Goal: Entertainment & Leisure: Consume media (video, audio)

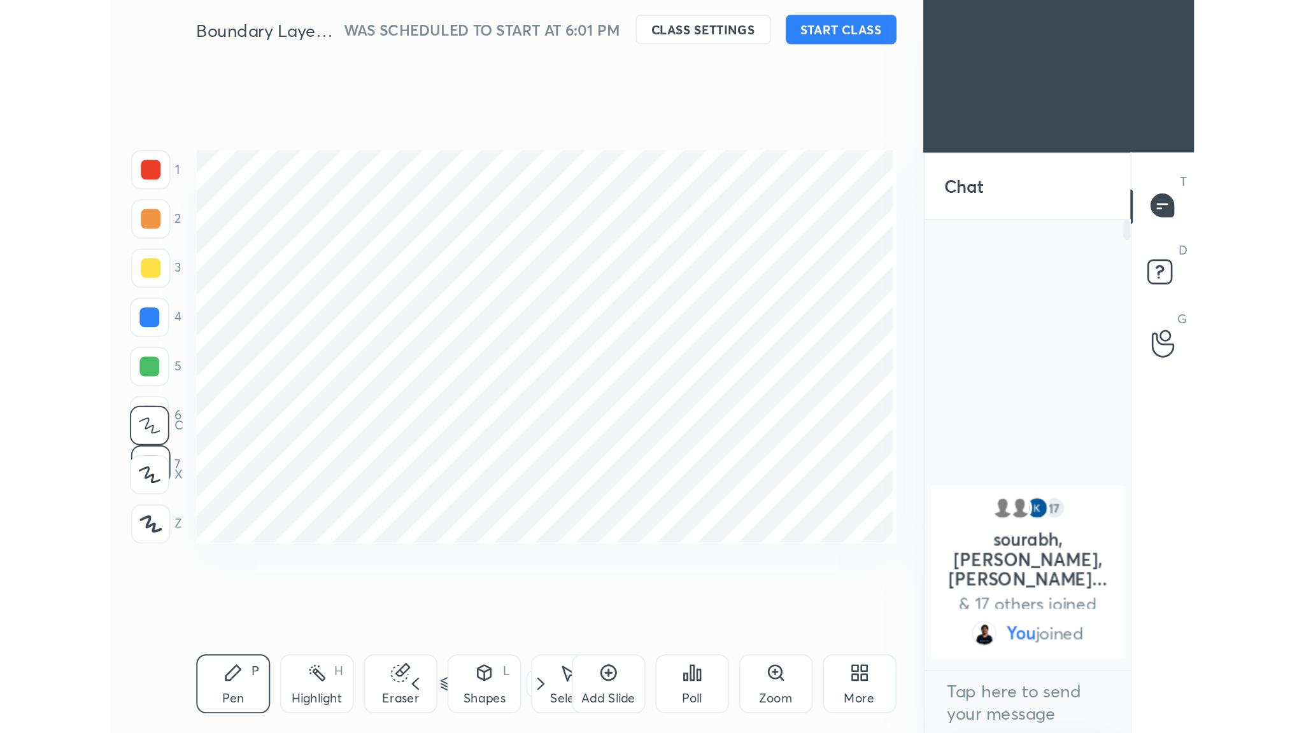
scroll to position [81, 102]
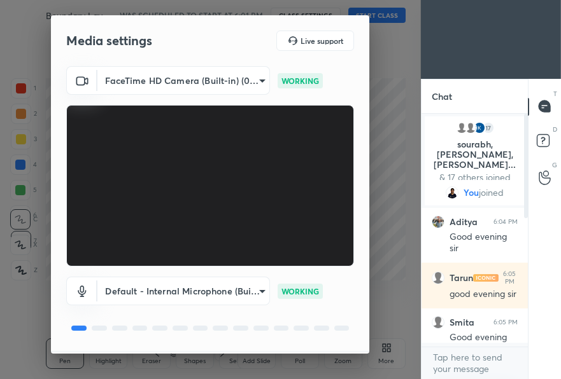
click at [260, 79] on body "1 2 3 4 5 6 7 C X Z C X Z E E Erase all H H Boundary Layer Thickness WAS SCHEDU…" at bounding box center [280, 189] width 561 height 379
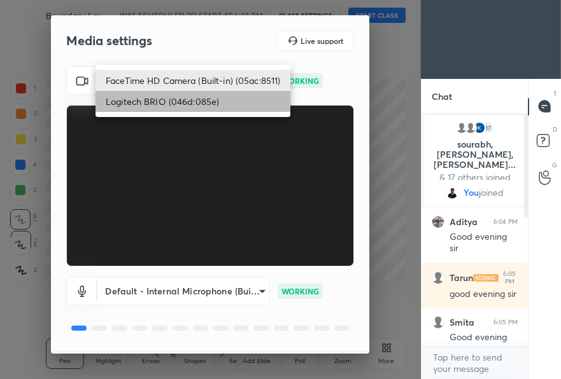
click at [218, 101] on li "Logitech BRIO (046d:085e)" at bounding box center [192, 101] width 195 height 21
type input "56eb91e118c41475e75fdd4a9339db93aefd360f72cdd5dadb13e210ab2b32e0"
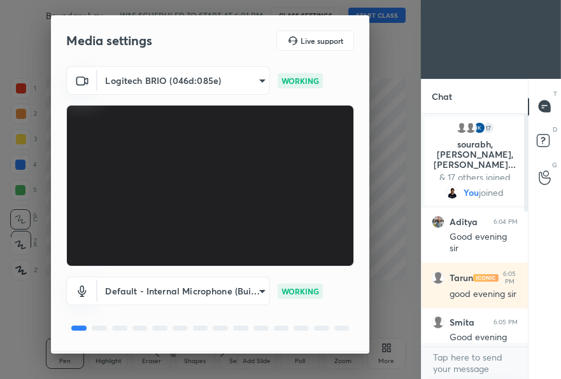
click at [393, 88] on div "Media settings Live support Logitech BRIO (046d:085e) 56eb91e118c41475e75fdd4a9…" at bounding box center [210, 189] width 421 height 379
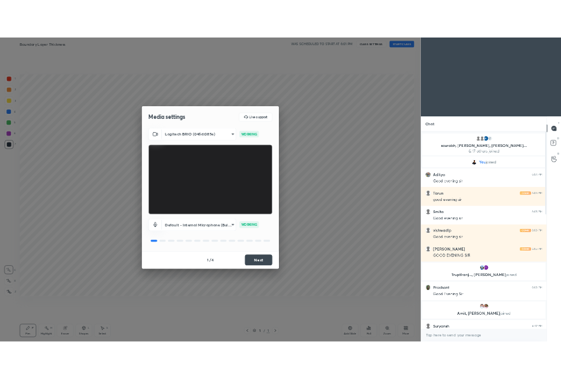
scroll to position [0, 0]
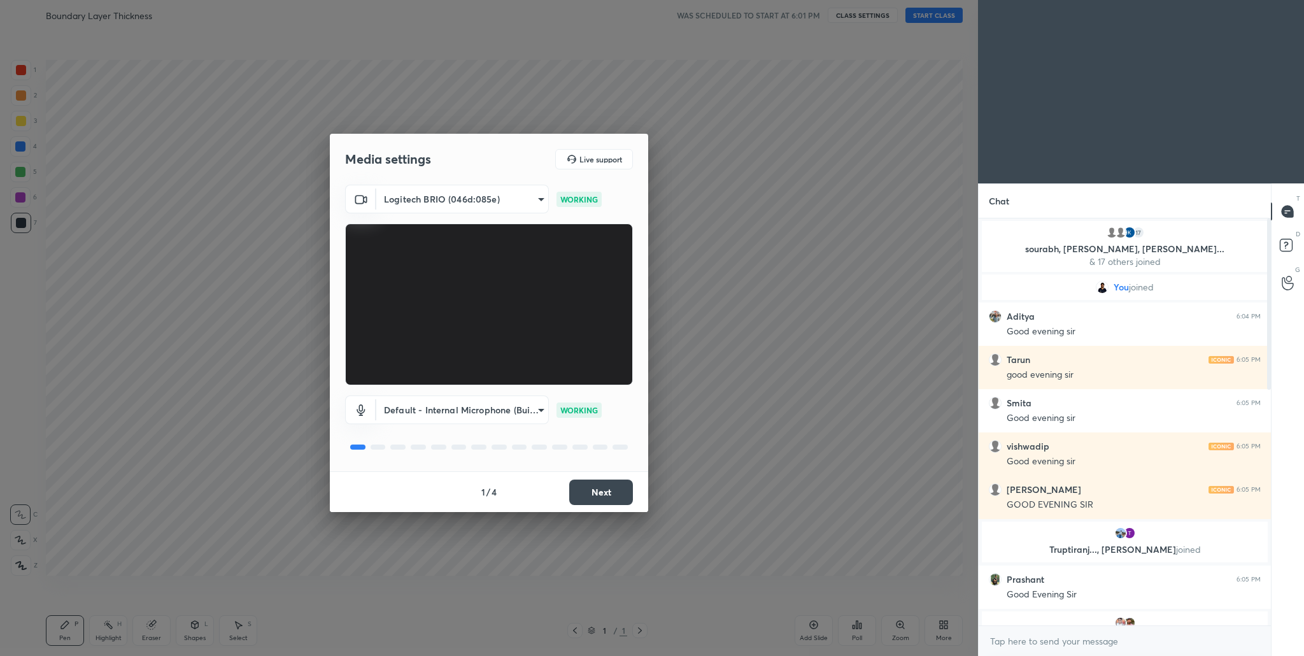
click at [560, 379] on button "Next" at bounding box center [601, 491] width 64 height 25
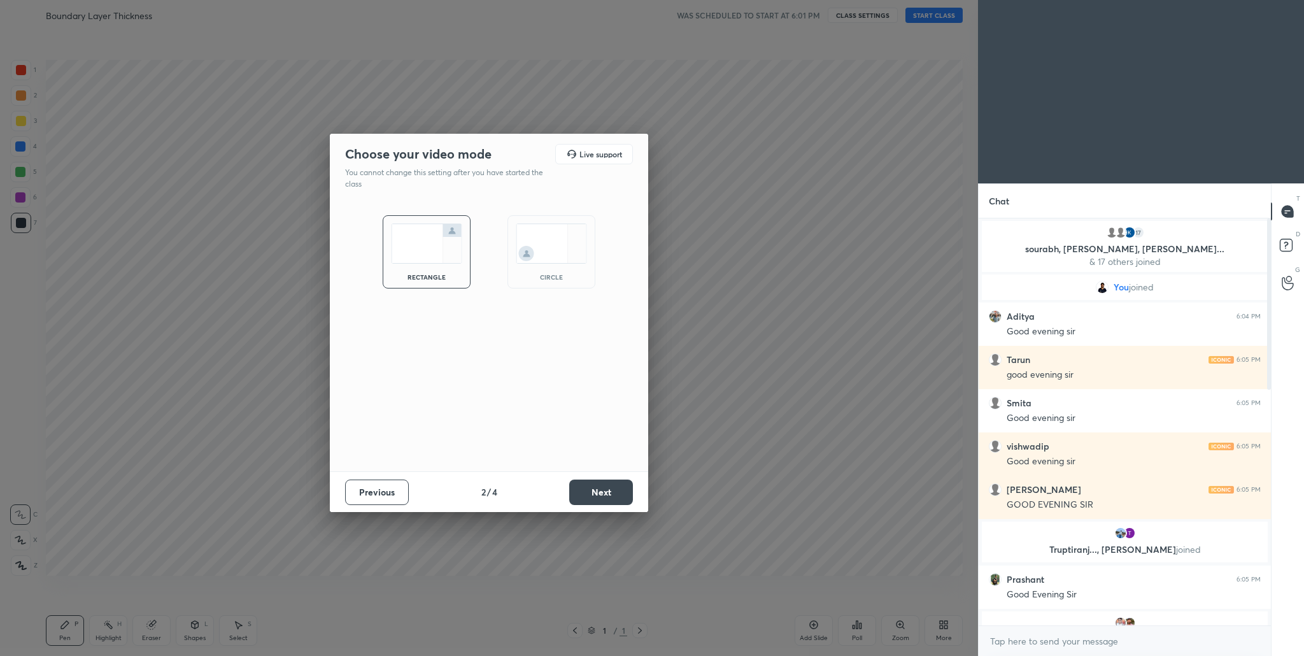
click at [560, 379] on button "Next" at bounding box center [601, 491] width 64 height 25
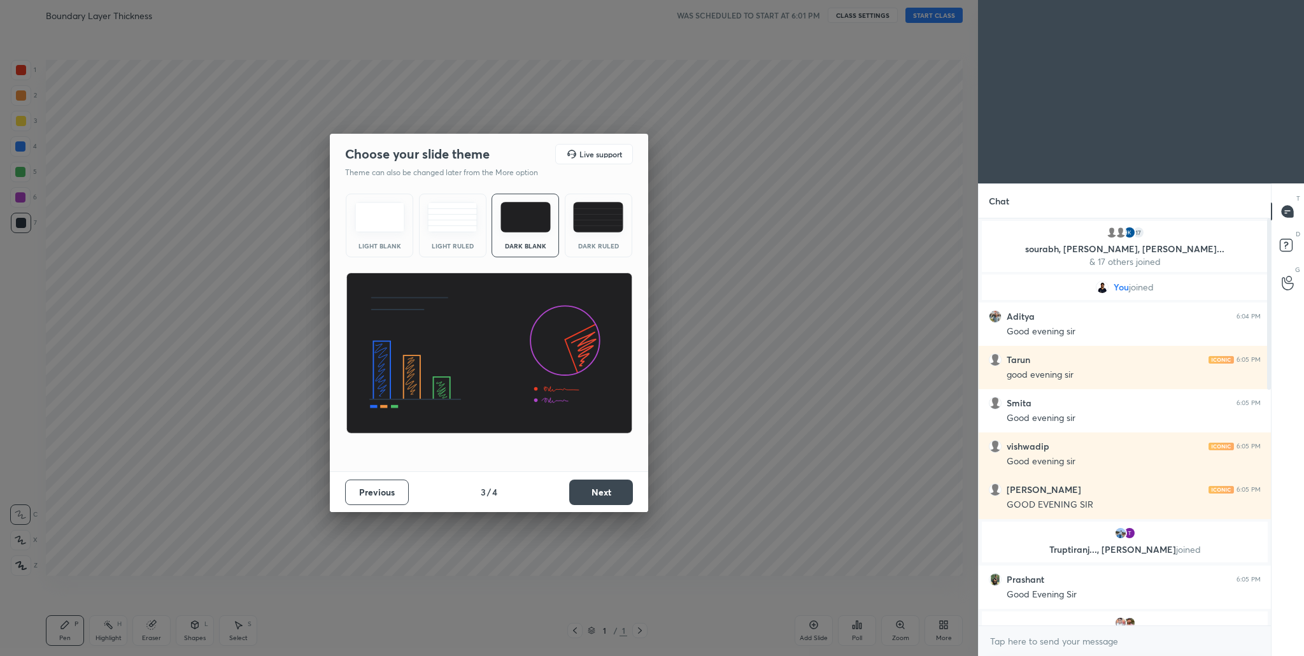
click at [560, 379] on button "Next" at bounding box center [601, 491] width 64 height 25
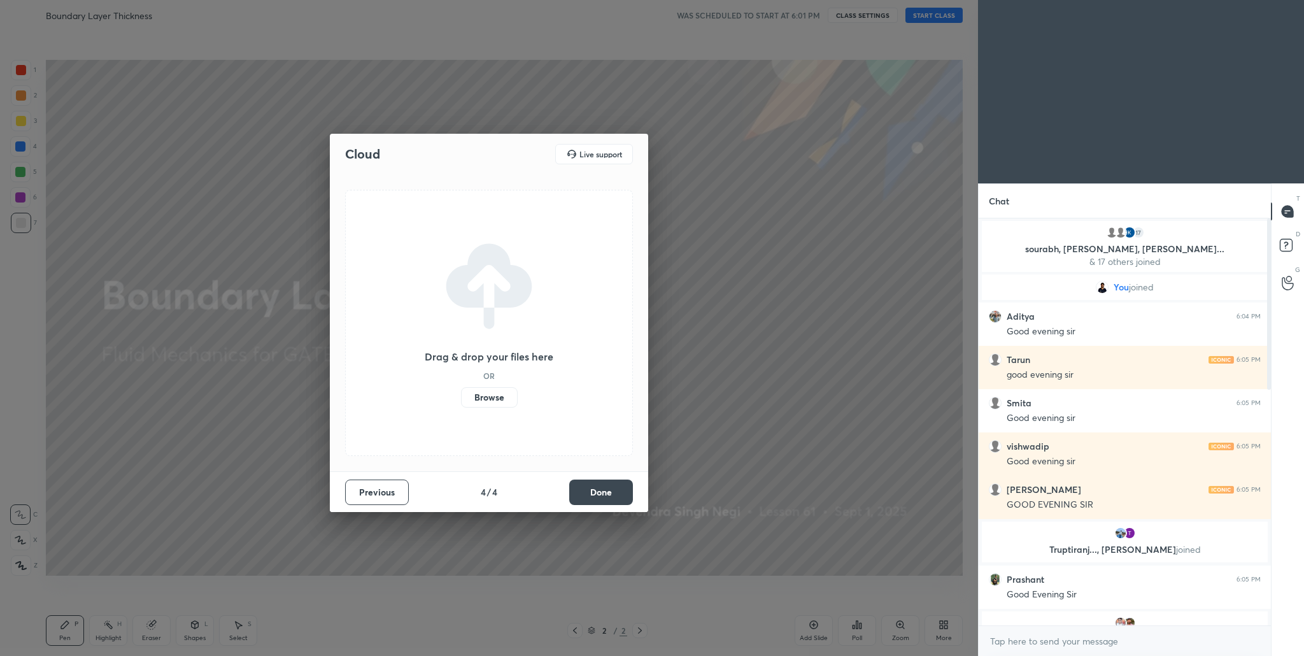
click at [560, 379] on button "Done" at bounding box center [601, 491] width 64 height 25
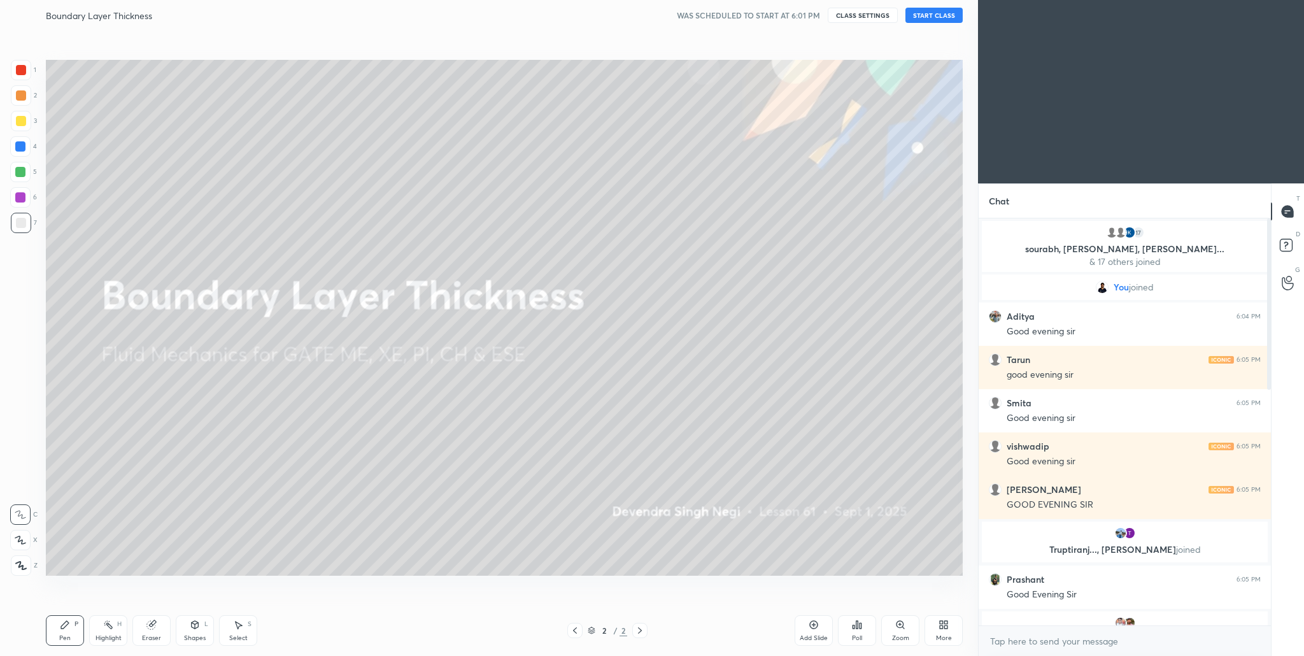
click at [560, 17] on button "START CLASS" at bounding box center [933, 15] width 57 height 15
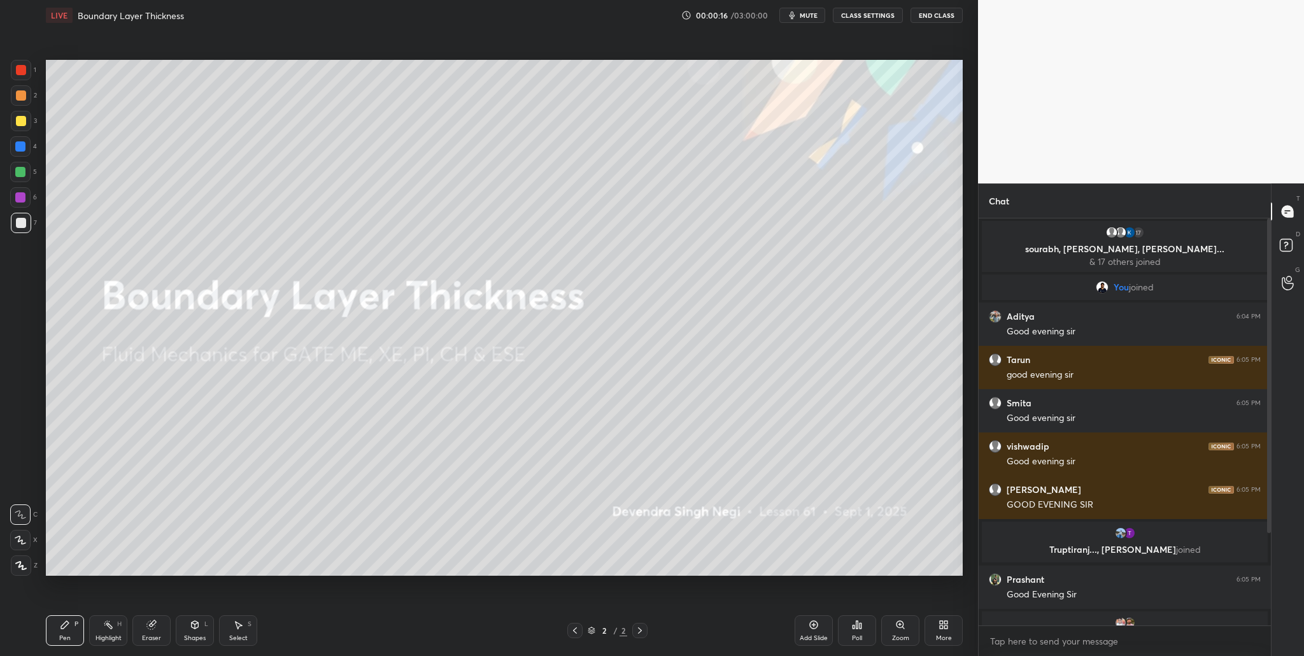
click at [560, 379] on icon at bounding box center [940, 626] width 3 height 3
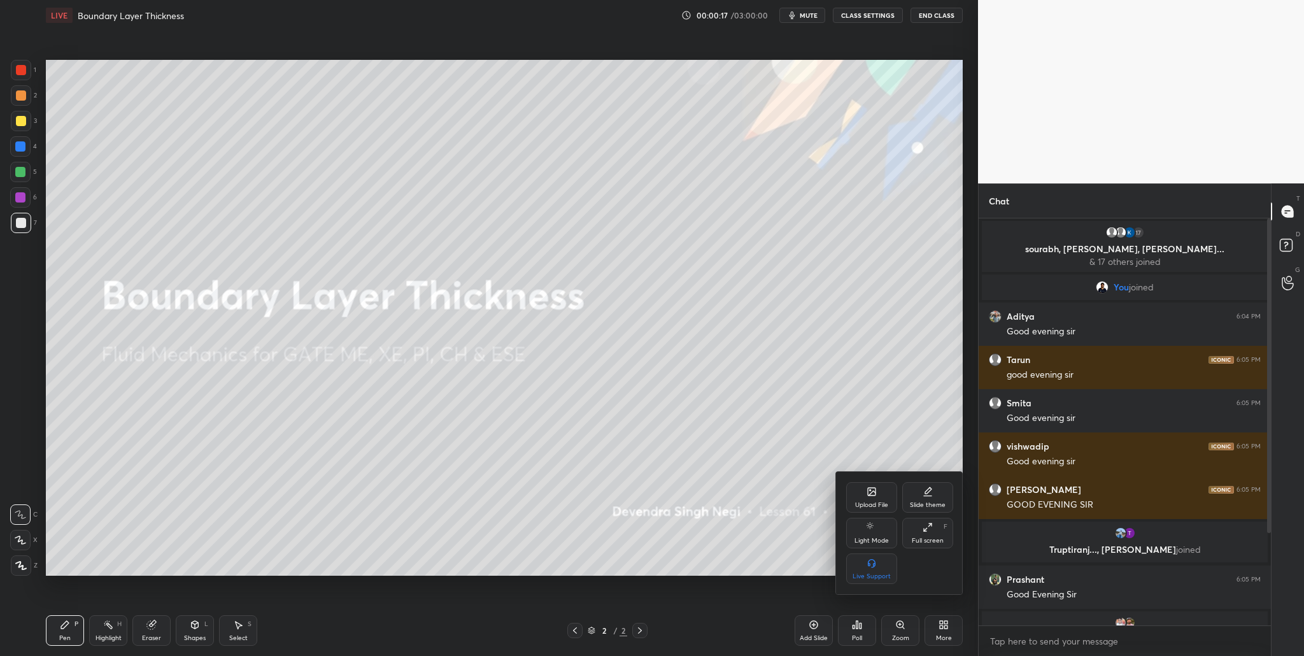
click at [560, 379] on div "Upload File" at bounding box center [871, 505] width 33 height 6
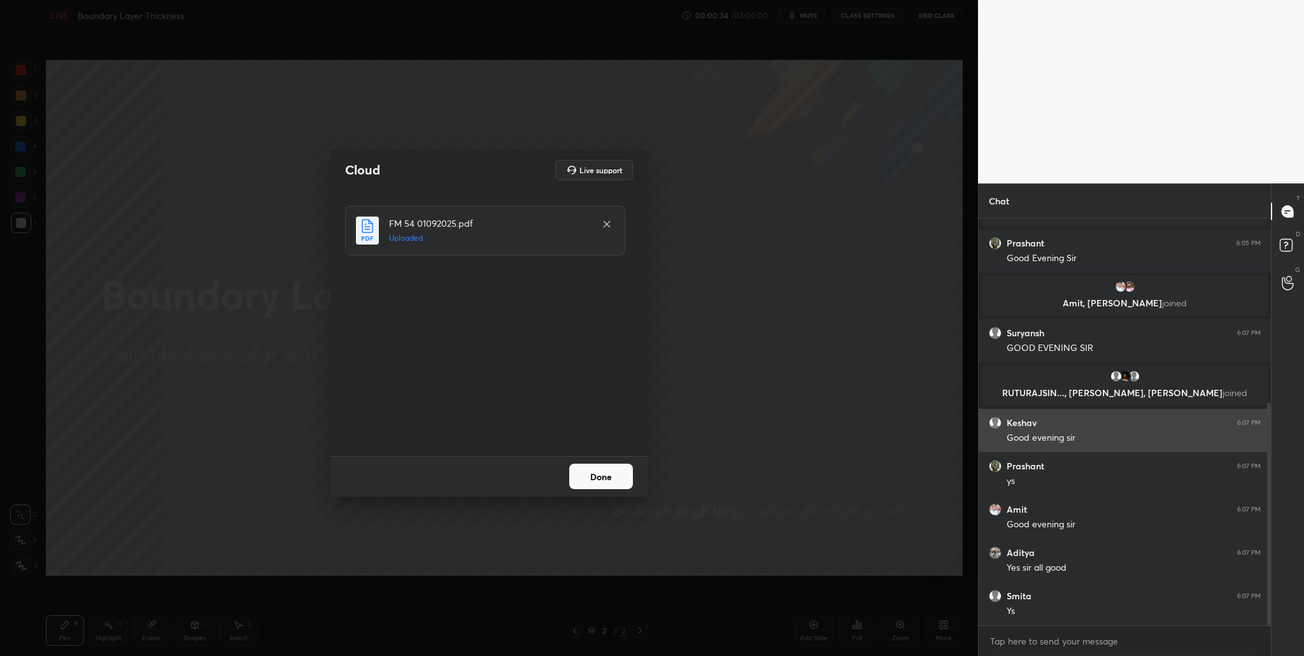
scroll to position [379, 0]
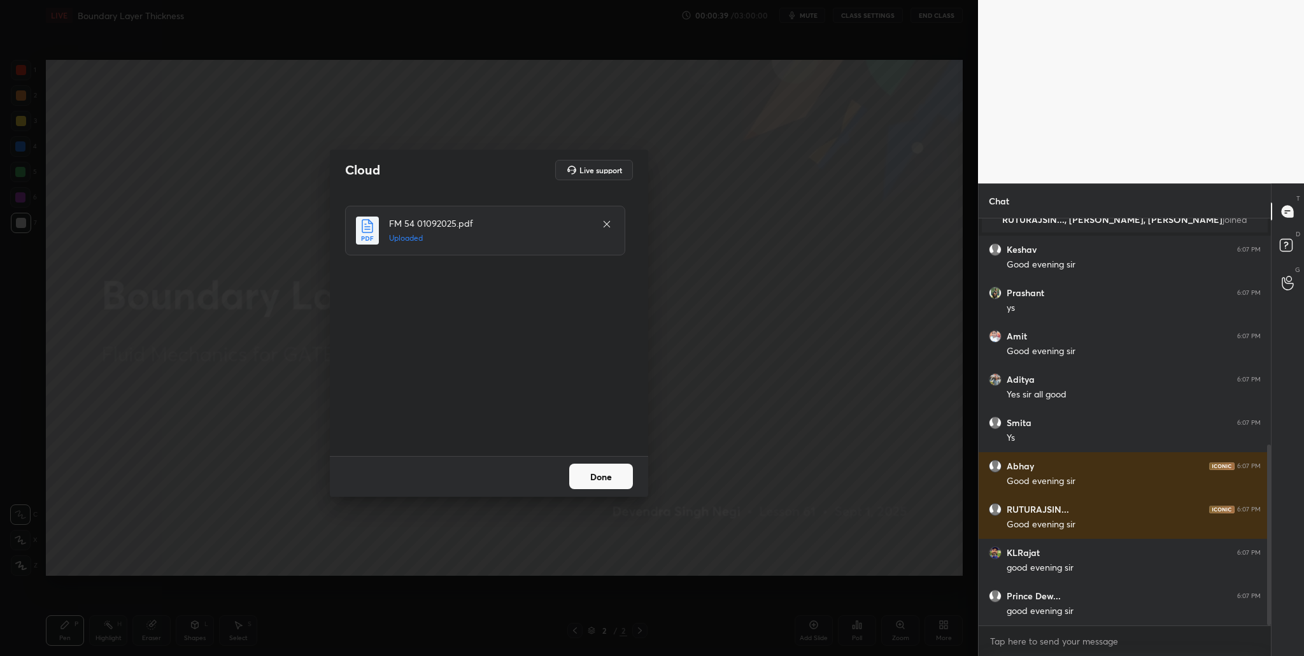
click at [560, 379] on button "Done" at bounding box center [601, 475] width 64 height 25
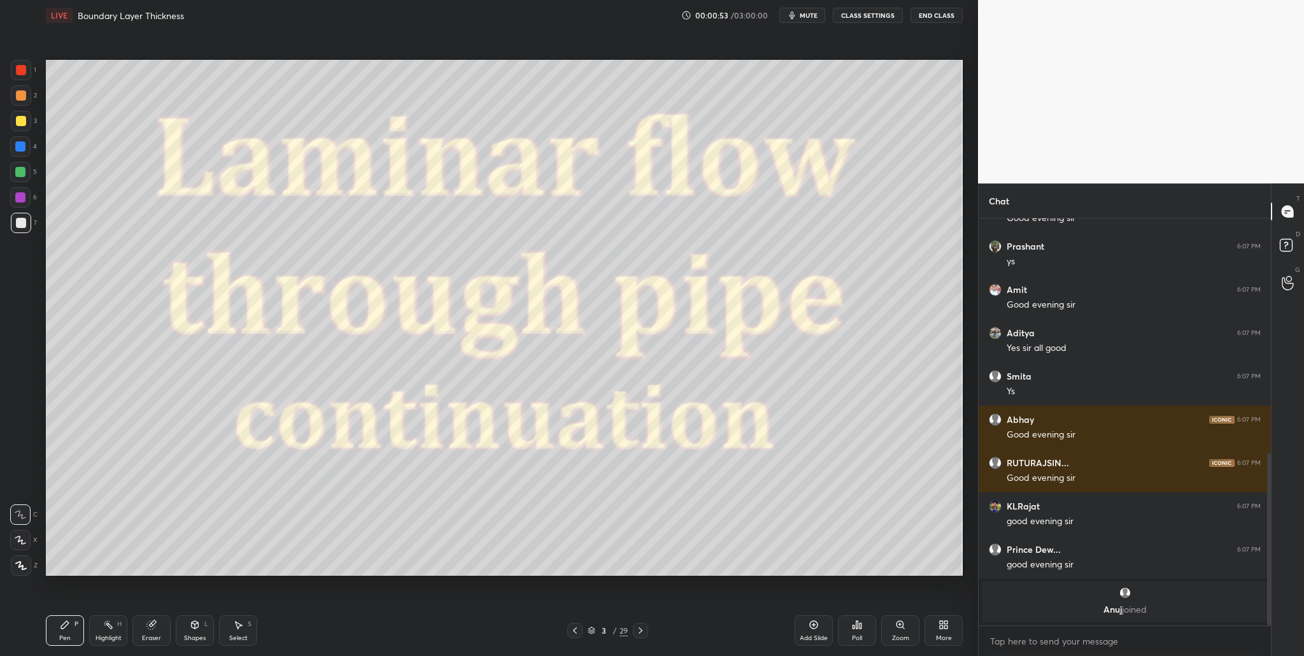
scroll to position [575, 0]
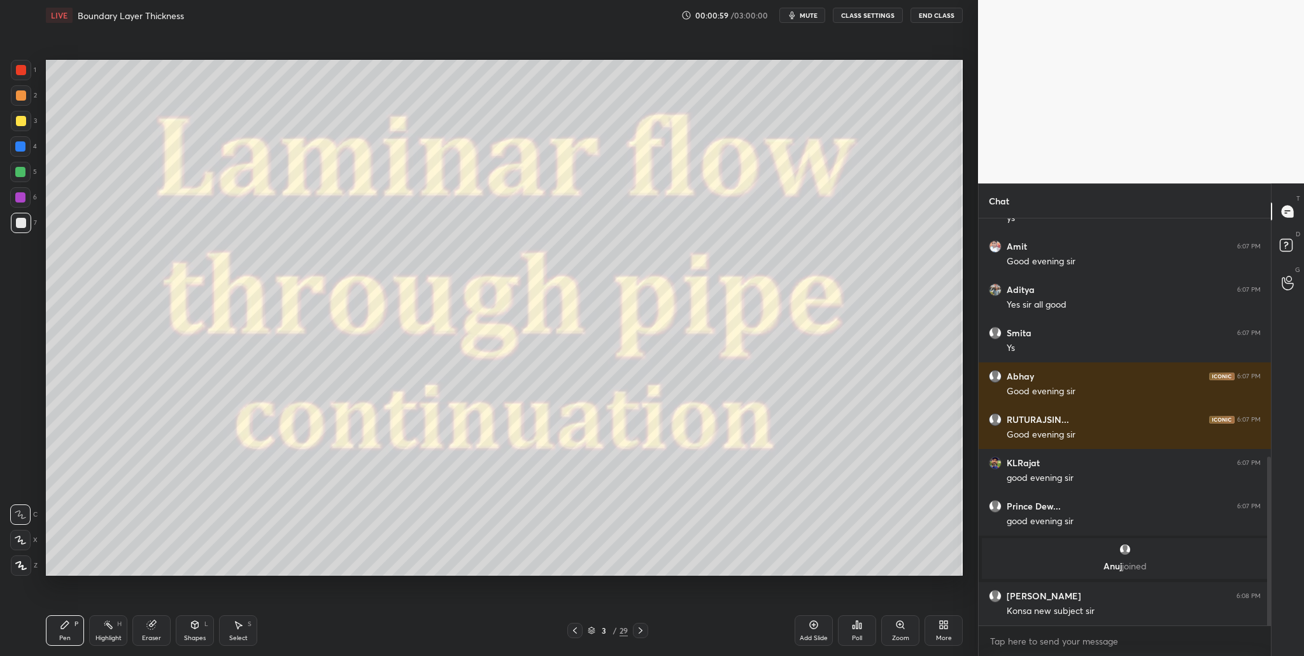
click at [24, 379] on icon at bounding box center [20, 565] width 11 height 9
click at [20, 173] on div at bounding box center [20, 172] width 10 height 10
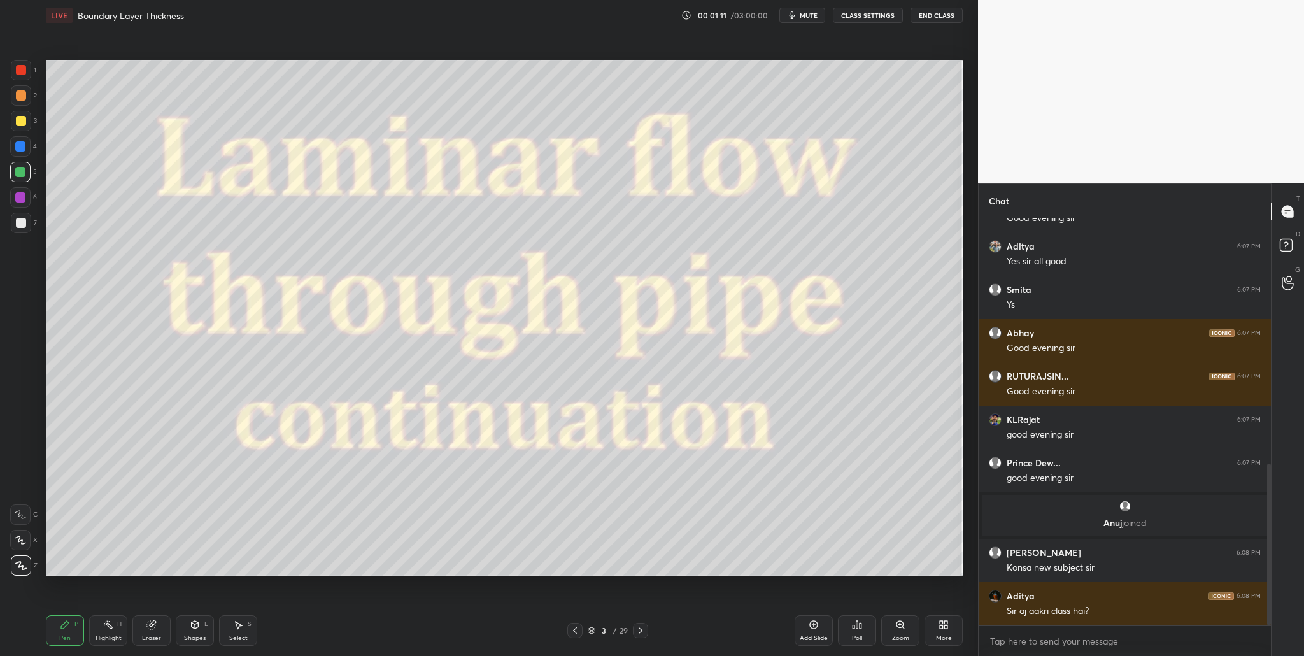
scroll to position [661, 0]
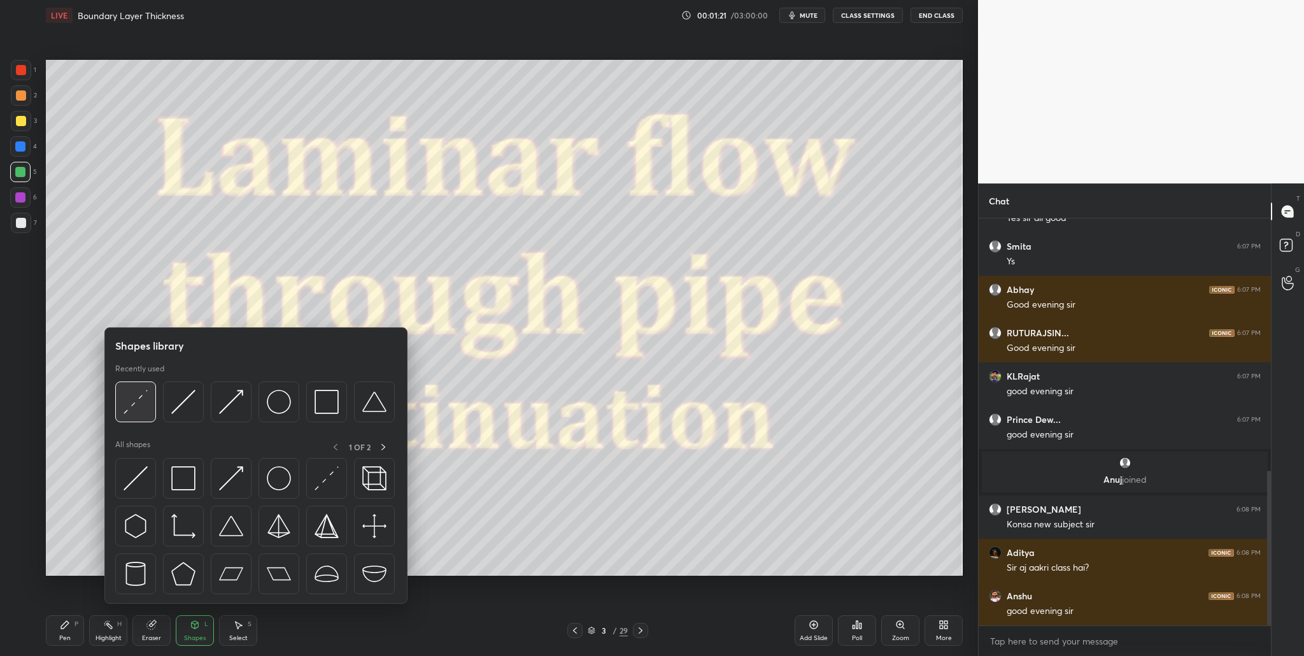
click at [142, 379] on img at bounding box center [135, 402] width 24 height 24
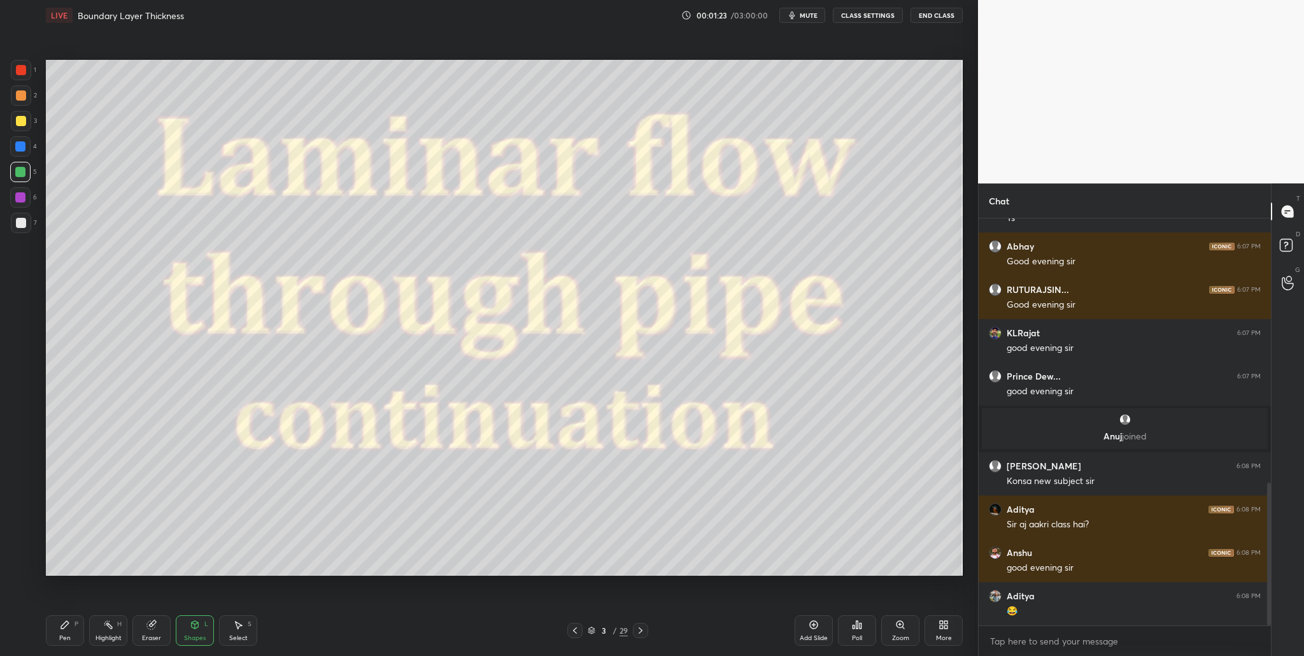
scroll to position [751, 0]
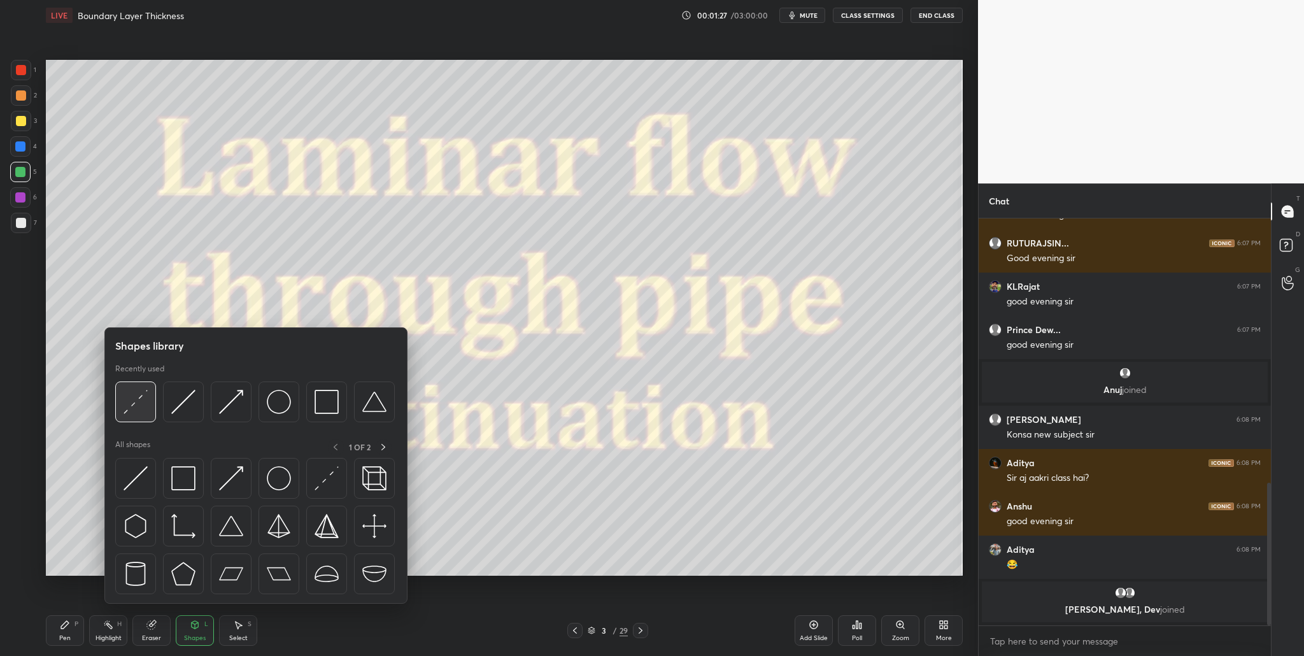
click at [136, 379] on img at bounding box center [135, 402] width 24 height 24
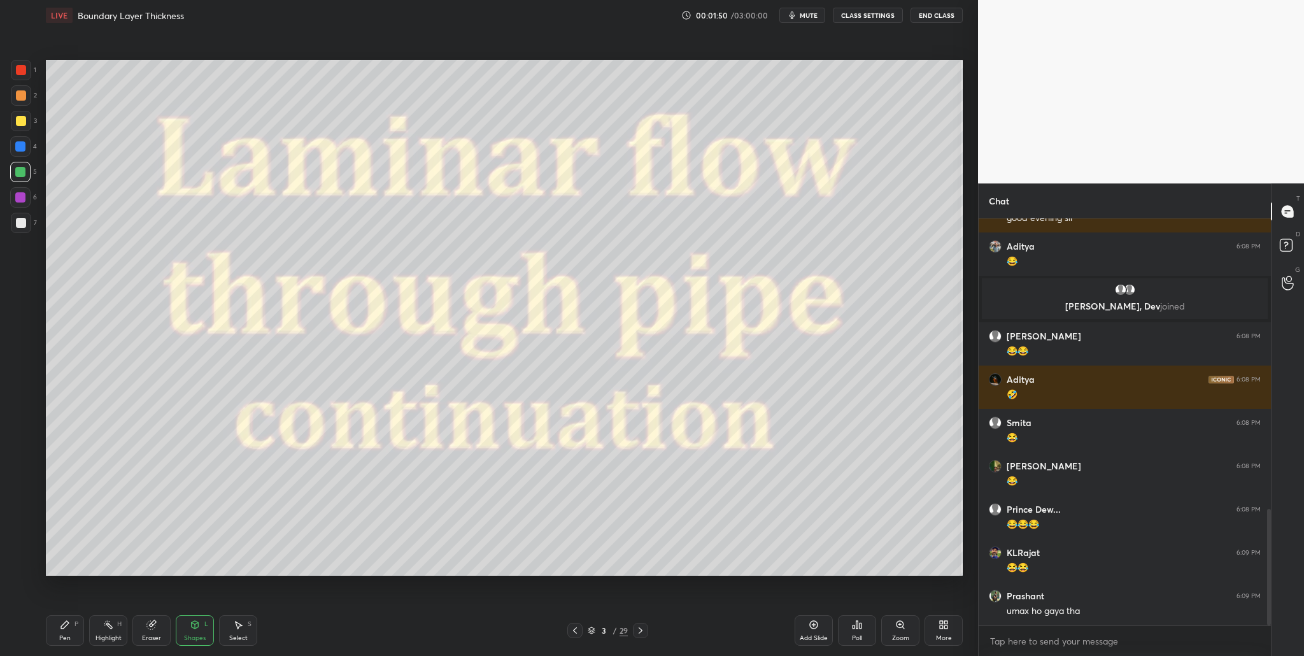
scroll to position [1055, 0]
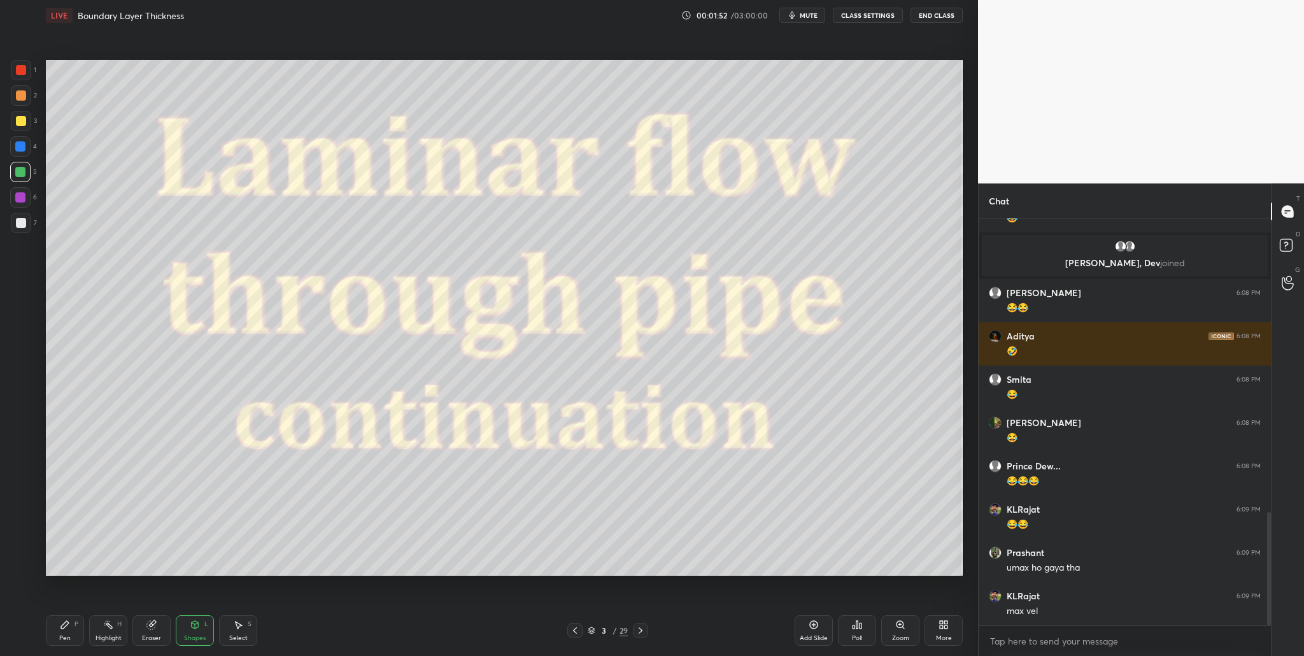
click at [560, 379] on icon at bounding box center [591, 630] width 8 height 8
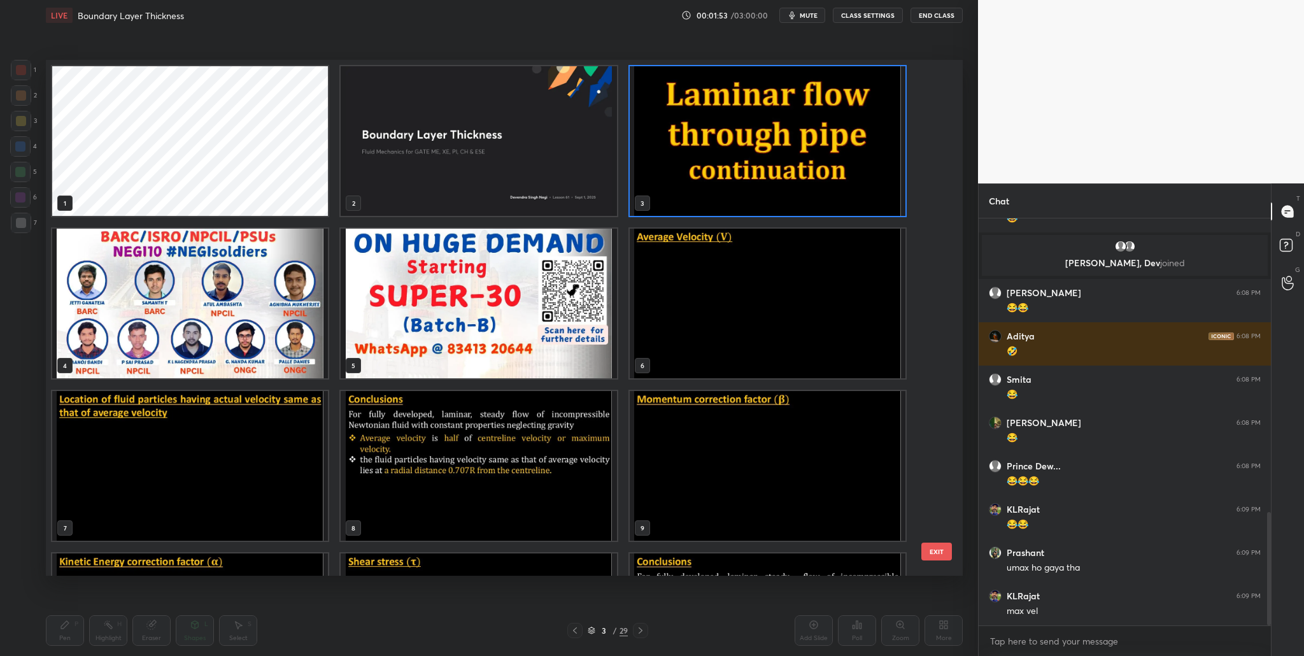
scroll to position [1099, 0]
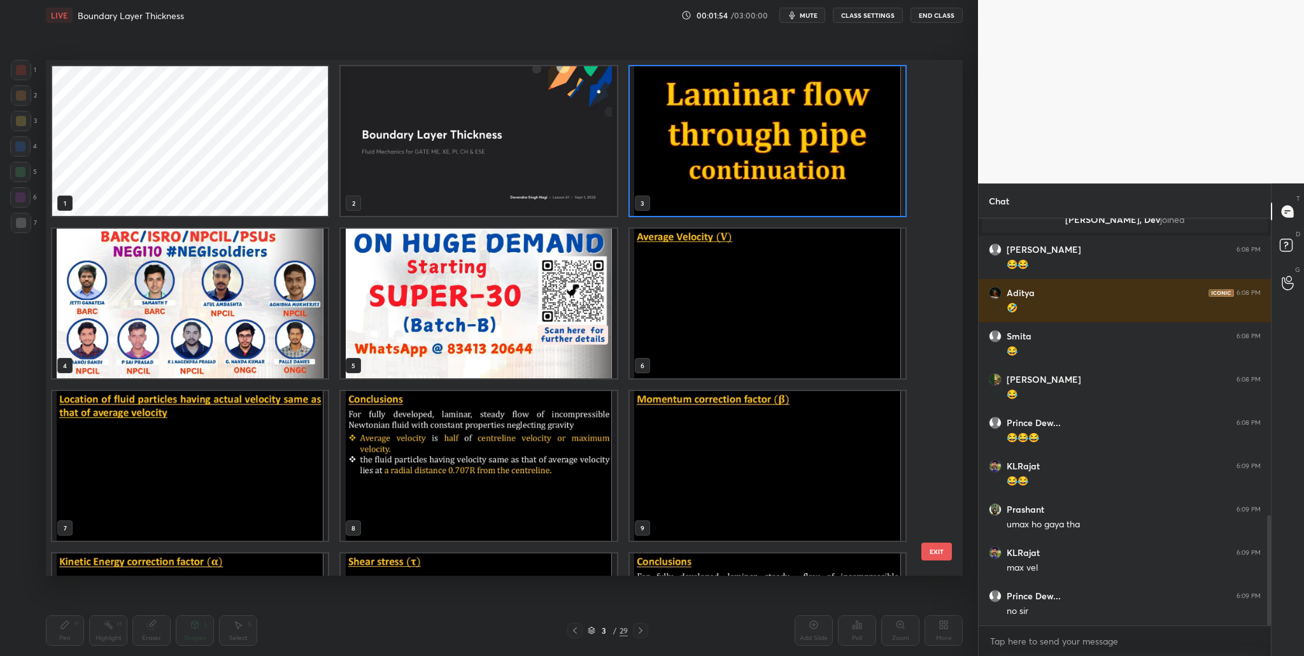
click at [560, 297] on img "grid" at bounding box center [767, 304] width 276 height 150
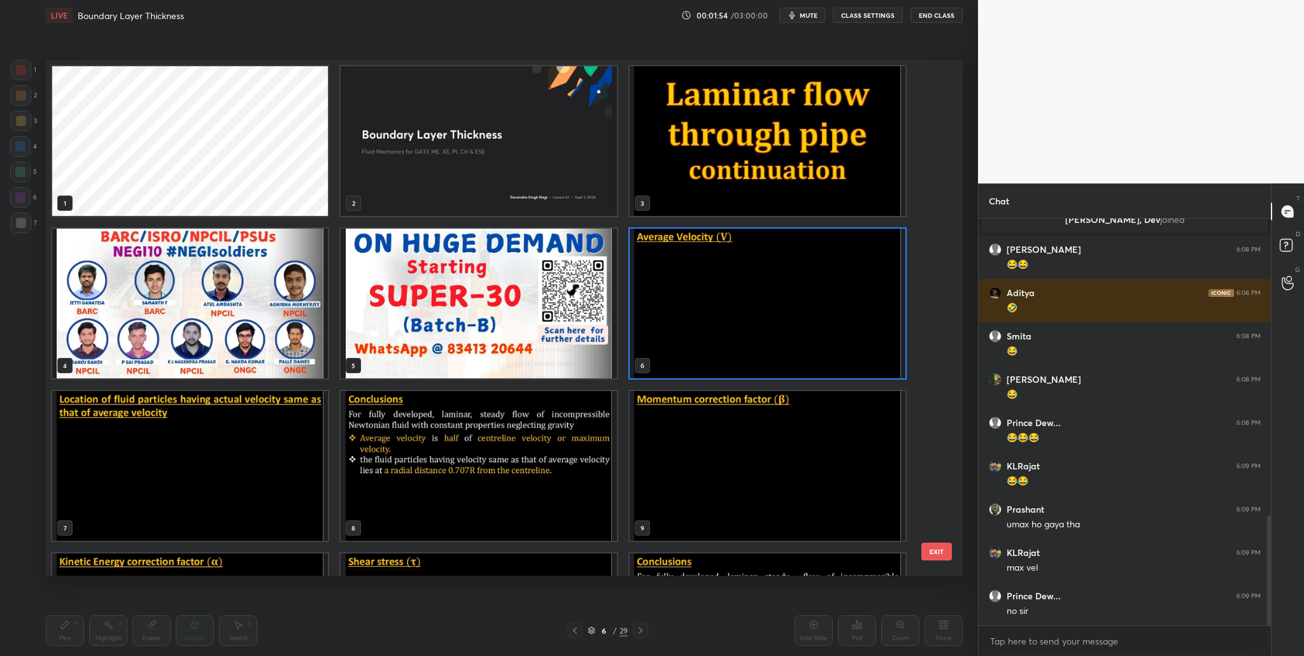
click at [560, 297] on img "grid" at bounding box center [767, 304] width 276 height 150
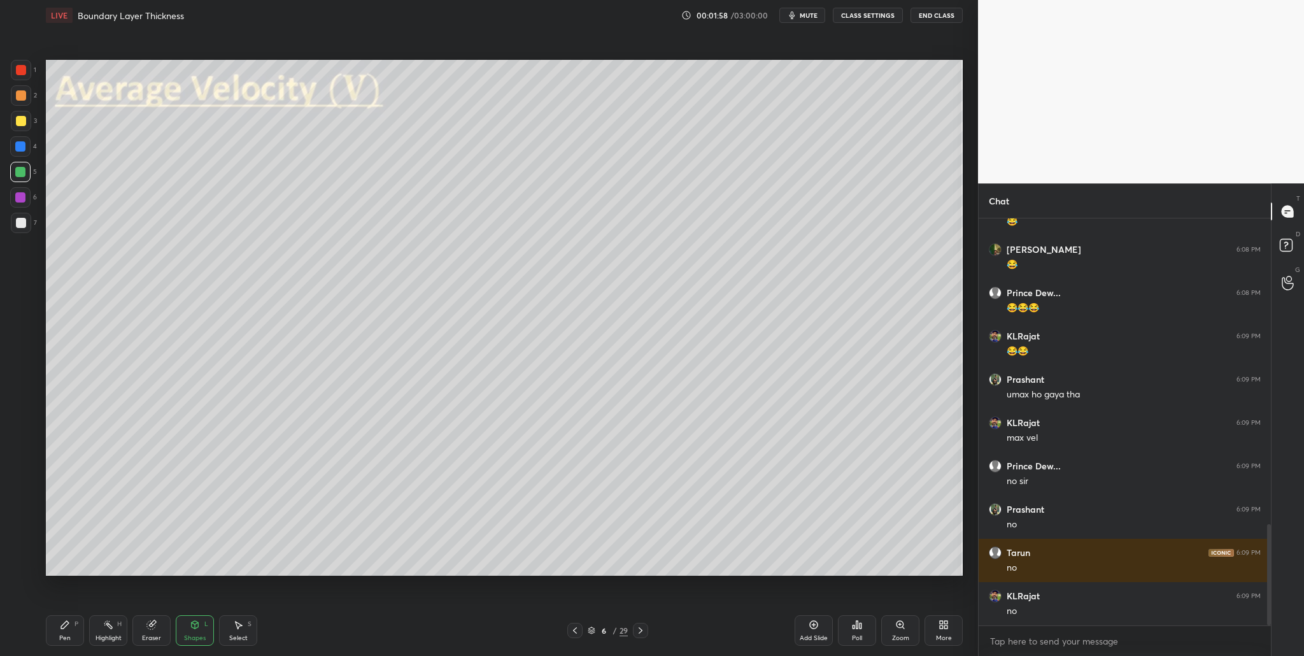
scroll to position [1272, 0]
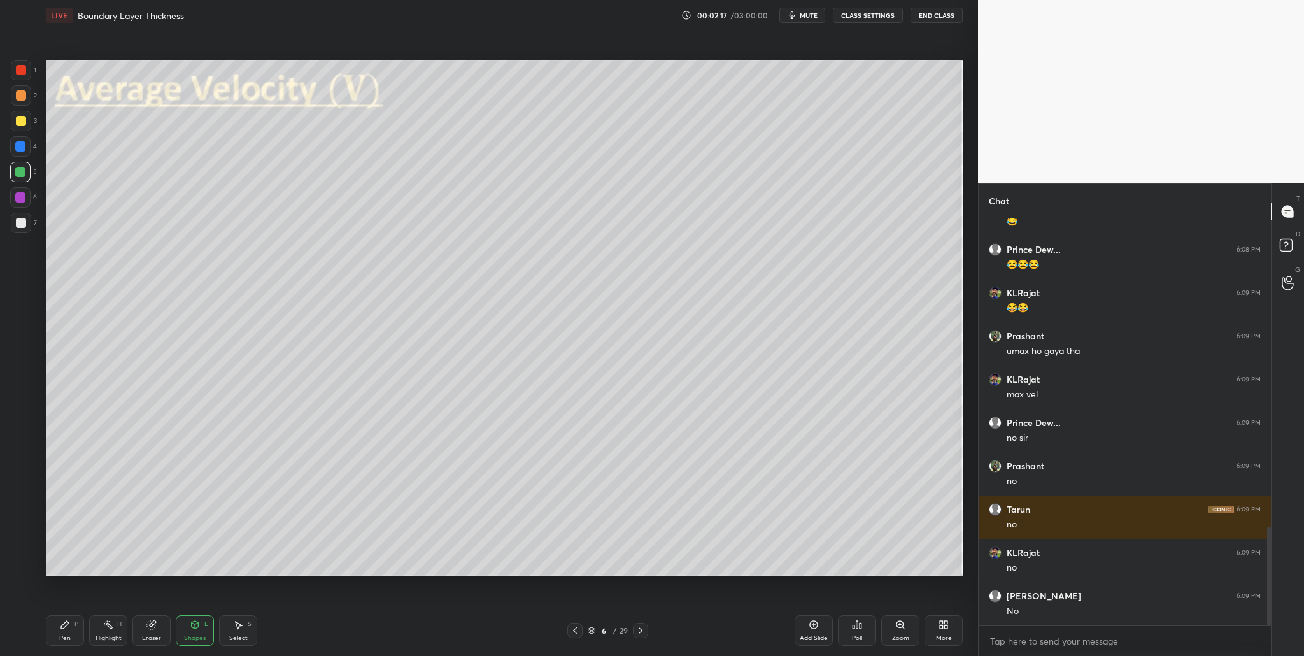
click at [21, 123] on div at bounding box center [21, 121] width 10 height 10
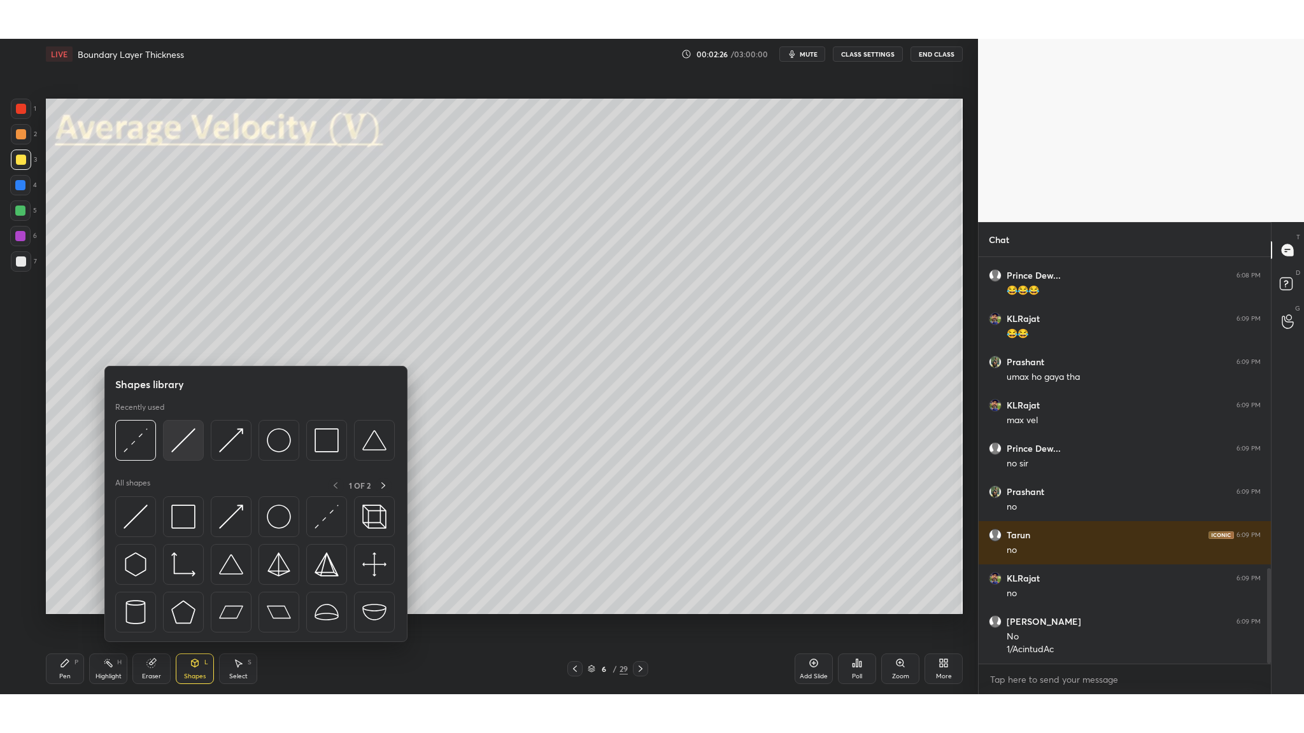
scroll to position [1331, 0]
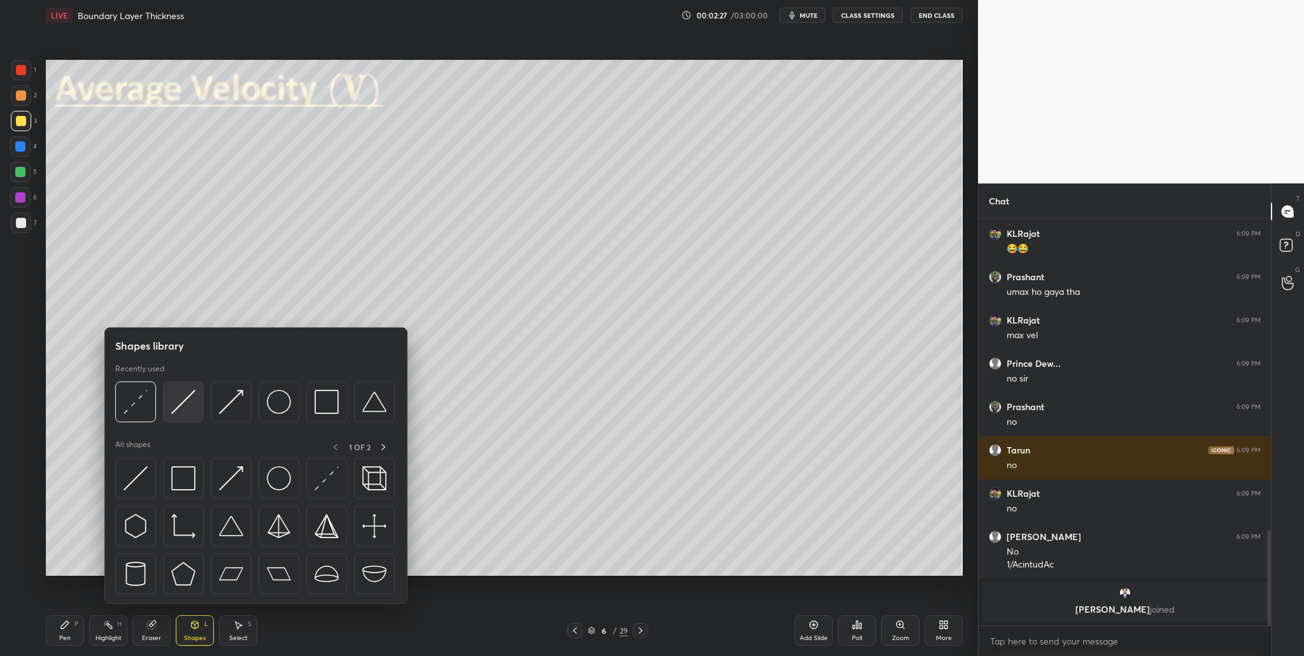
click at [186, 379] on img at bounding box center [183, 402] width 24 height 24
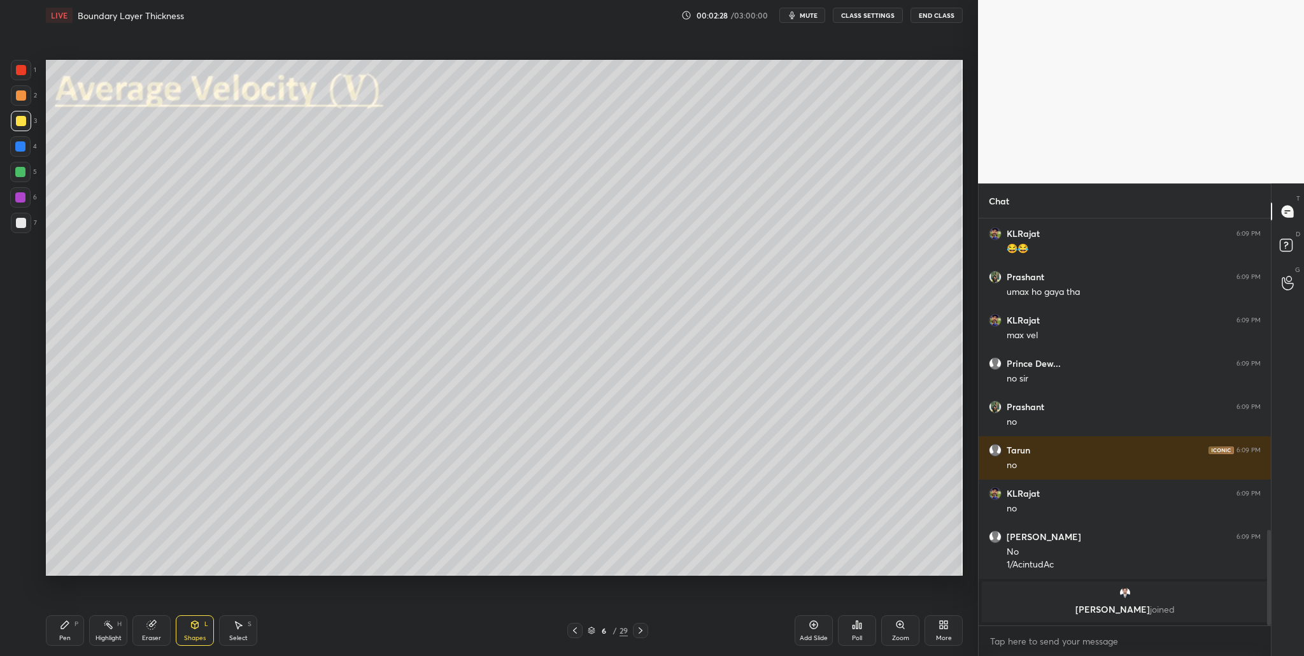
click at [560, 379] on div "More" at bounding box center [943, 630] width 38 height 31
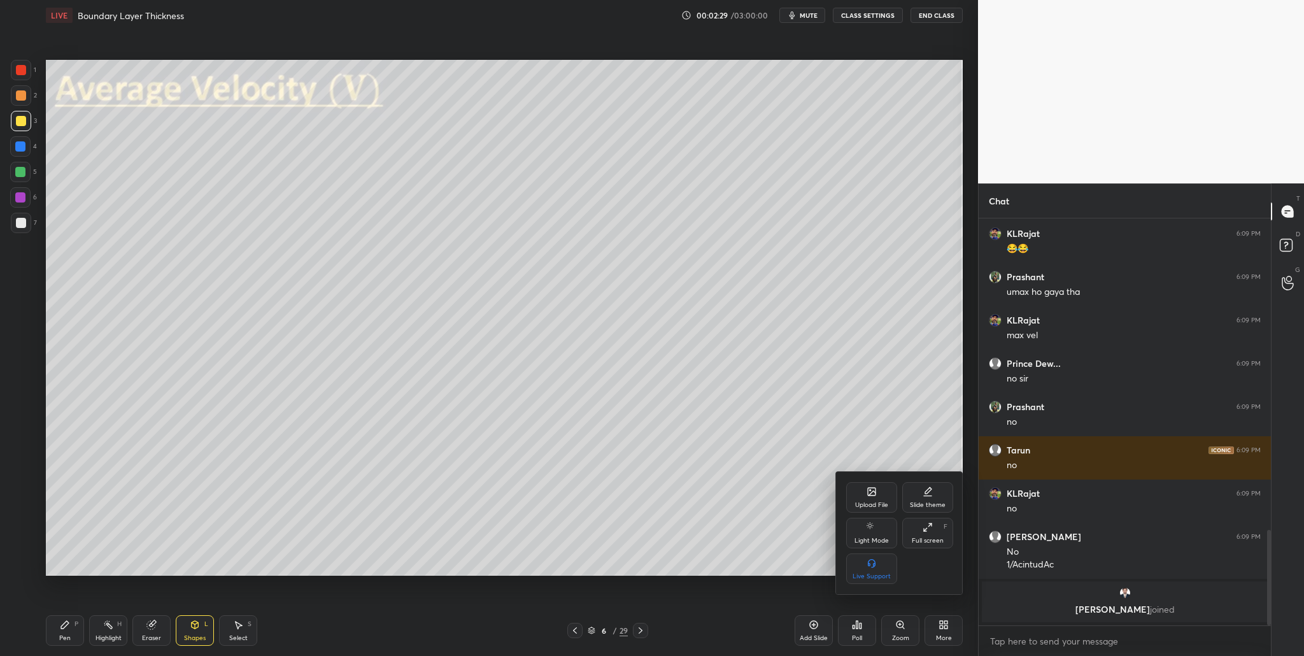
click at [560, 379] on div "Full screen F" at bounding box center [927, 532] width 51 height 31
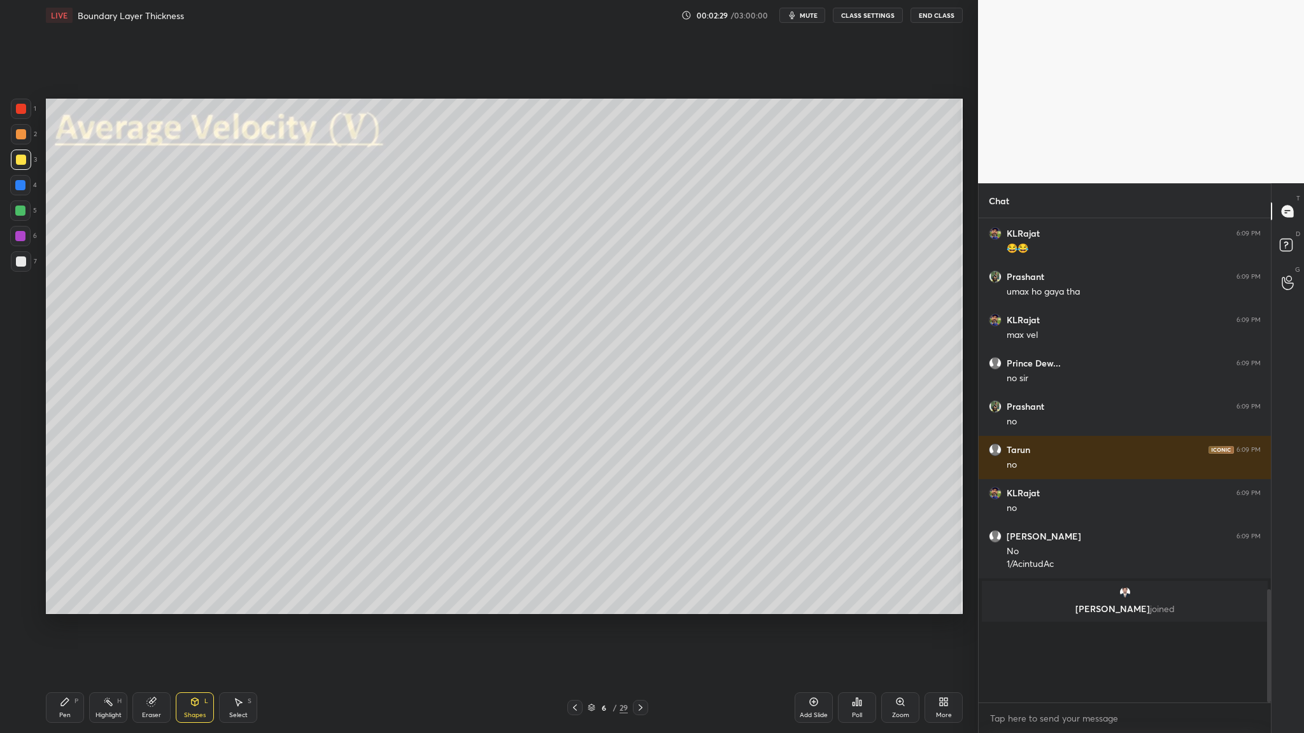
scroll to position [1253, 0]
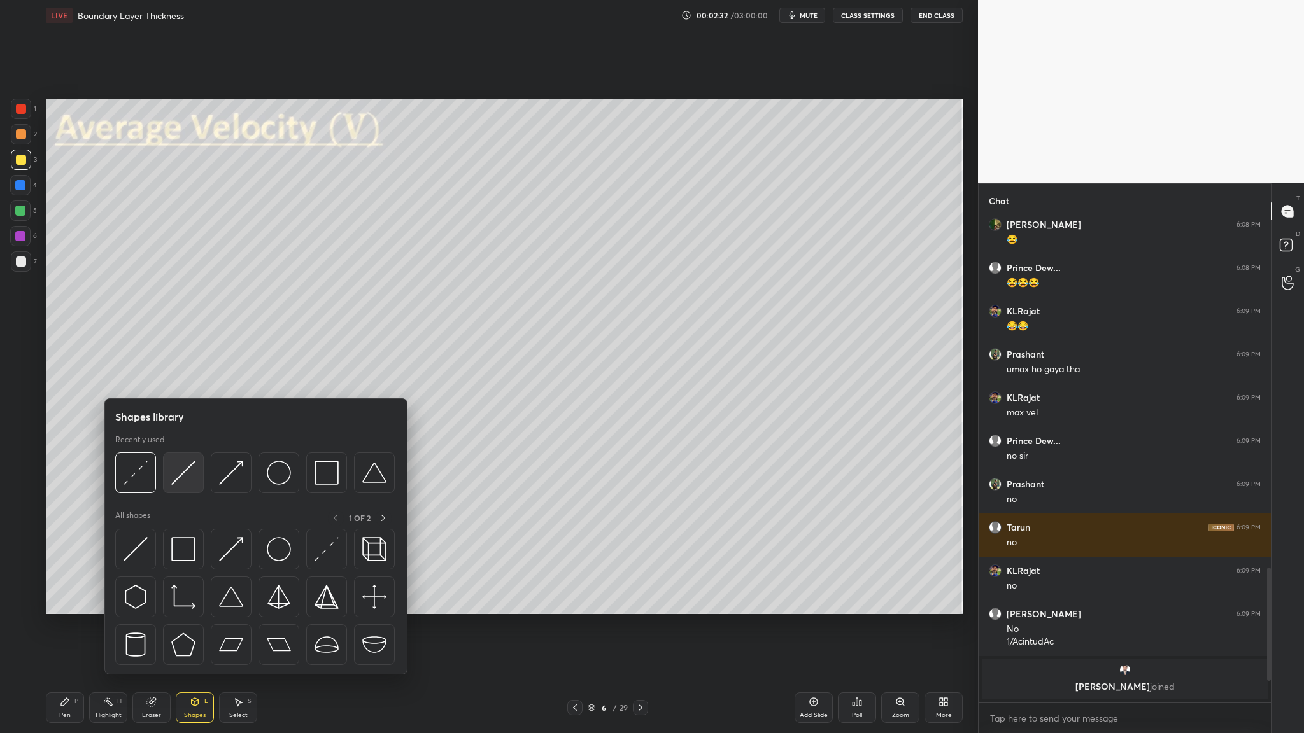
click at [191, 379] on div at bounding box center [183, 473] width 41 height 41
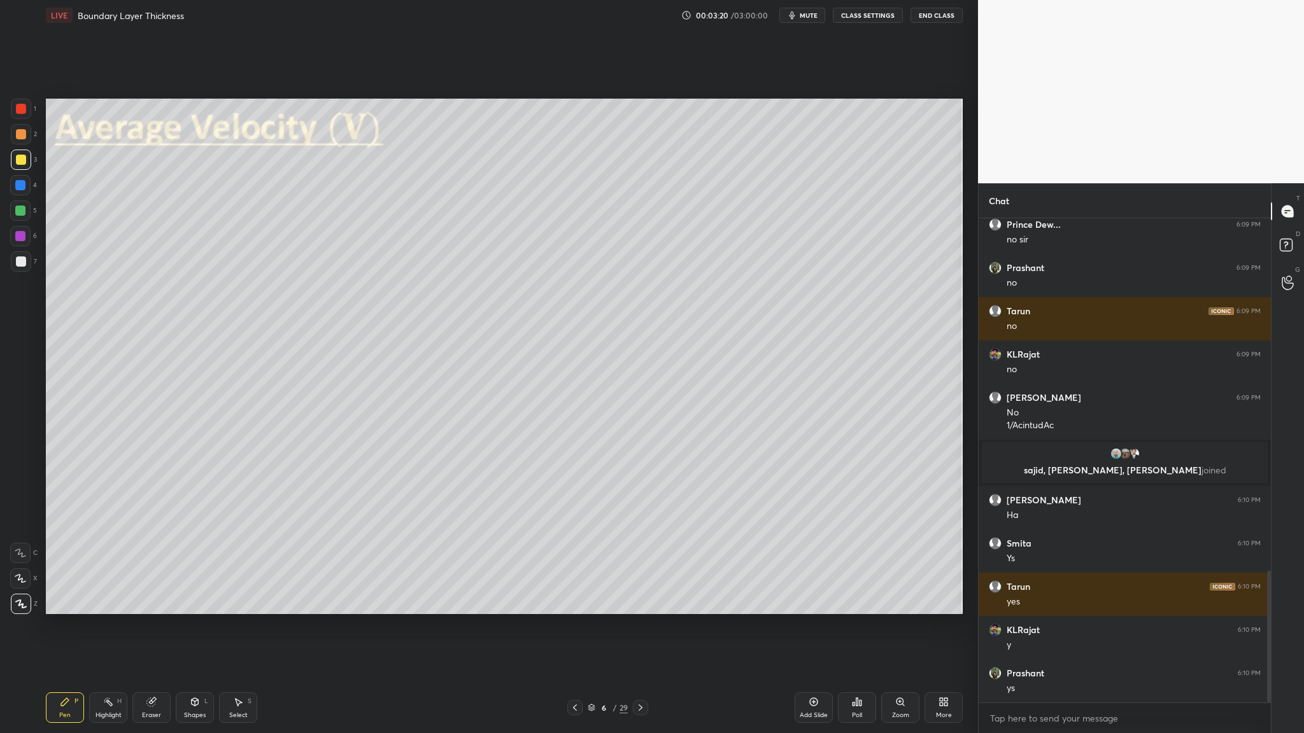
scroll to position [1346, 0]
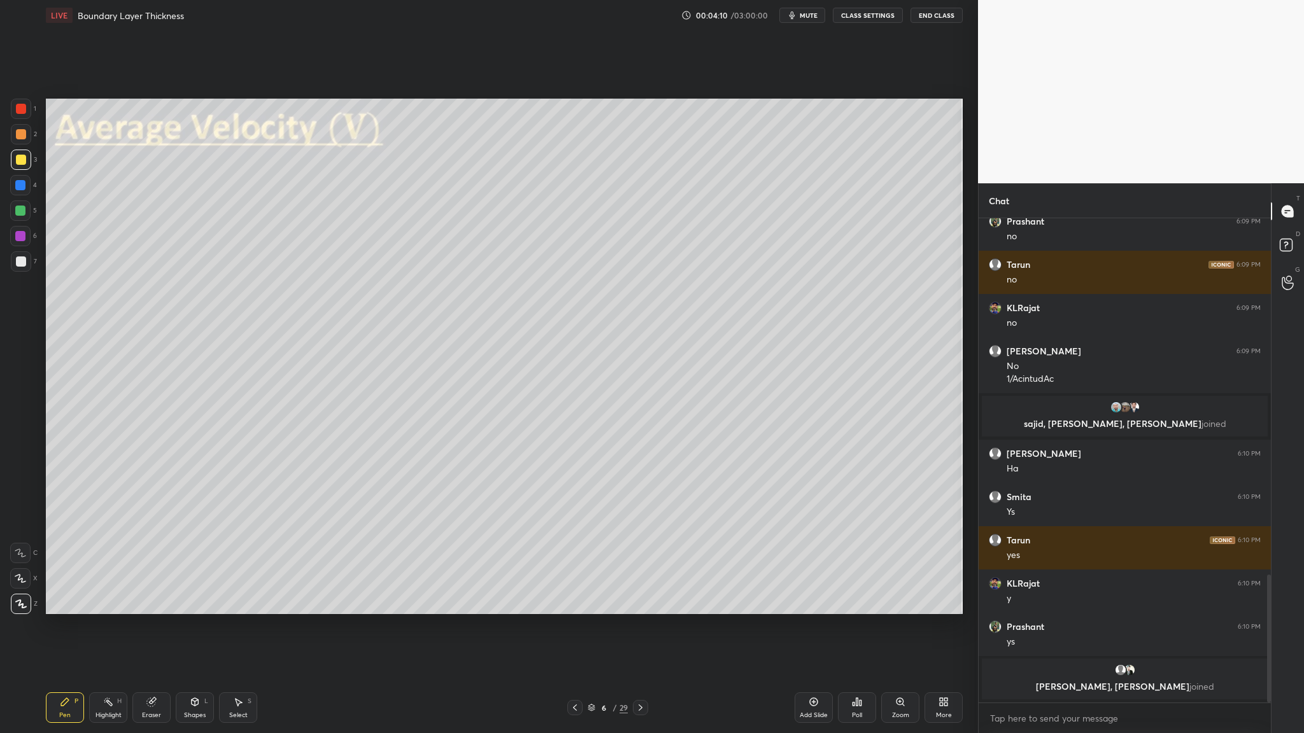
click at [21, 211] on div at bounding box center [20, 211] width 10 height 10
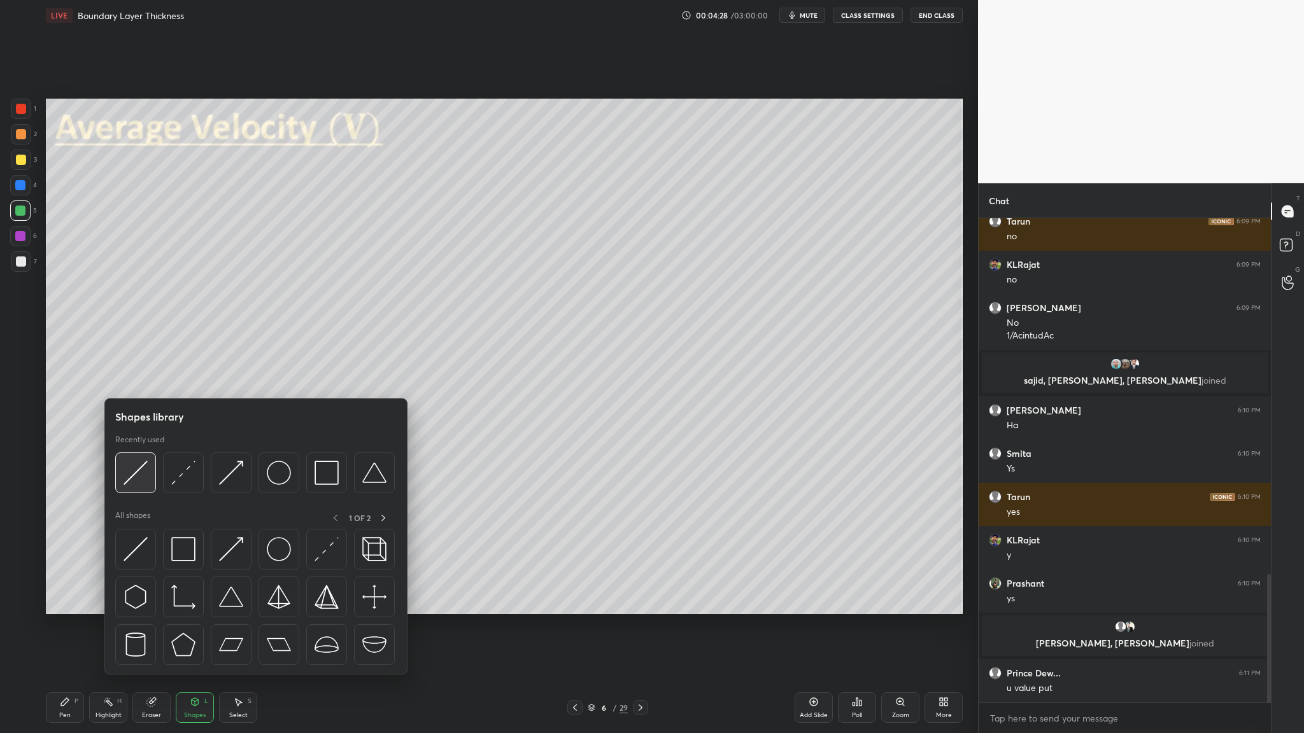
click at [132, 379] on div at bounding box center [135, 473] width 41 height 41
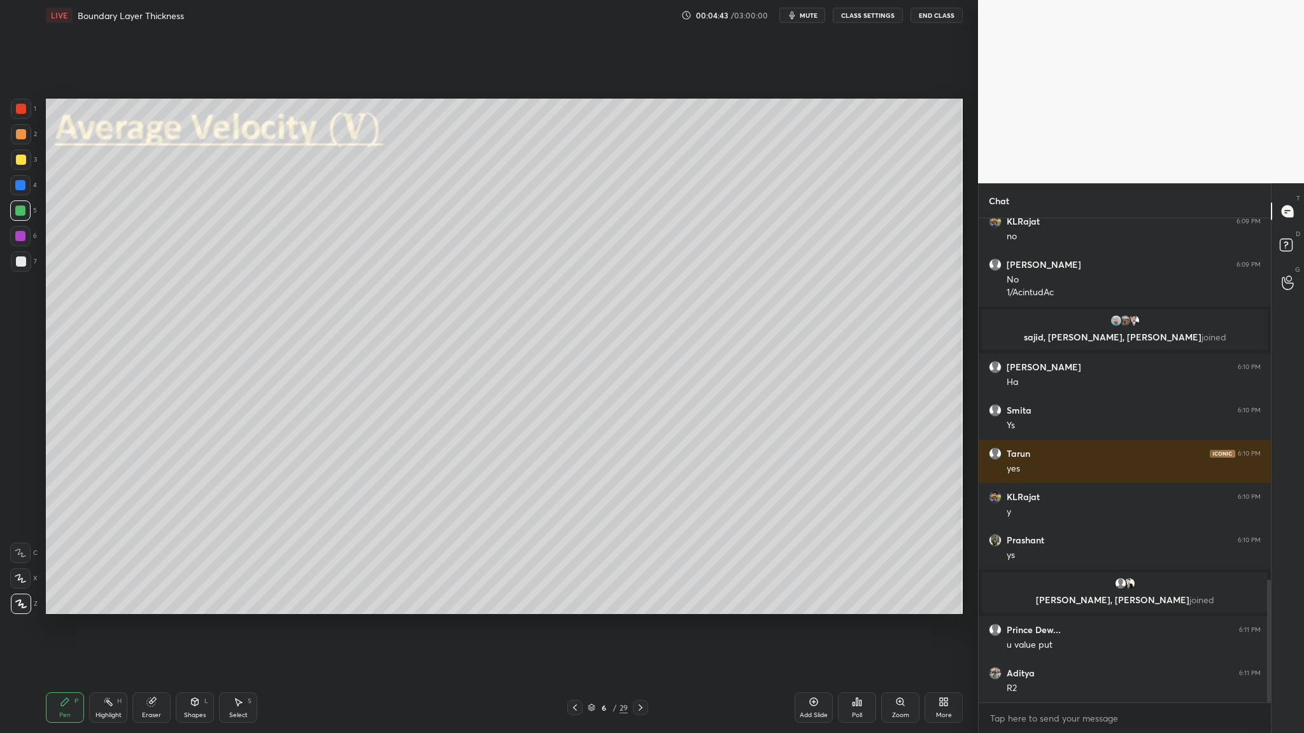
scroll to position [1430, 0]
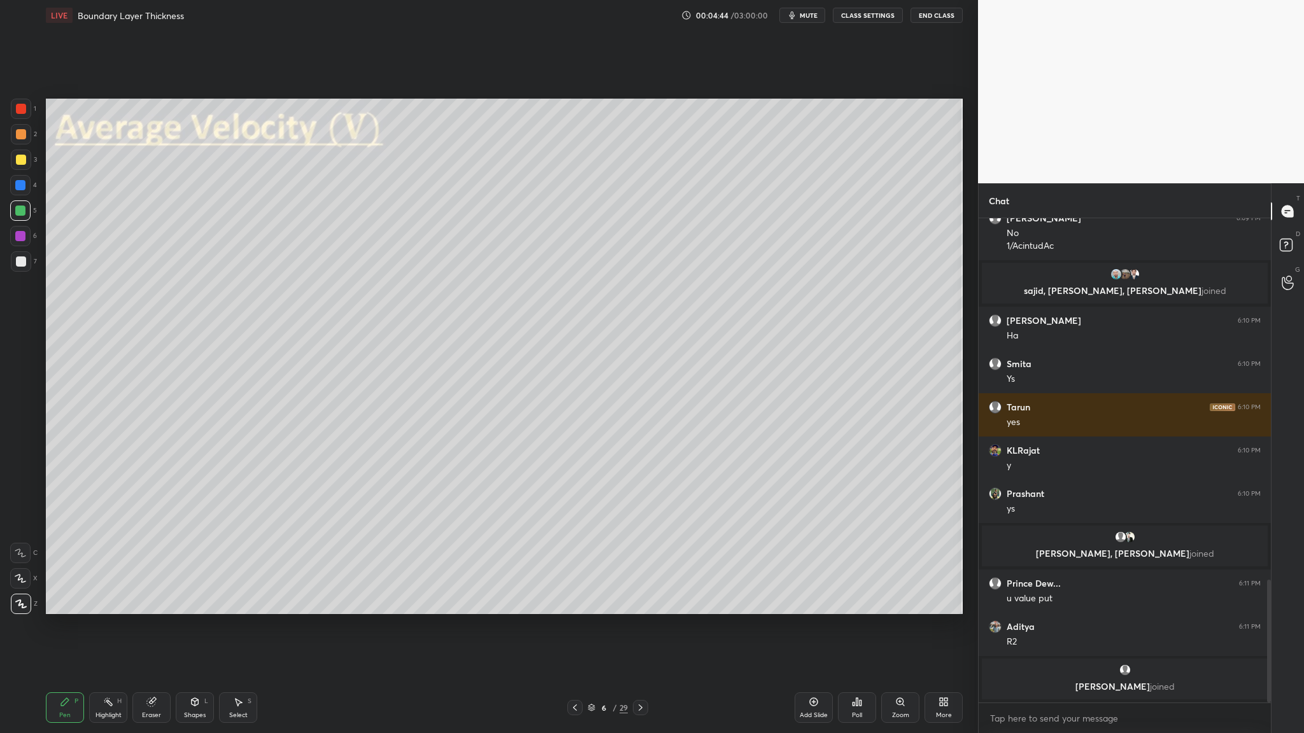
click at [16, 267] on div at bounding box center [21, 261] width 20 height 20
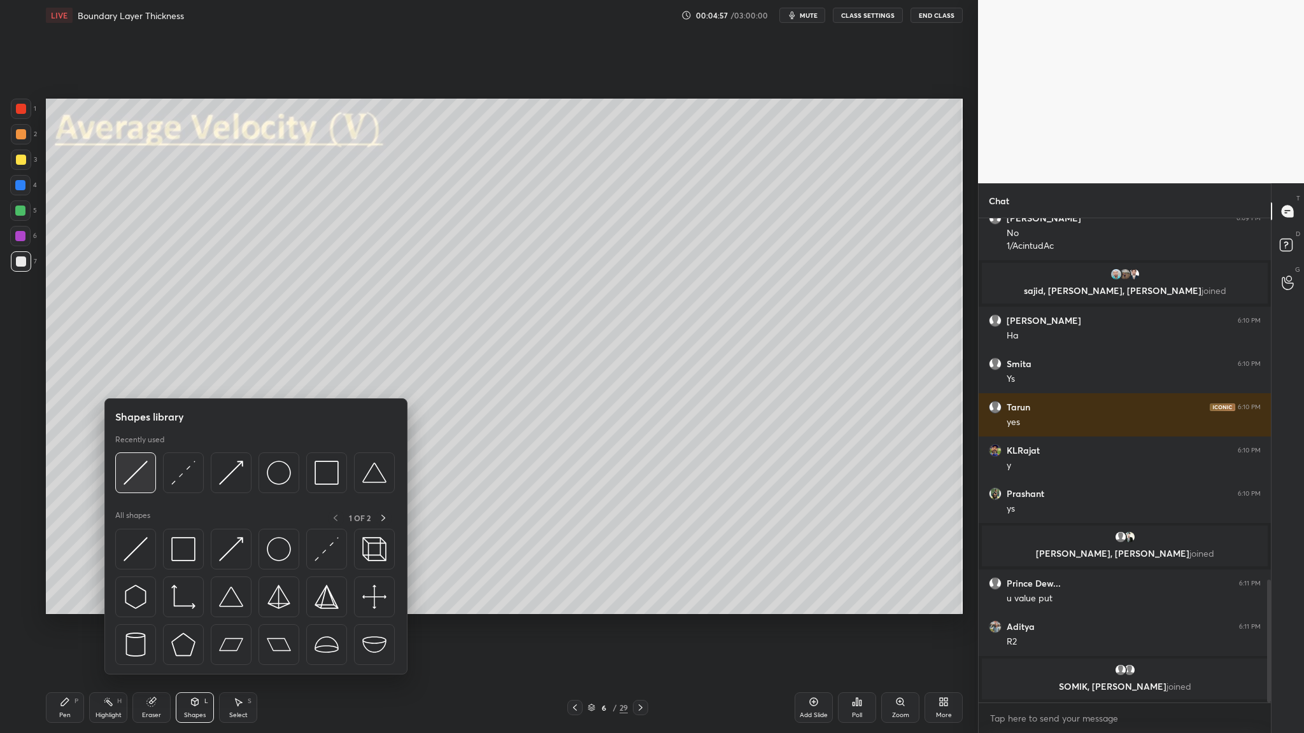
click at [132, 379] on img at bounding box center [135, 473] width 24 height 24
click at [135, 379] on div at bounding box center [135, 473] width 41 height 41
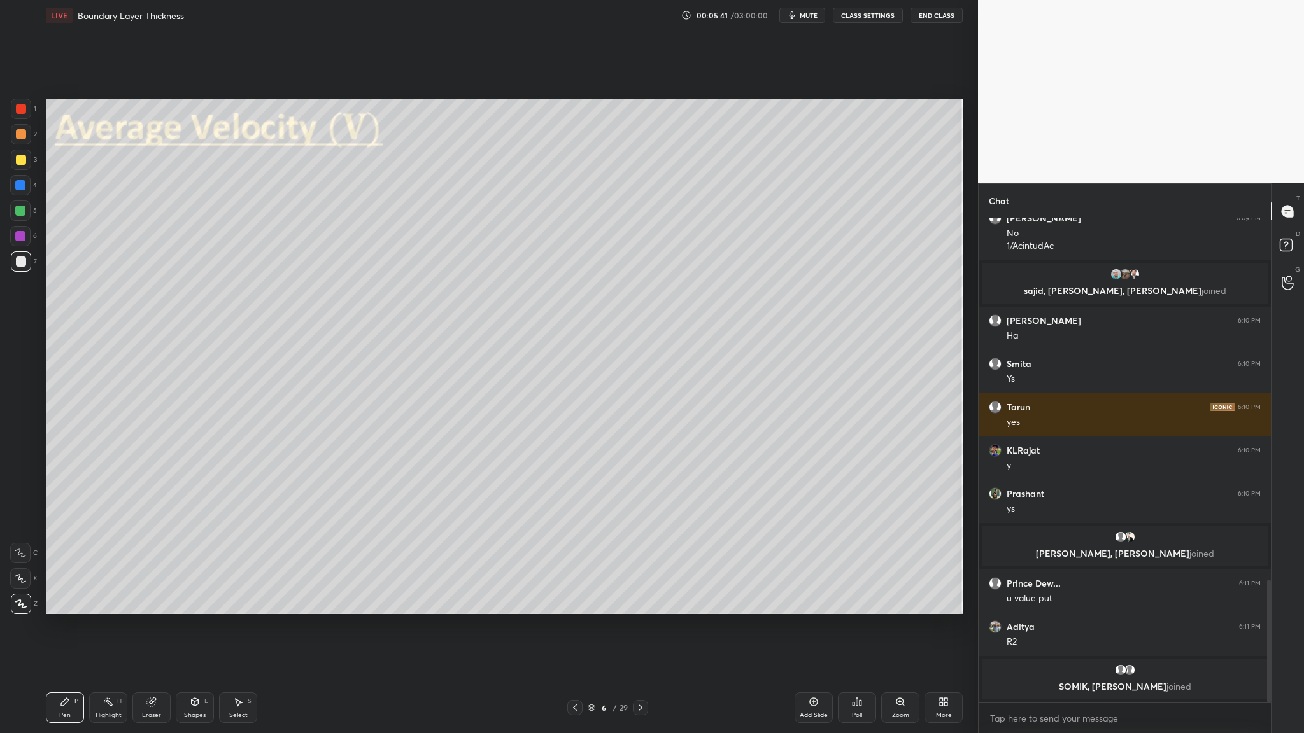
drag, startPoint x: 15, startPoint y: 255, endPoint x: 32, endPoint y: 307, distance: 55.8
click at [13, 254] on div at bounding box center [21, 261] width 20 height 20
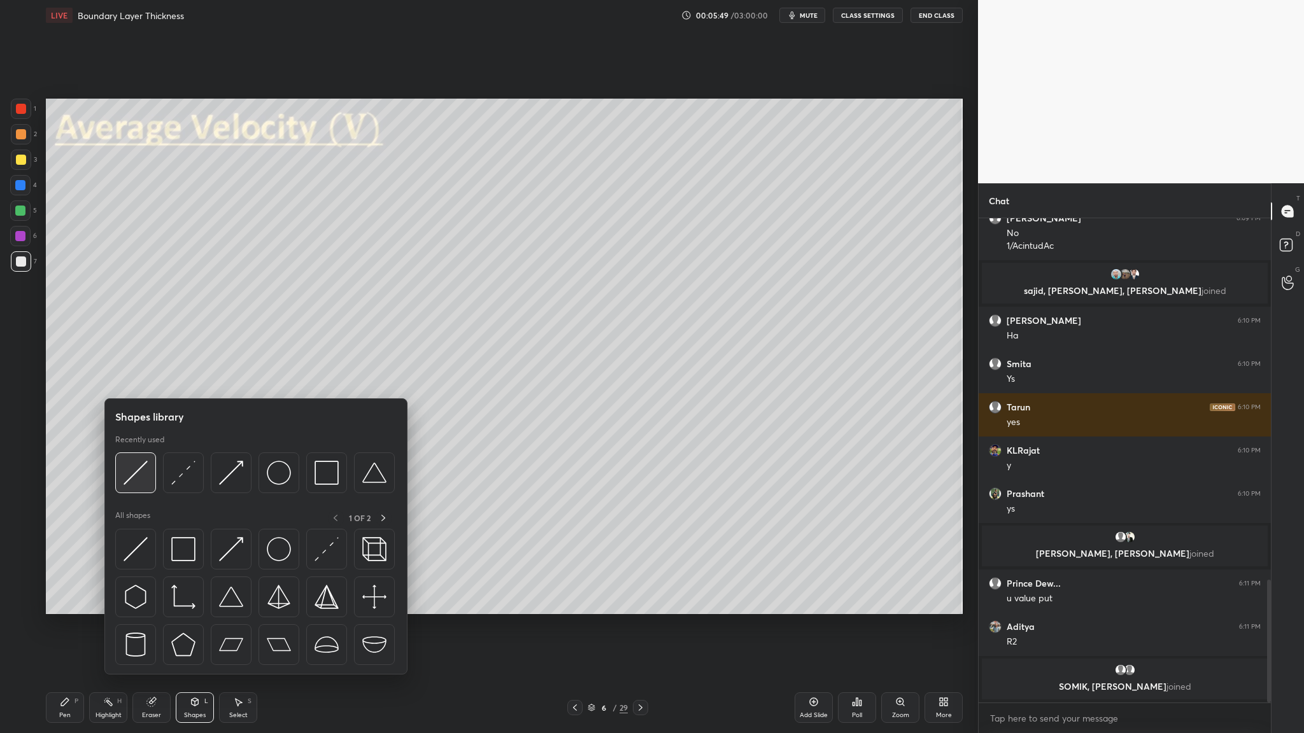
click at [137, 379] on div at bounding box center [135, 473] width 41 height 41
click at [137, 379] on img at bounding box center [135, 473] width 24 height 24
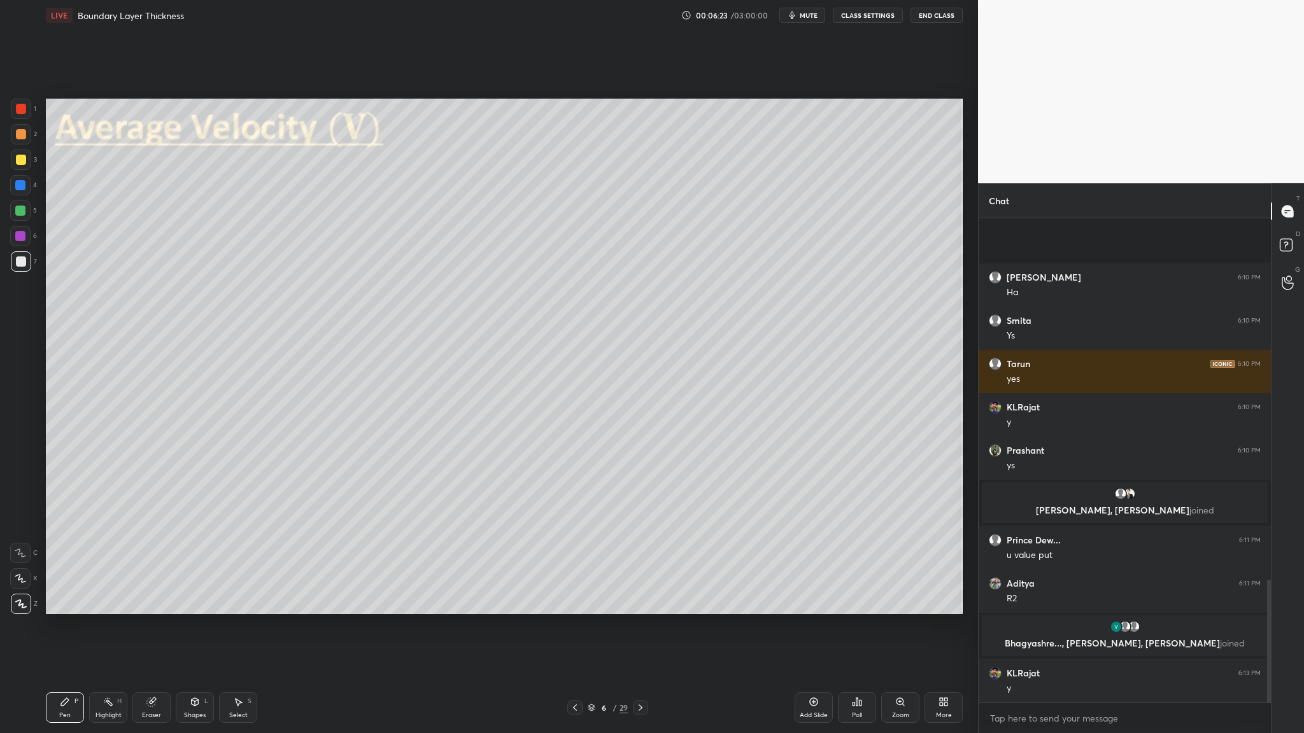
scroll to position [1436, 0]
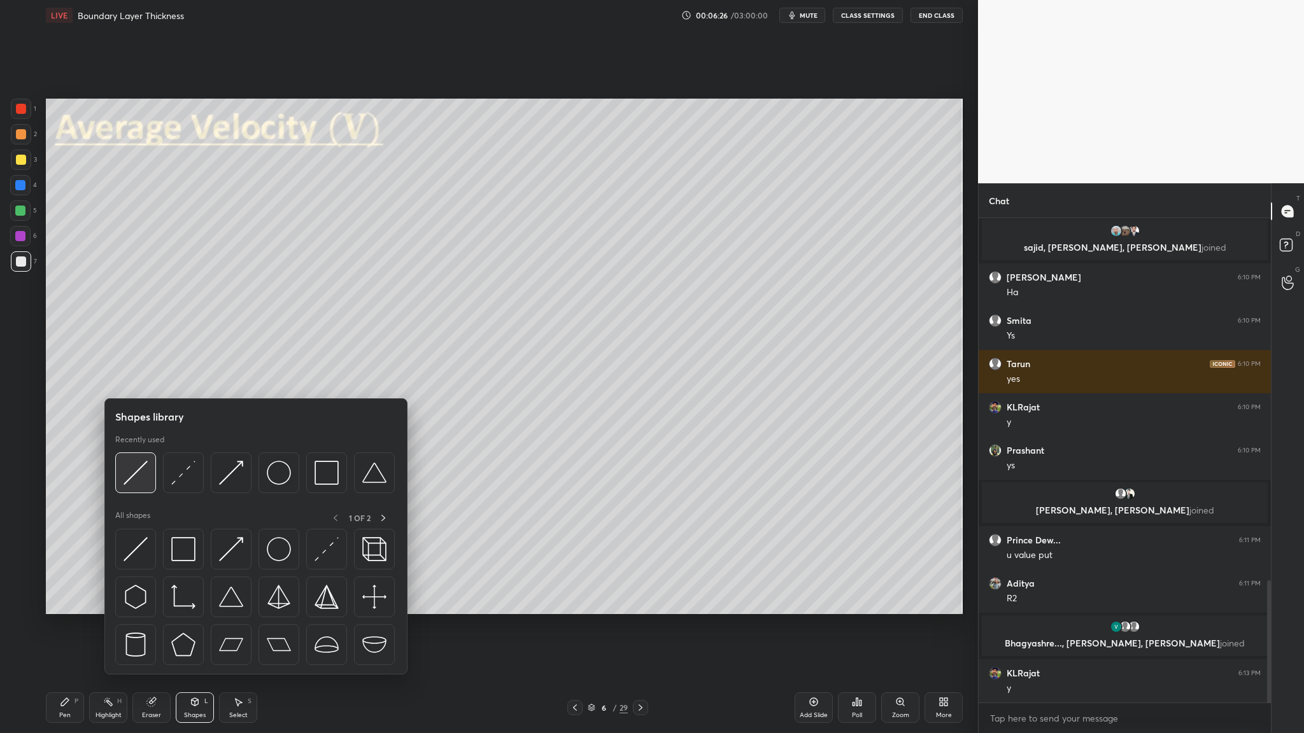
click at [134, 379] on div at bounding box center [135, 473] width 41 height 41
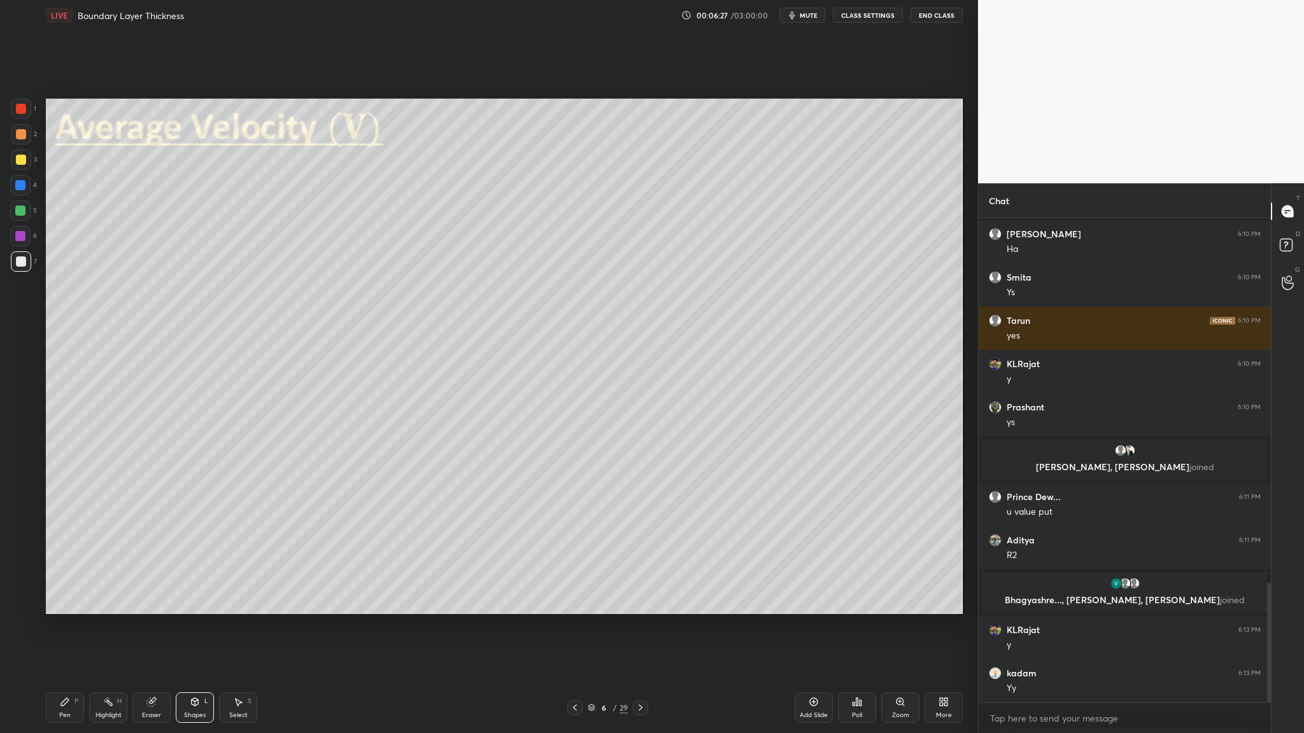
click at [22, 142] on div at bounding box center [21, 134] width 20 height 20
click at [21, 265] on div at bounding box center [21, 262] width 10 height 10
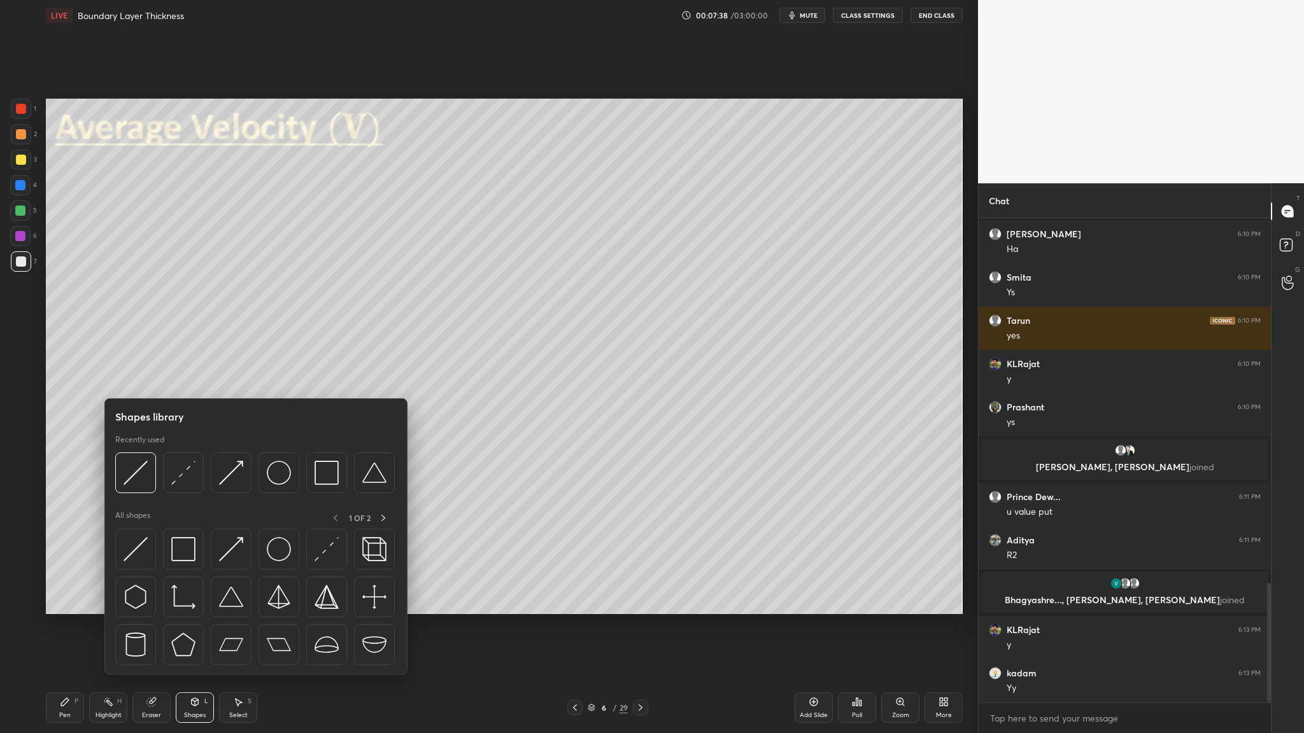
click at [22, 111] on div at bounding box center [21, 109] width 10 height 10
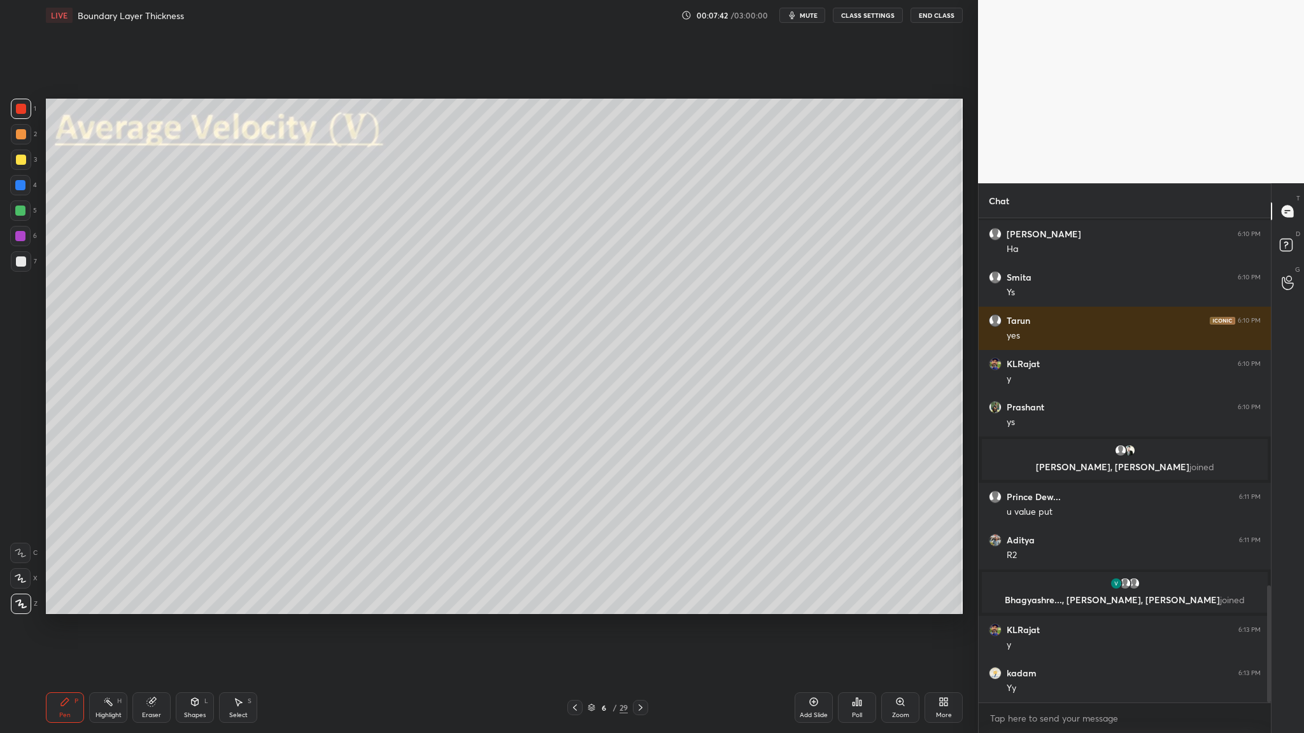
scroll to position [1522, 0]
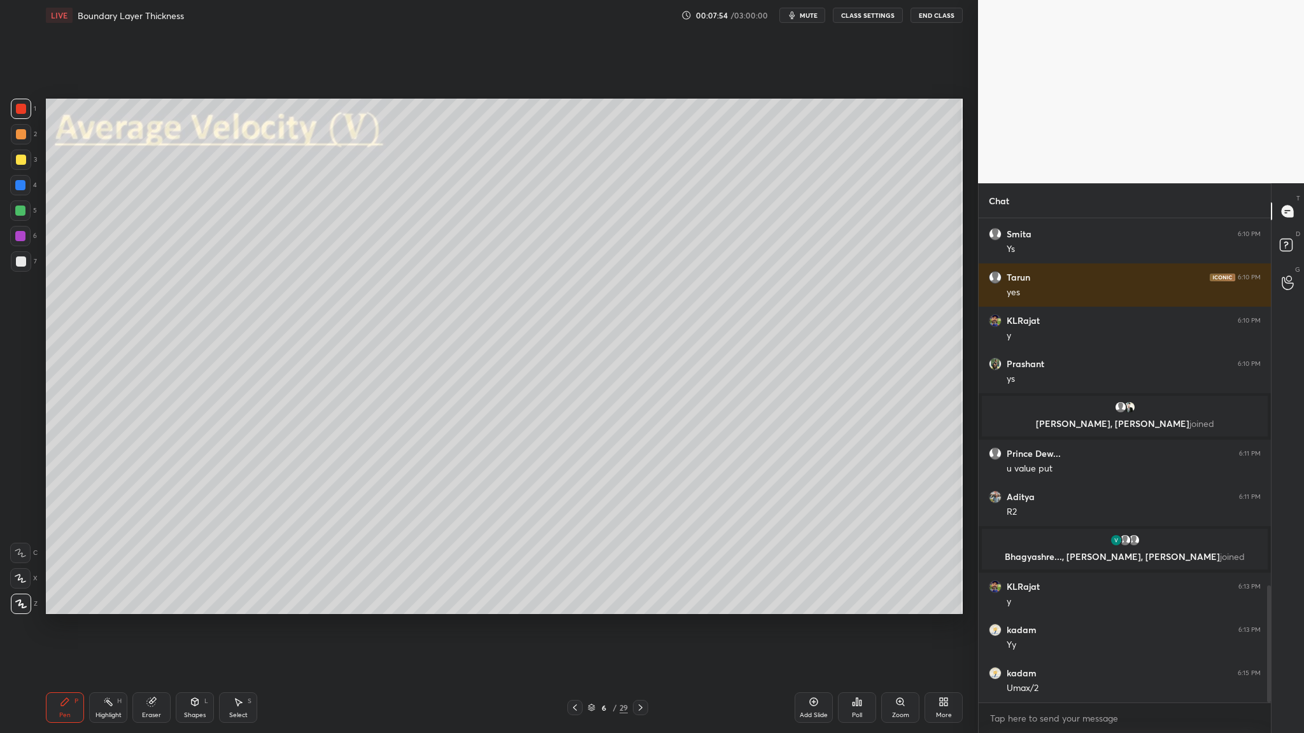
click at [25, 264] on div at bounding box center [21, 262] width 10 height 10
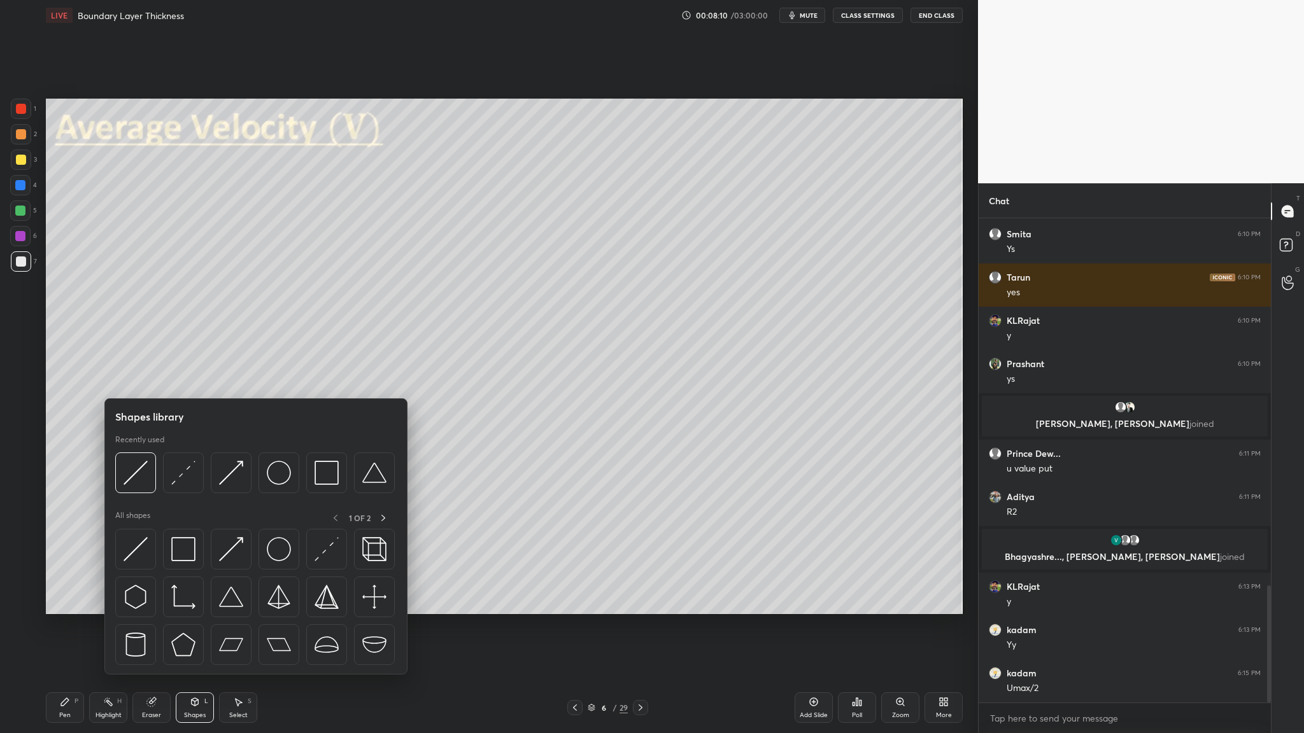
drag, startPoint x: 20, startPoint y: 116, endPoint x: 37, endPoint y: 117, distance: 17.2
click at [20, 116] on div at bounding box center [21, 109] width 20 height 20
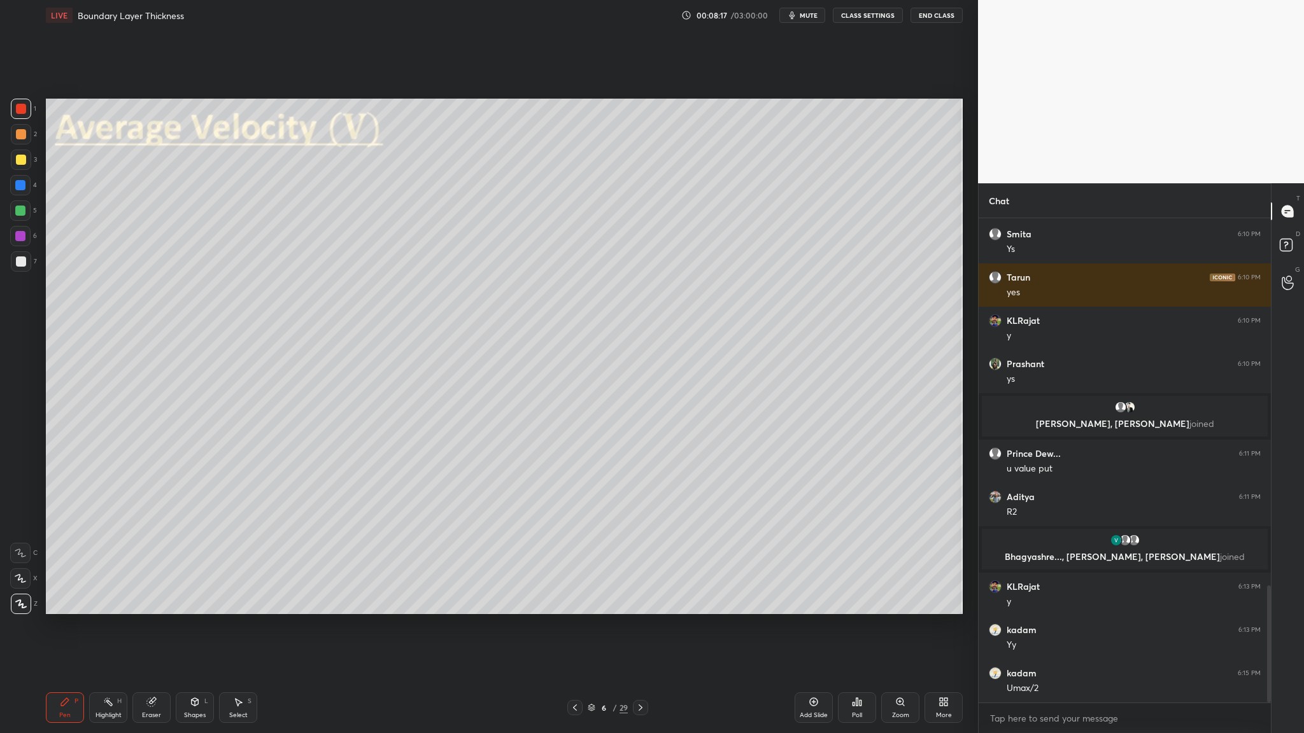
click at [15, 269] on div at bounding box center [21, 261] width 20 height 20
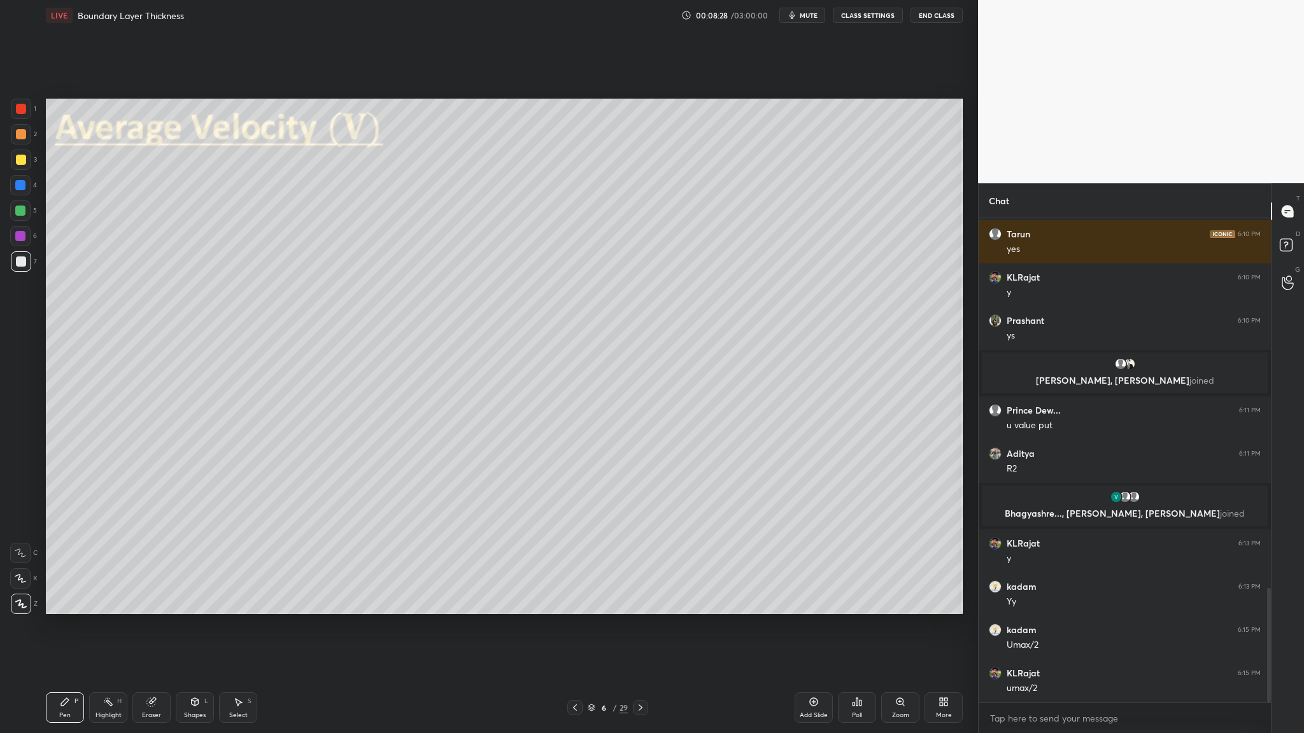
click at [251, 379] on div "Select S" at bounding box center [238, 708] width 38 height 31
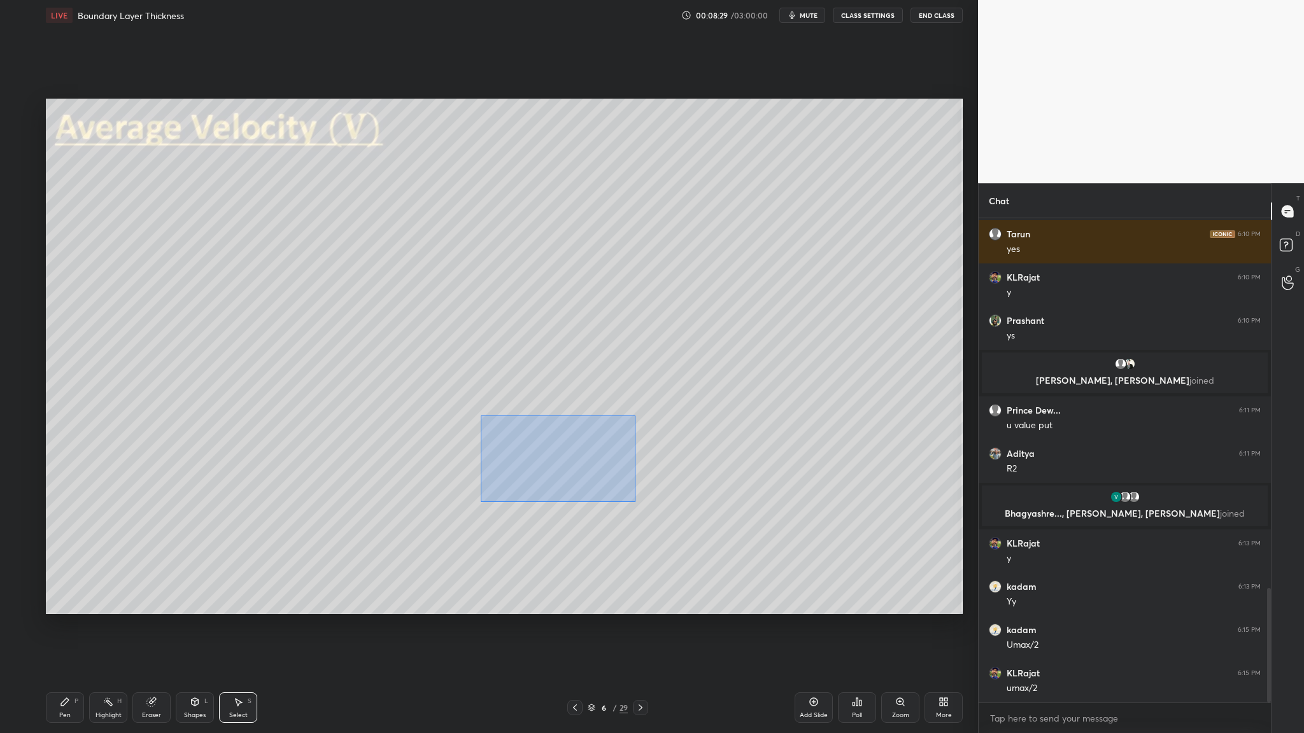
drag, startPoint x: 498, startPoint y: 444, endPoint x: 614, endPoint y: 473, distance: 118.9
click at [560, 379] on div "0 ° Undo Copy Duplicate Duplicate to new slide Delete" at bounding box center [504, 357] width 917 height 516
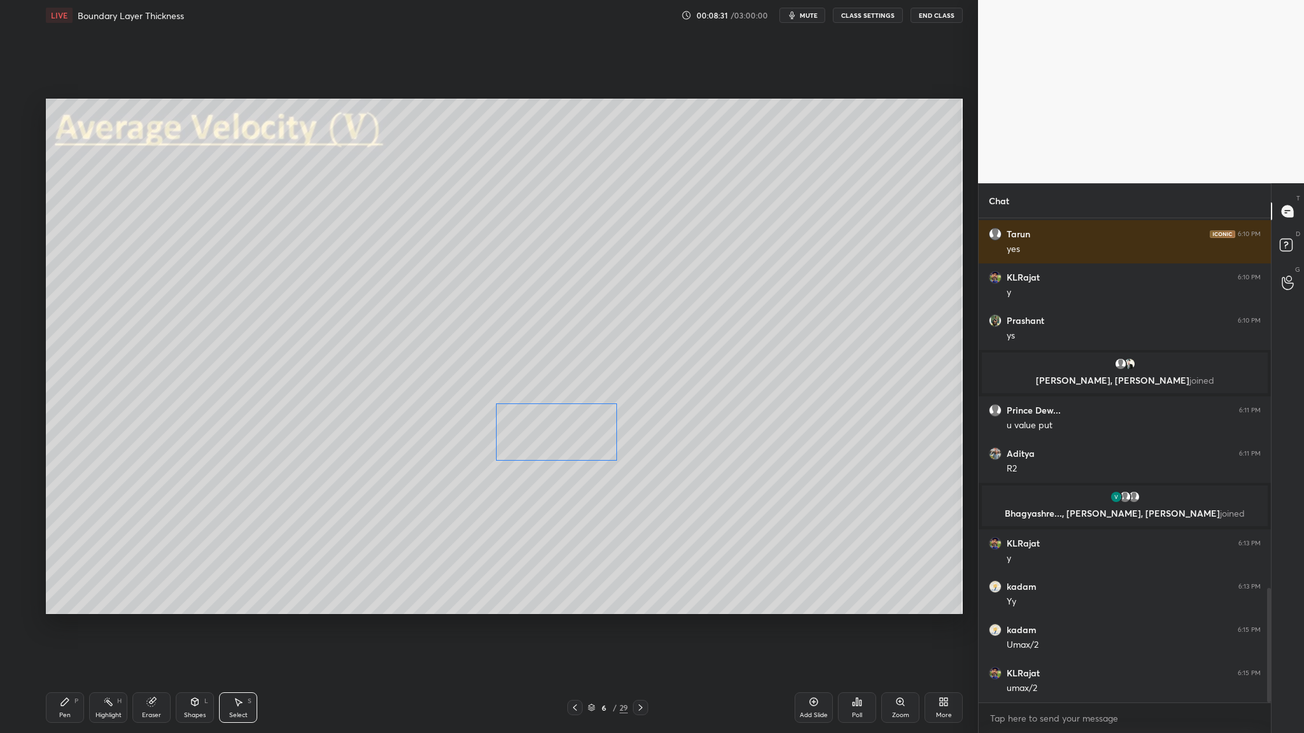
drag, startPoint x: 538, startPoint y: 450, endPoint x: 547, endPoint y: 428, distance: 23.4
click at [545, 379] on div "0 ° Undo Copy Duplicate Duplicate to new slide Delete" at bounding box center [504, 357] width 917 height 516
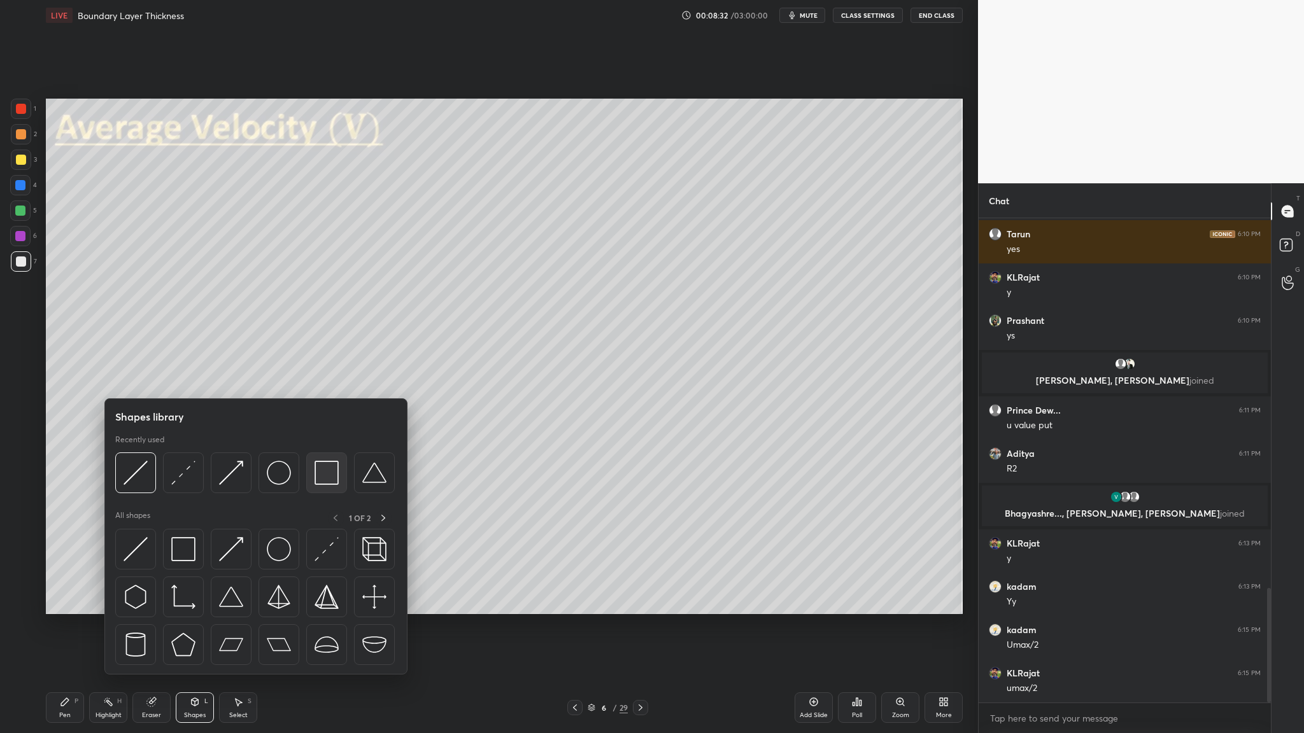
click at [324, 379] on div at bounding box center [326, 473] width 41 height 41
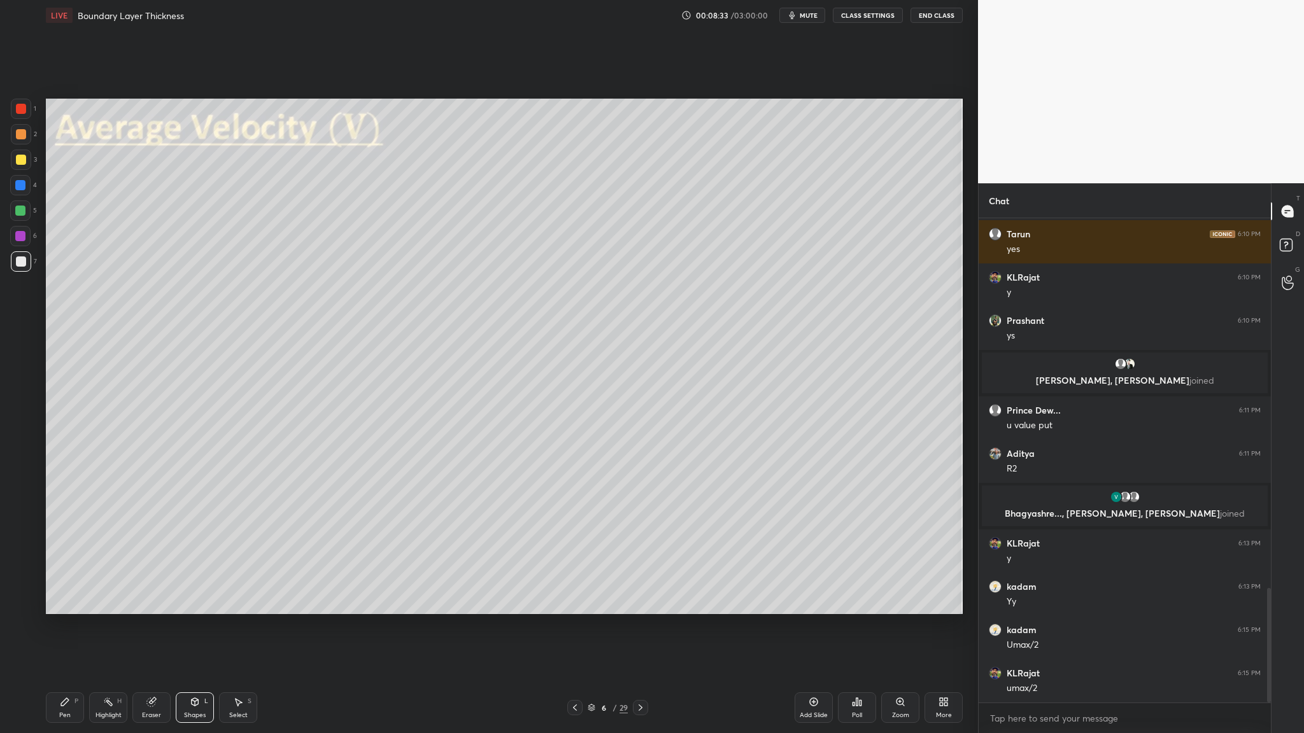
click at [20, 139] on div at bounding box center [21, 134] width 10 height 10
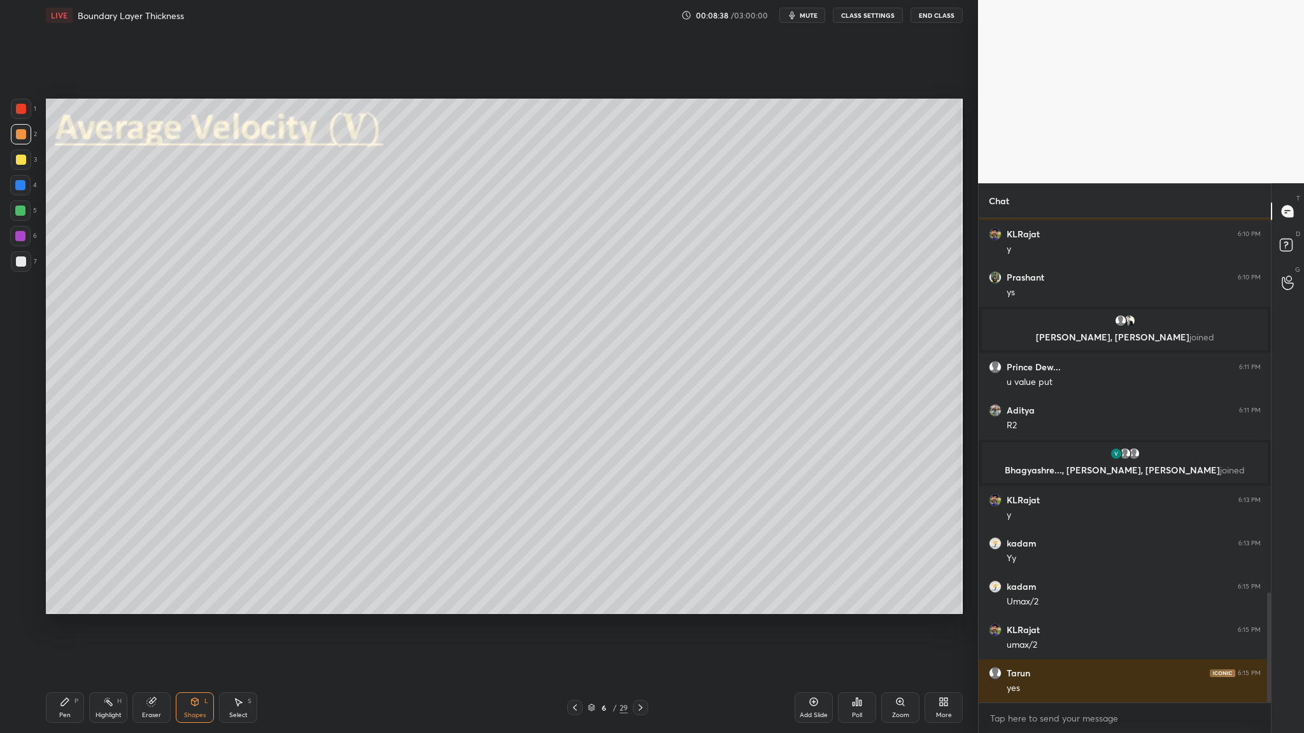
scroll to position [1652, 0]
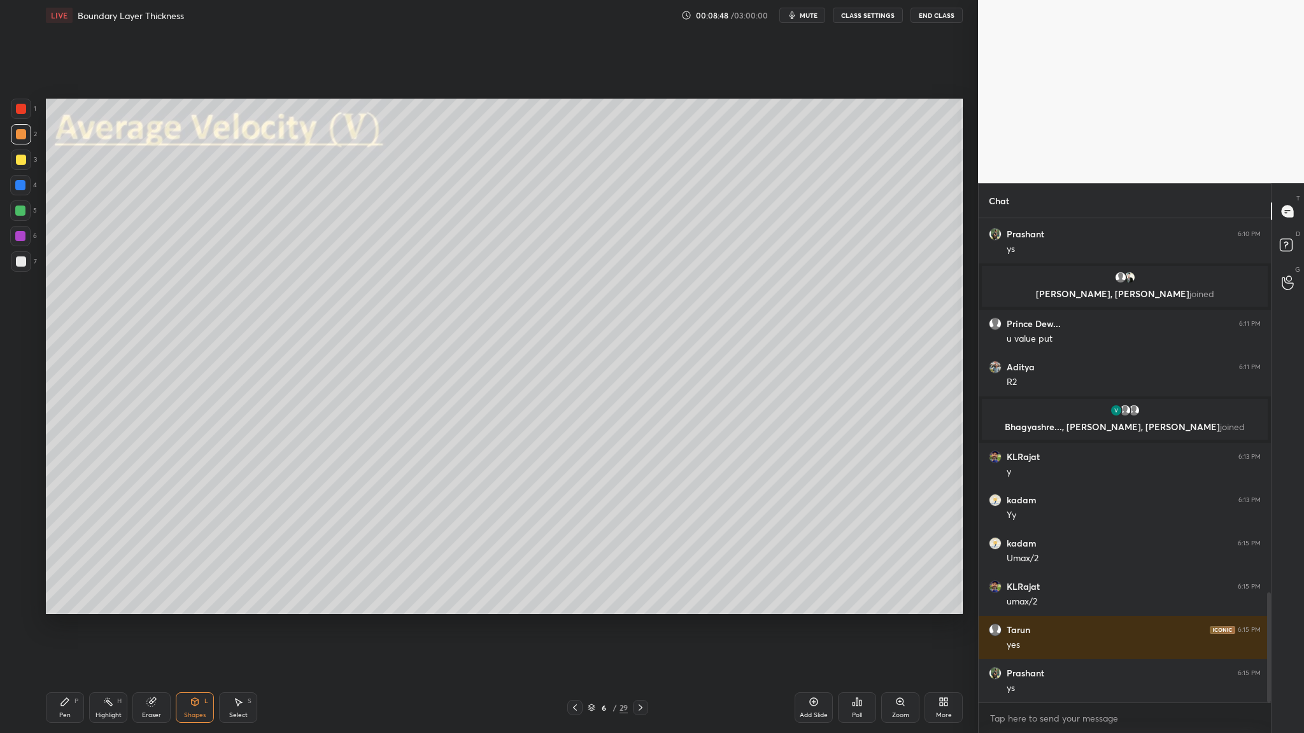
click at [23, 263] on div at bounding box center [21, 262] width 10 height 10
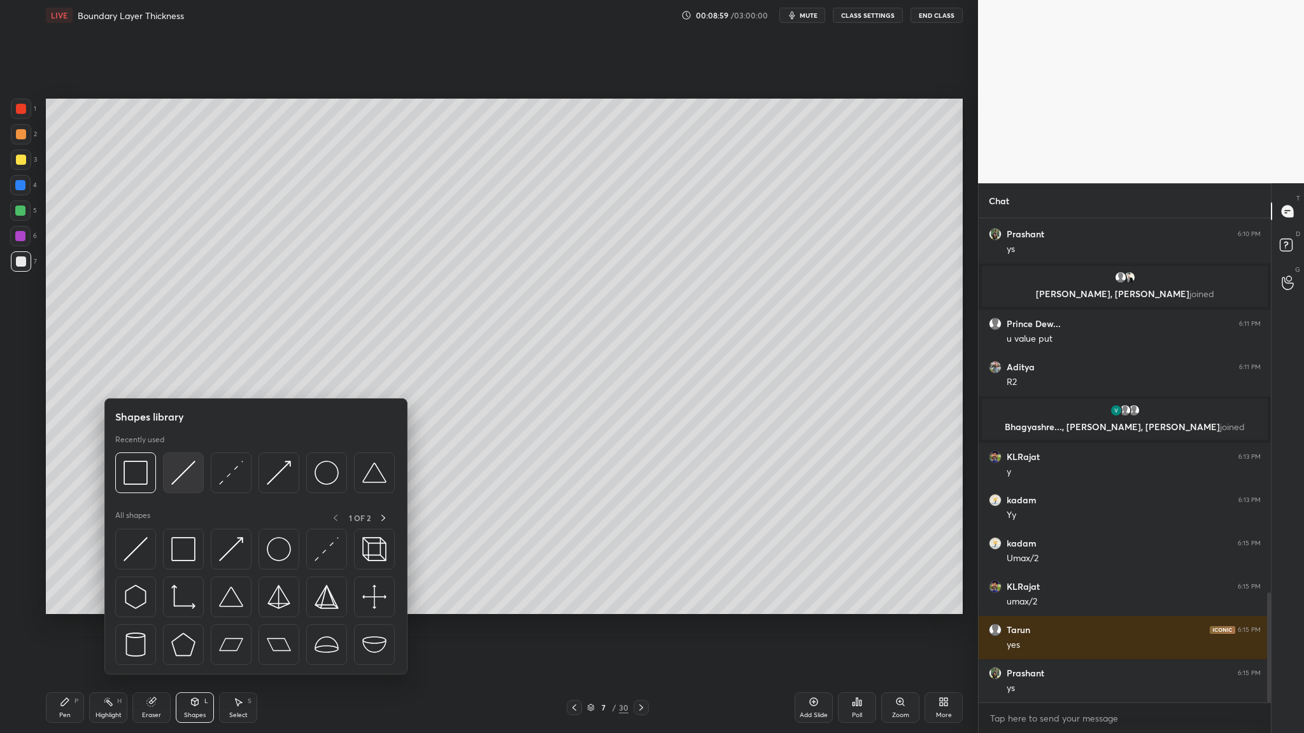
click at [186, 379] on div at bounding box center [183, 473] width 41 height 41
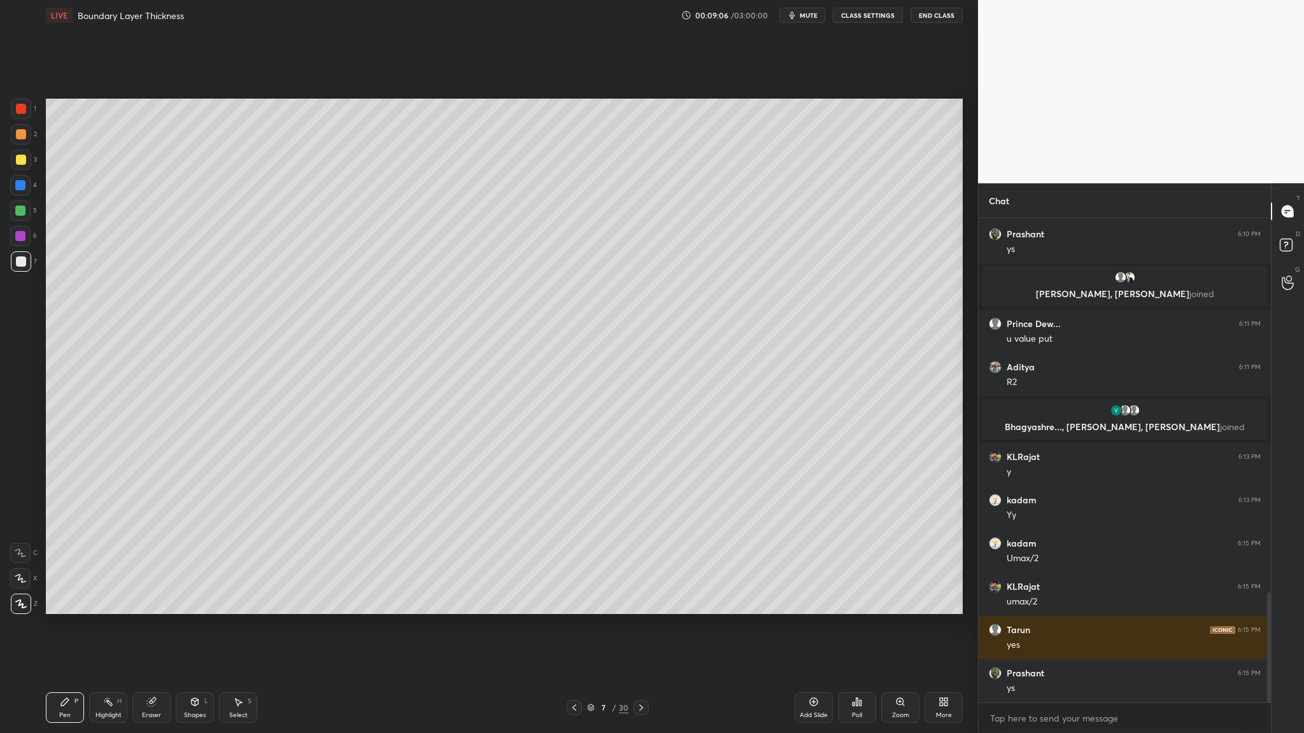
click at [150, 379] on icon at bounding box center [151, 702] width 8 height 8
click at [155, 379] on icon at bounding box center [151, 702] width 10 height 10
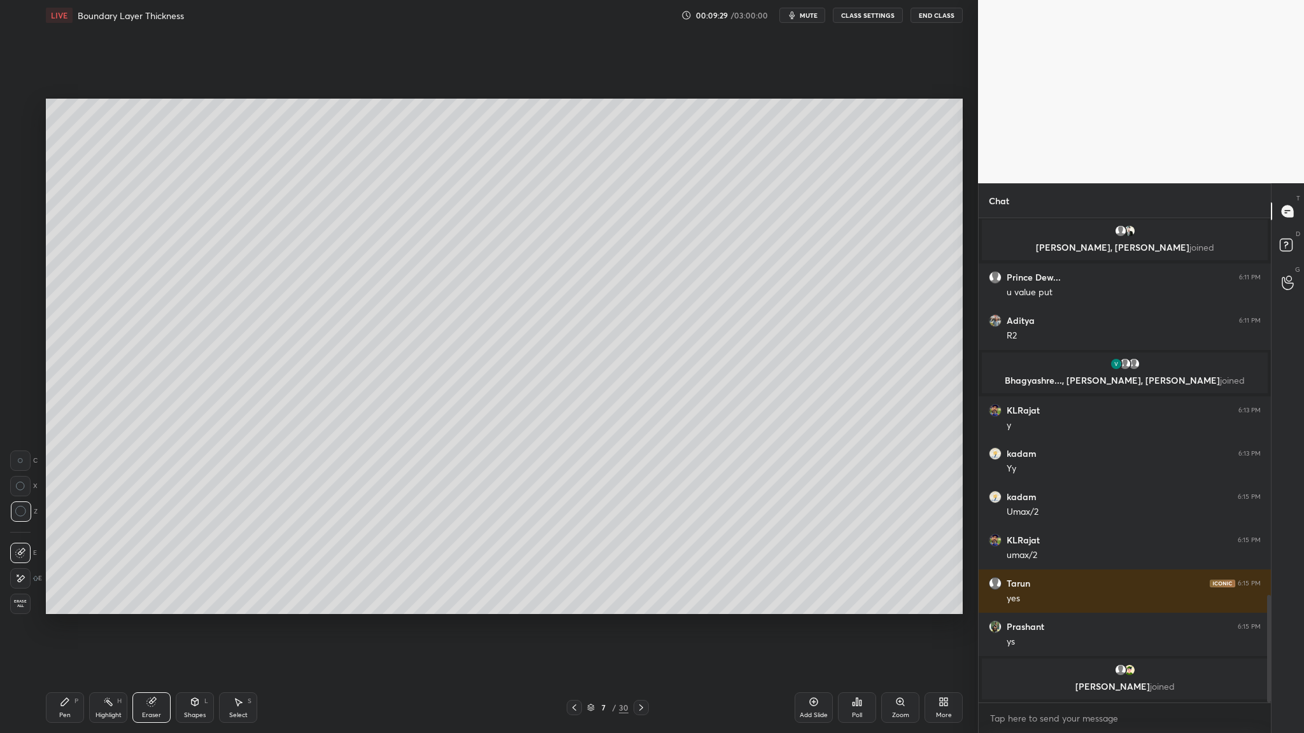
click at [25, 379] on div at bounding box center [20, 486] width 20 height 20
click at [22, 379] on icon at bounding box center [20, 486] width 9 height 9
click at [22, 379] on circle at bounding box center [20, 486] width 8 height 8
click at [63, 379] on div "Pen P" at bounding box center [65, 708] width 38 height 31
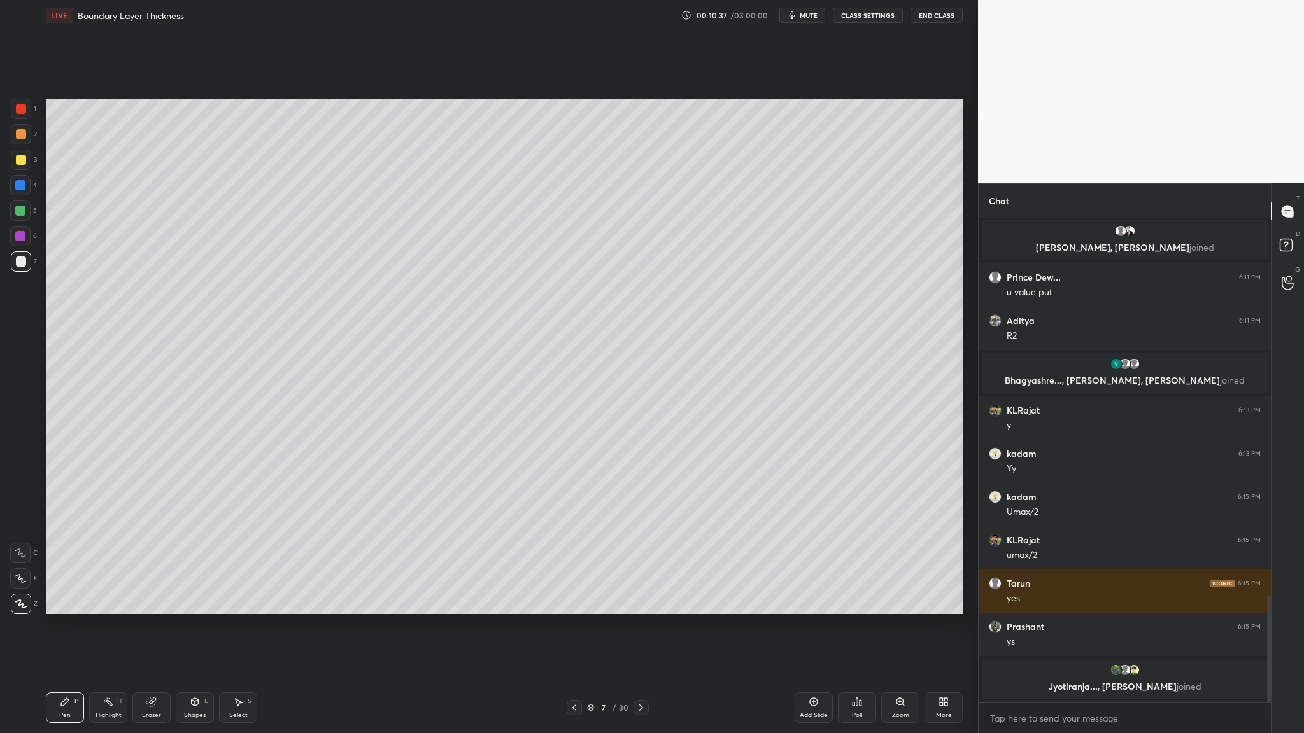
click at [57, 379] on div "Pen P" at bounding box center [65, 708] width 38 height 31
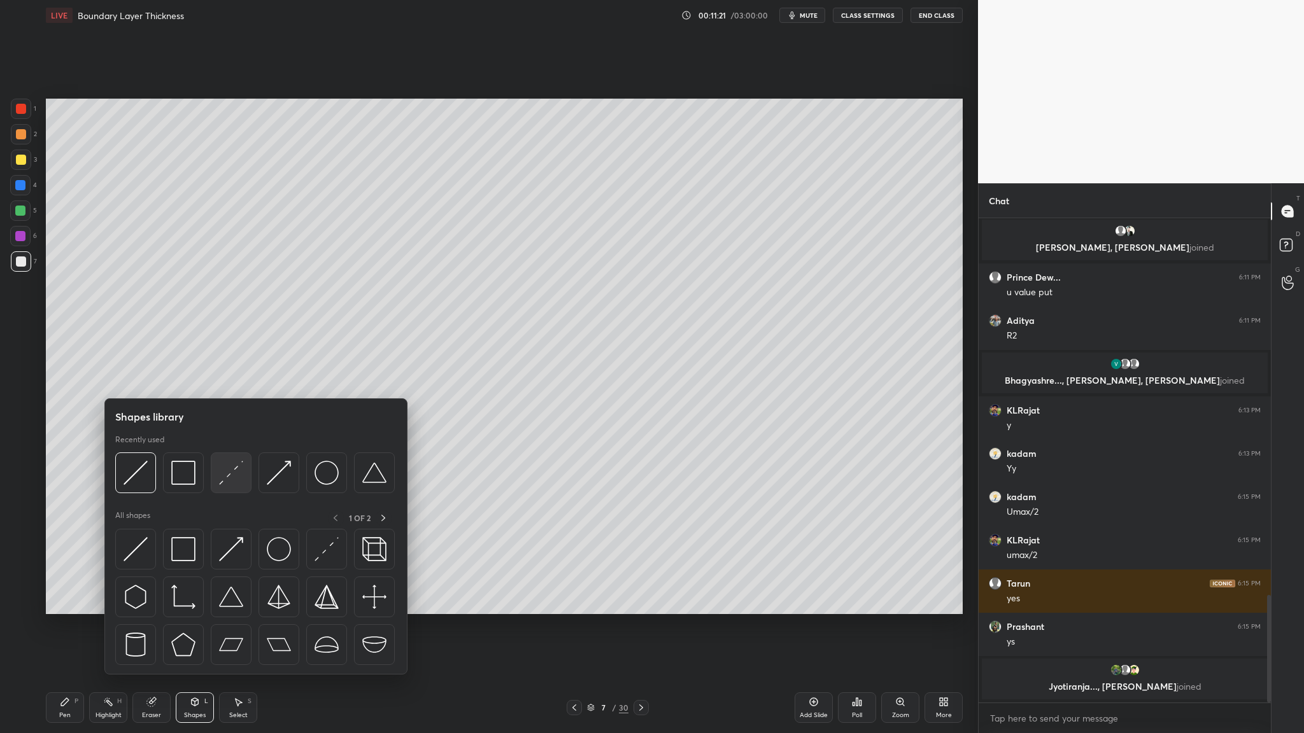
click at [236, 379] on div at bounding box center [231, 473] width 41 height 41
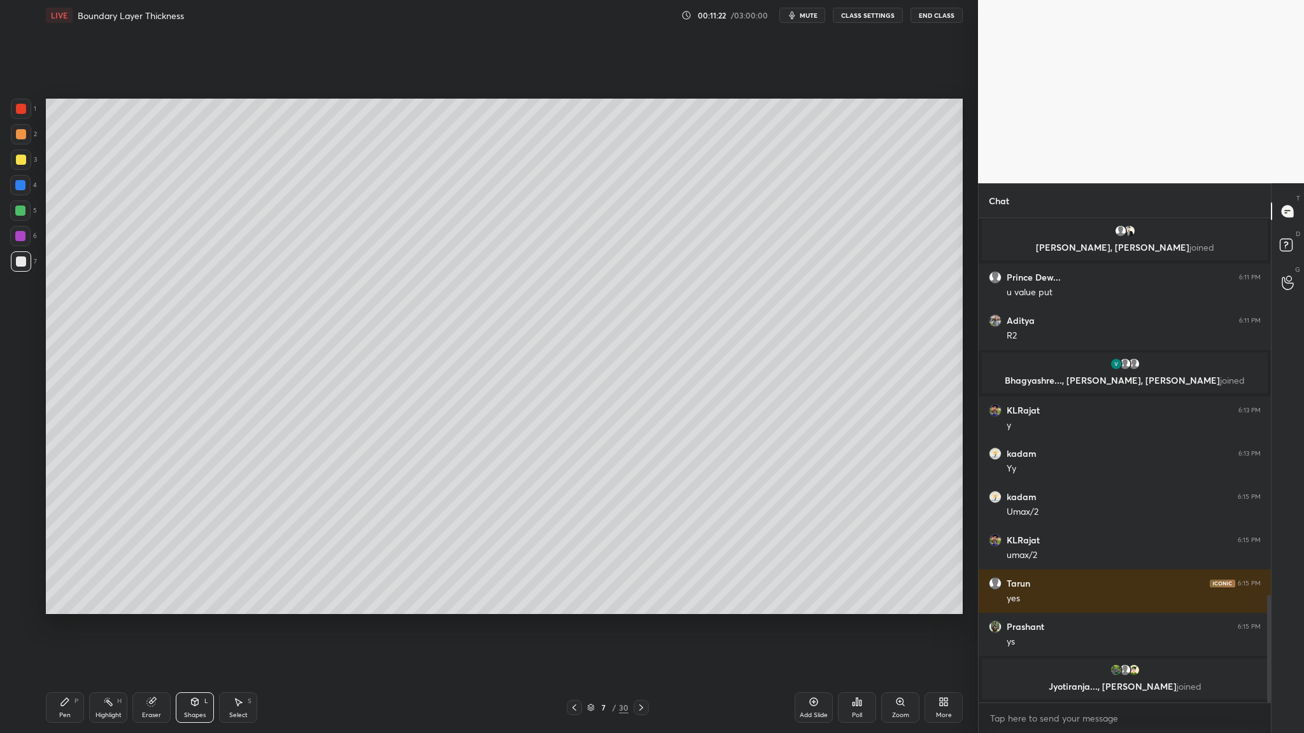
click at [18, 141] on div at bounding box center [21, 134] width 20 height 20
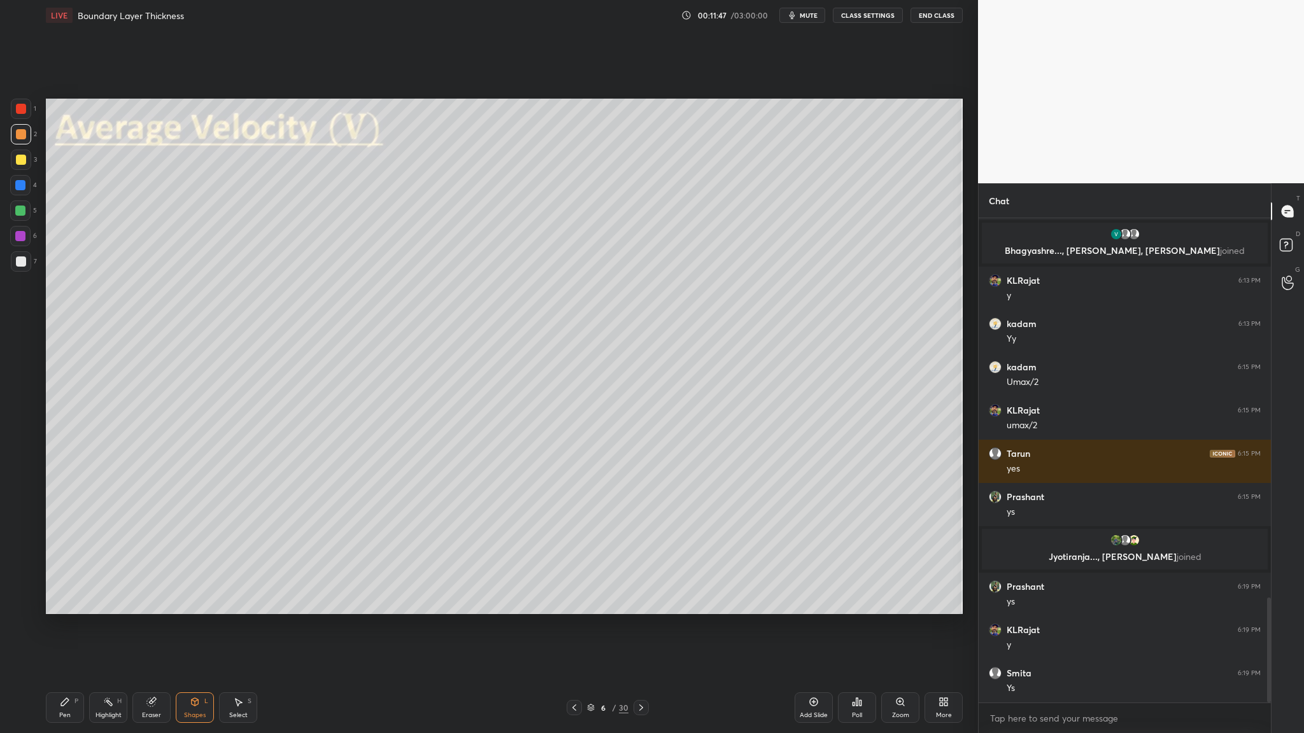
scroll to position [1792, 0]
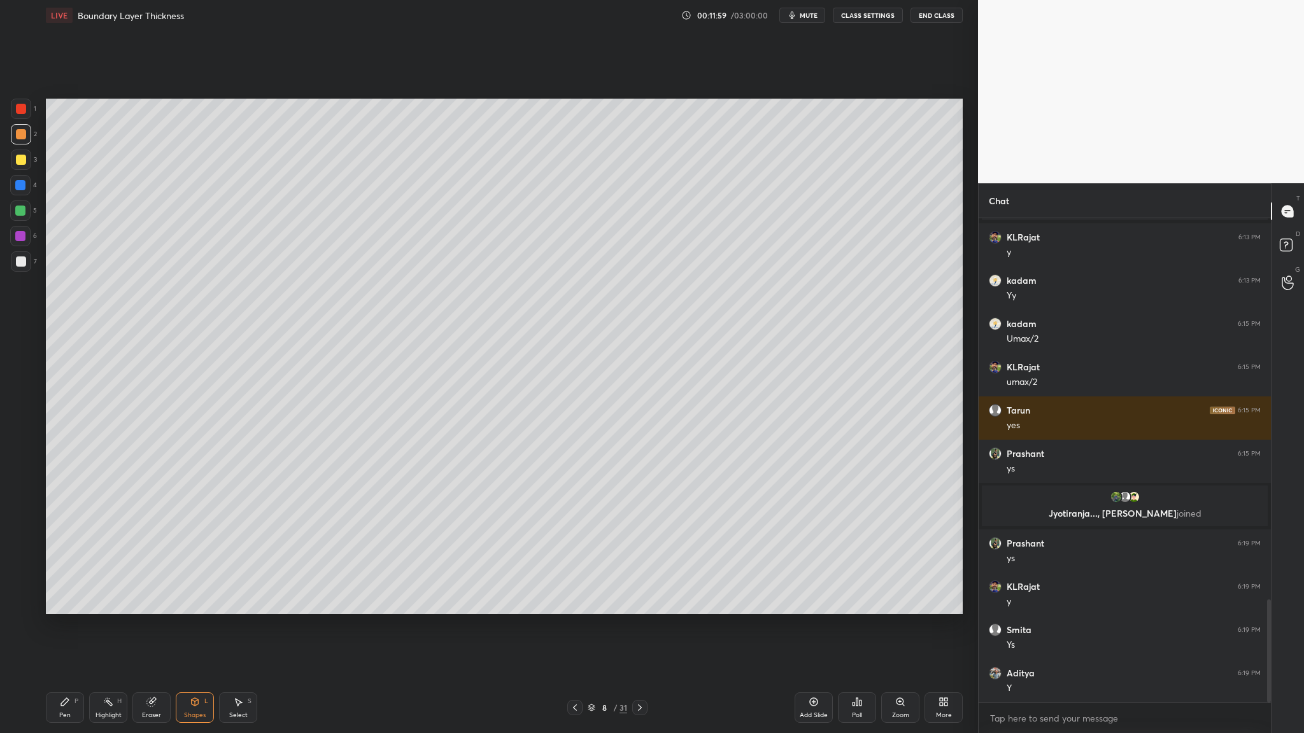
click at [18, 139] on div at bounding box center [21, 134] width 10 height 10
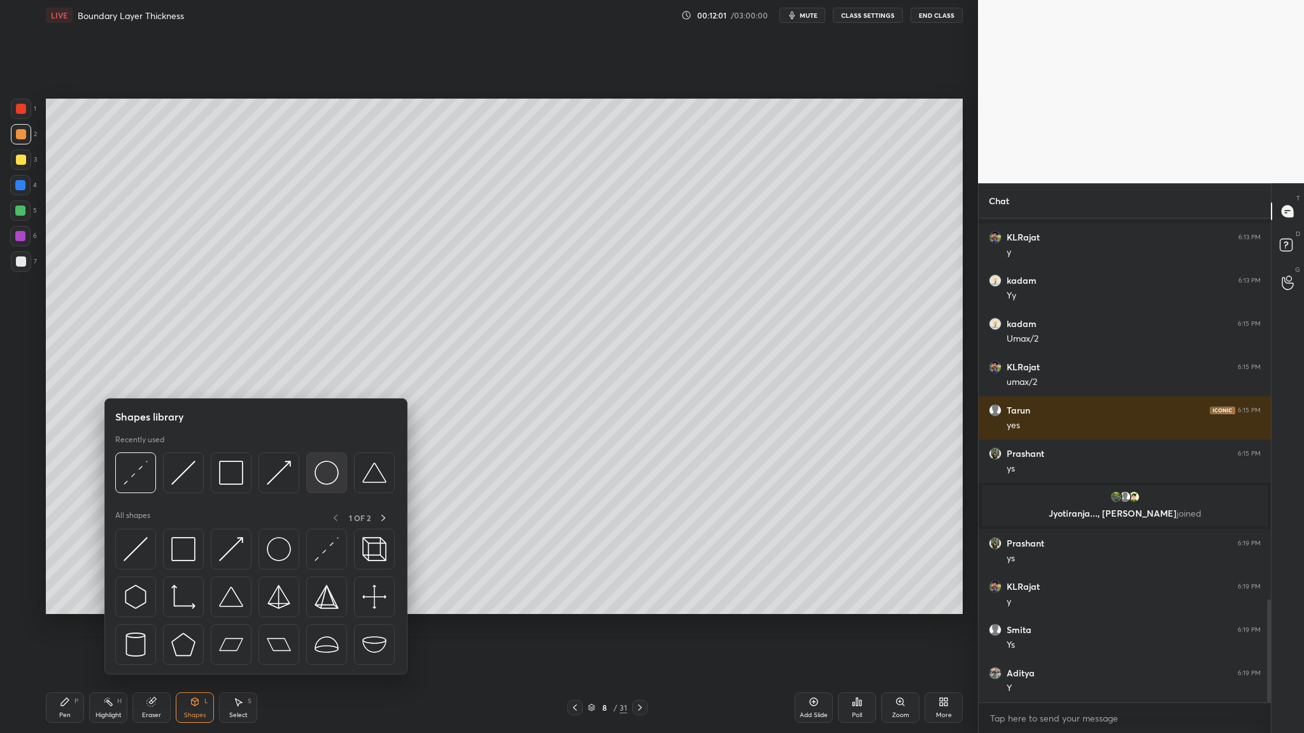
click at [318, 379] on img at bounding box center [326, 473] width 24 height 24
click at [225, 379] on img at bounding box center [231, 473] width 24 height 24
click at [175, 379] on img at bounding box center [183, 473] width 24 height 24
click at [231, 379] on div at bounding box center [231, 473] width 41 height 41
click at [330, 379] on div at bounding box center [326, 473] width 41 height 41
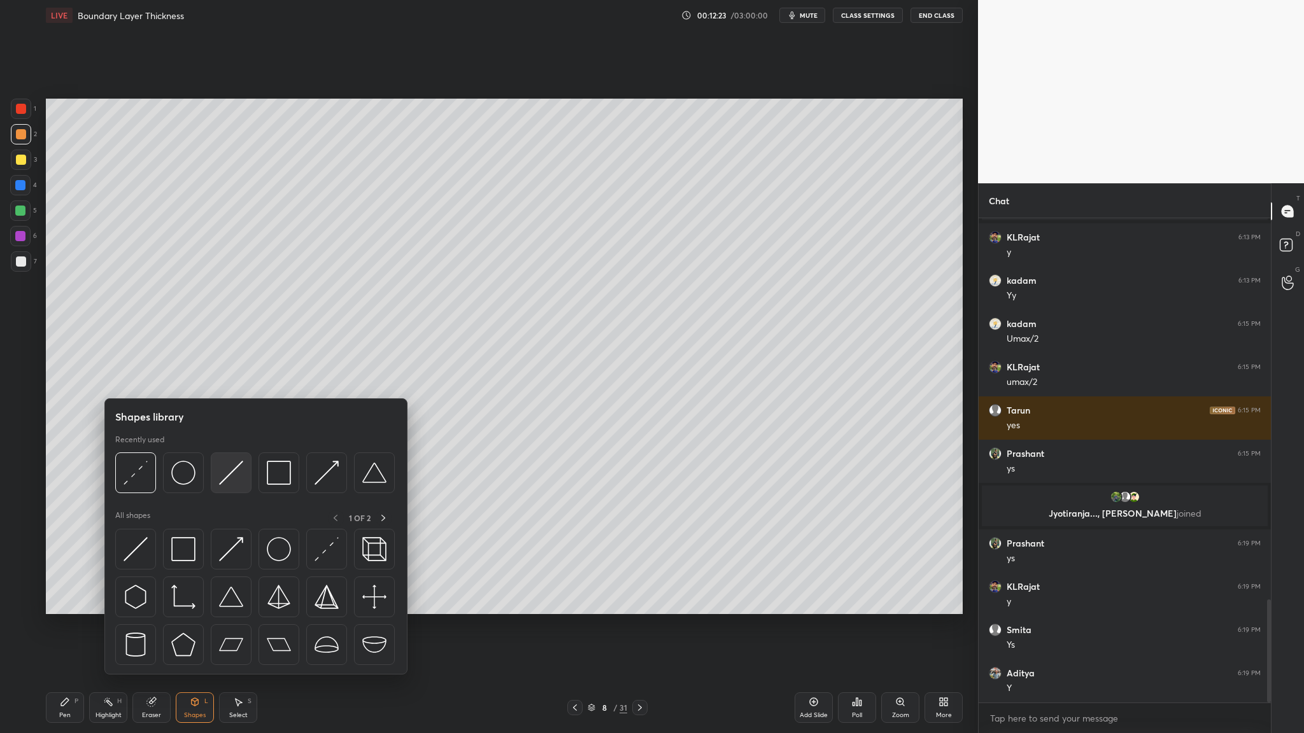
click at [234, 379] on img at bounding box center [231, 473] width 24 height 24
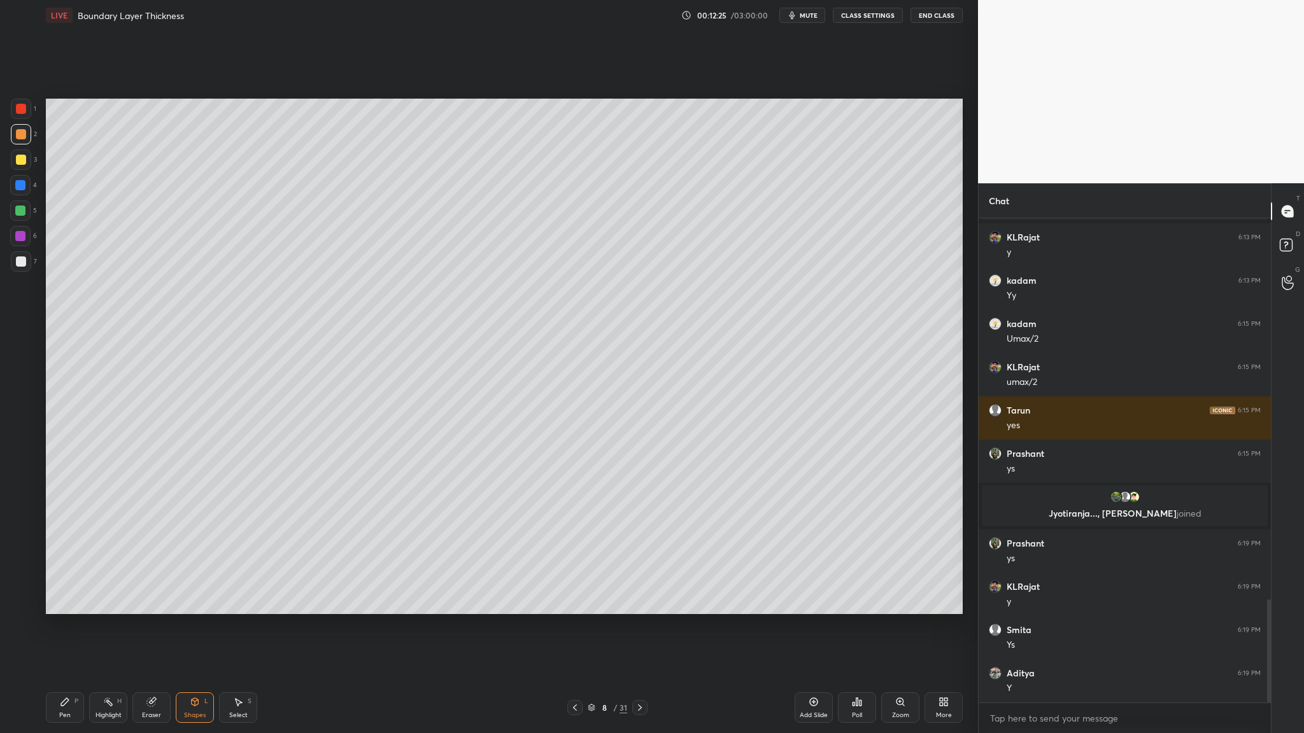
click at [16, 130] on div at bounding box center [21, 134] width 10 height 10
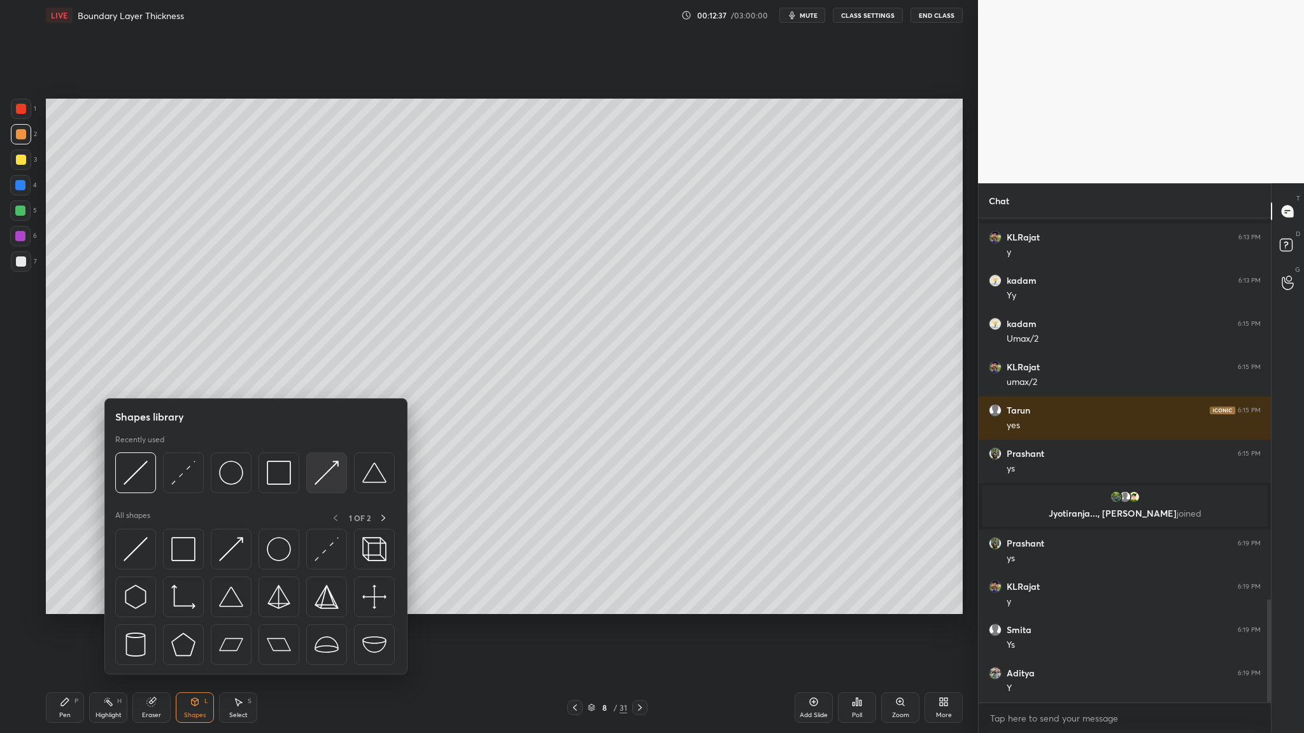
click at [323, 379] on div at bounding box center [326, 473] width 41 height 41
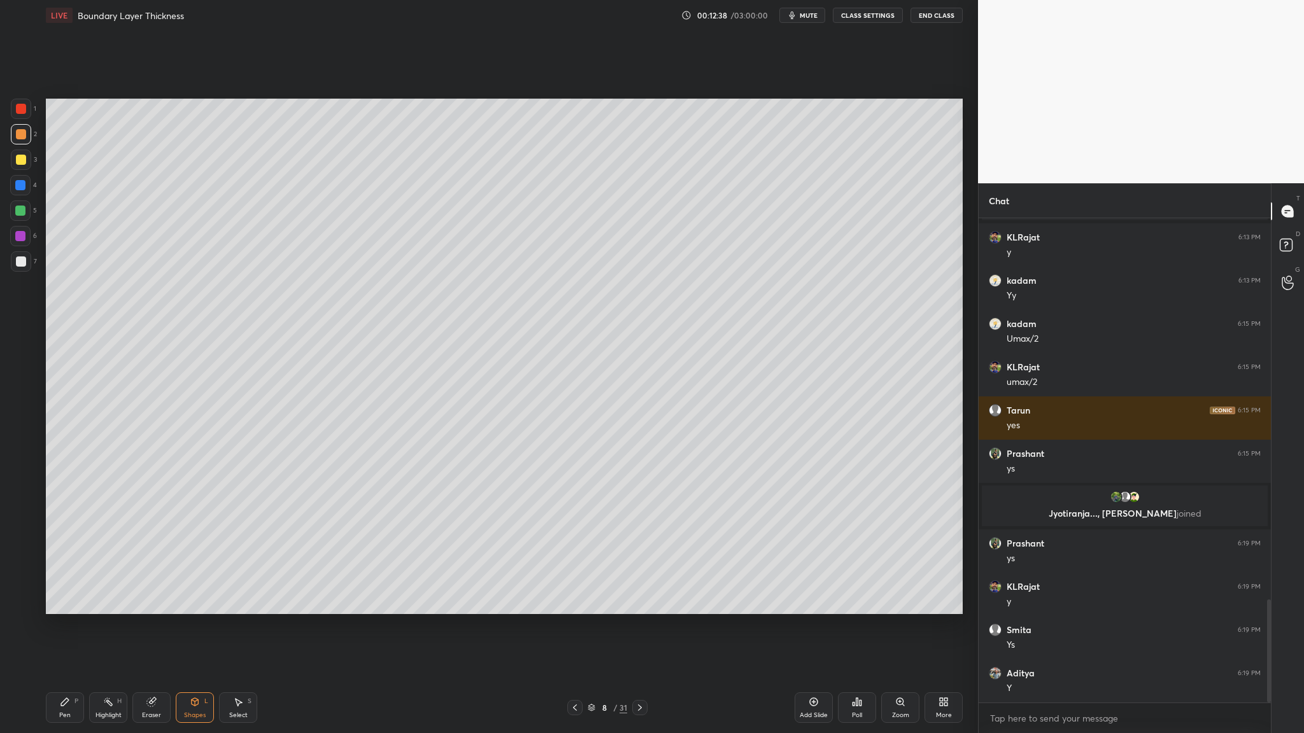
click at [18, 188] on div at bounding box center [20, 185] width 10 height 10
click at [20, 113] on div at bounding box center [21, 109] width 10 height 10
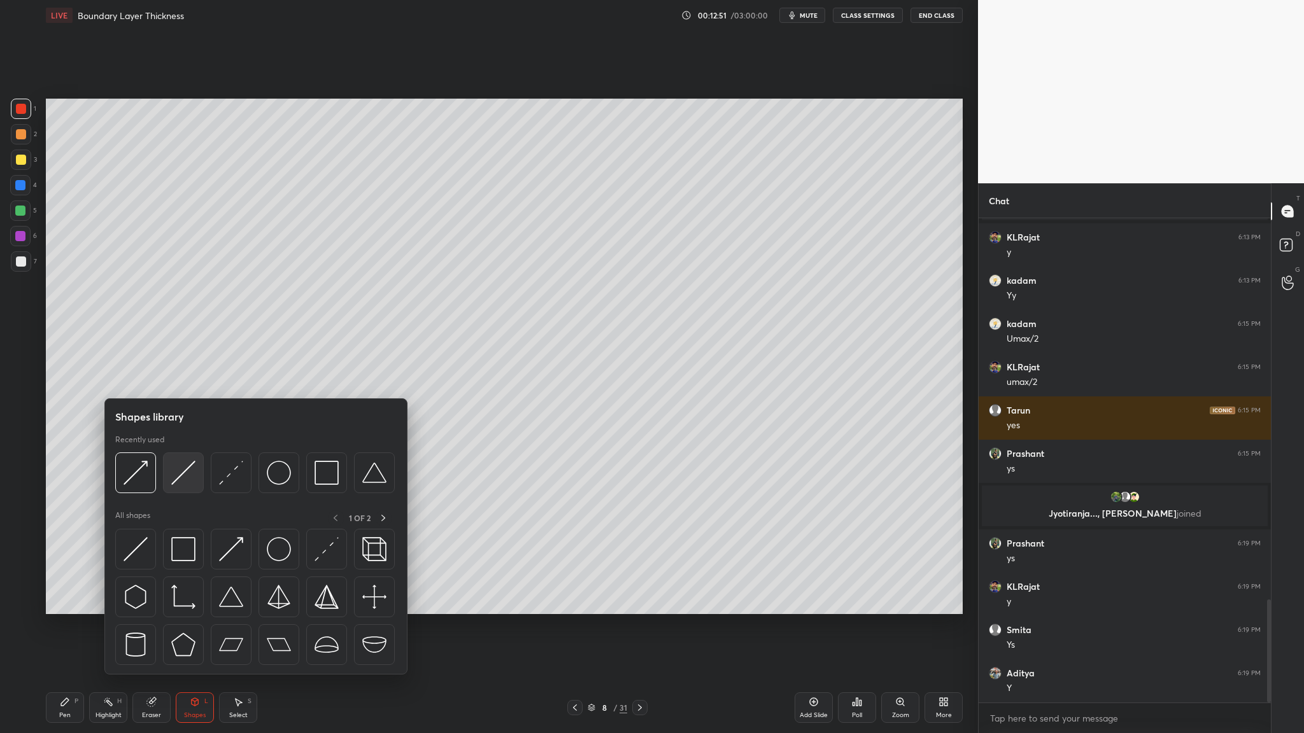
click at [185, 379] on div at bounding box center [183, 473] width 41 height 41
click at [227, 379] on div at bounding box center [231, 473] width 41 height 41
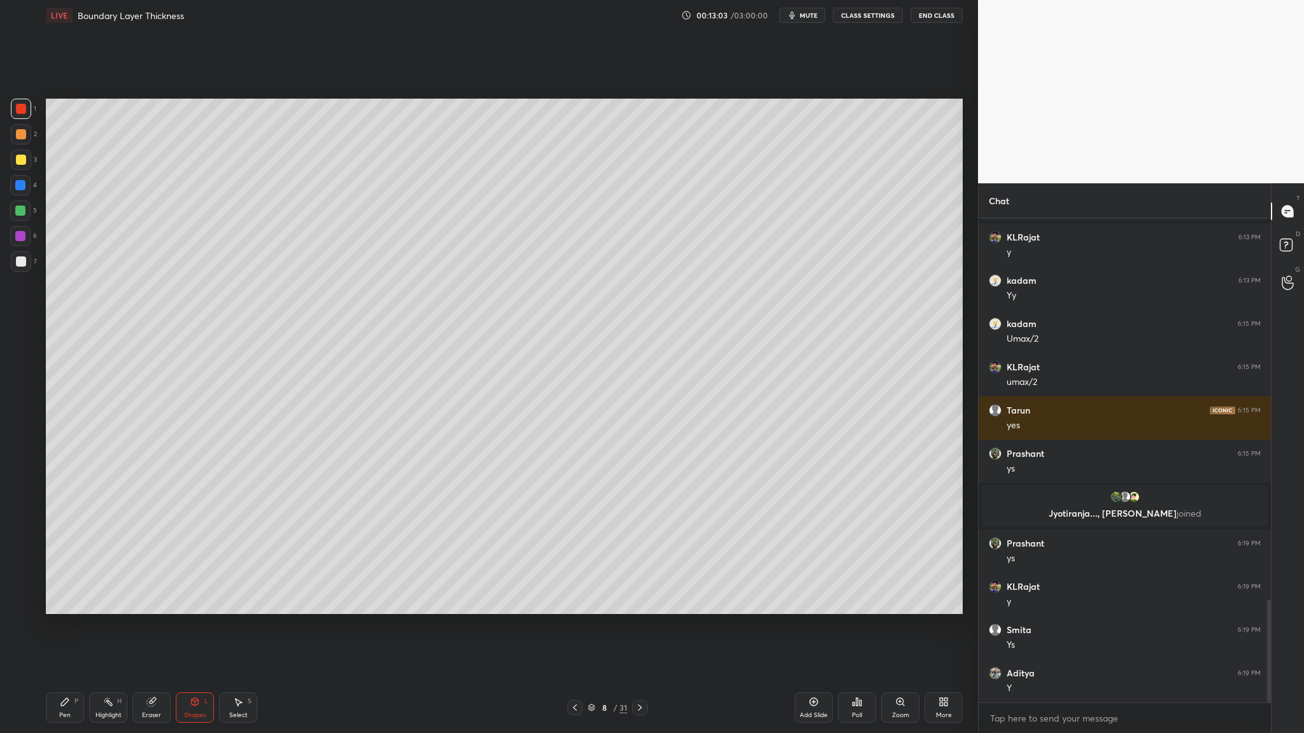
click at [17, 162] on div at bounding box center [21, 160] width 10 height 10
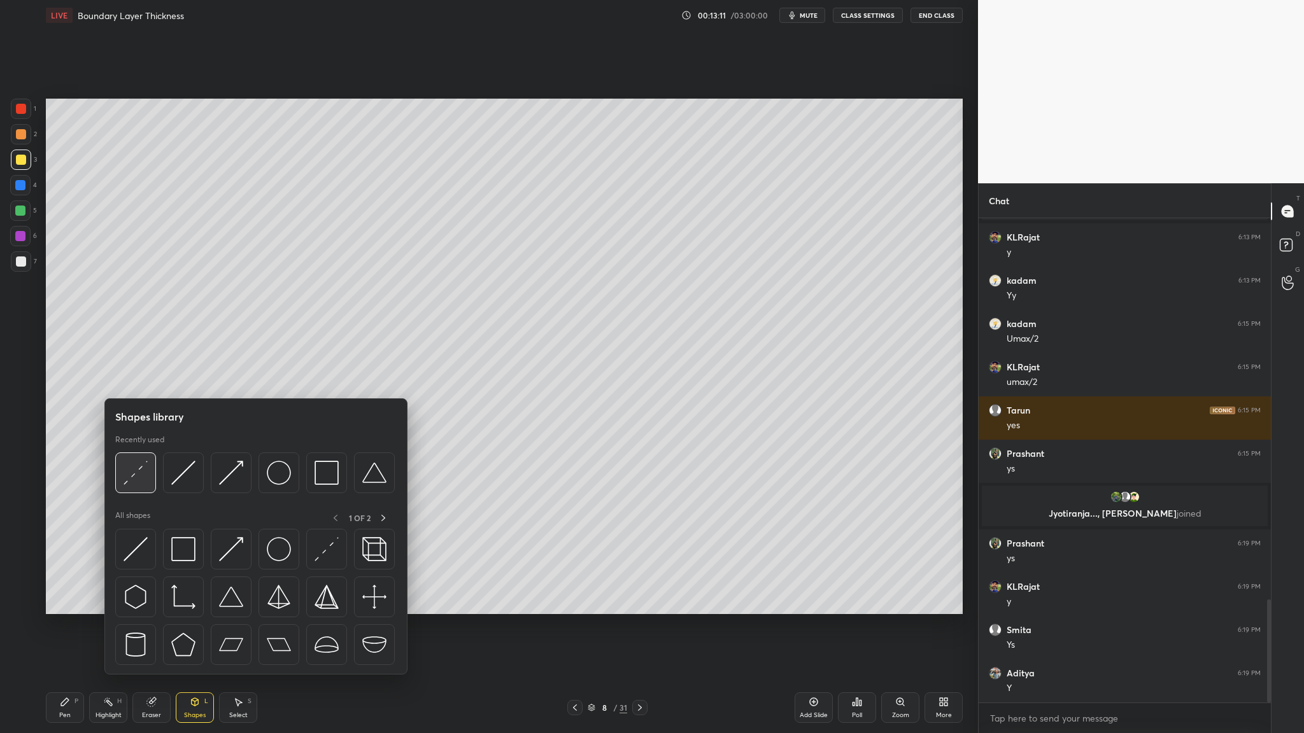
click at [129, 379] on img at bounding box center [135, 473] width 24 height 24
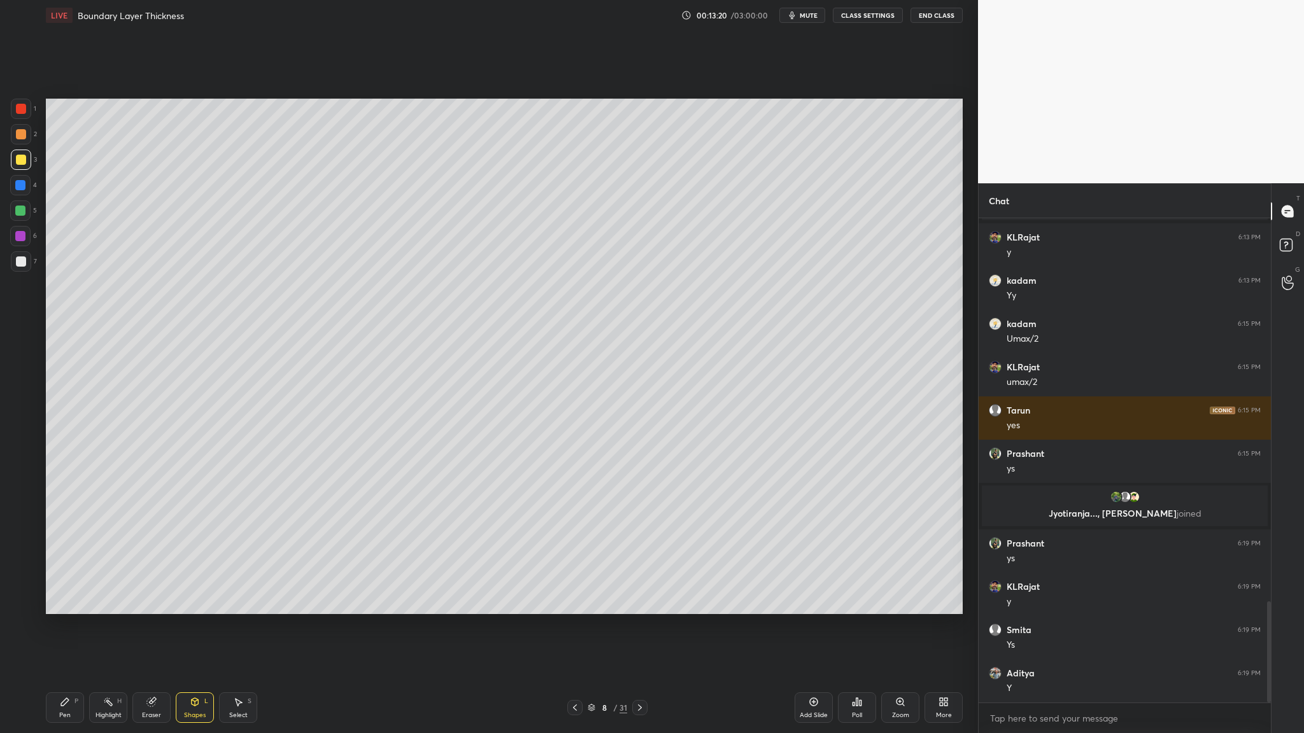
scroll to position [1835, 0]
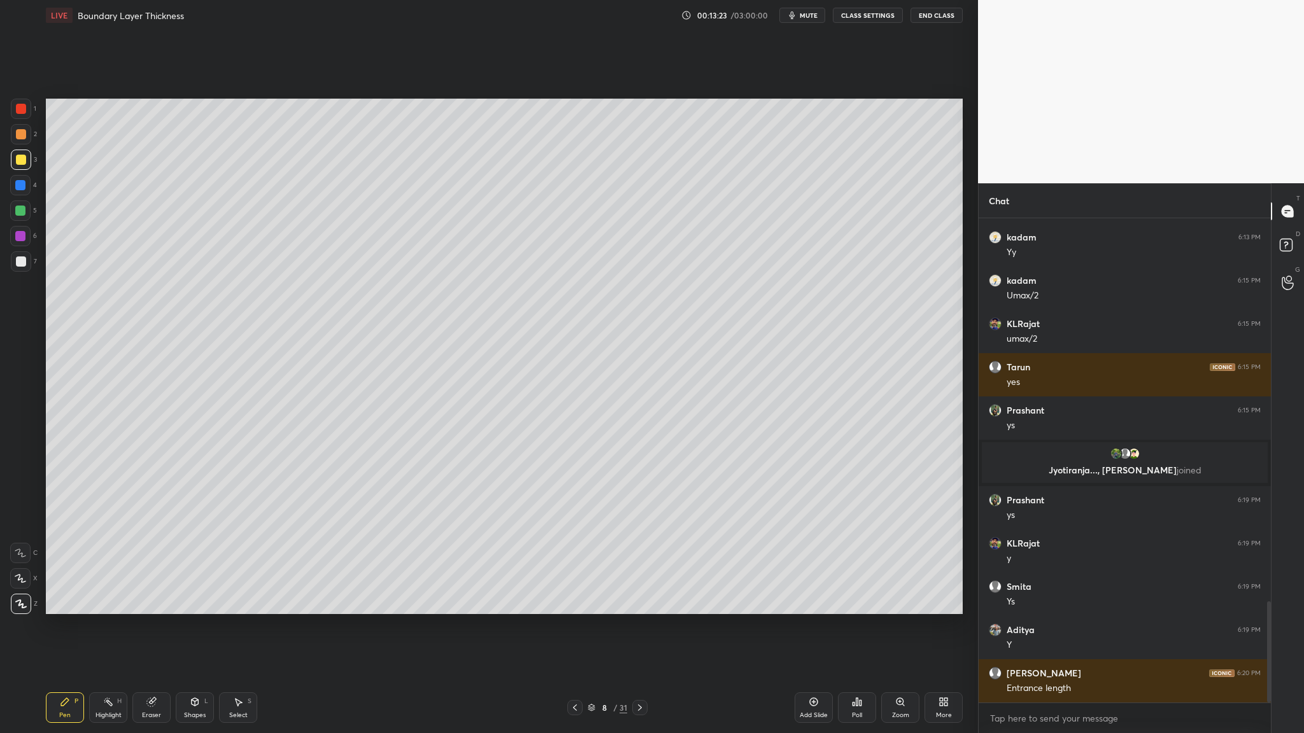
click at [17, 188] on div at bounding box center [20, 185] width 10 height 10
click at [24, 168] on div at bounding box center [21, 160] width 20 height 20
click at [14, 190] on div at bounding box center [20, 185] width 20 height 20
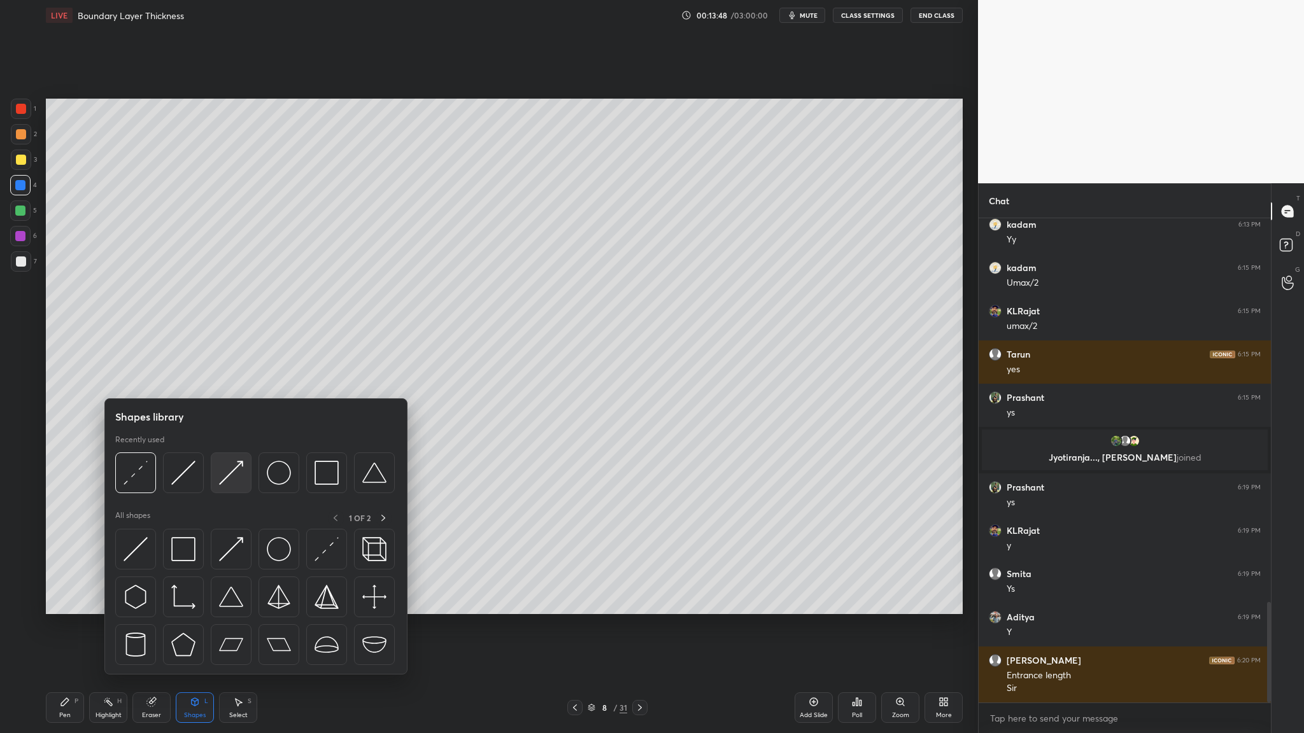
click at [232, 379] on img at bounding box center [231, 473] width 24 height 24
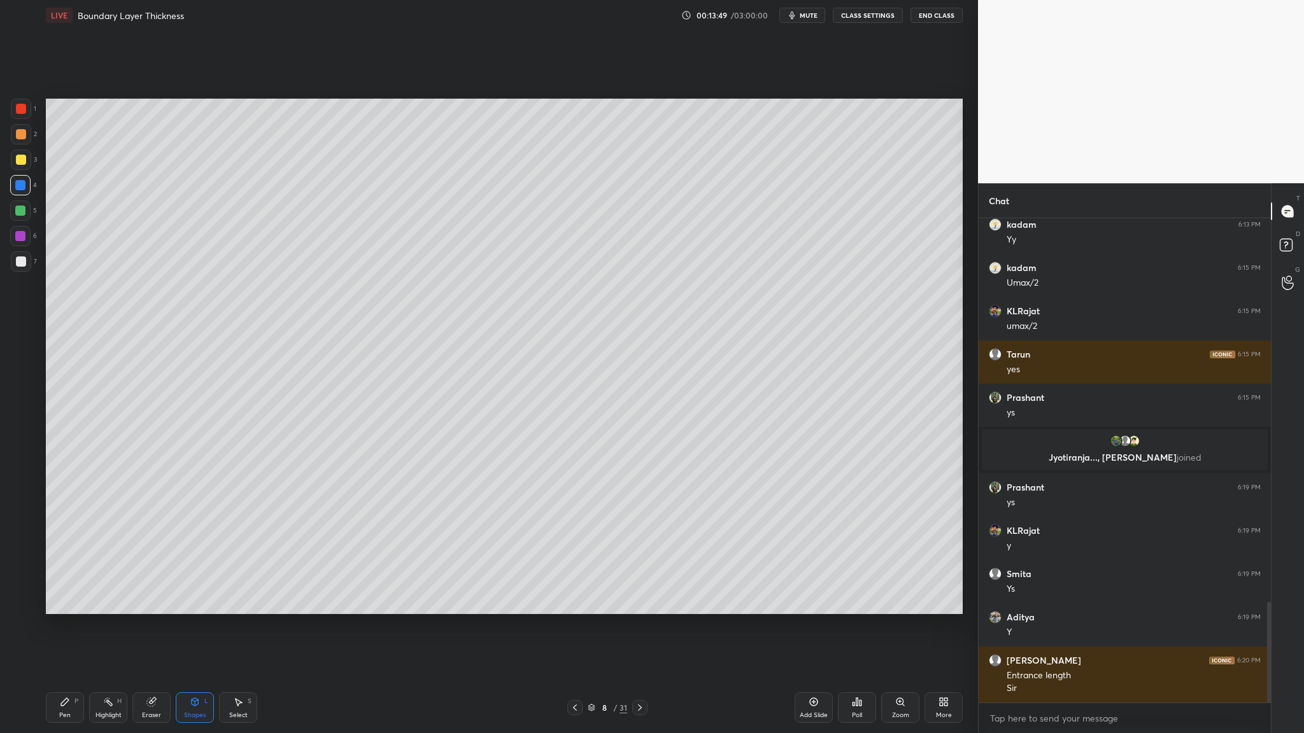
drag, startPoint x: 22, startPoint y: 186, endPoint x: 40, endPoint y: 186, distance: 18.5
click at [22, 186] on div at bounding box center [20, 185] width 10 height 10
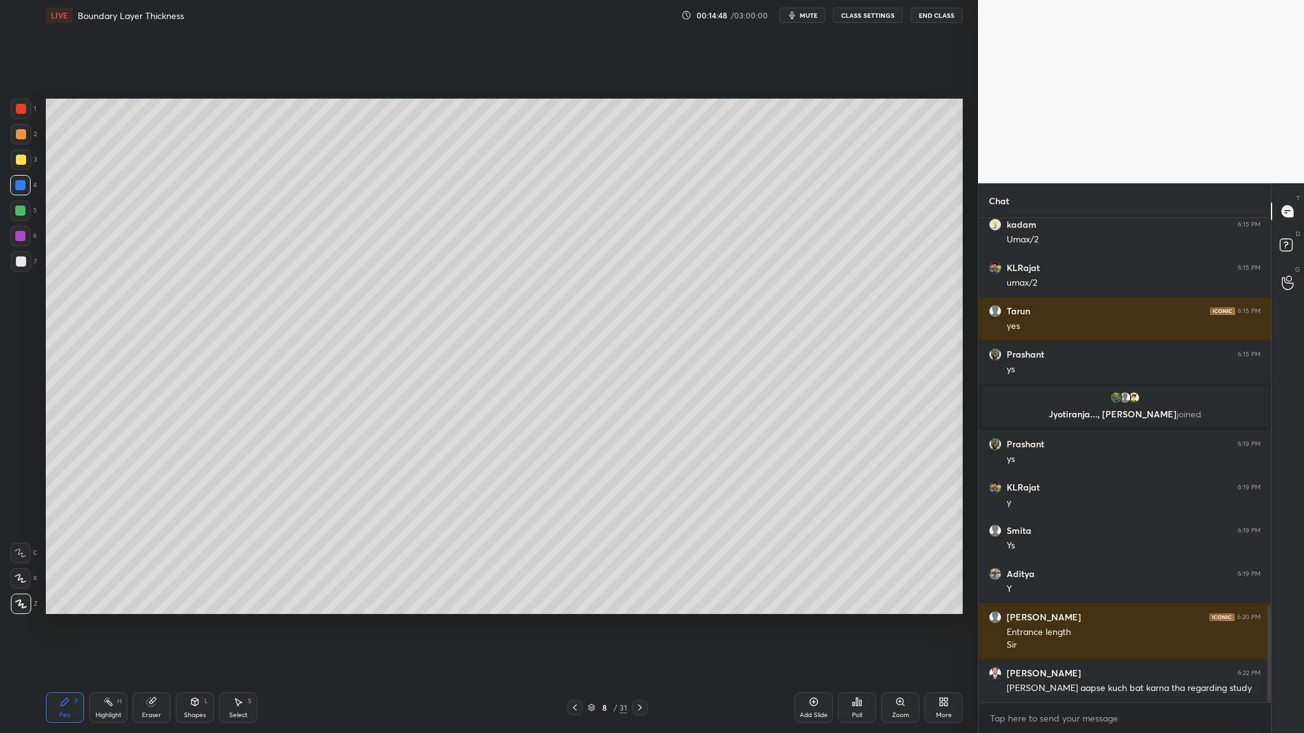
scroll to position [1934, 0]
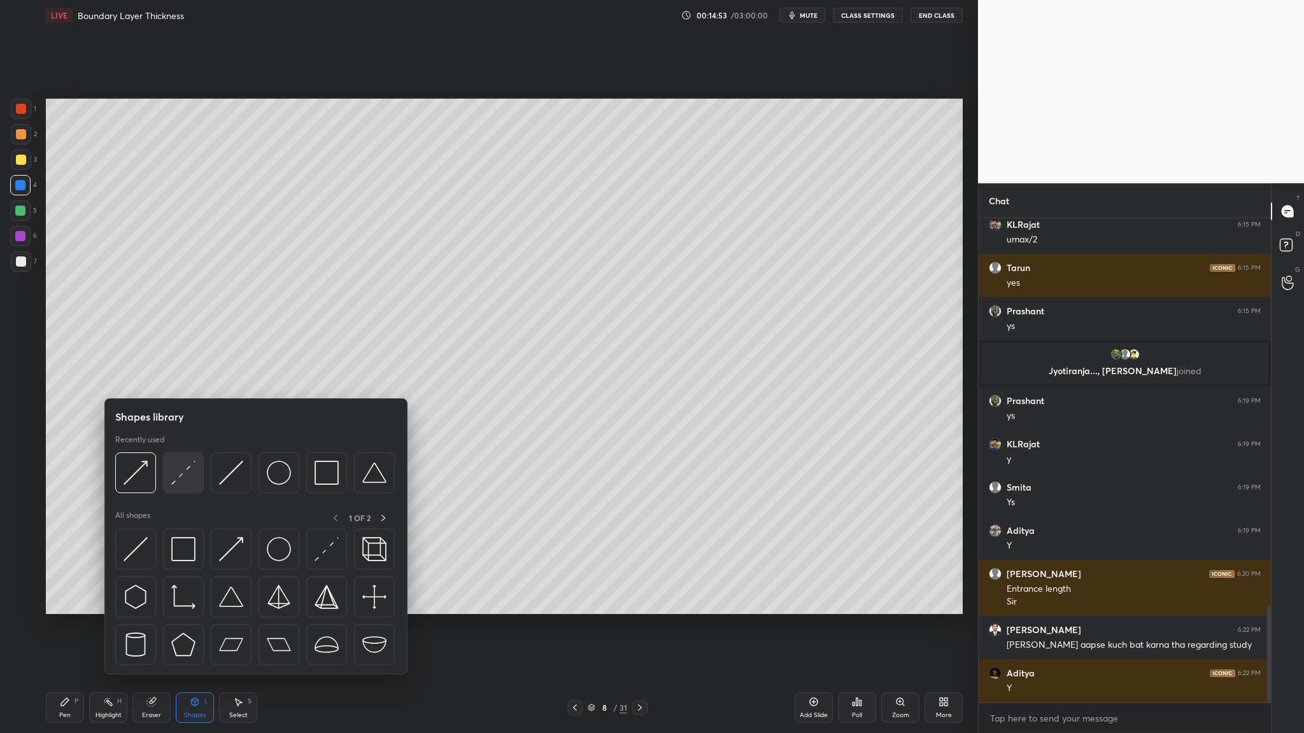
click at [186, 379] on div at bounding box center [183, 473] width 41 height 41
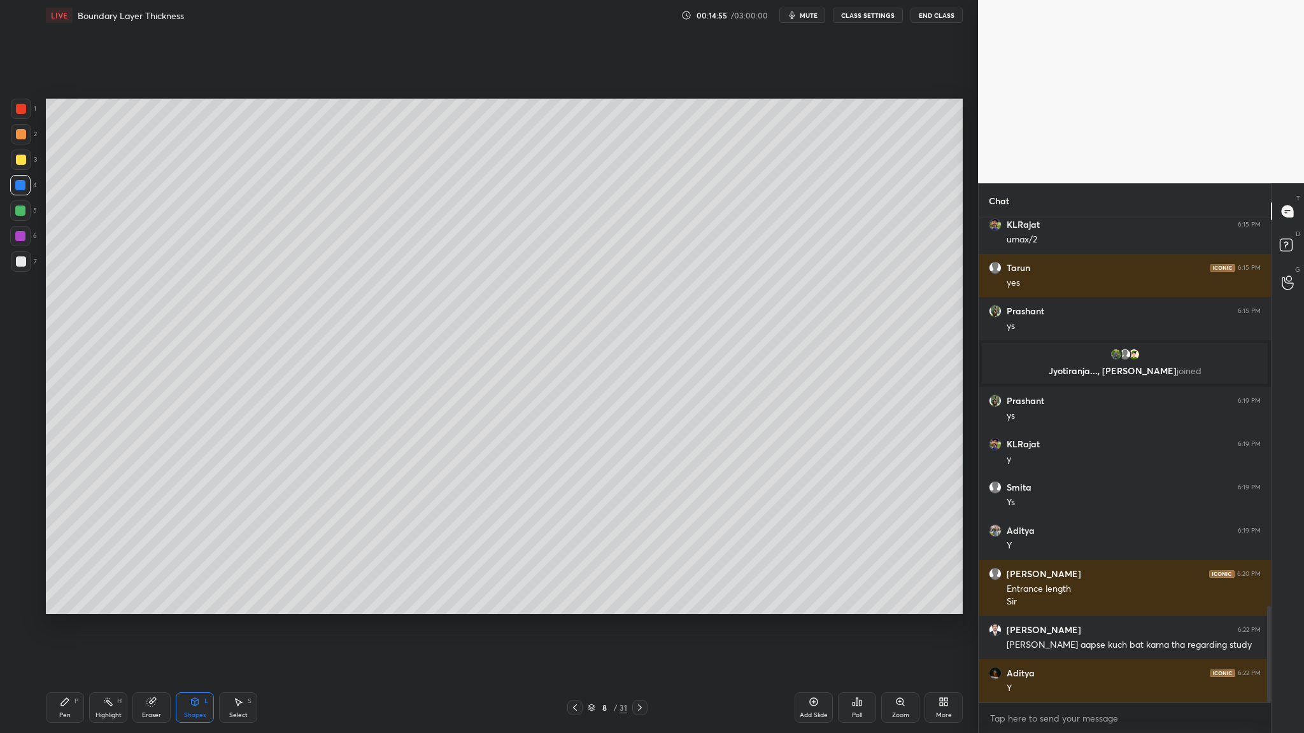
drag, startPoint x: 21, startPoint y: 160, endPoint x: 25, endPoint y: 182, distance: 22.6
click at [21, 161] on div at bounding box center [21, 160] width 10 height 10
drag, startPoint x: 15, startPoint y: 207, endPoint x: 27, endPoint y: 220, distance: 17.1
click at [16, 209] on div at bounding box center [20, 211] width 10 height 10
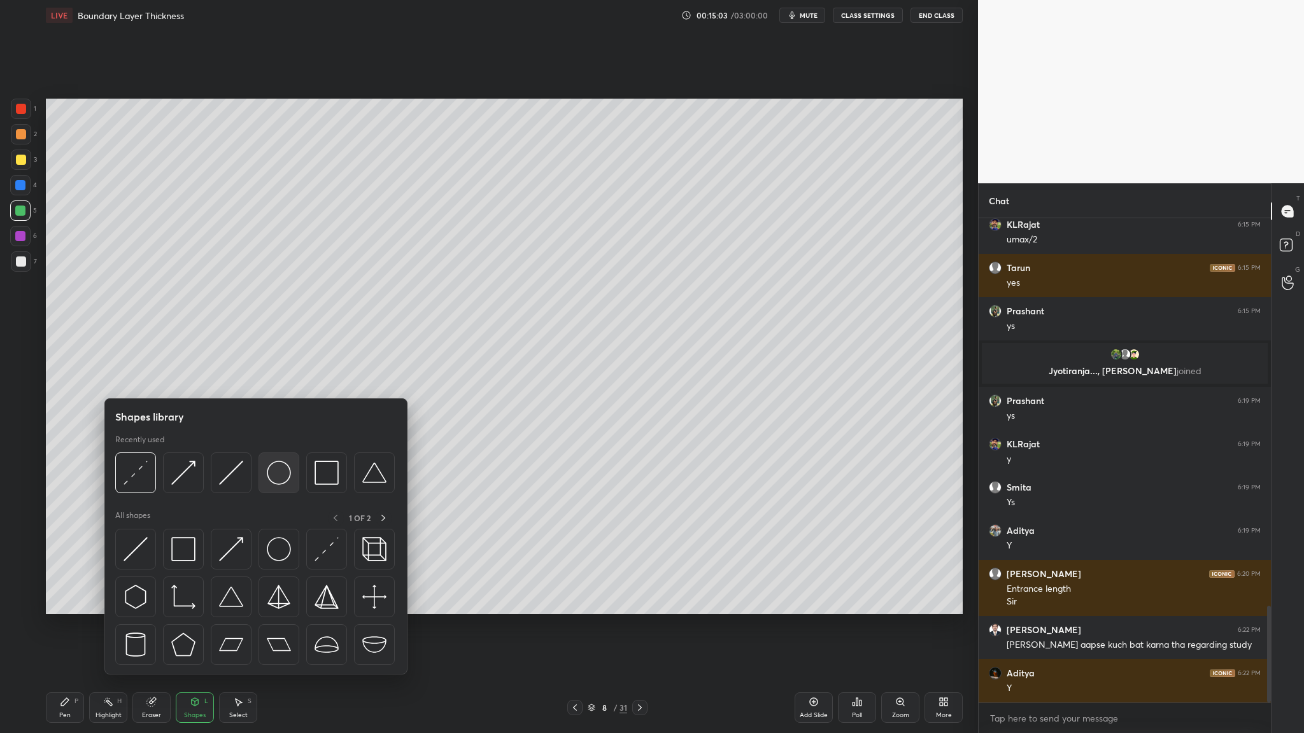
click at [280, 379] on div at bounding box center [278, 473] width 41 height 41
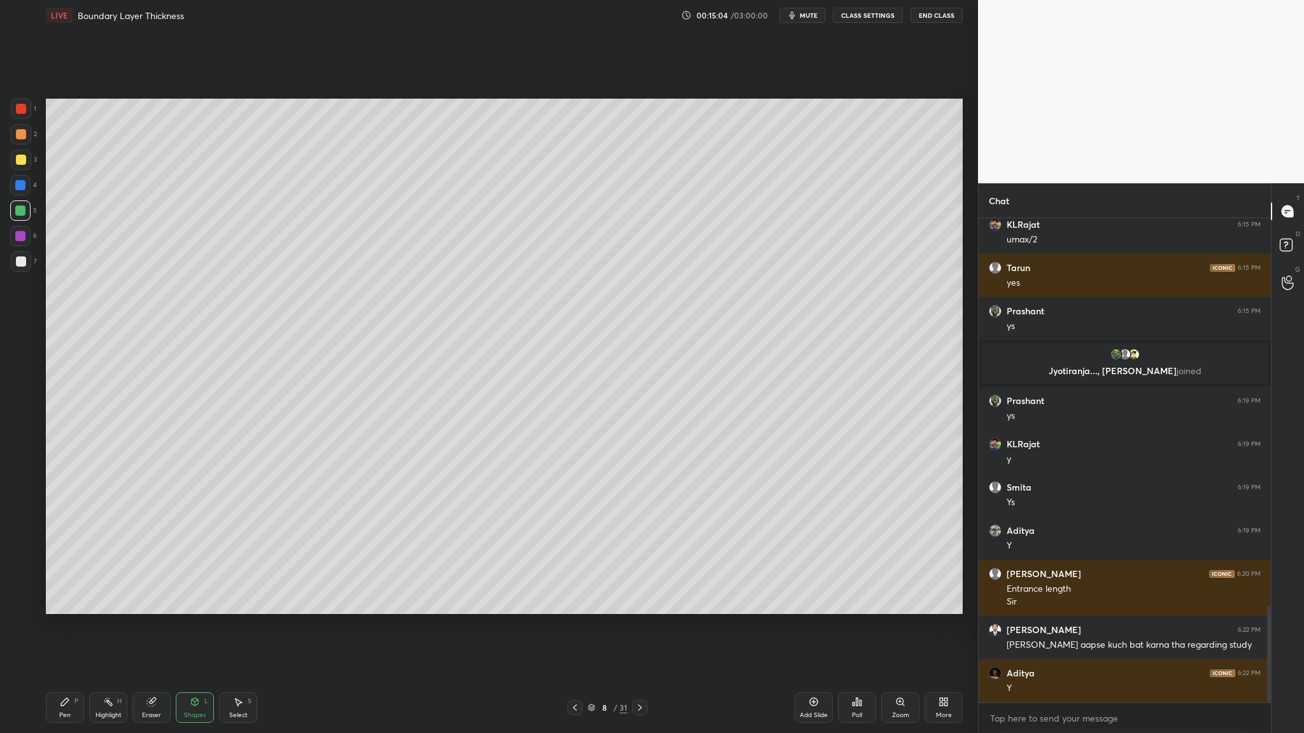
drag, startPoint x: 22, startPoint y: 131, endPoint x: 27, endPoint y: 157, distance: 26.1
click at [24, 136] on div at bounding box center [21, 134] width 10 height 10
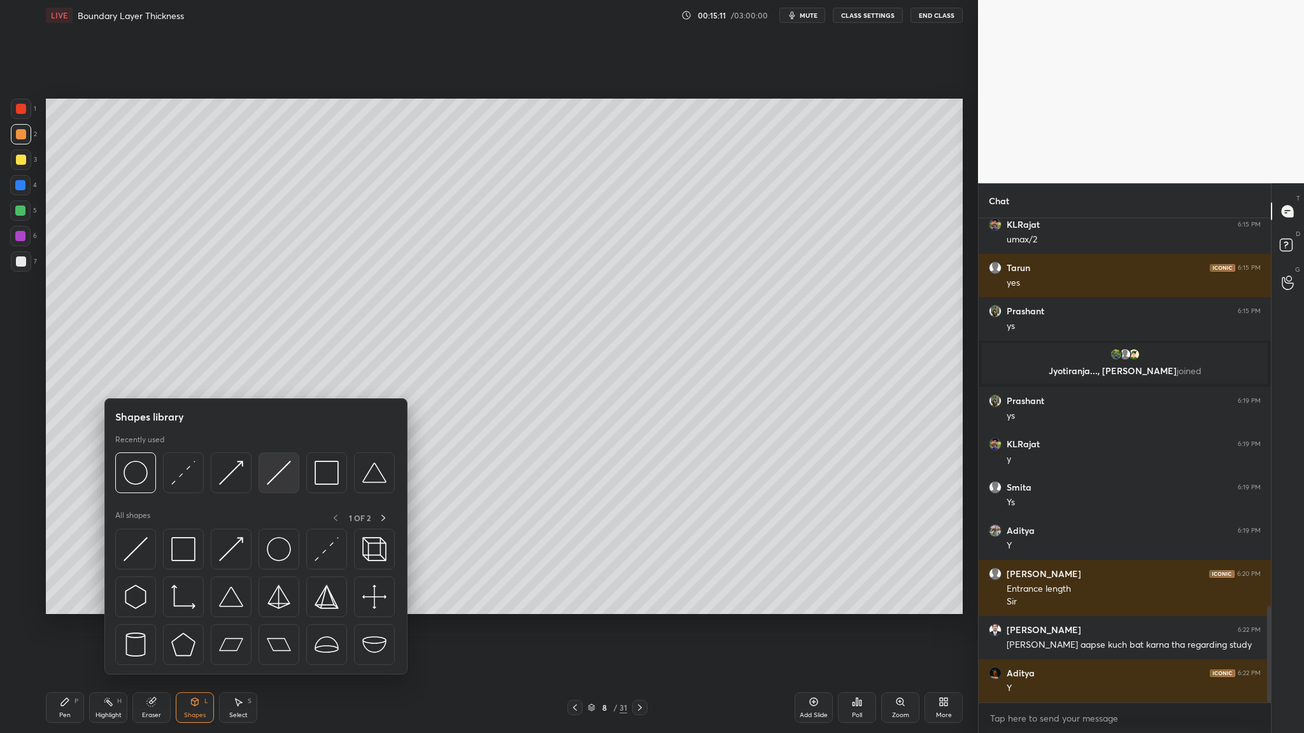
click at [272, 379] on div at bounding box center [278, 473] width 41 height 41
click at [188, 379] on div at bounding box center [183, 473] width 41 height 41
click at [224, 379] on div at bounding box center [231, 473] width 41 height 41
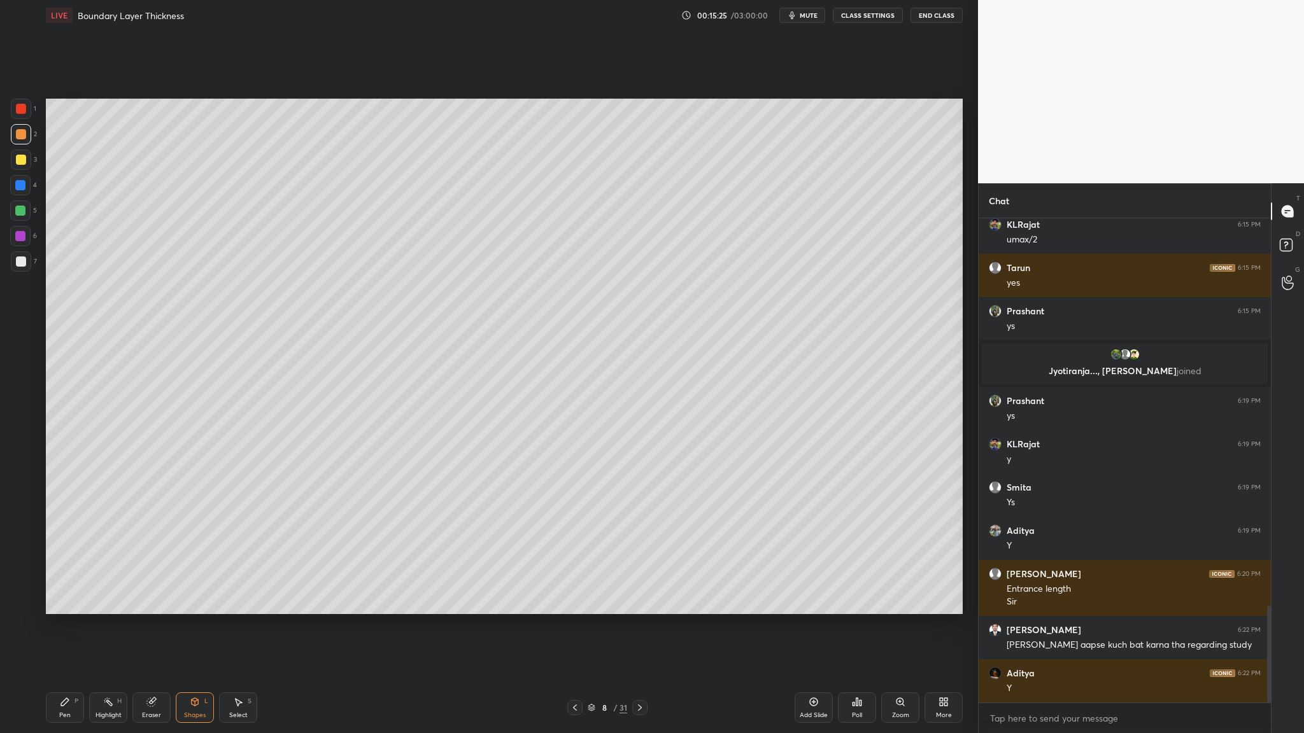
click at [20, 211] on div at bounding box center [20, 211] width 10 height 10
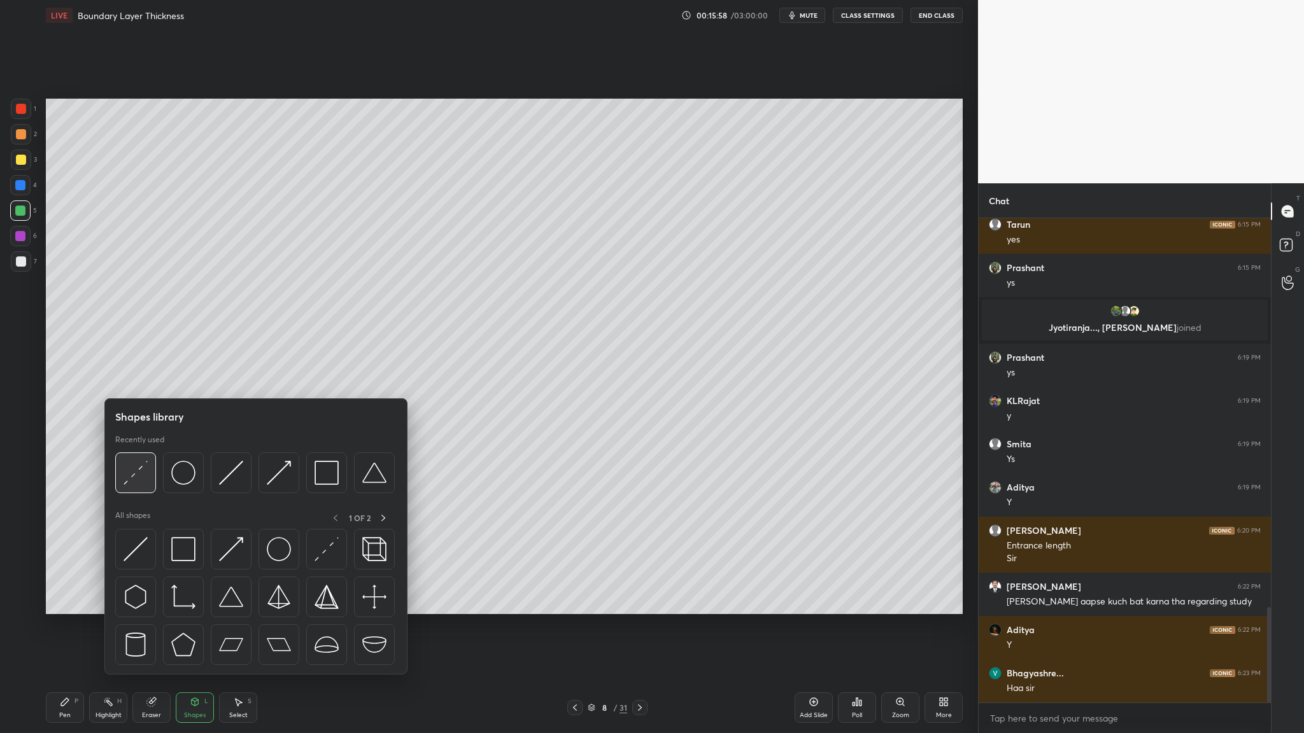
click at [139, 379] on img at bounding box center [135, 473] width 24 height 24
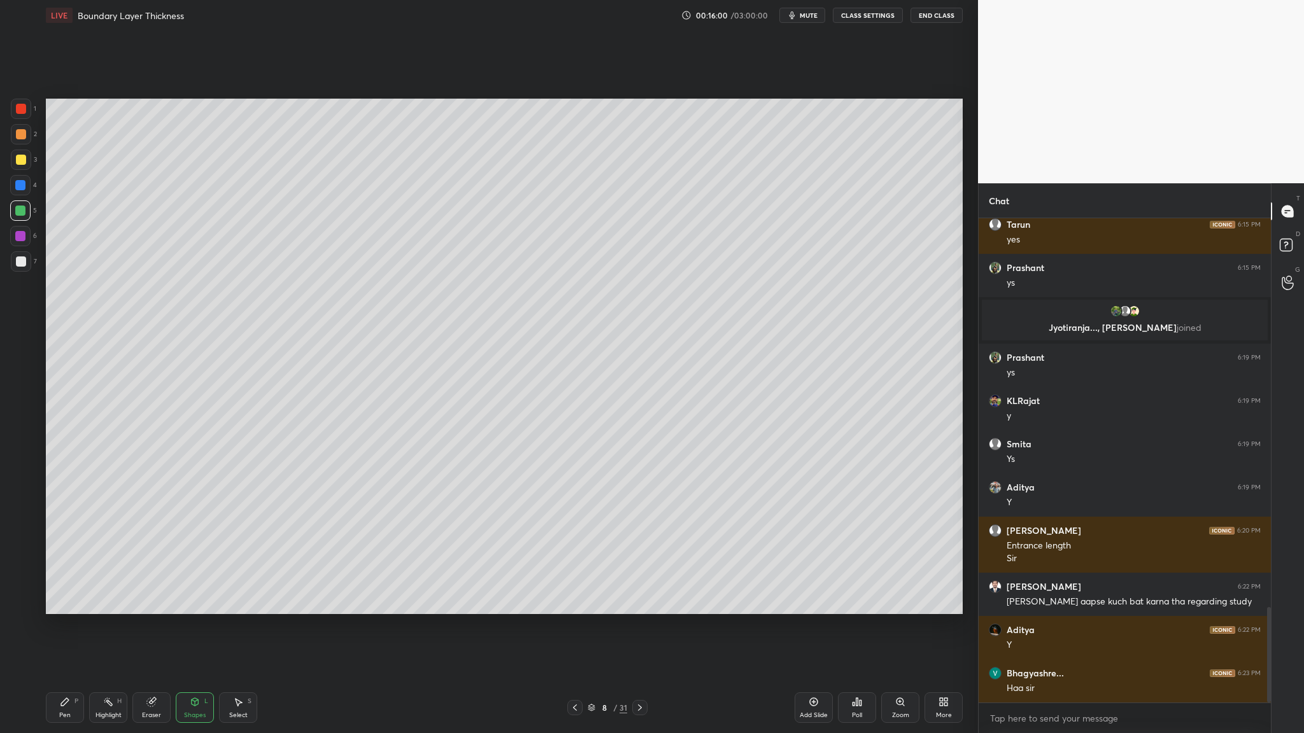
click at [19, 165] on div at bounding box center [21, 160] width 20 height 20
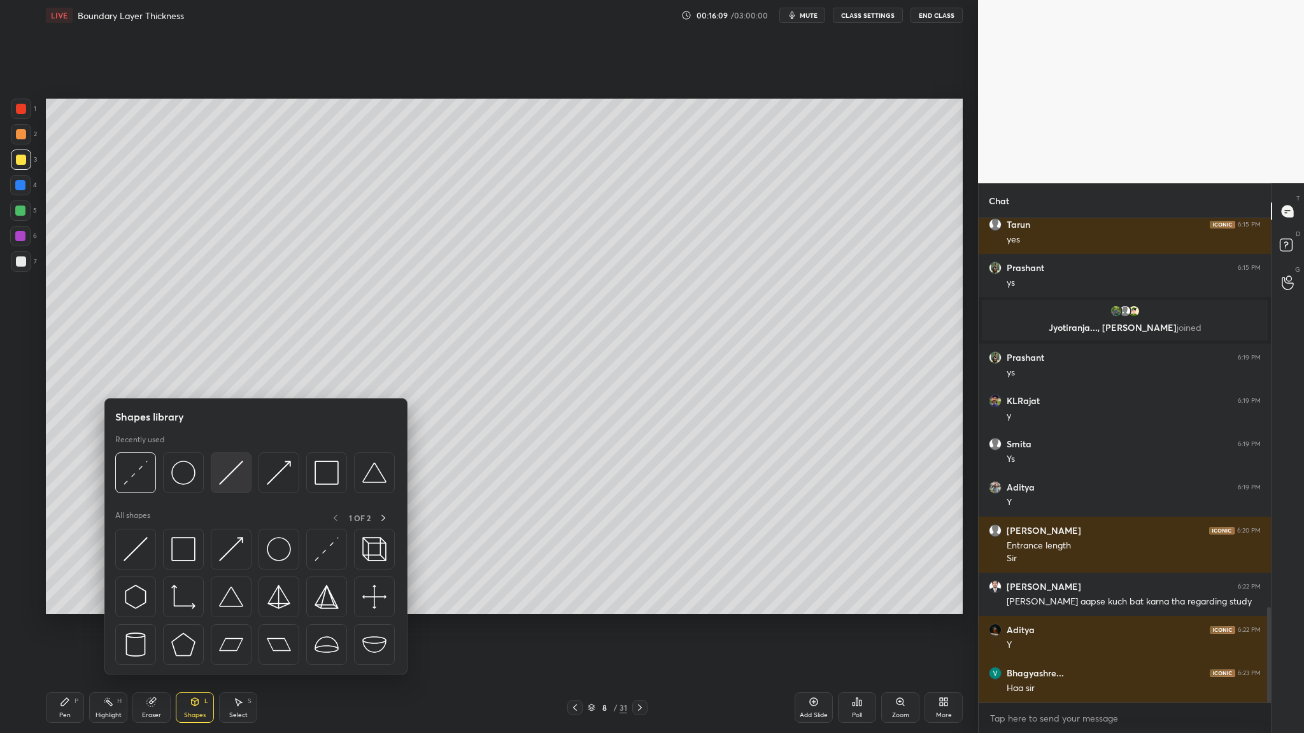
click at [234, 379] on div at bounding box center [231, 473] width 41 height 41
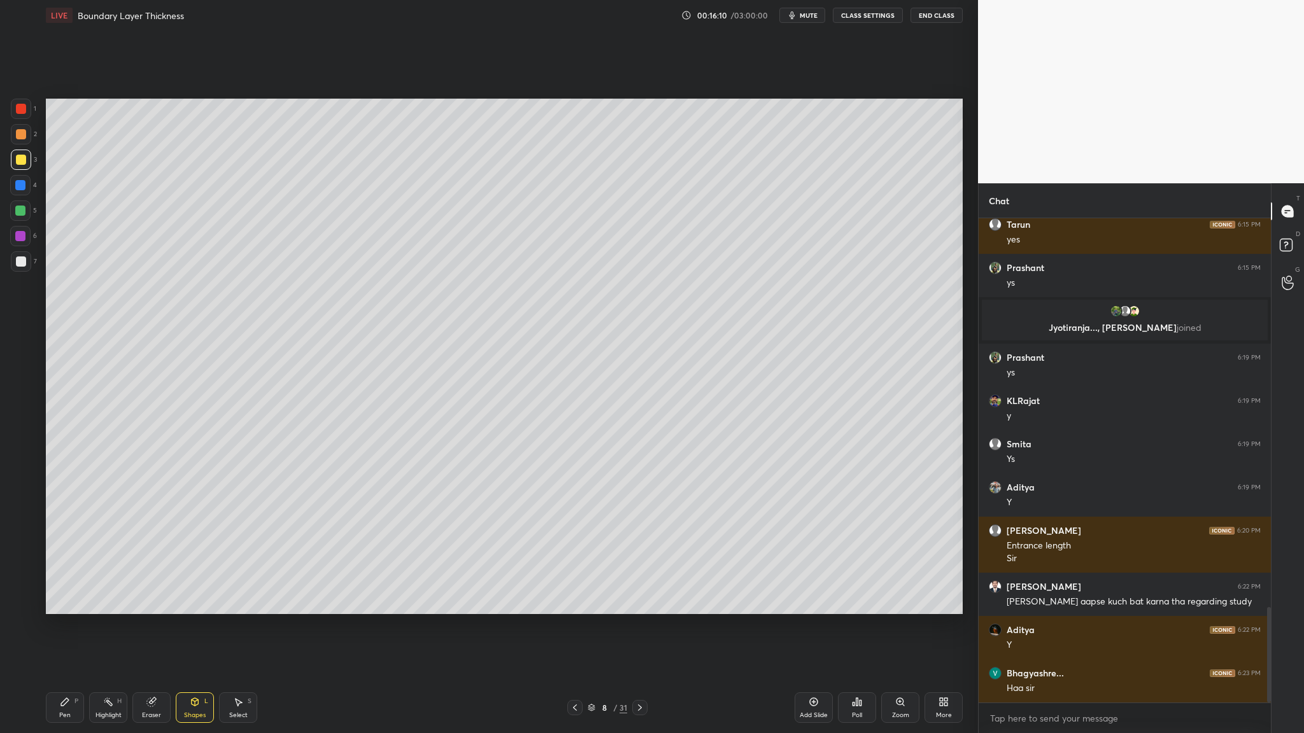
click at [19, 239] on div at bounding box center [20, 236] width 10 height 10
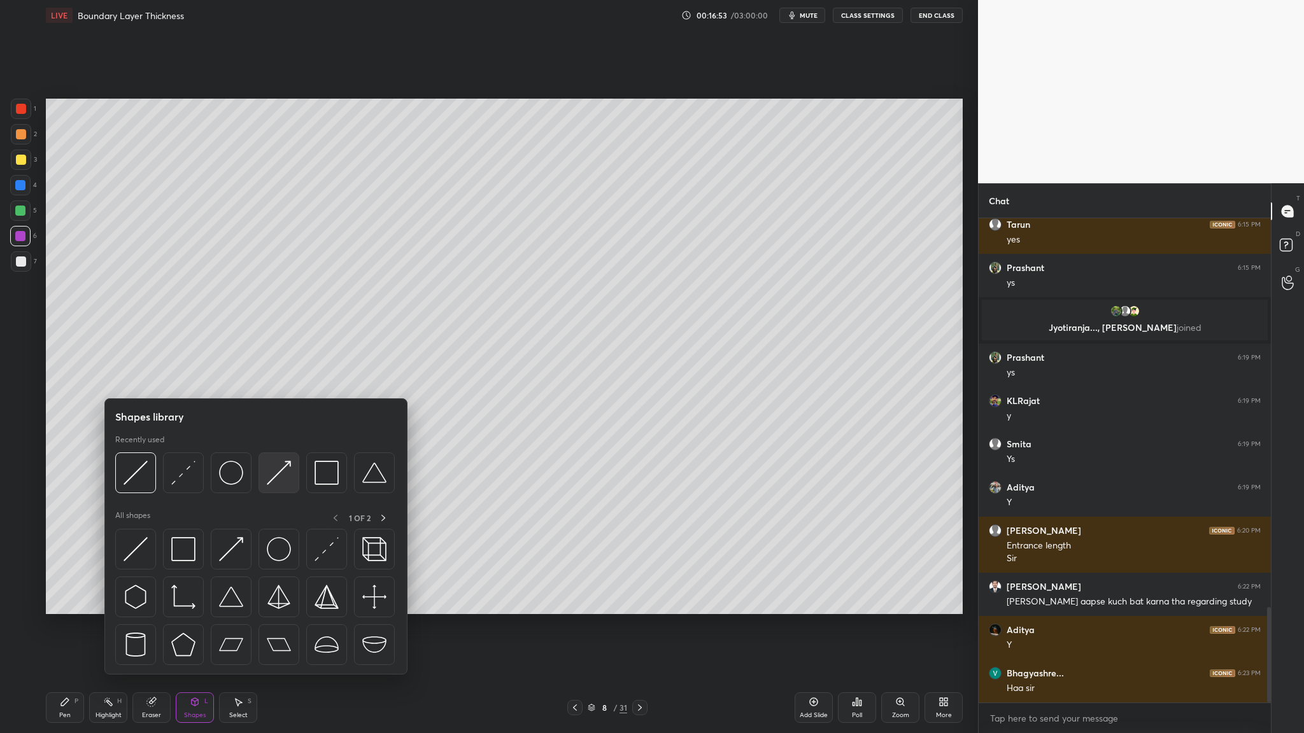
click at [279, 379] on div at bounding box center [278, 473] width 41 height 41
click at [180, 379] on div at bounding box center [183, 473] width 41 height 41
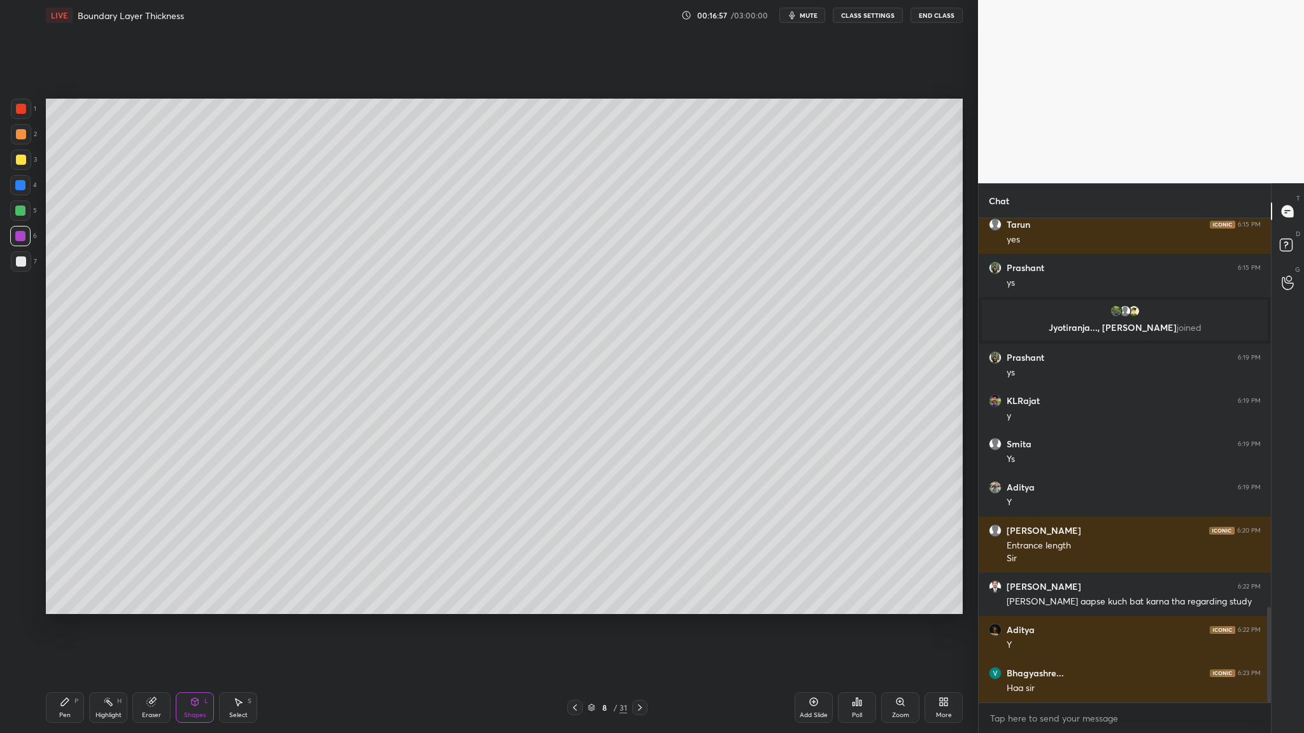
drag, startPoint x: 13, startPoint y: 130, endPoint x: 22, endPoint y: 141, distance: 13.6
click at [18, 136] on div at bounding box center [21, 134] width 20 height 20
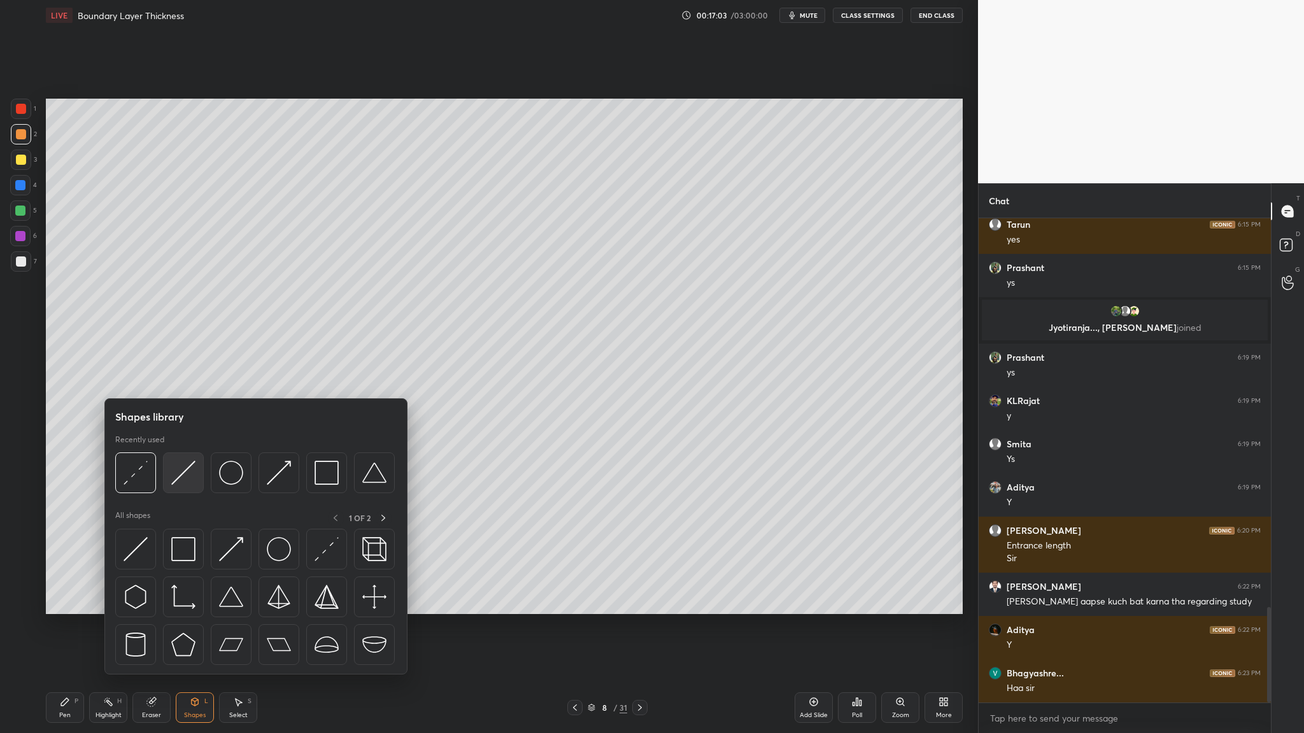
click at [182, 379] on div at bounding box center [183, 473] width 41 height 41
click at [278, 379] on div at bounding box center [278, 473] width 41 height 41
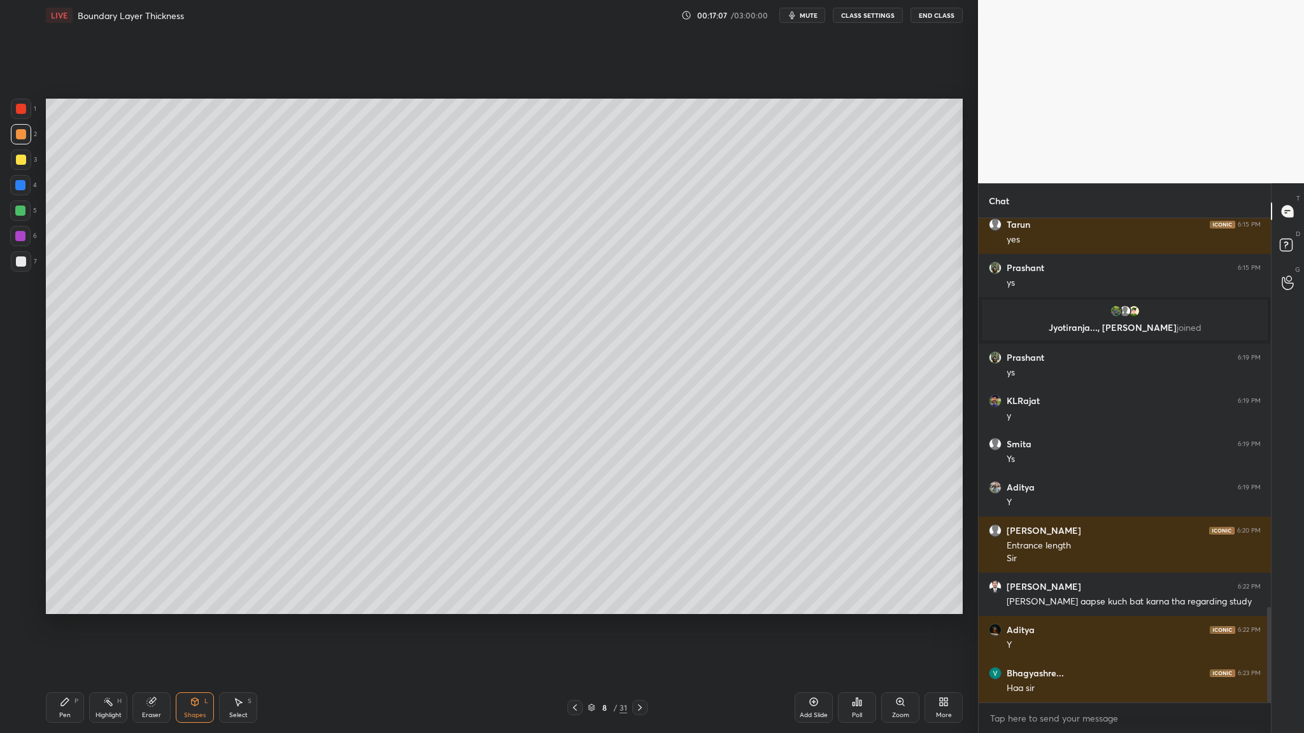
click at [20, 246] on div at bounding box center [20, 236] width 20 height 20
click at [18, 212] on div at bounding box center [20, 211] width 10 height 10
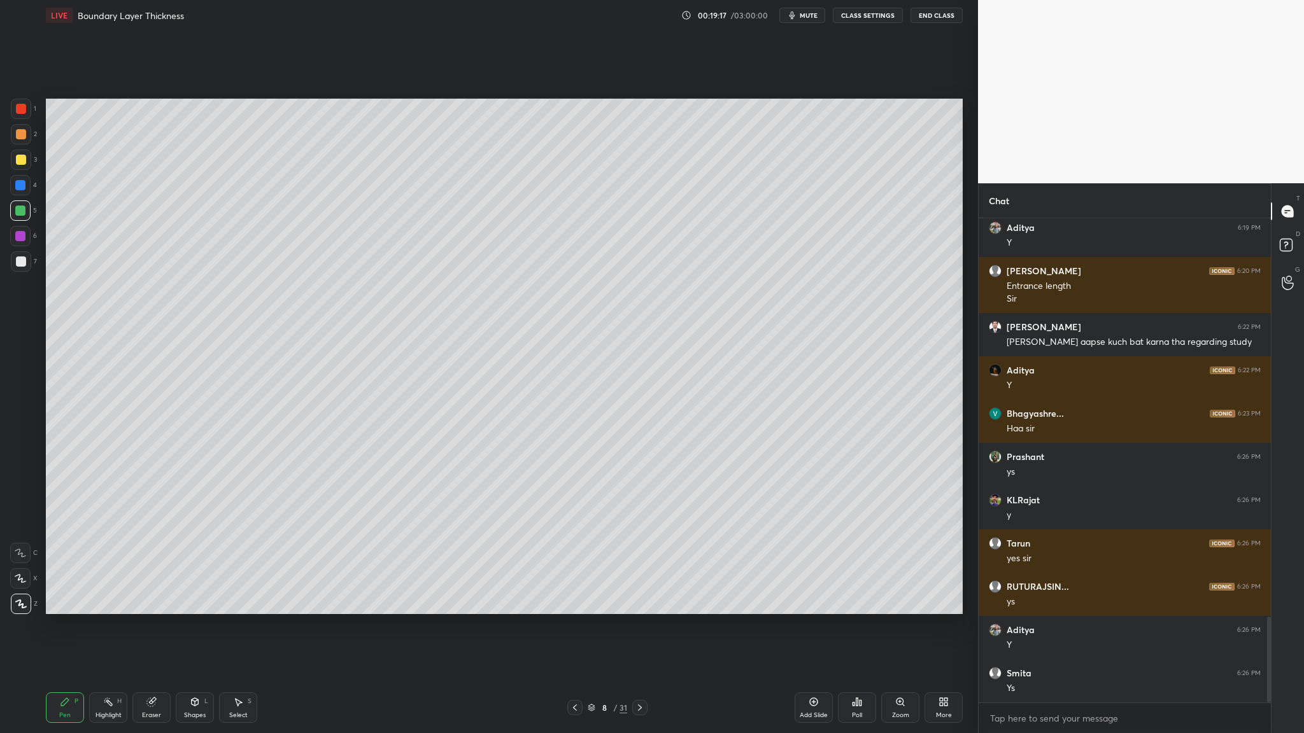
scroll to position [2281, 0]
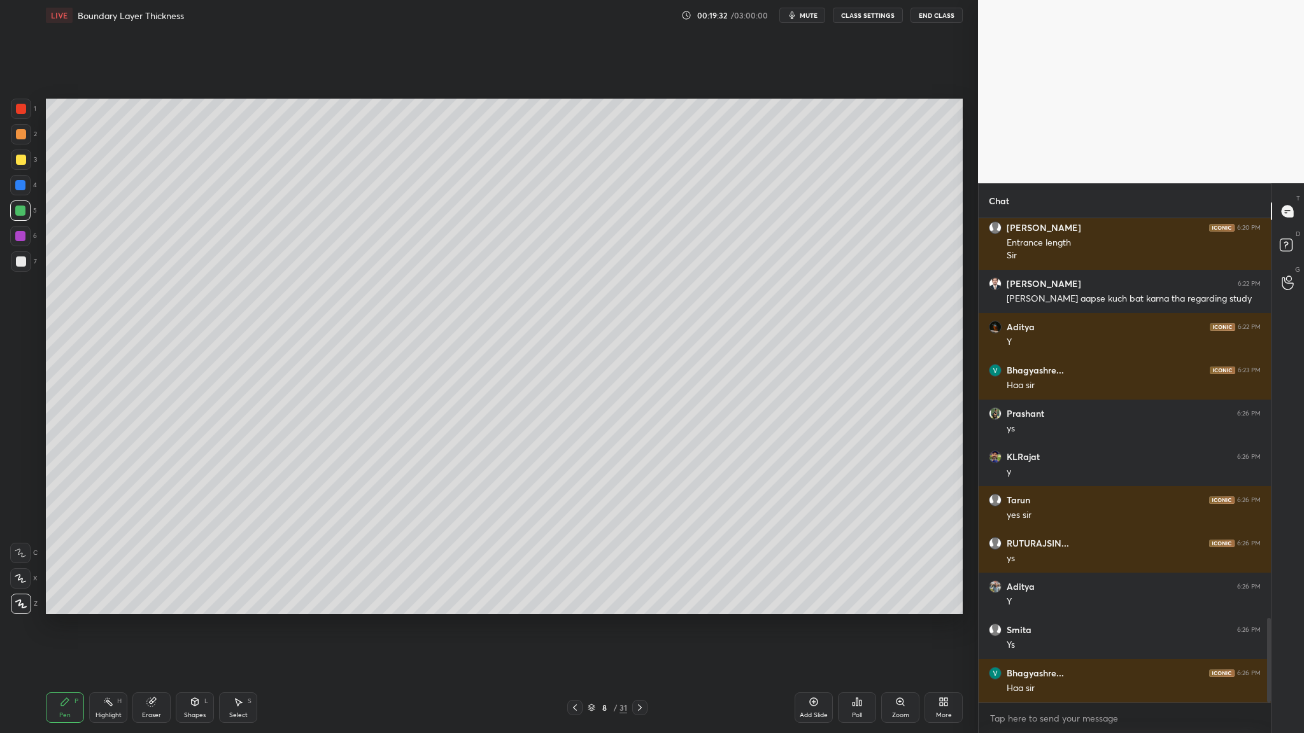
click at [20, 212] on div at bounding box center [20, 211] width 10 height 10
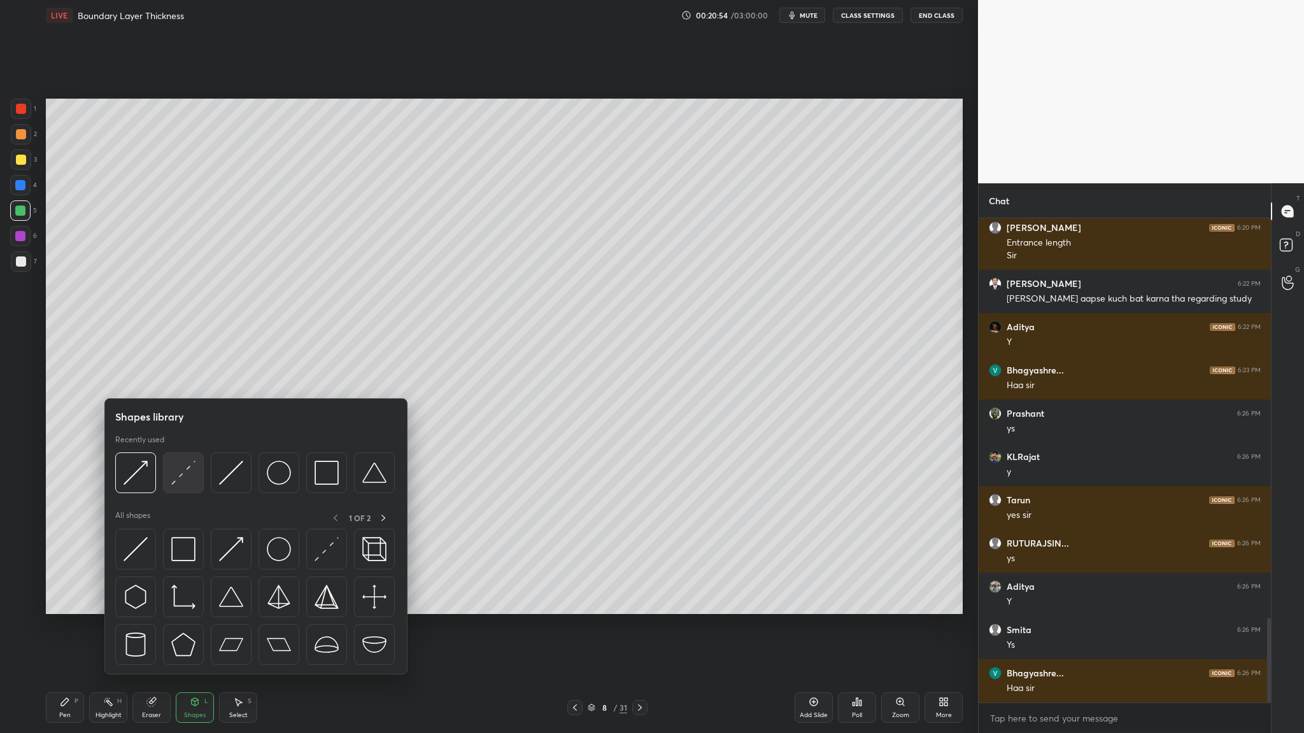
click at [179, 379] on div at bounding box center [183, 473] width 41 height 41
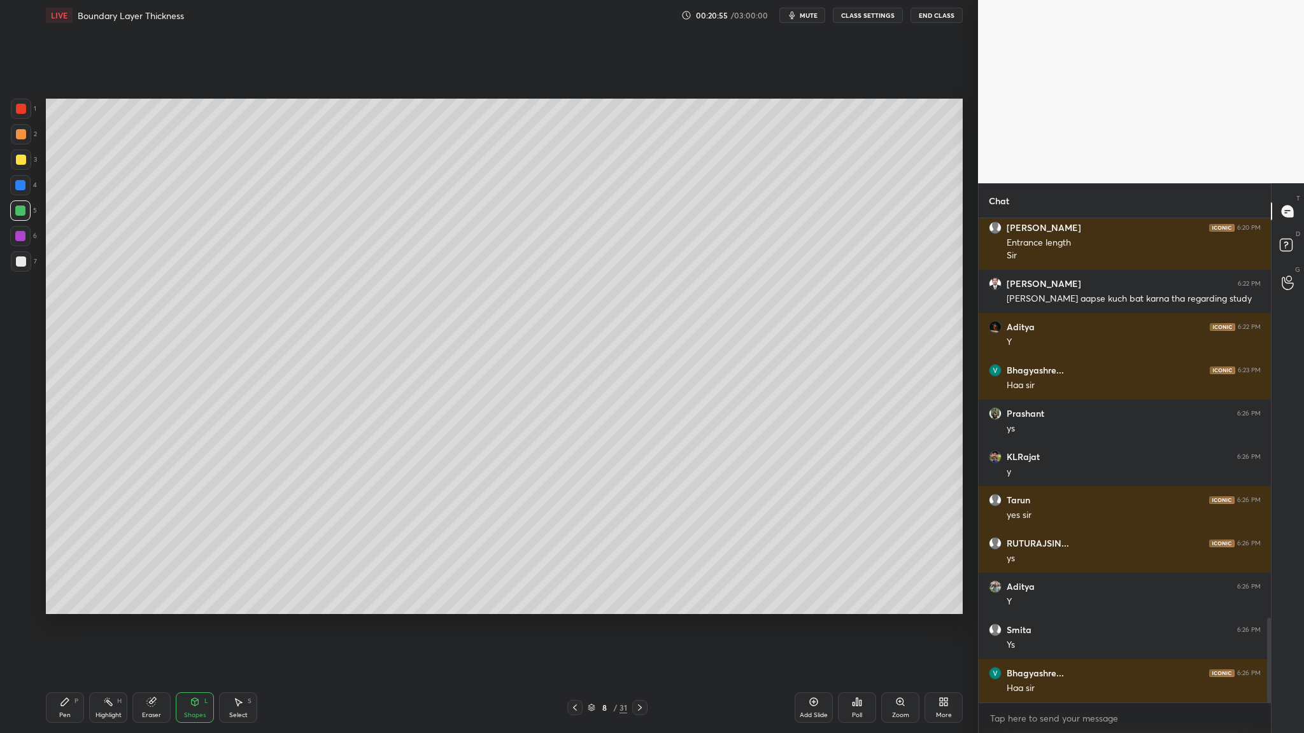
click at [28, 207] on div at bounding box center [20, 210] width 20 height 20
click at [16, 237] on div at bounding box center [20, 236] width 10 height 10
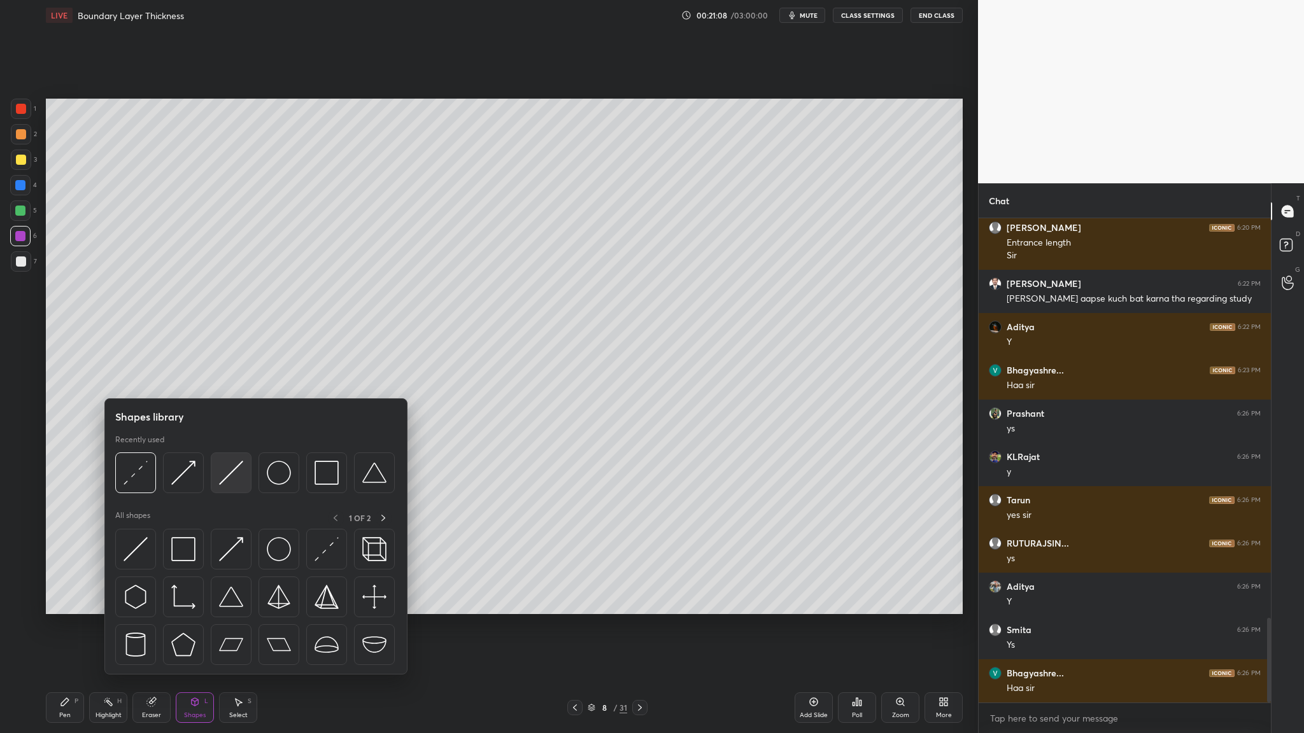
click at [232, 379] on div at bounding box center [231, 473] width 41 height 41
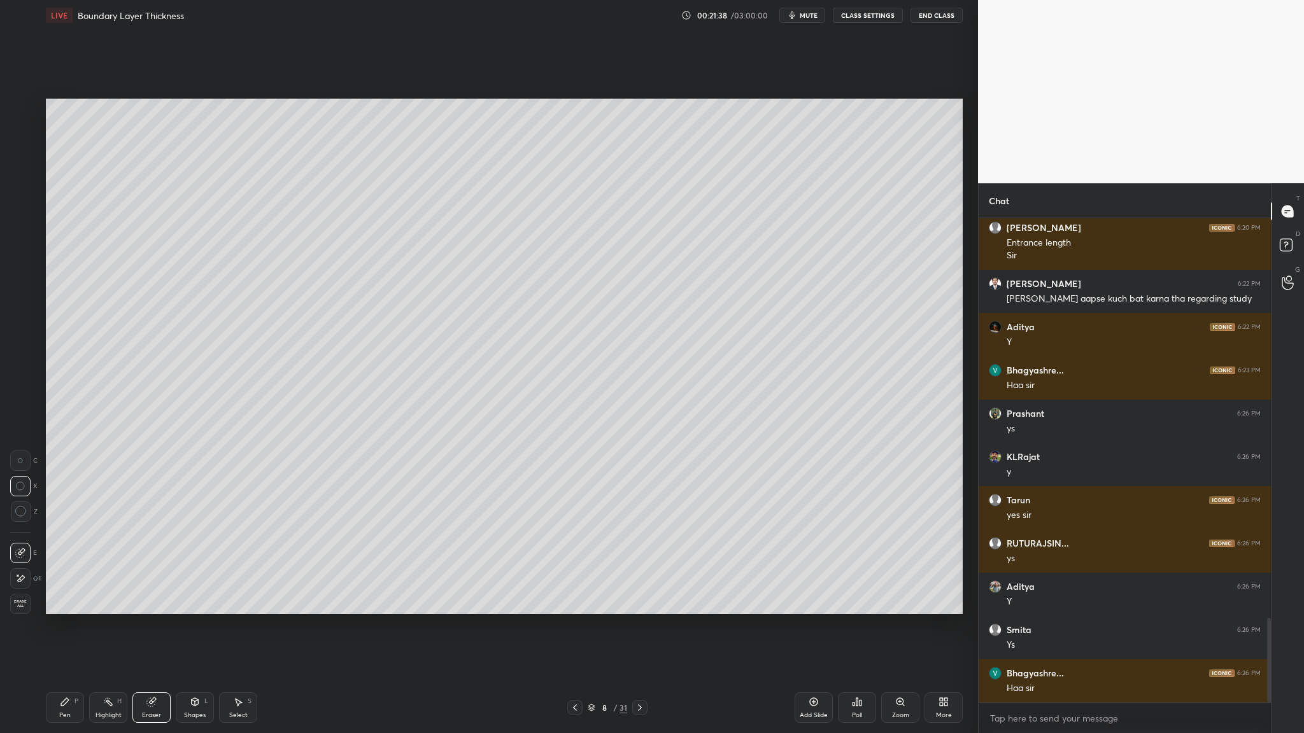
click at [24, 379] on div at bounding box center [20, 461] width 20 height 20
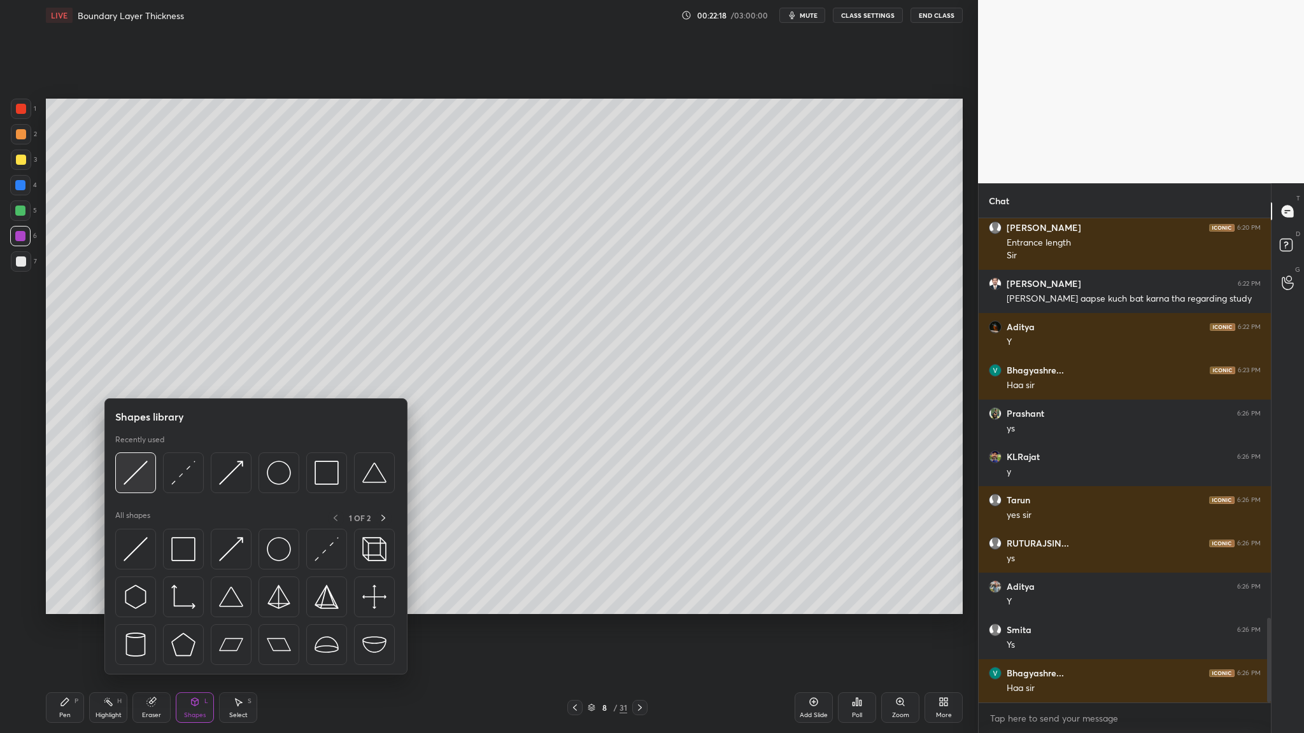
click at [125, 379] on div at bounding box center [135, 473] width 41 height 41
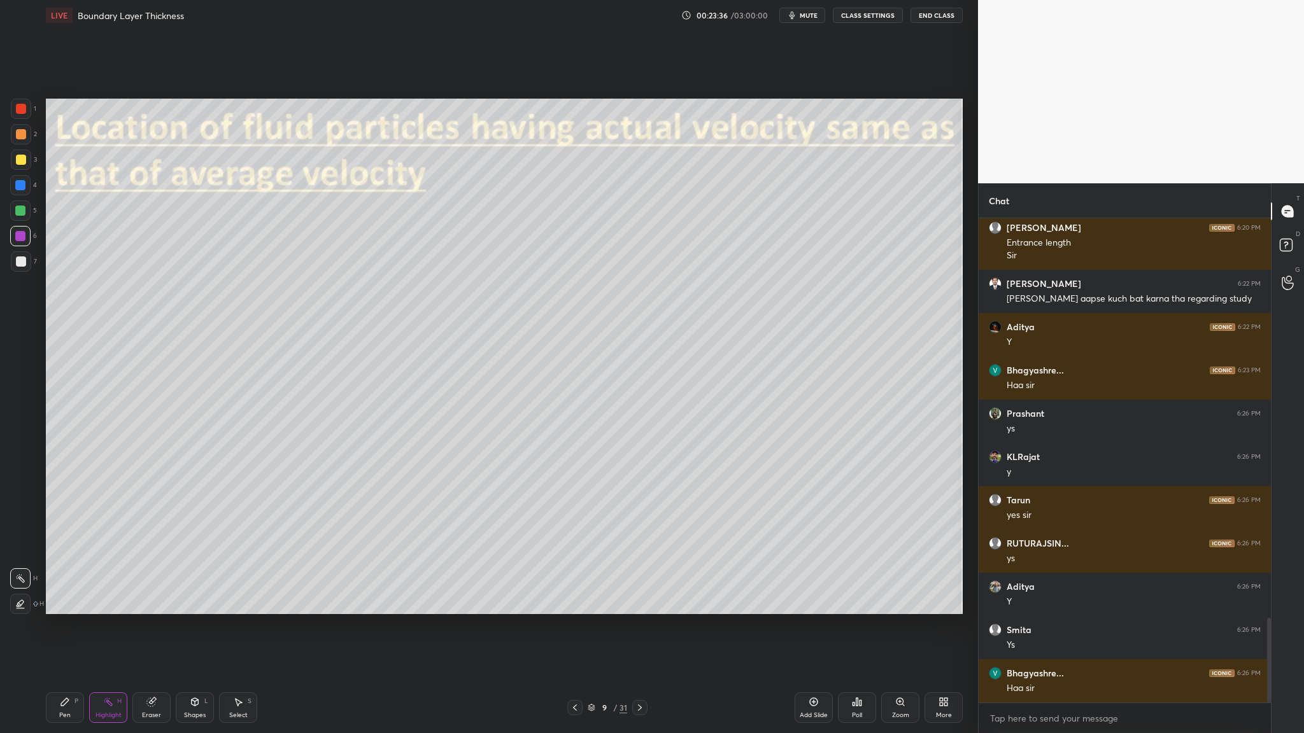
click at [560, 17] on button "mute" at bounding box center [802, 15] width 46 height 15
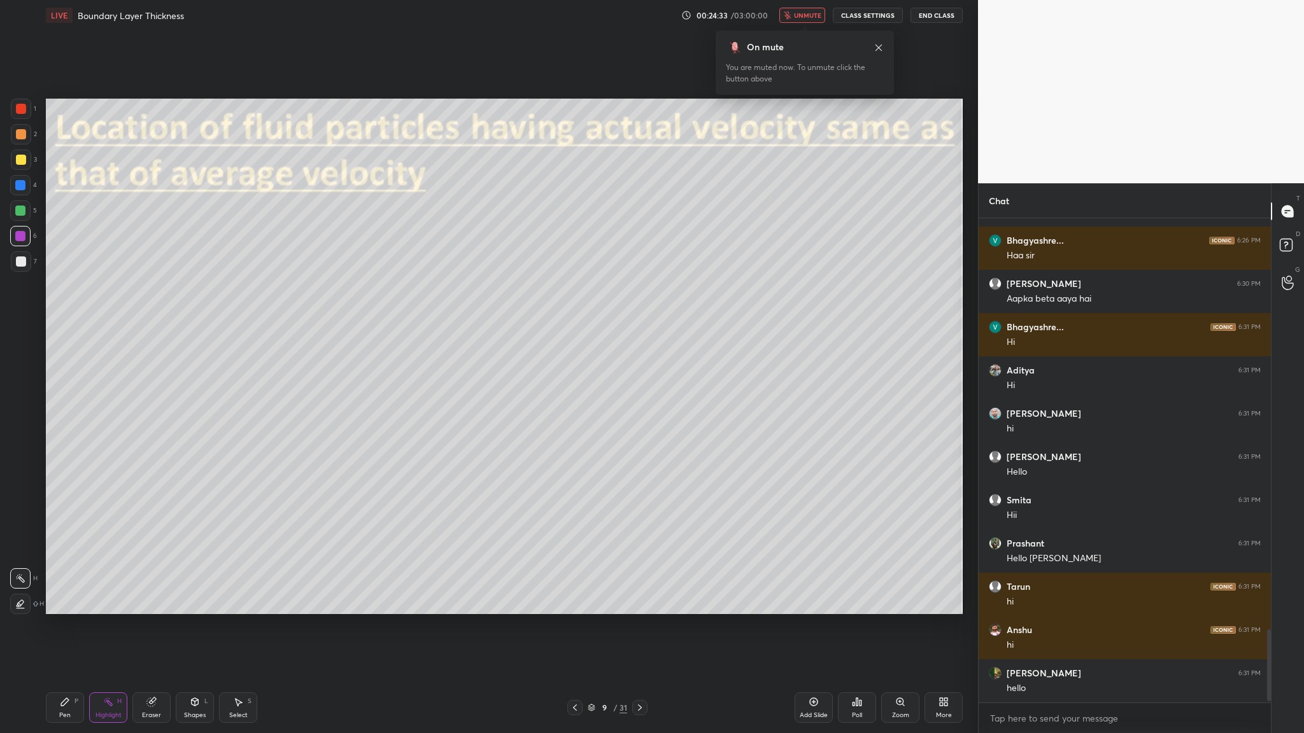
scroll to position [2757, 0]
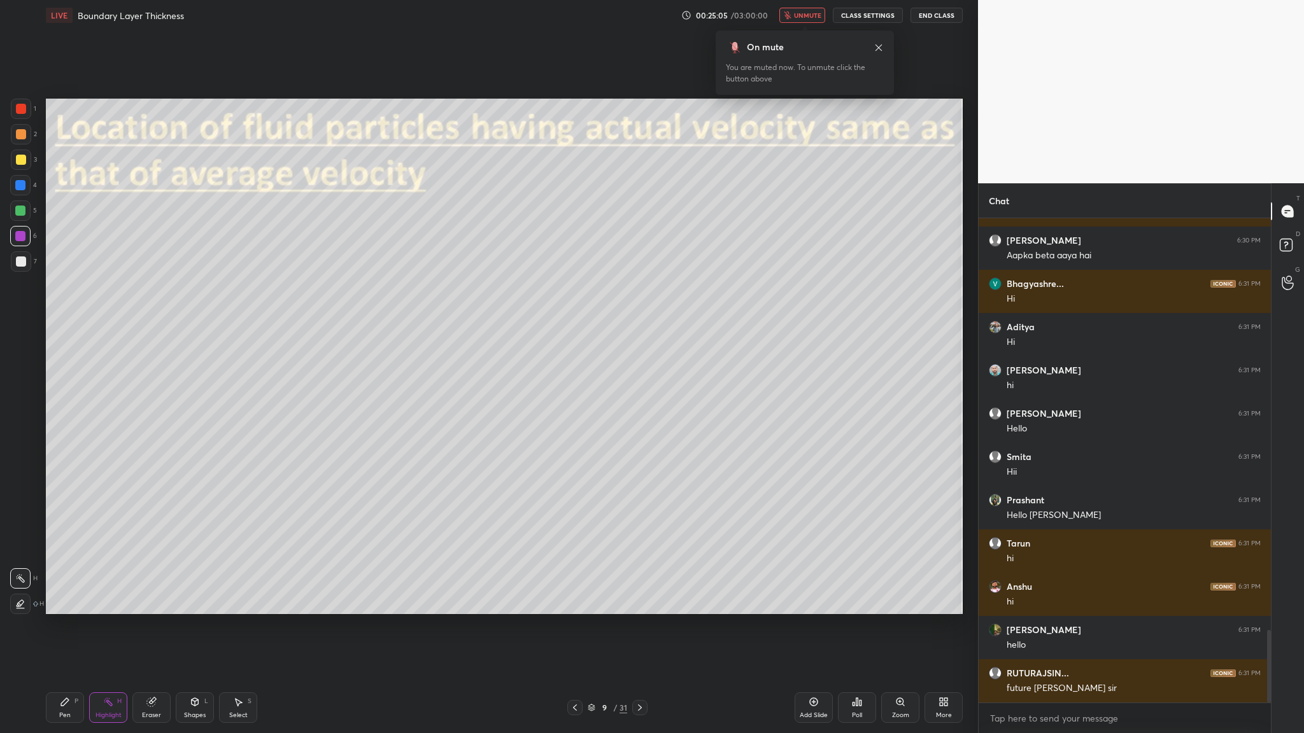
click at [560, 17] on span "unmute" at bounding box center [807, 15] width 27 height 9
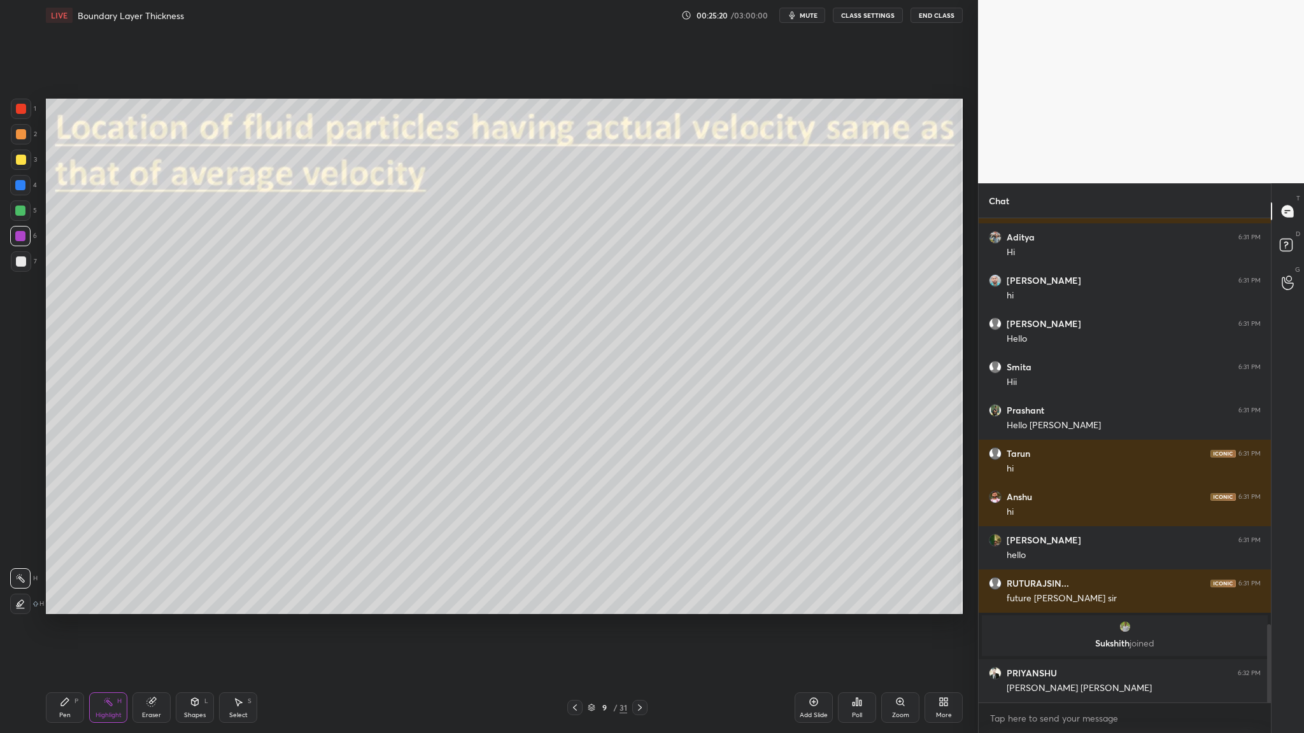
scroll to position [2512, 0]
drag, startPoint x: 21, startPoint y: 211, endPoint x: 31, endPoint y: 220, distance: 12.6
click at [22, 211] on div at bounding box center [20, 211] width 10 height 10
click at [20, 262] on div at bounding box center [21, 262] width 10 height 10
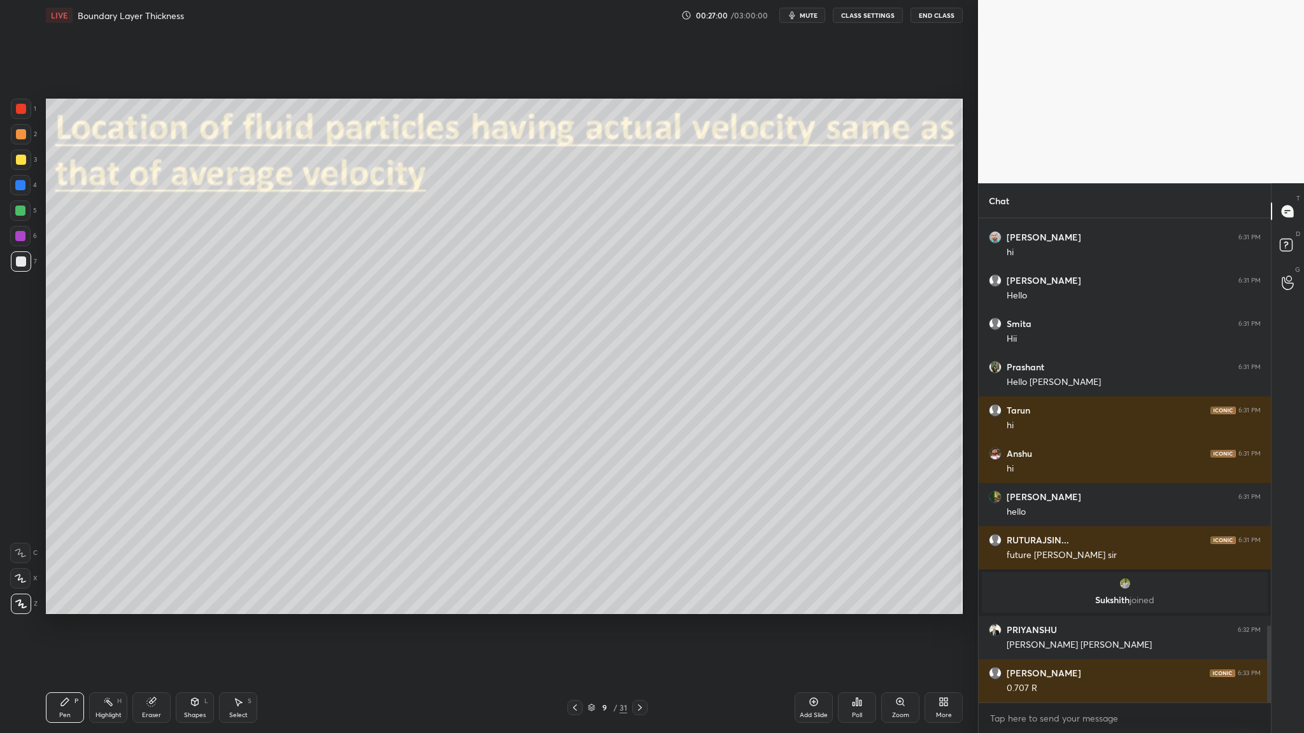
click at [244, 379] on div "Select S" at bounding box center [238, 708] width 38 height 31
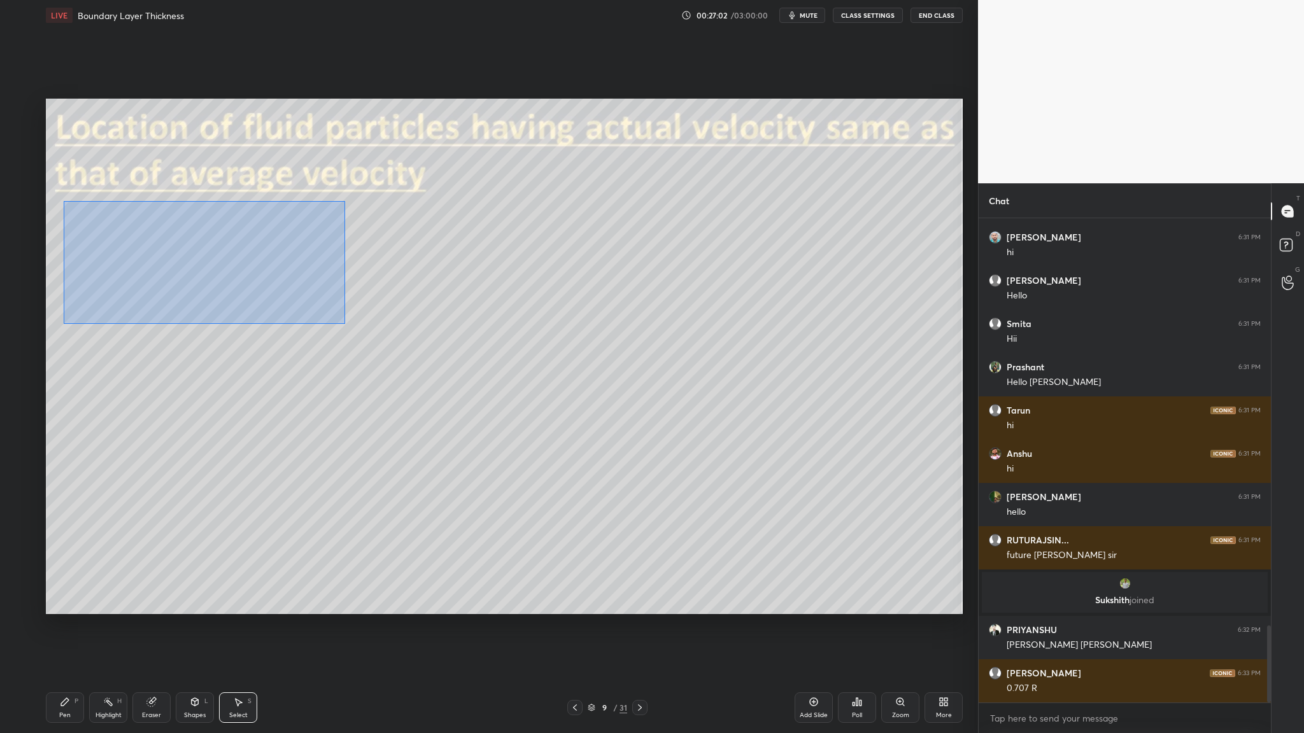
drag, startPoint x: 64, startPoint y: 201, endPoint x: 405, endPoint y: 358, distance: 376.2
click at [407, 364] on div "0 ° Undo Copy Duplicate Duplicate to new slide Delete" at bounding box center [504, 357] width 917 height 516
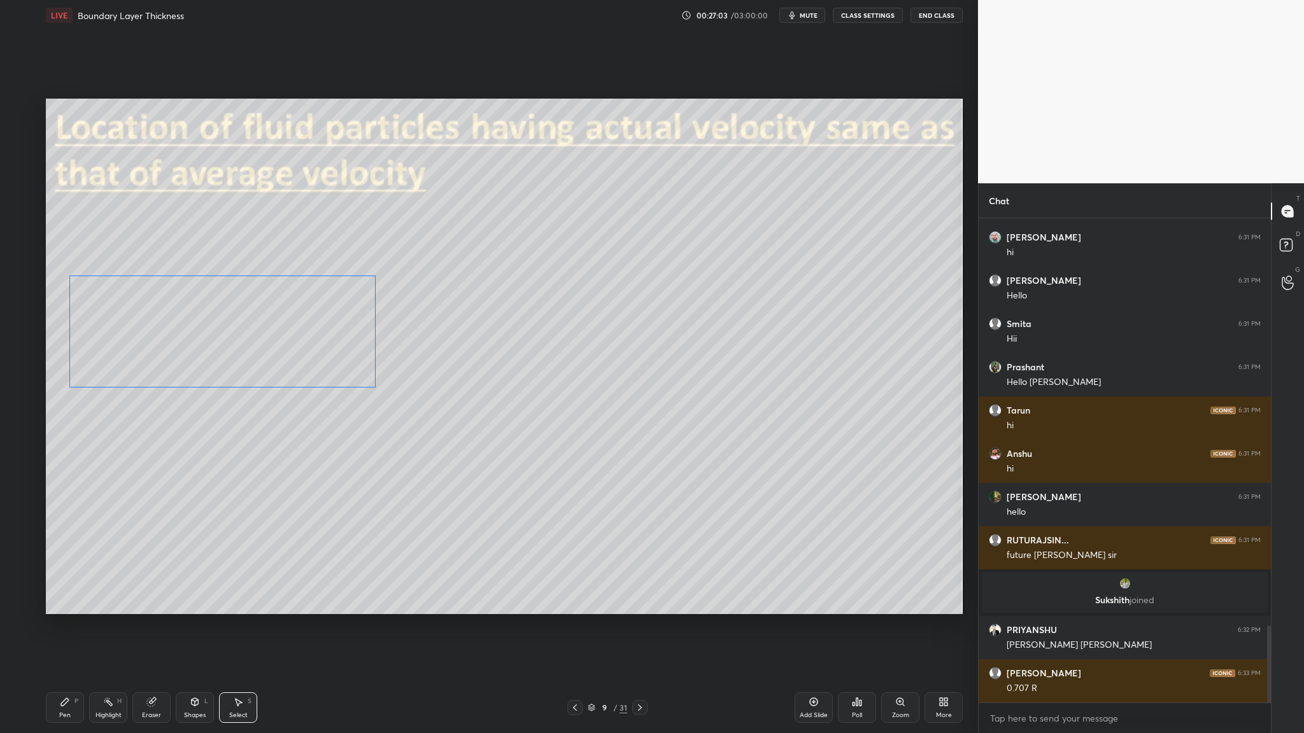
drag, startPoint x: 177, startPoint y: 317, endPoint x: 179, endPoint y: 333, distance: 16.0
click at [178, 334] on div "0 ° Undo Copy Duplicate Duplicate to new slide Delete" at bounding box center [504, 357] width 917 height 516
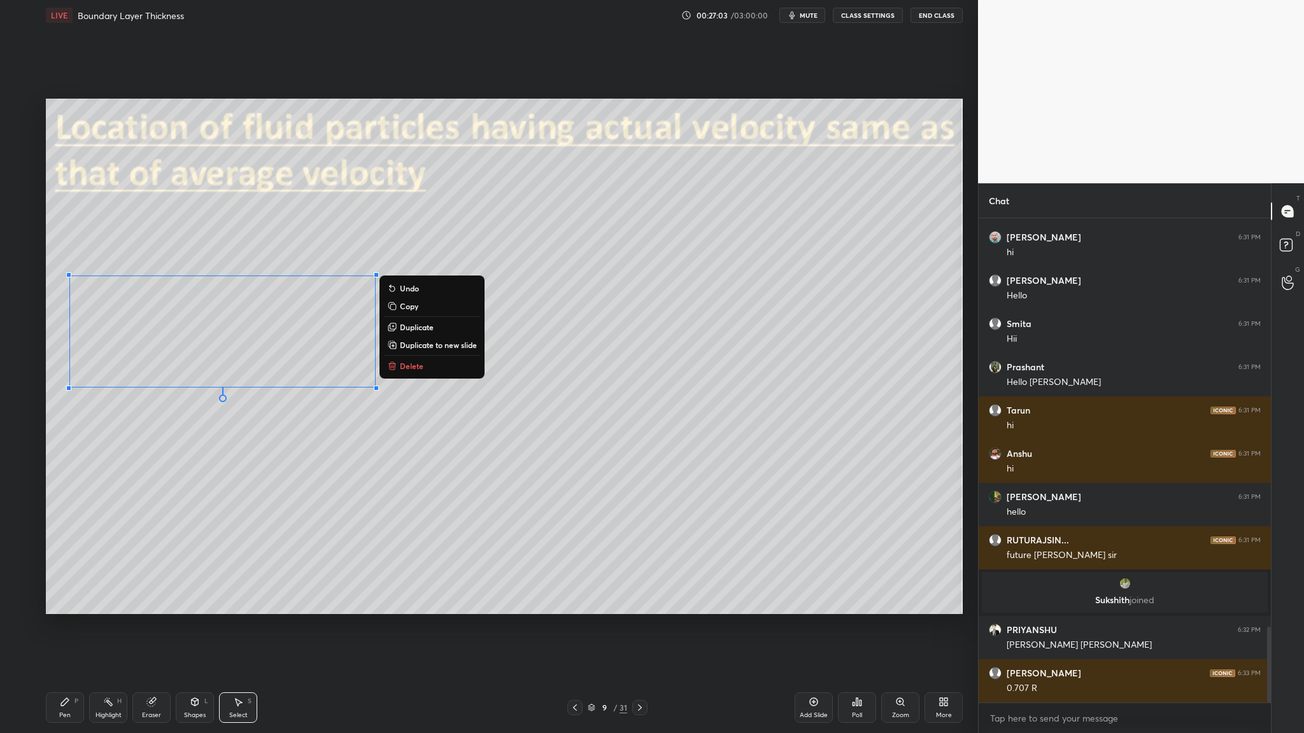
scroll to position [2601, 0]
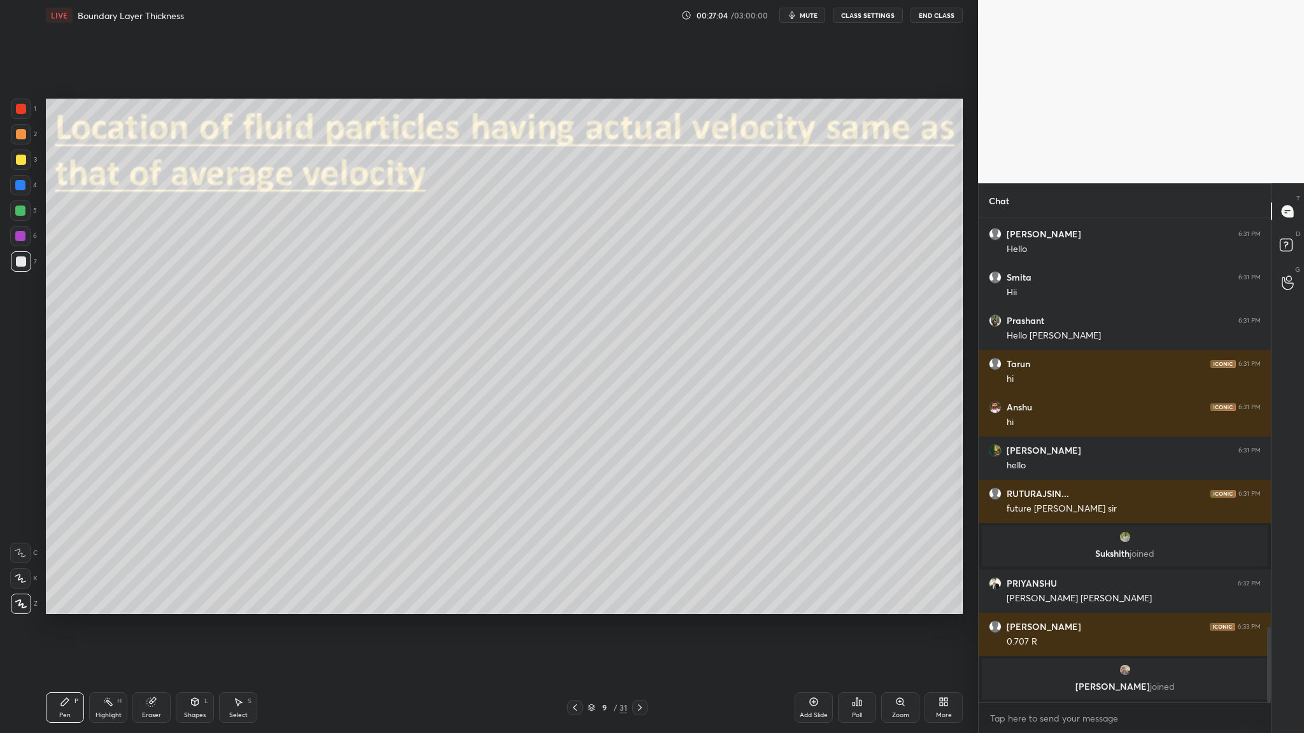
click at [24, 213] on div at bounding box center [20, 211] width 10 height 10
click at [17, 113] on div at bounding box center [21, 109] width 10 height 10
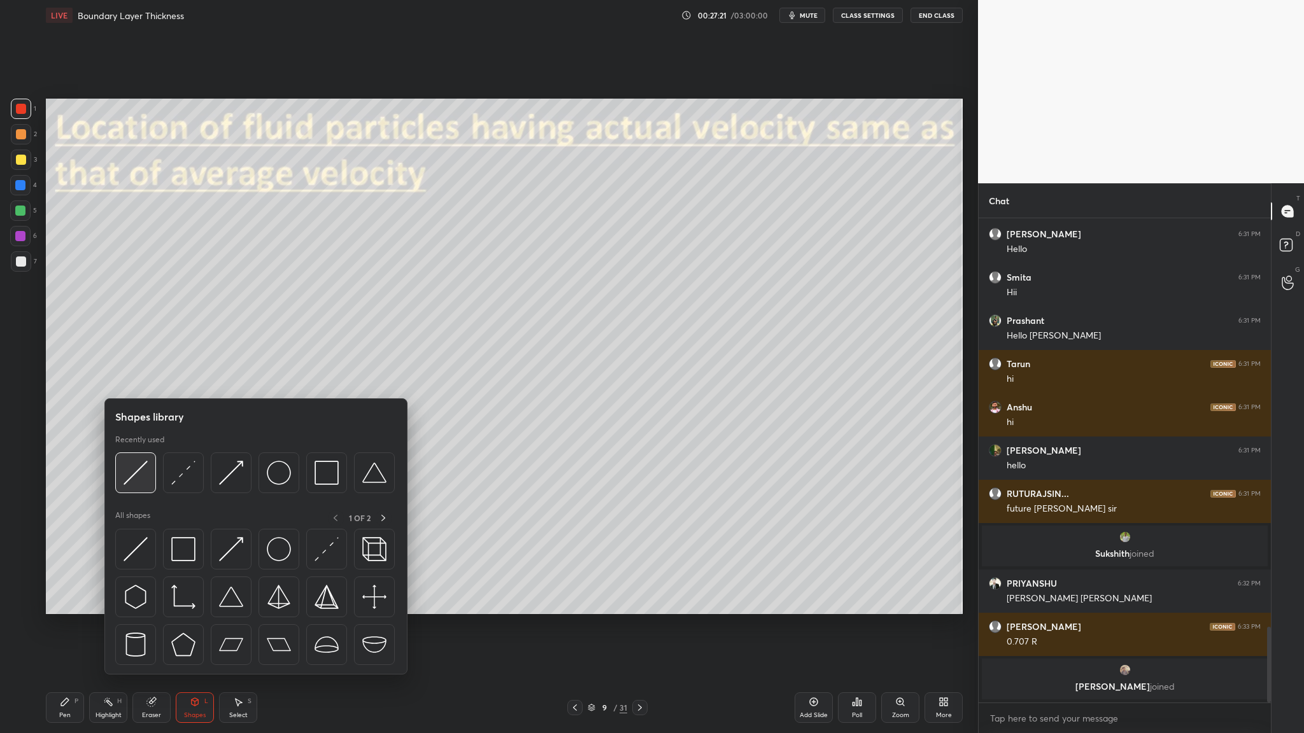
click at [130, 379] on img at bounding box center [135, 473] width 24 height 24
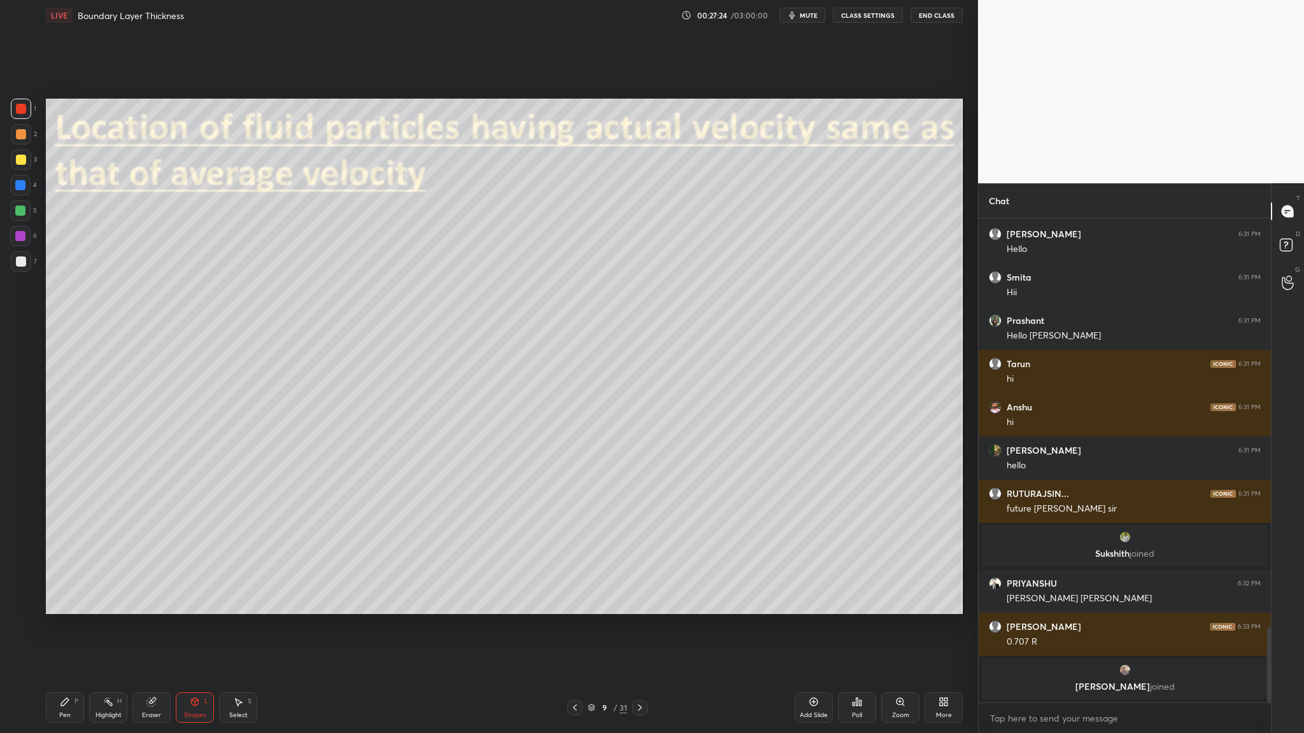
drag, startPoint x: 23, startPoint y: 267, endPoint x: 25, endPoint y: 278, distance: 11.0
click at [23, 267] on div at bounding box center [21, 261] width 20 height 20
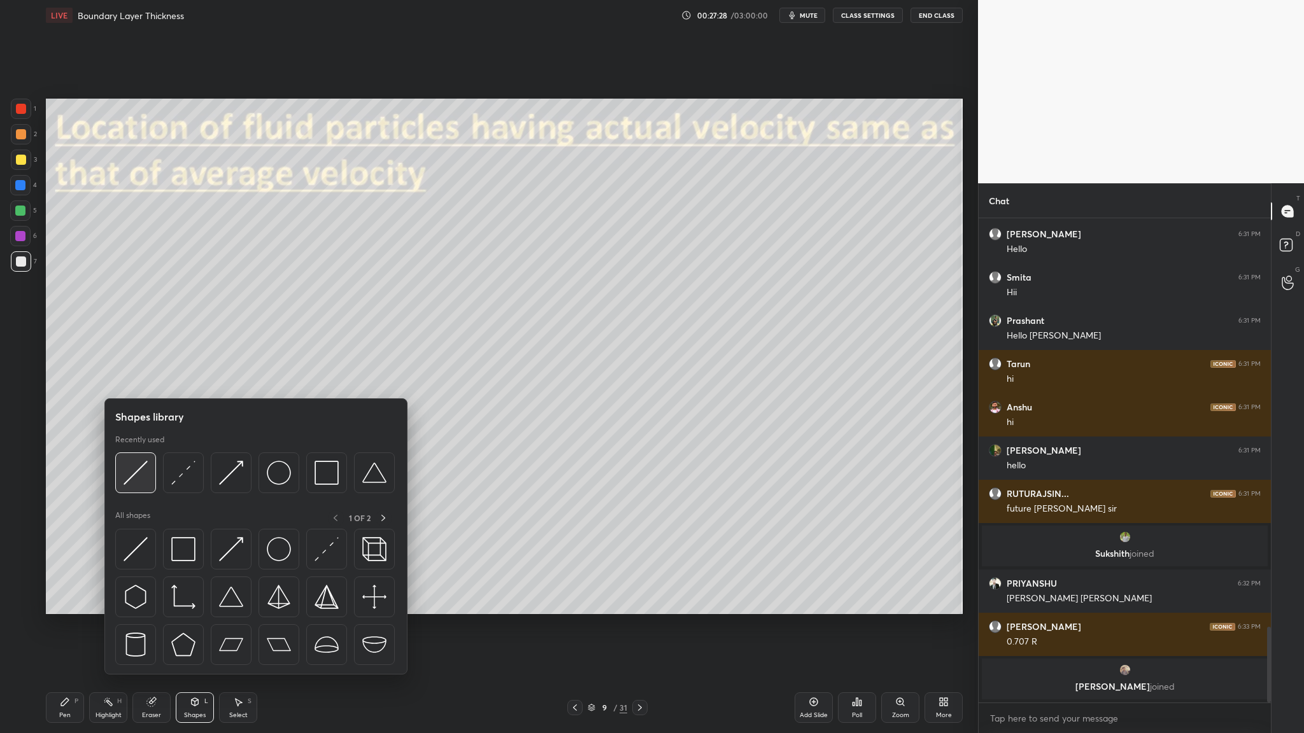
click at [129, 379] on img at bounding box center [135, 473] width 24 height 24
click at [137, 379] on img at bounding box center [135, 473] width 24 height 24
click at [130, 379] on img at bounding box center [135, 473] width 24 height 24
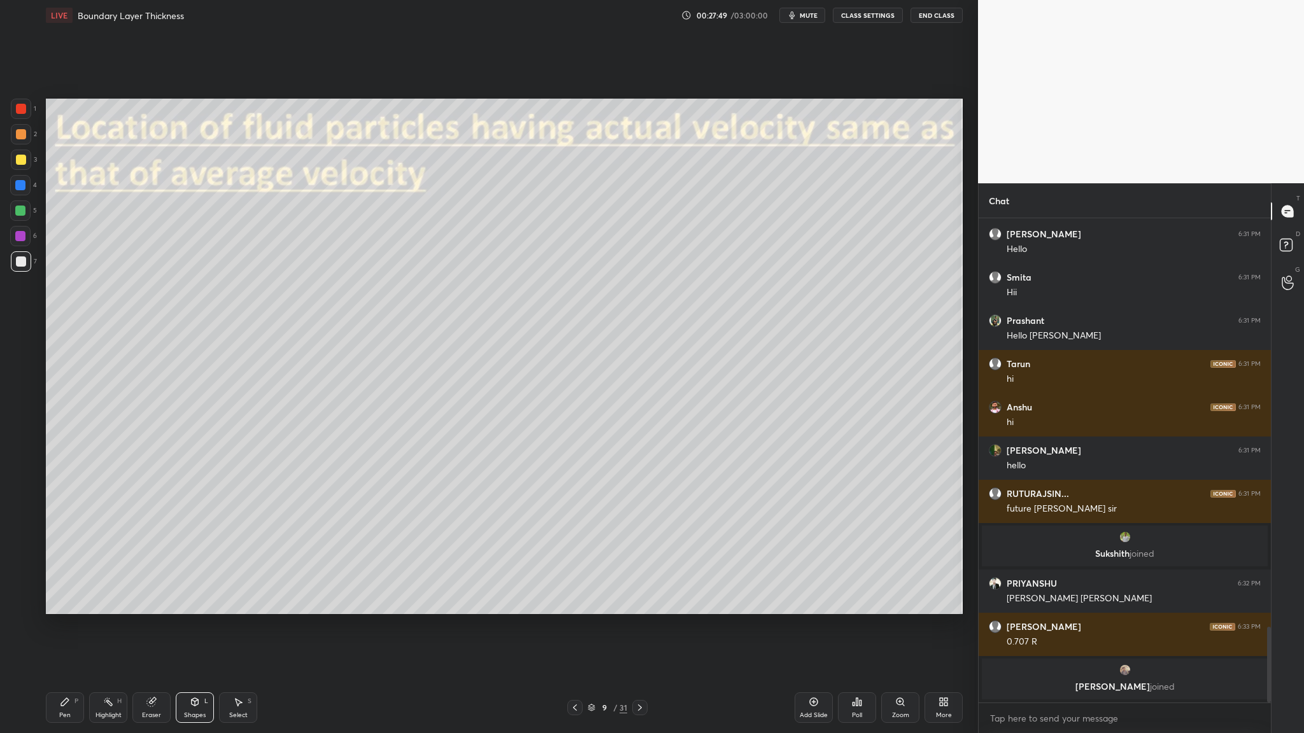
drag, startPoint x: 24, startPoint y: 143, endPoint x: 32, endPoint y: 146, distance: 9.7
click at [24, 144] on div at bounding box center [21, 134] width 20 height 20
drag, startPoint x: 23, startPoint y: 264, endPoint x: 28, endPoint y: 270, distance: 8.2
click at [26, 267] on div at bounding box center [21, 261] width 20 height 20
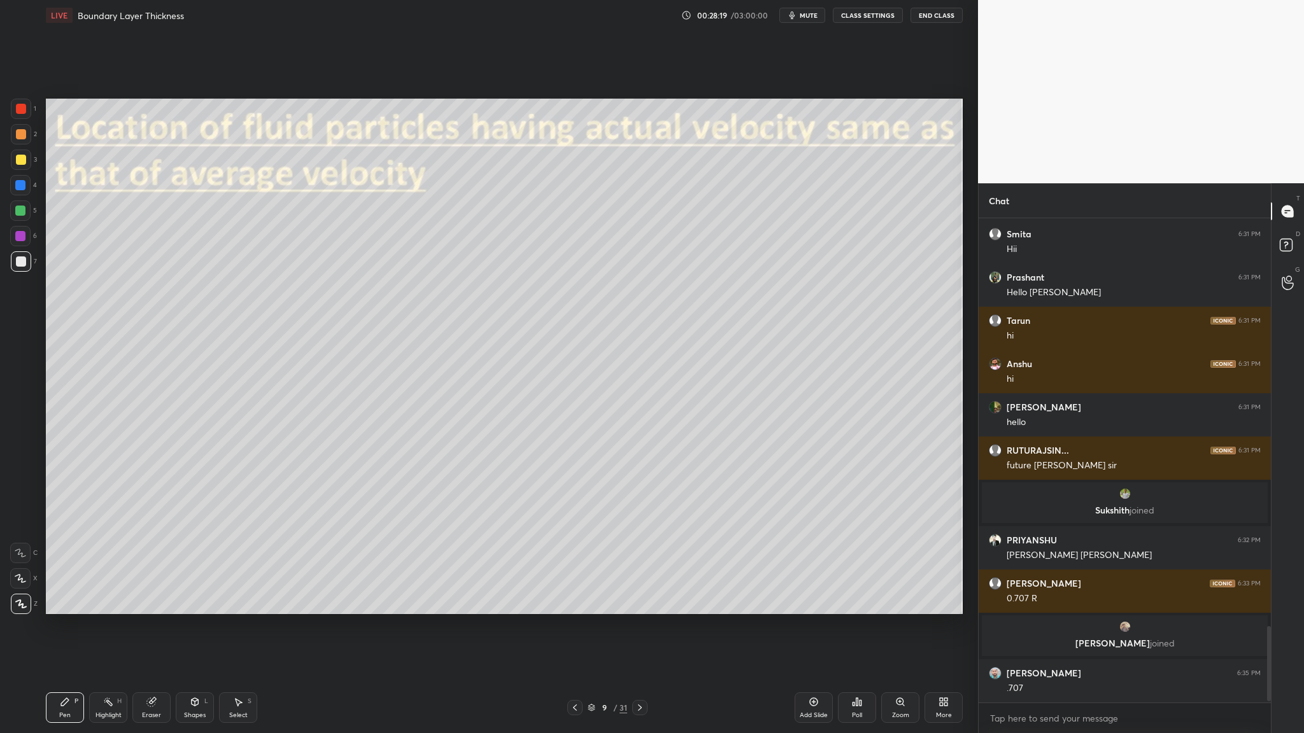
scroll to position [2641, 0]
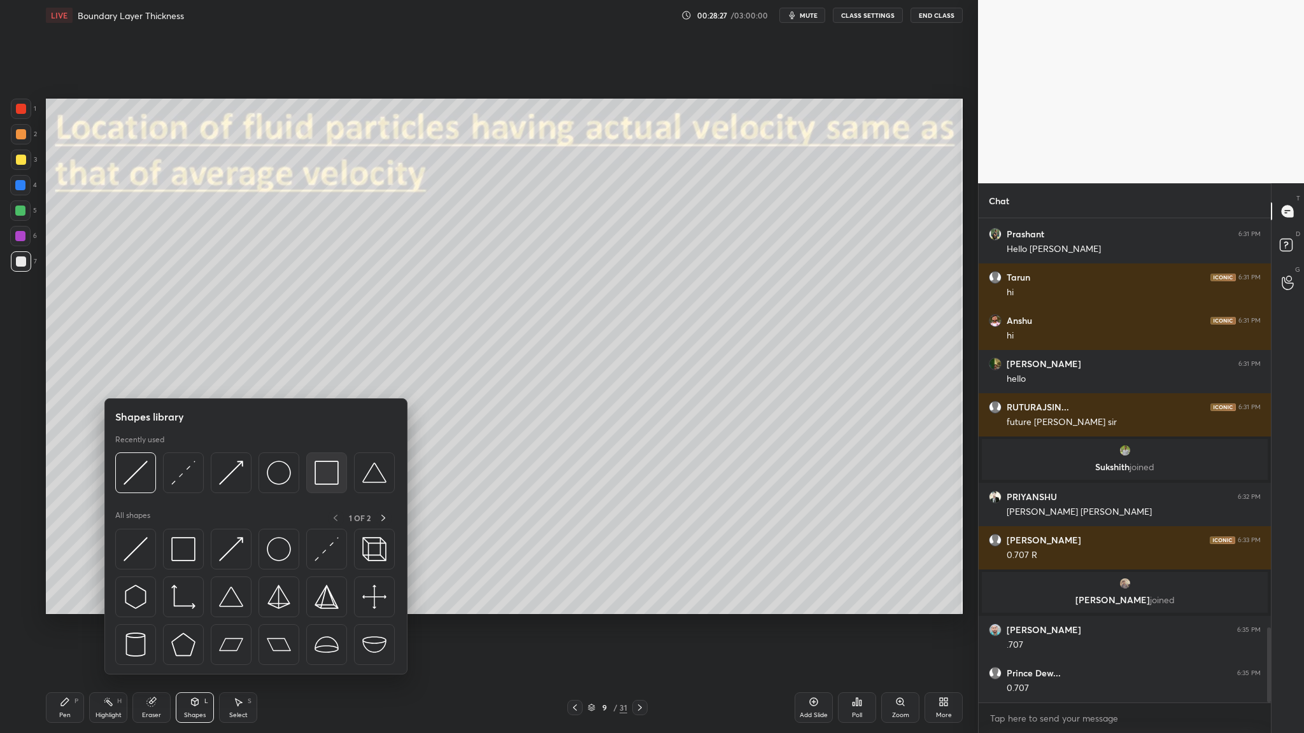
click at [327, 379] on div at bounding box center [326, 473] width 41 height 41
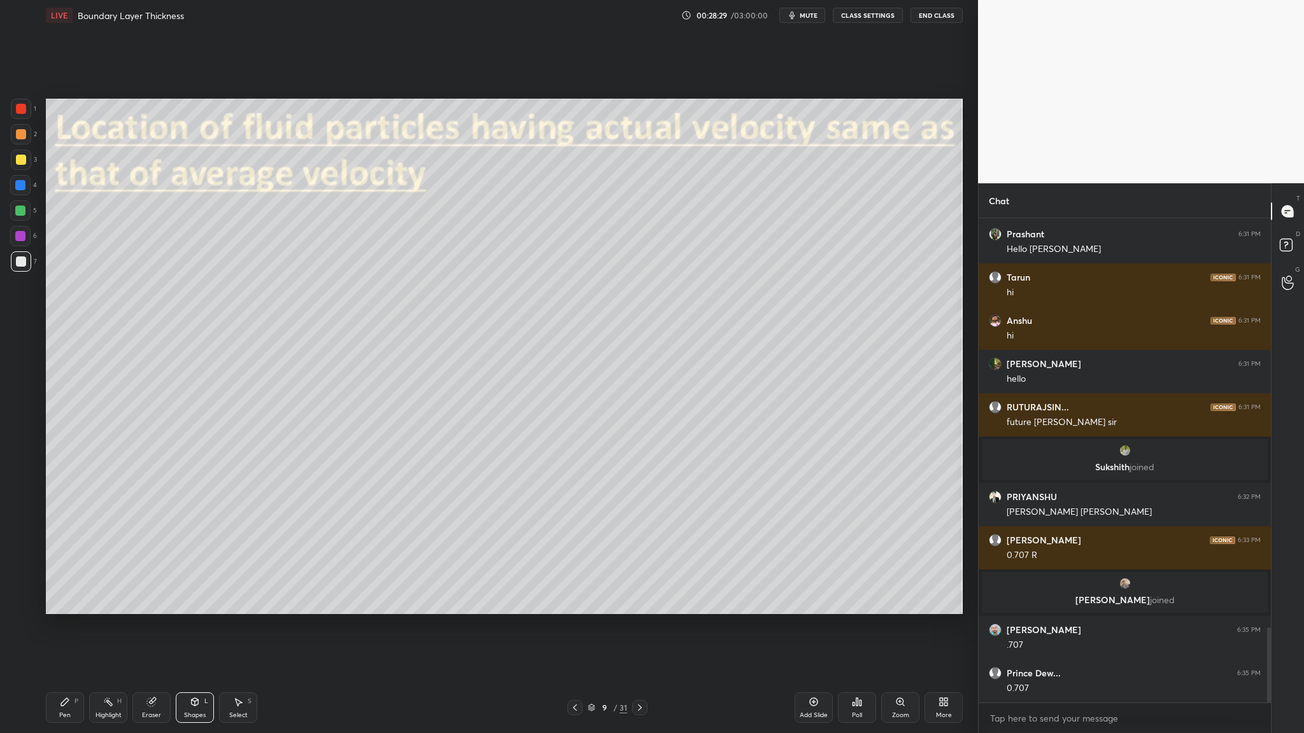
drag, startPoint x: 17, startPoint y: 132, endPoint x: 25, endPoint y: 139, distance: 10.4
click at [19, 137] on div at bounding box center [21, 134] width 10 height 10
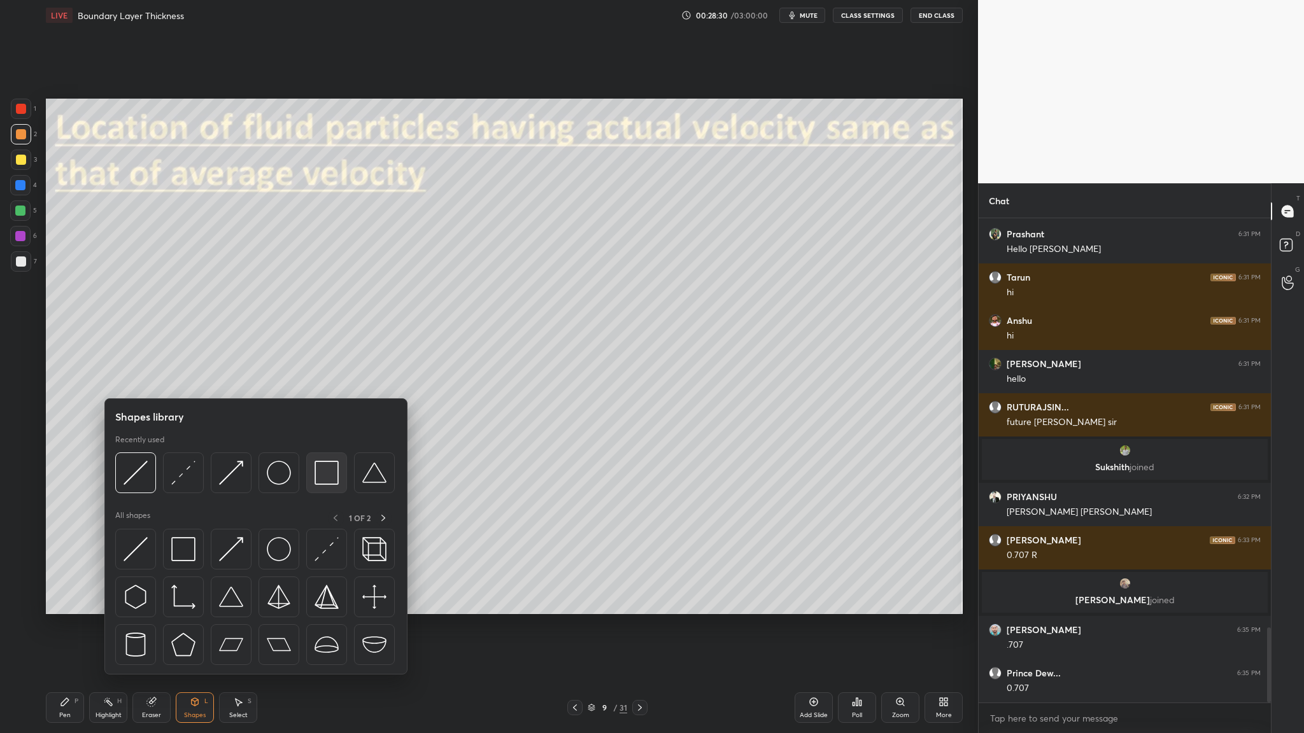
click at [316, 379] on div at bounding box center [326, 473] width 41 height 41
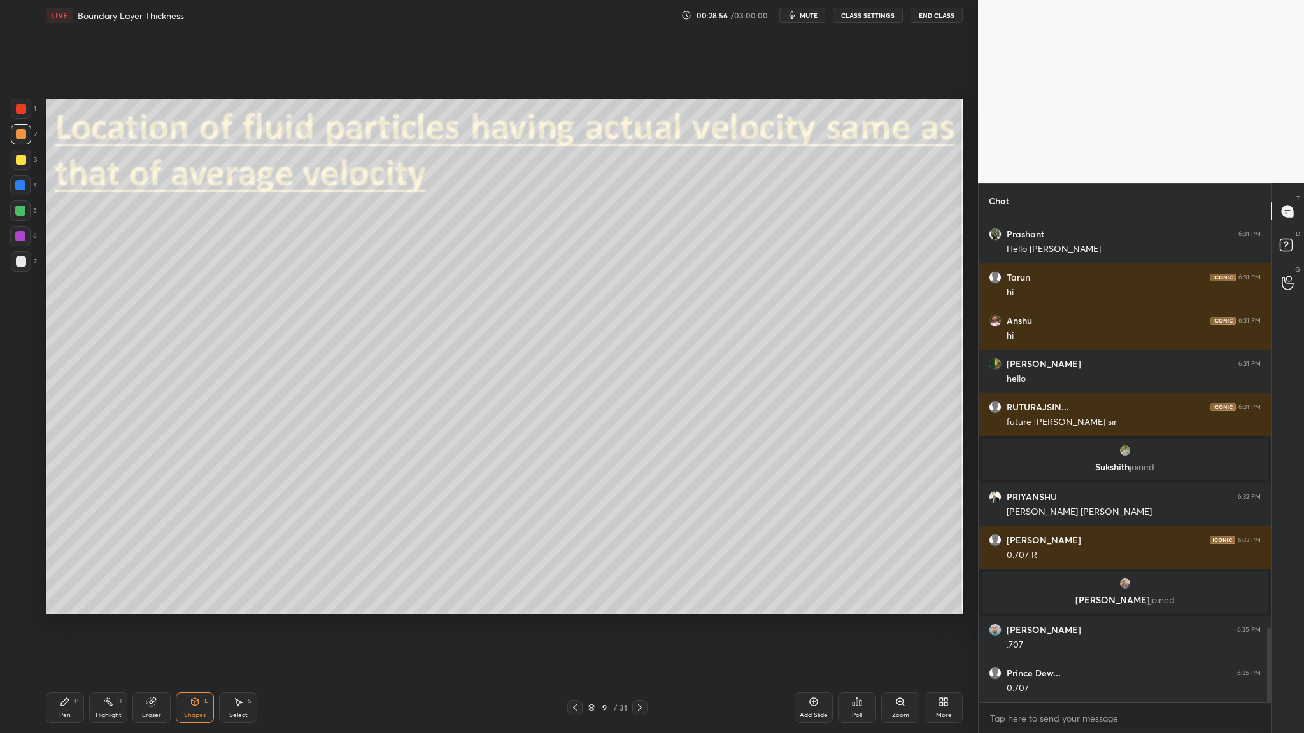
scroll to position [2684, 0]
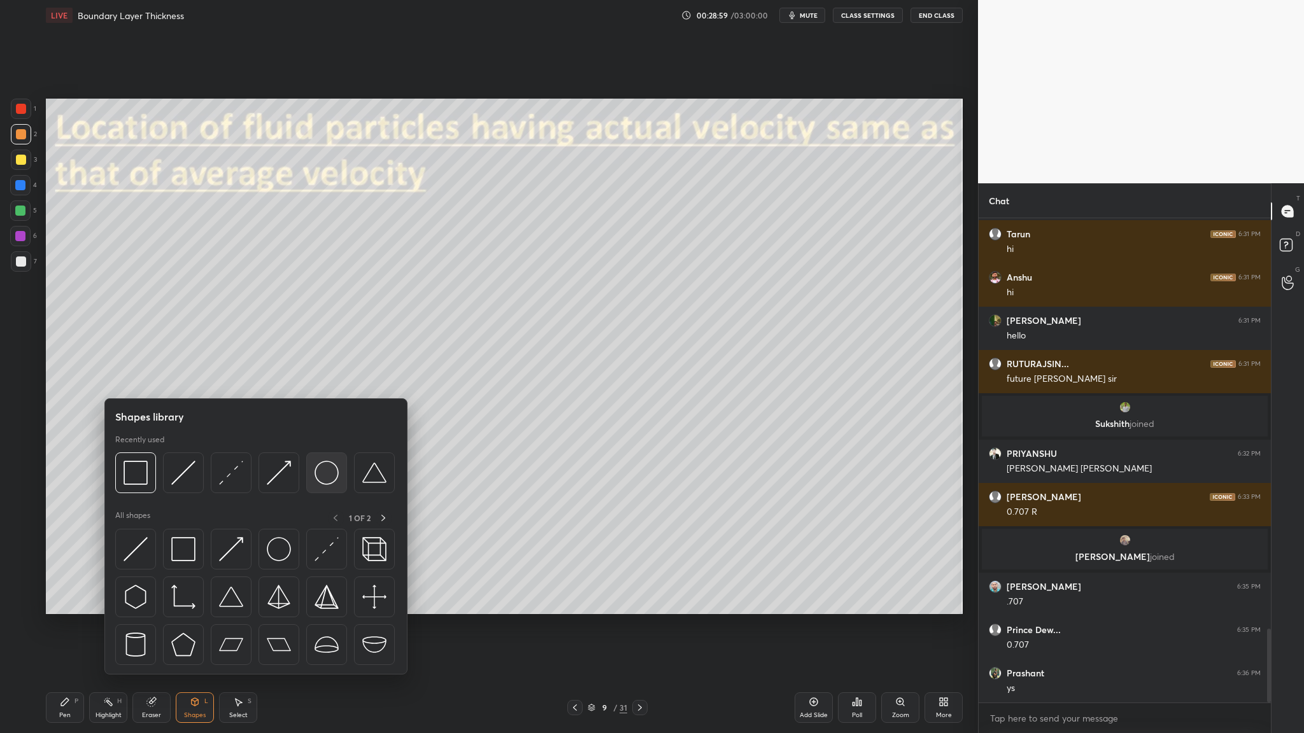
click at [327, 379] on div at bounding box center [326, 473] width 41 height 41
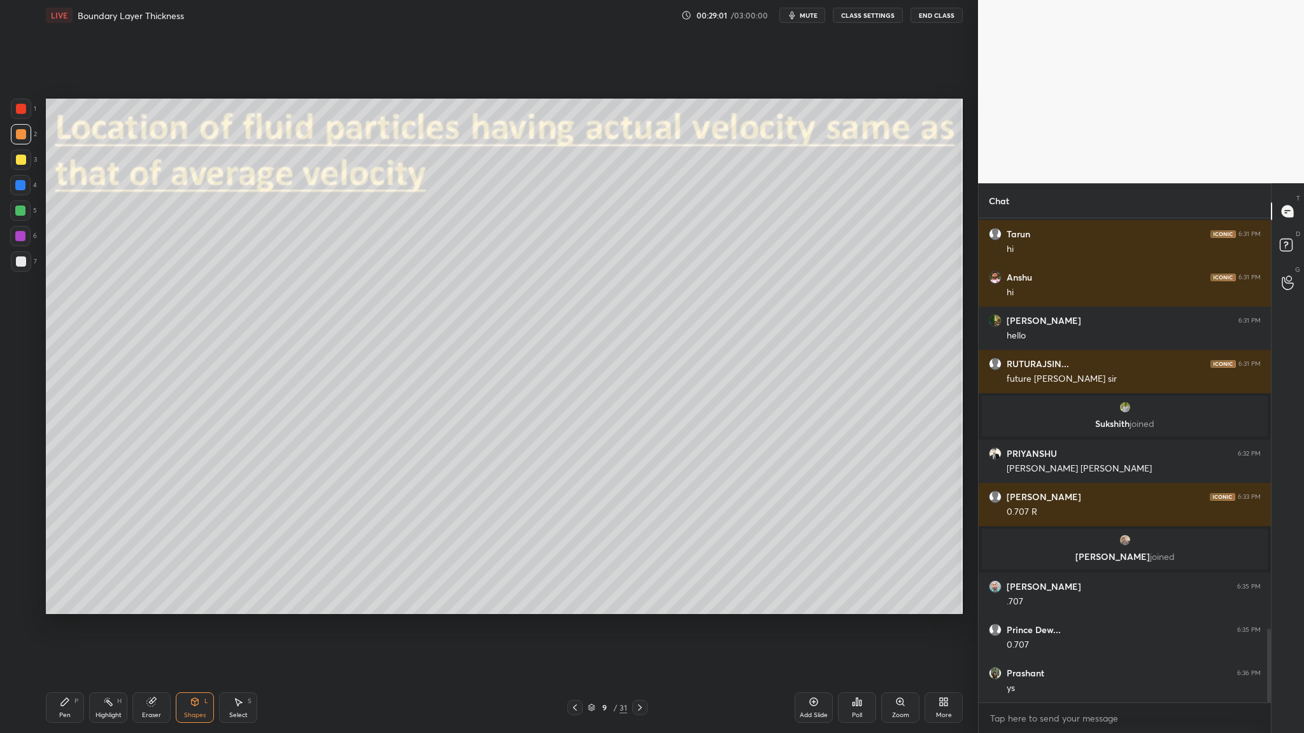
drag, startPoint x: 20, startPoint y: 134, endPoint x: 34, endPoint y: 138, distance: 14.5
click at [22, 136] on div at bounding box center [21, 134] width 10 height 10
drag, startPoint x: 240, startPoint y: 713, endPoint x: 257, endPoint y: 704, distance: 19.4
click at [241, 379] on div "Select" at bounding box center [238, 715] width 18 height 6
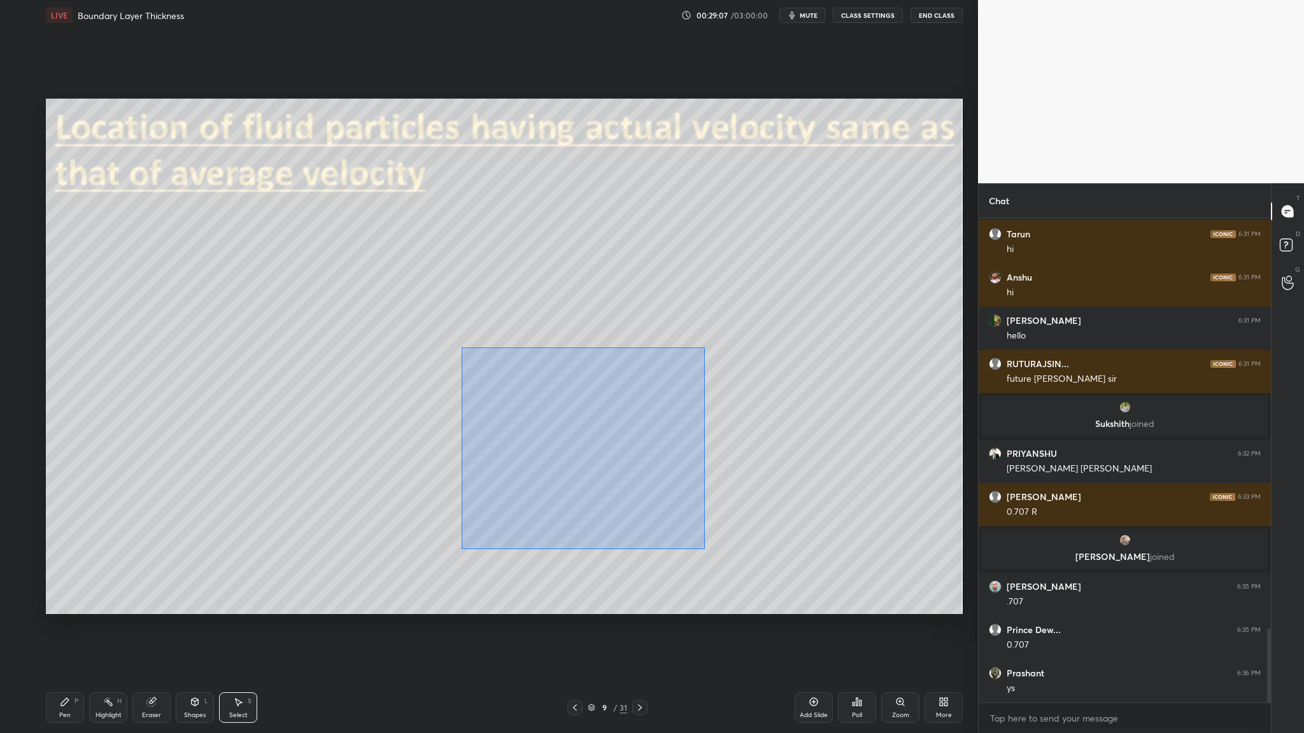
drag, startPoint x: 503, startPoint y: 373, endPoint x: 742, endPoint y: 596, distance: 326.5
click at [560, 379] on div "0 ° Undo Copy Duplicate Duplicate to new slide Delete" at bounding box center [504, 357] width 917 height 516
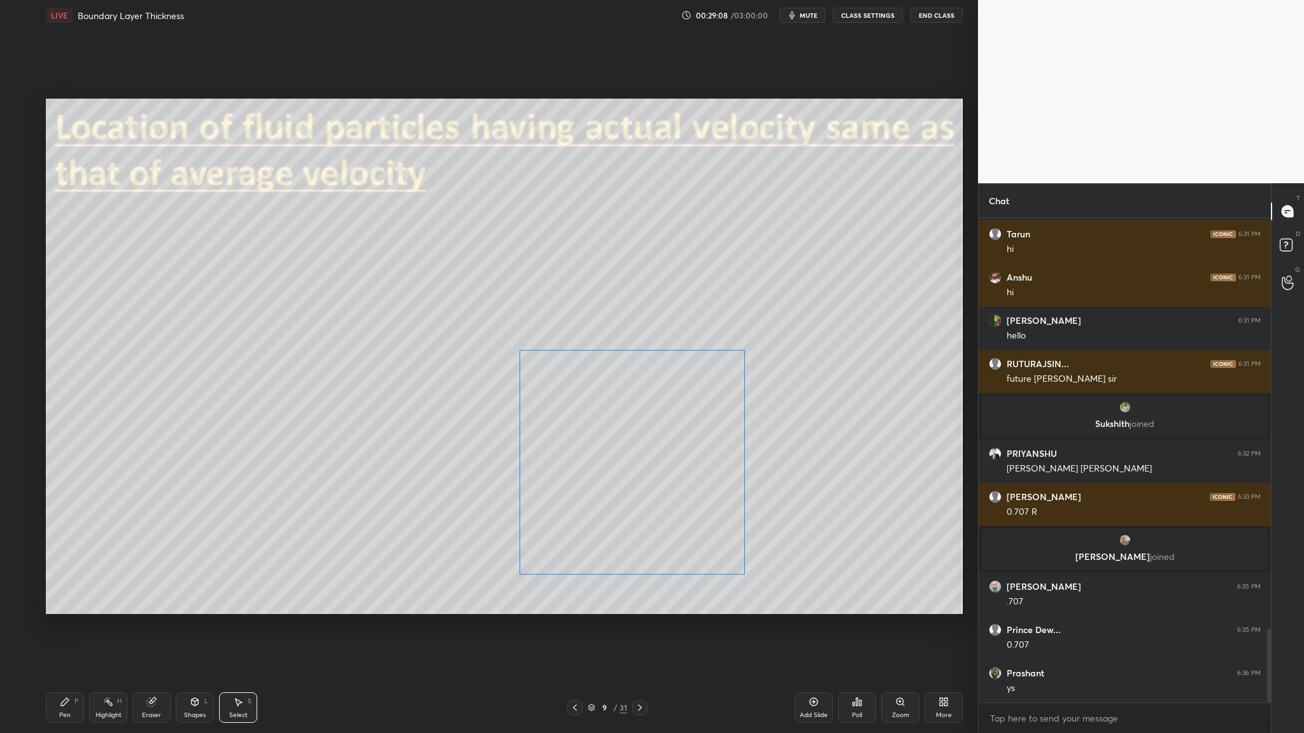
drag, startPoint x: 594, startPoint y: 515, endPoint x: 633, endPoint y: 506, distance: 39.8
click at [560, 379] on div "0 ° Undo Copy Duplicate Duplicate to new slide Delete" at bounding box center [504, 357] width 917 height 516
click at [461, 379] on div "0 ° Undo Copy Duplicate Duplicate to new slide Delete" at bounding box center [504, 357] width 917 height 516
click at [22, 189] on div at bounding box center [20, 185] width 10 height 10
drag, startPoint x: 16, startPoint y: 184, endPoint x: 22, endPoint y: 194, distance: 12.0
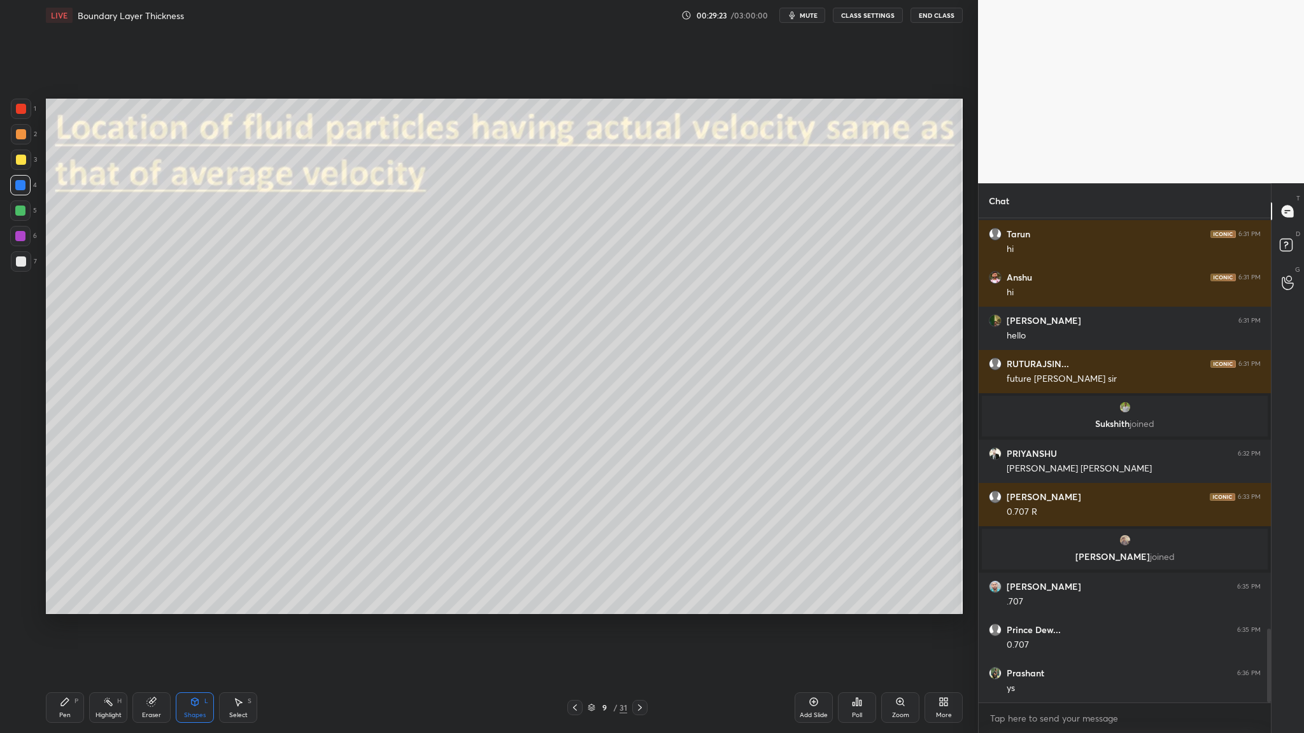
click at [19, 190] on div at bounding box center [20, 185] width 10 height 10
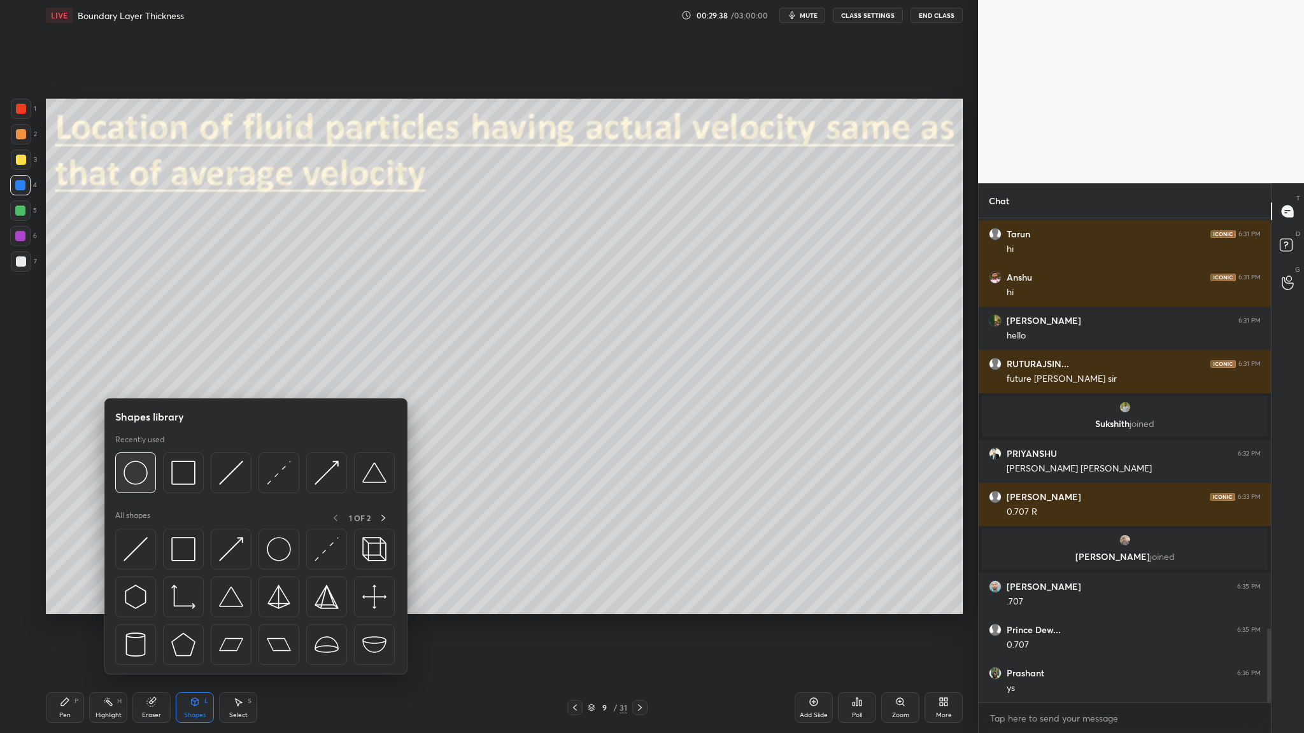
click at [134, 379] on img at bounding box center [135, 473] width 24 height 24
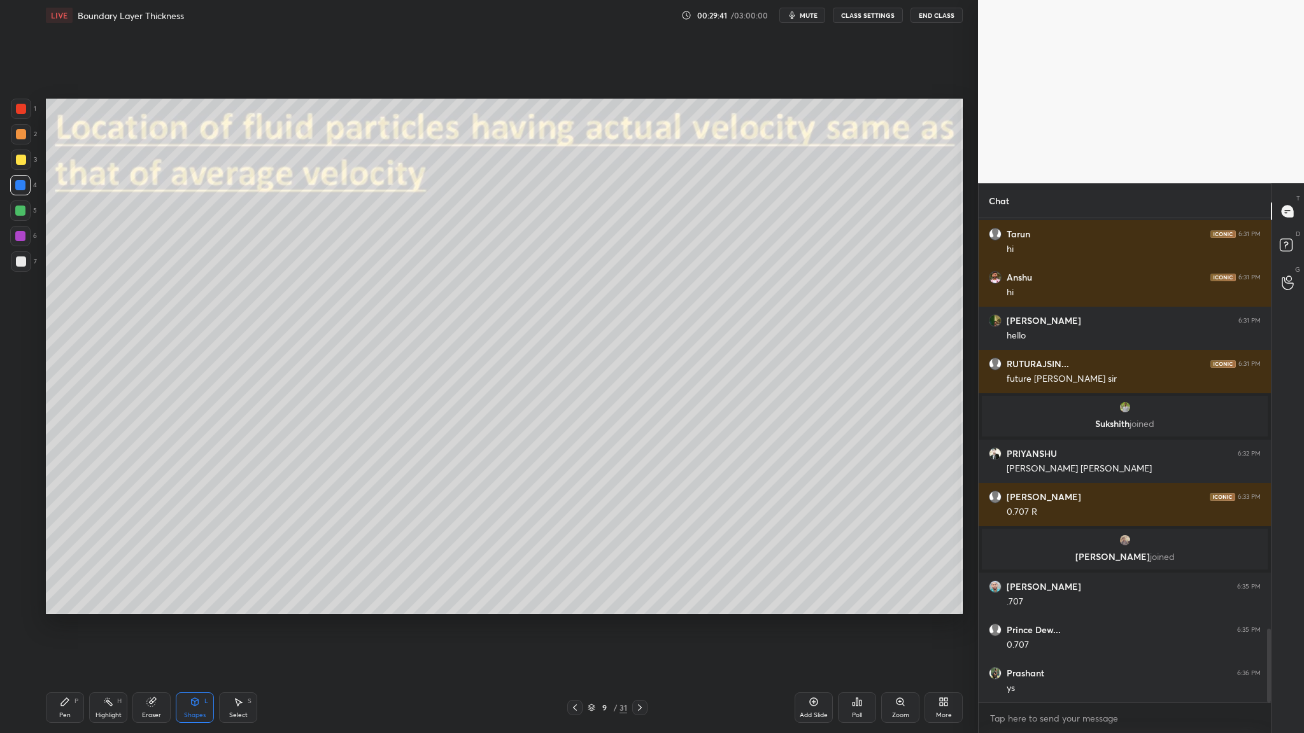
click at [18, 245] on div at bounding box center [20, 236] width 20 height 20
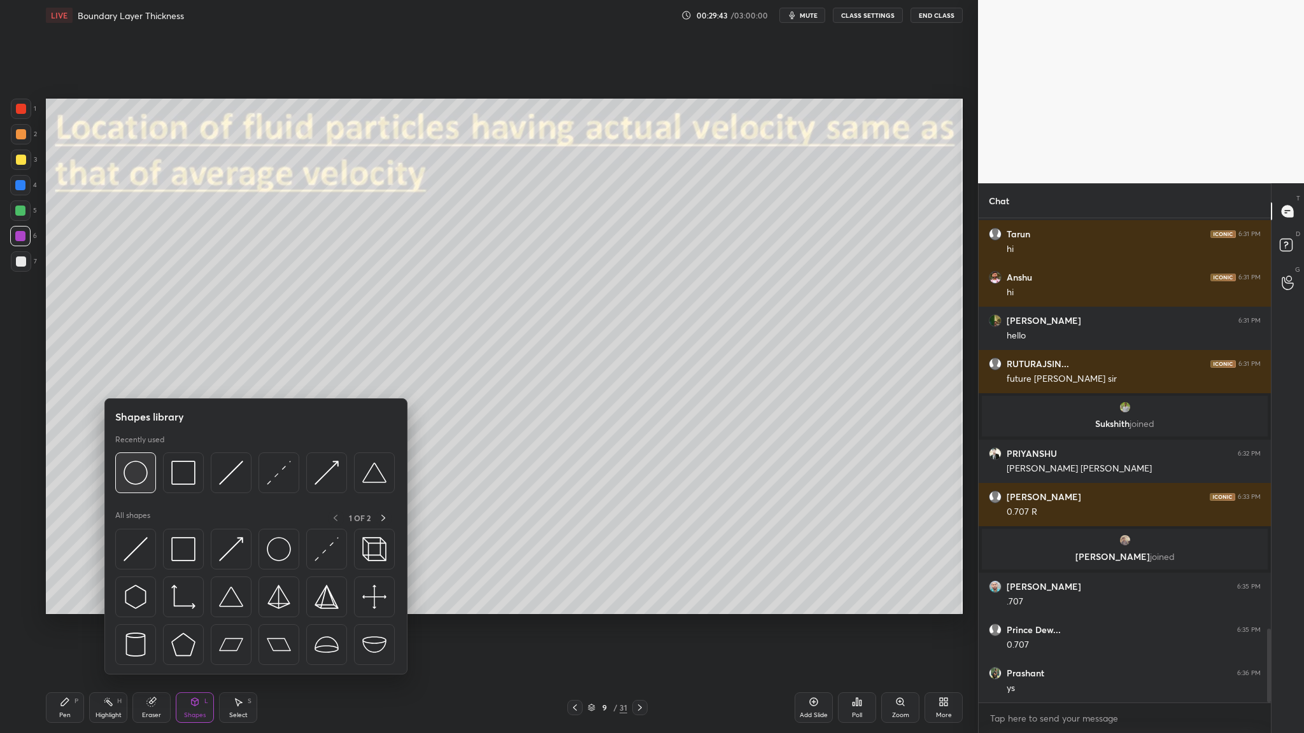
click at [136, 379] on img at bounding box center [135, 473] width 24 height 24
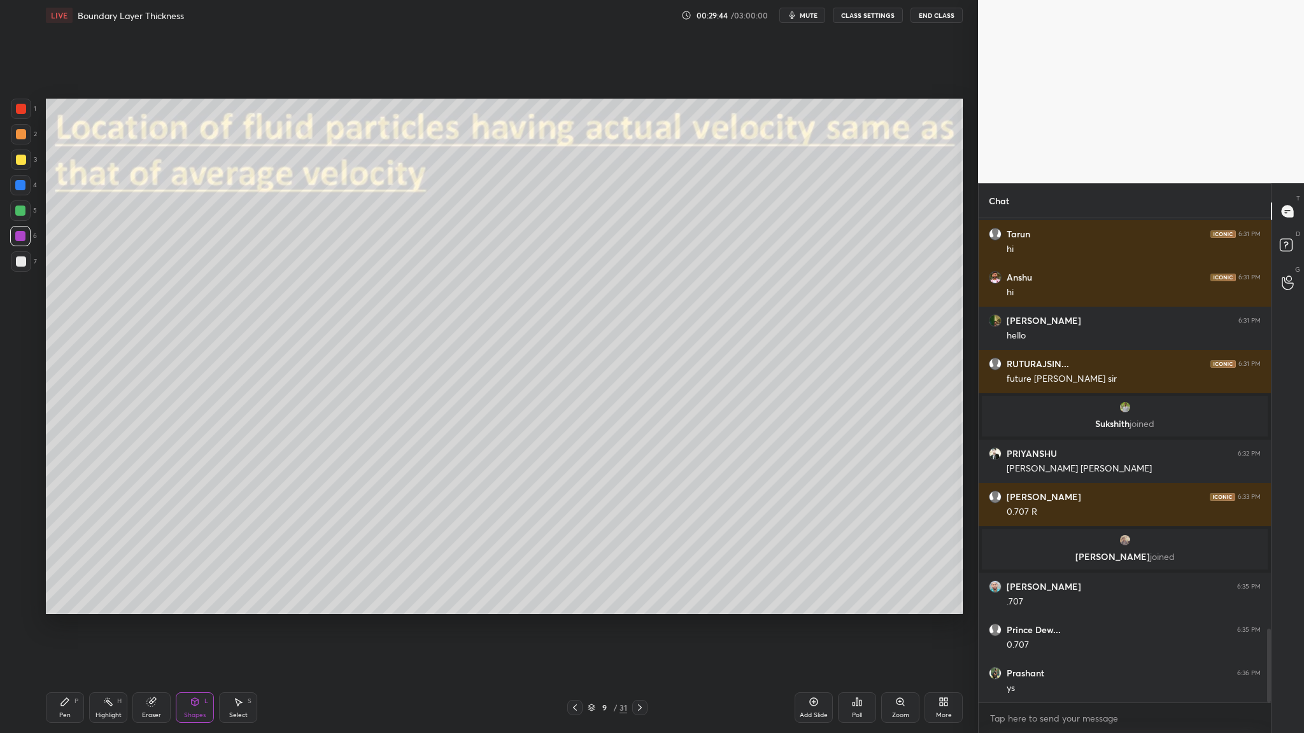
drag, startPoint x: 17, startPoint y: 210, endPoint x: 37, endPoint y: 209, distance: 19.8
click at [17, 209] on div at bounding box center [20, 211] width 10 height 10
click at [251, 379] on div "Select S" at bounding box center [238, 708] width 38 height 31
drag, startPoint x: 580, startPoint y: 385, endPoint x: 619, endPoint y: 422, distance: 53.6
click at [560, 379] on div "0 ° Undo Copy Duplicate Duplicate to new slide Delete" at bounding box center [504, 357] width 917 height 516
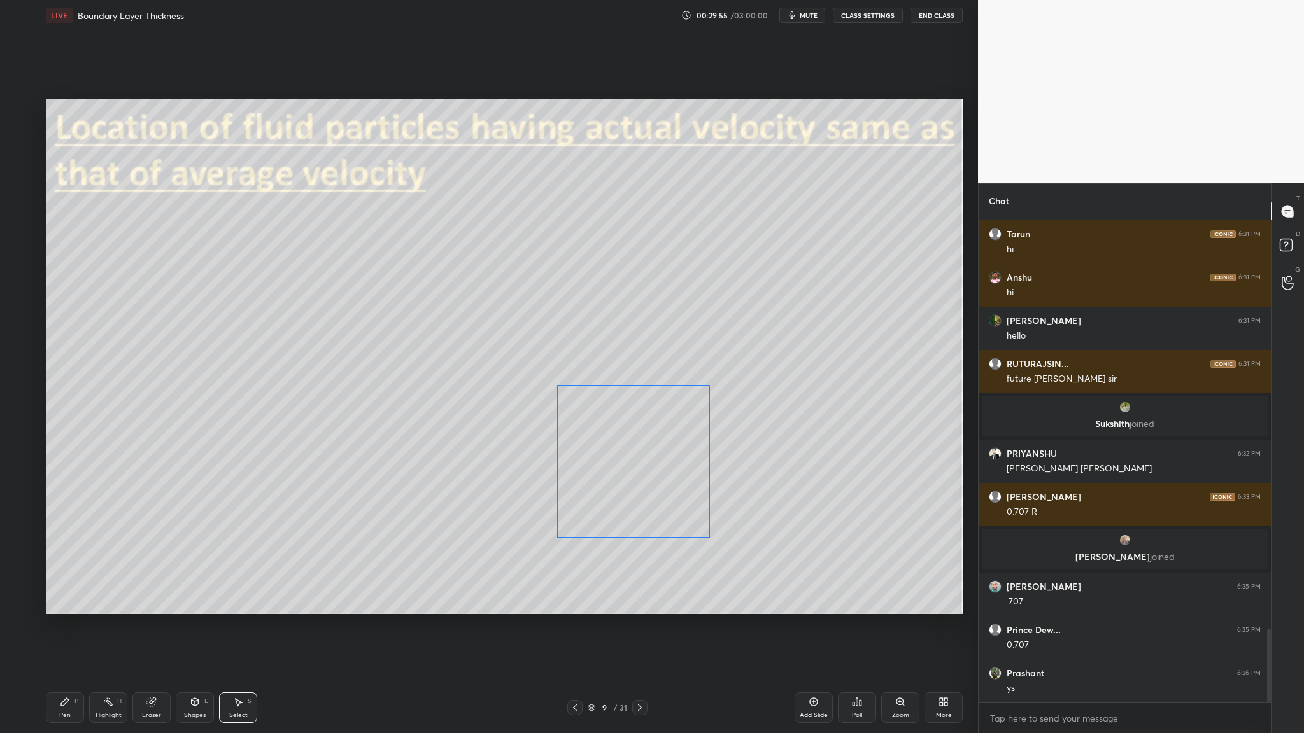
drag, startPoint x: 594, startPoint y: 427, endPoint x: 603, endPoint y: 426, distance: 8.4
click at [560, 379] on div "0 ° Undo Copy Duplicate Duplicate to new slide Delete" at bounding box center [504, 357] width 917 height 516
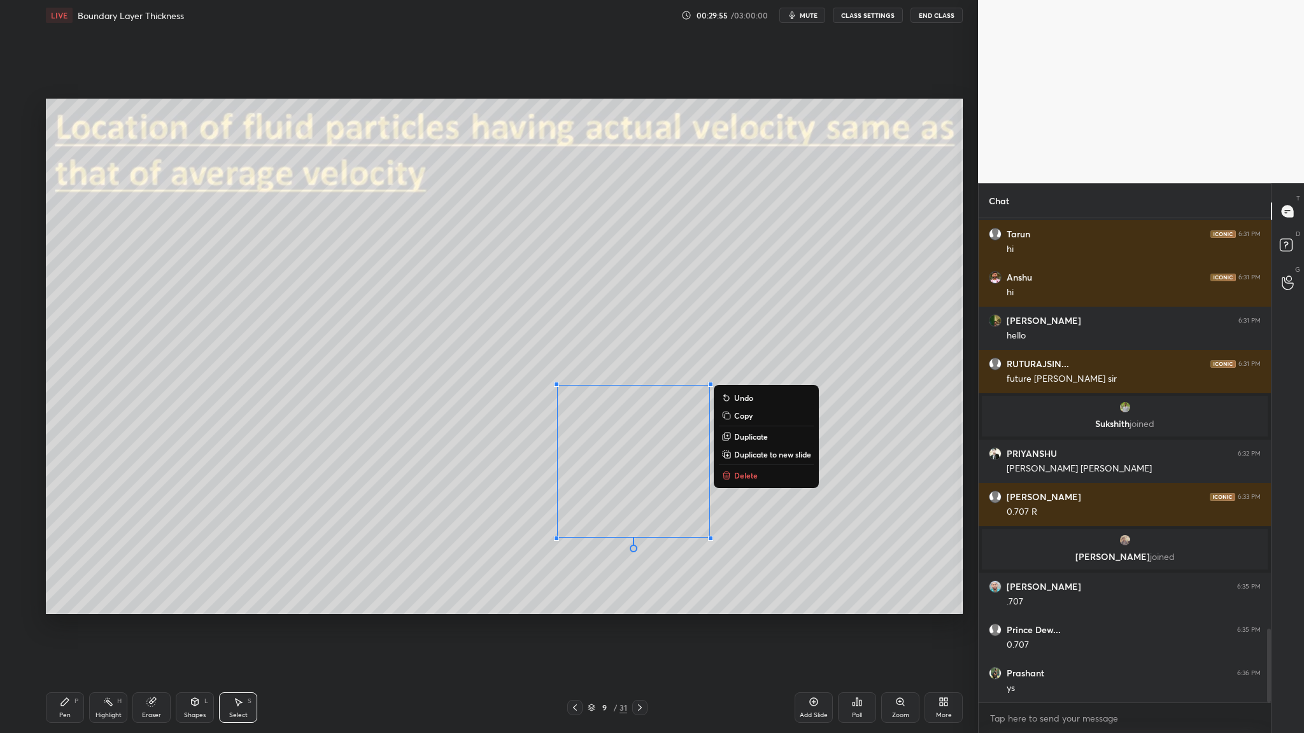
click at [468, 358] on div "0 ° Undo Copy Duplicate Duplicate to new slide Delete" at bounding box center [504, 357] width 917 height 516
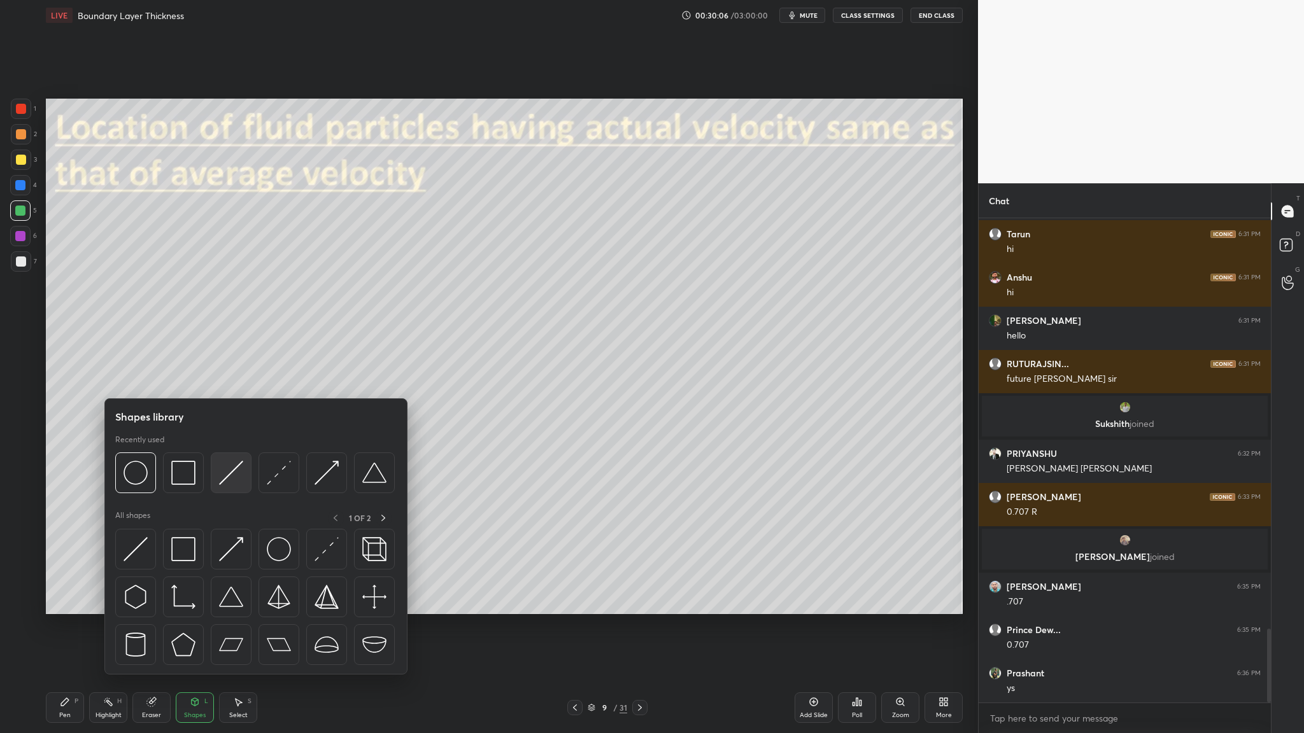
click at [227, 379] on img at bounding box center [231, 473] width 24 height 24
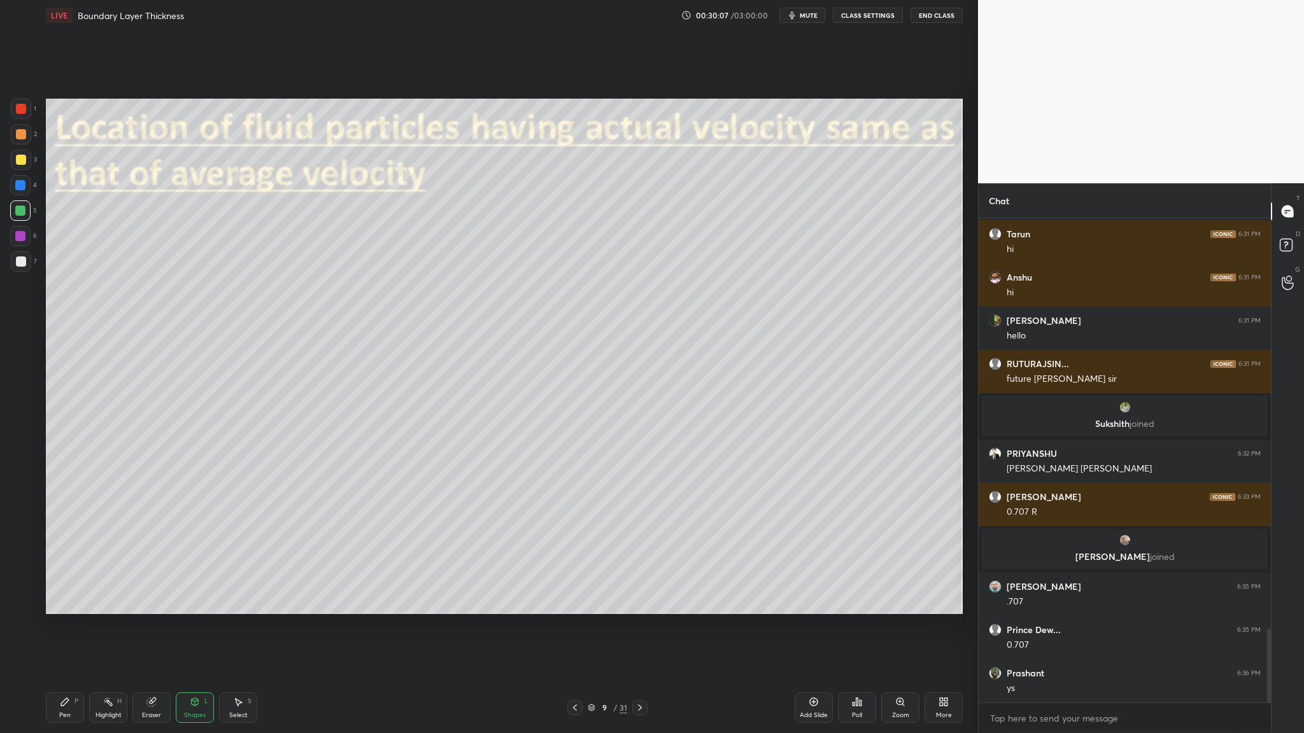
drag, startPoint x: 23, startPoint y: 238, endPoint x: 32, endPoint y: 238, distance: 8.9
click at [23, 238] on div at bounding box center [20, 236] width 10 height 10
drag, startPoint x: 18, startPoint y: 239, endPoint x: 34, endPoint y: 240, distance: 15.3
click at [18, 239] on div at bounding box center [20, 236] width 10 height 10
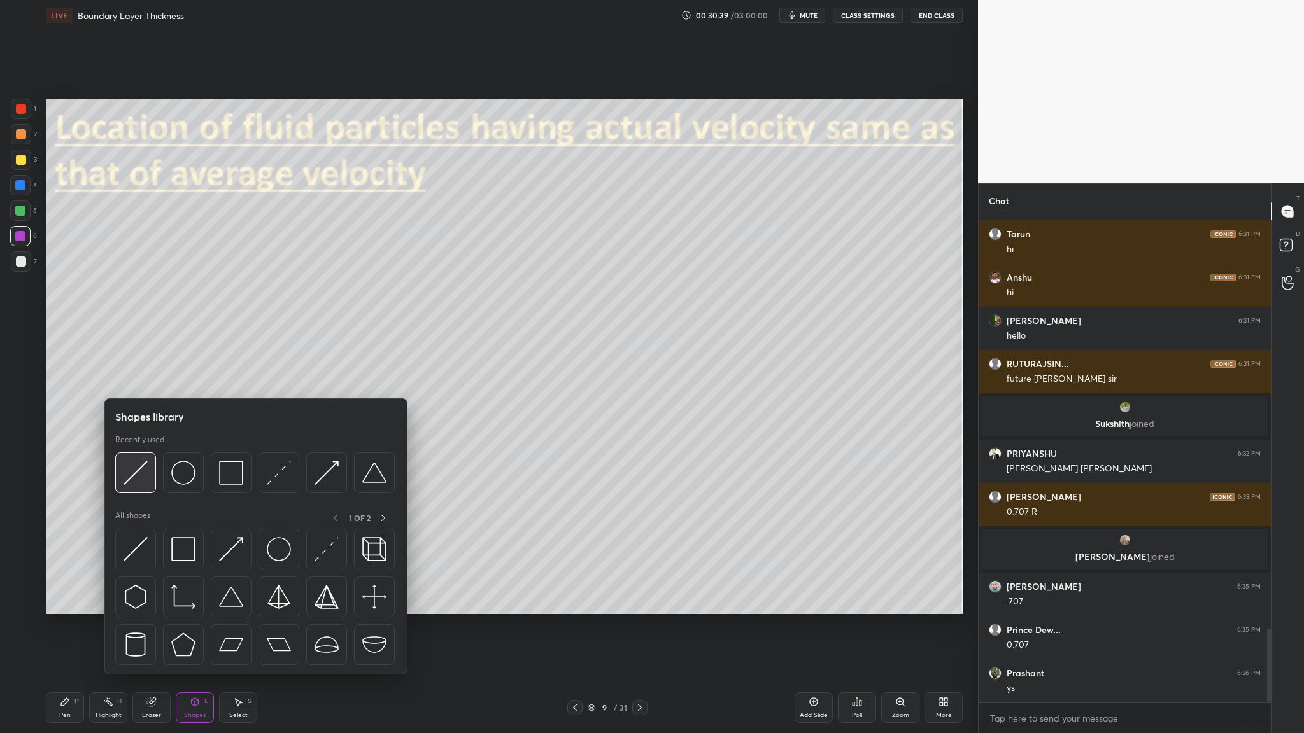
click at [136, 379] on div at bounding box center [135, 473] width 41 height 41
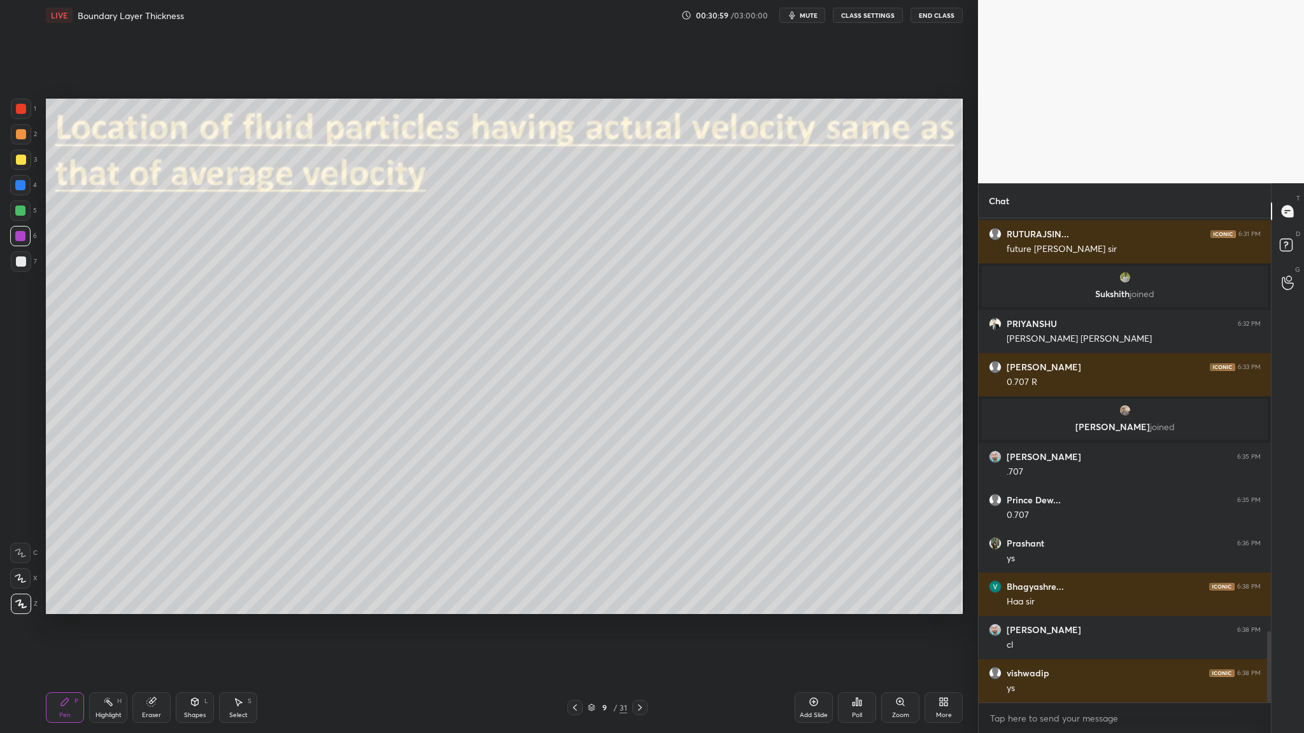
scroll to position [2857, 0]
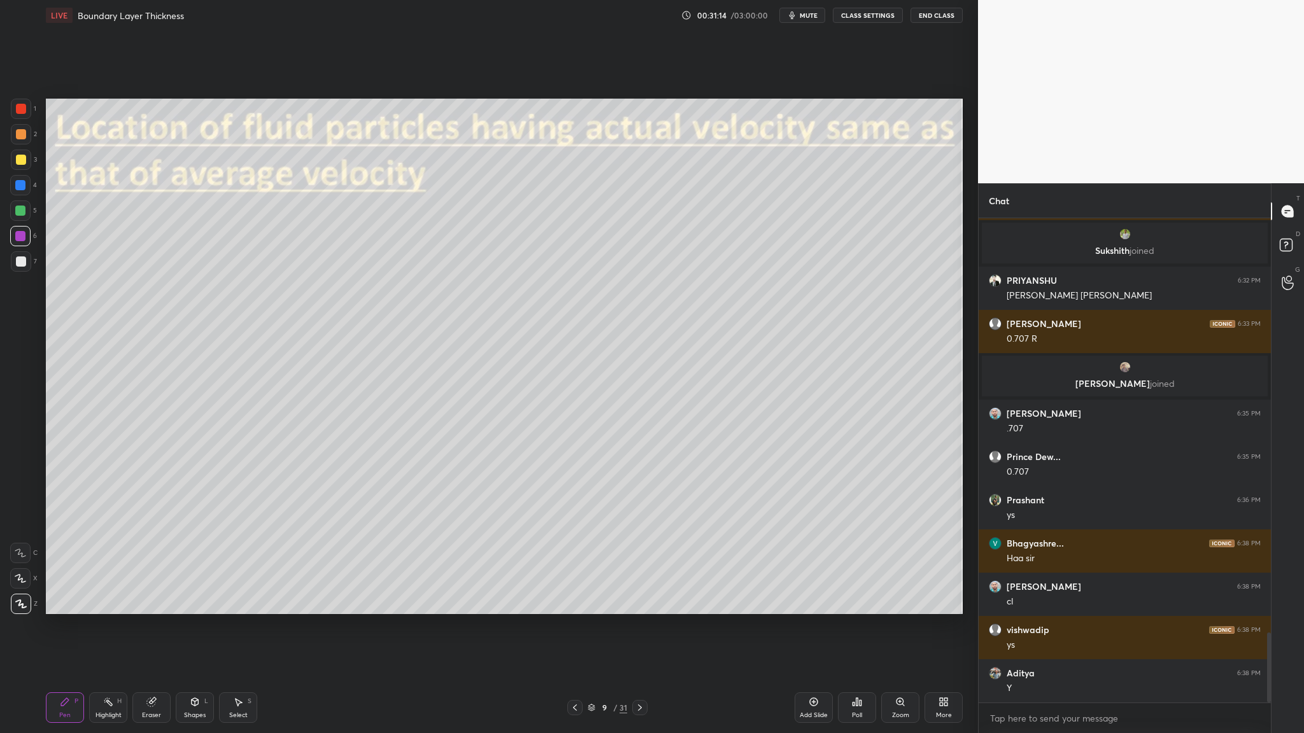
drag, startPoint x: 19, startPoint y: 116, endPoint x: 30, endPoint y: 119, distance: 11.3
click at [22, 118] on div at bounding box center [21, 109] width 20 height 20
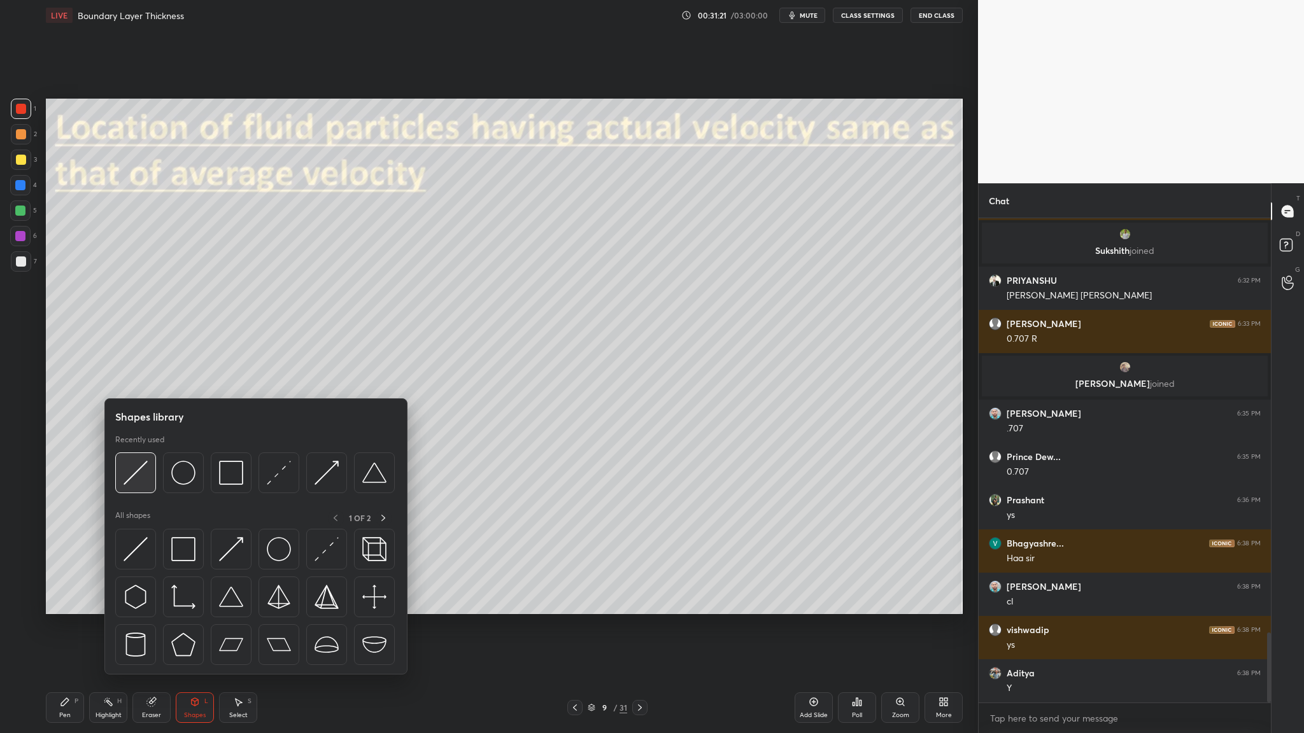
click at [141, 379] on div at bounding box center [135, 473] width 41 height 41
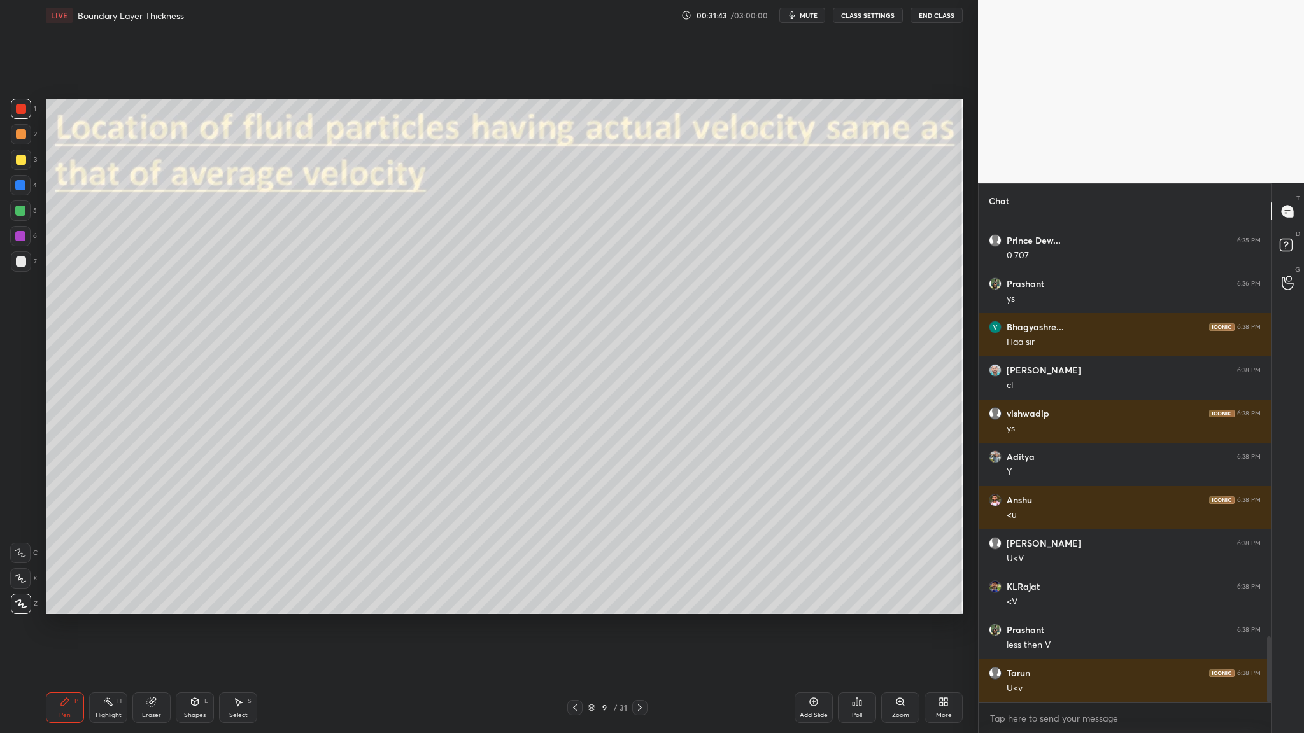
scroll to position [3117, 0]
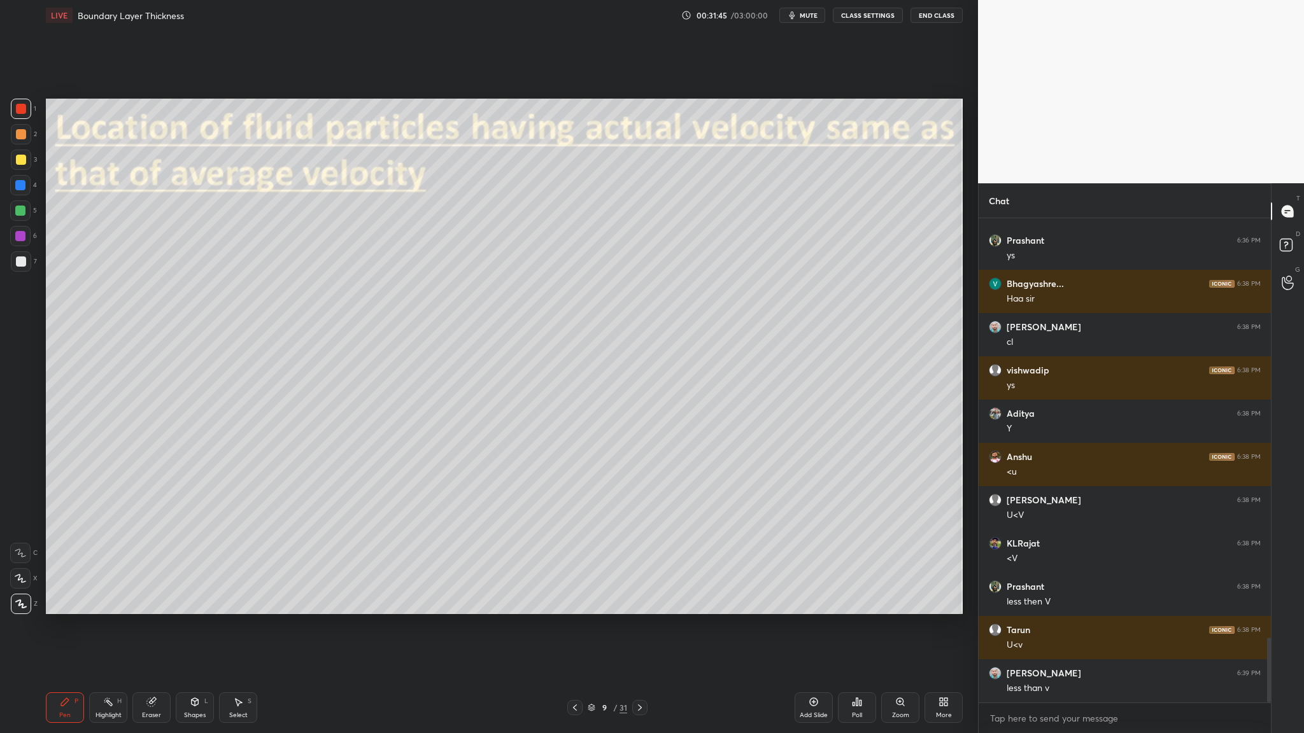
click at [16, 210] on div at bounding box center [20, 211] width 10 height 10
click at [14, 264] on div at bounding box center [21, 261] width 20 height 20
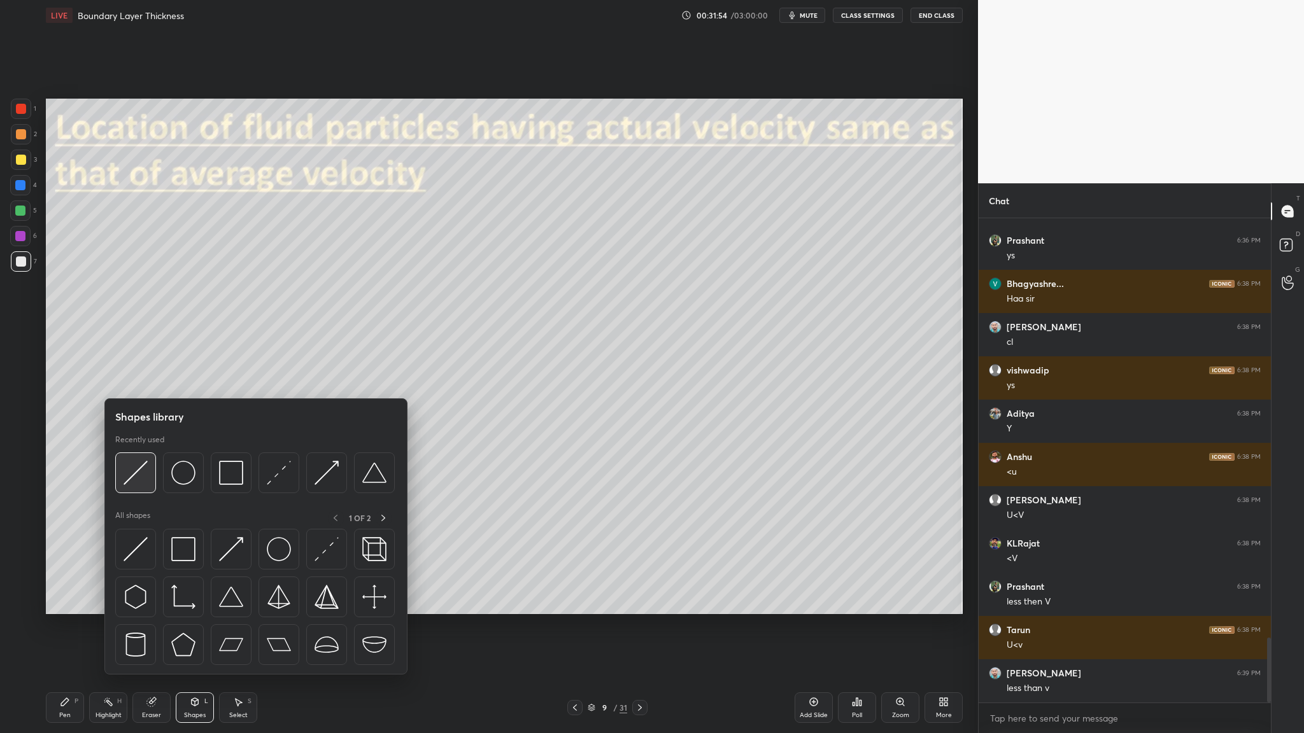
click at [136, 379] on div at bounding box center [135, 473] width 41 height 41
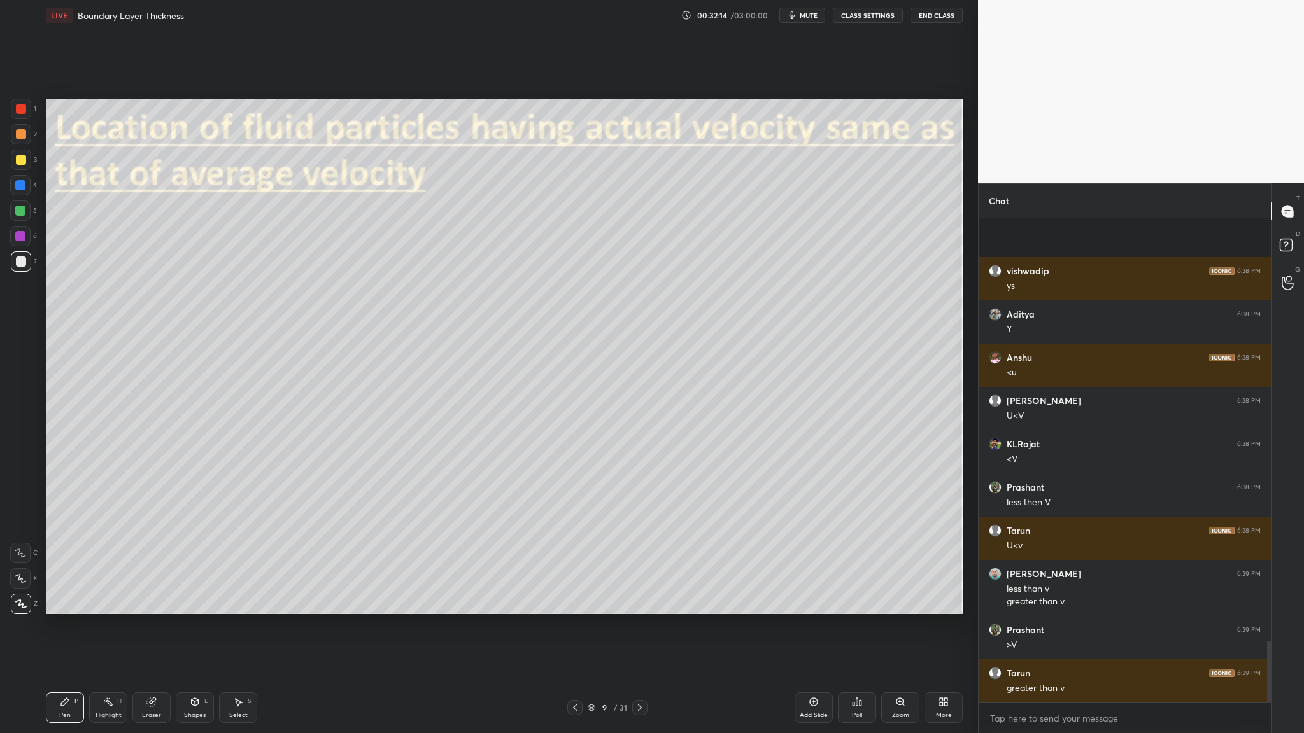
scroll to position [3303, 0]
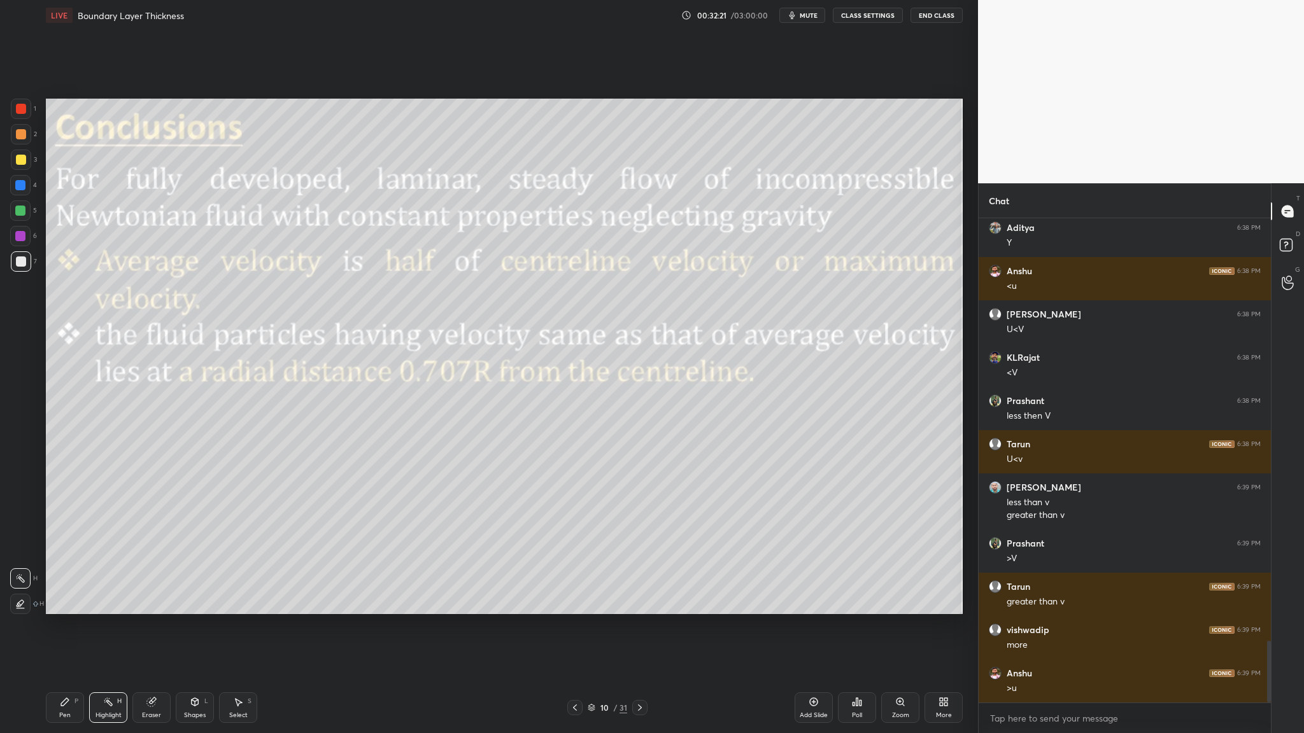
drag, startPoint x: 21, startPoint y: 108, endPoint x: 34, endPoint y: 111, distance: 13.6
click at [27, 111] on div at bounding box center [21, 109] width 20 height 20
click at [21, 215] on div at bounding box center [20, 211] width 10 height 10
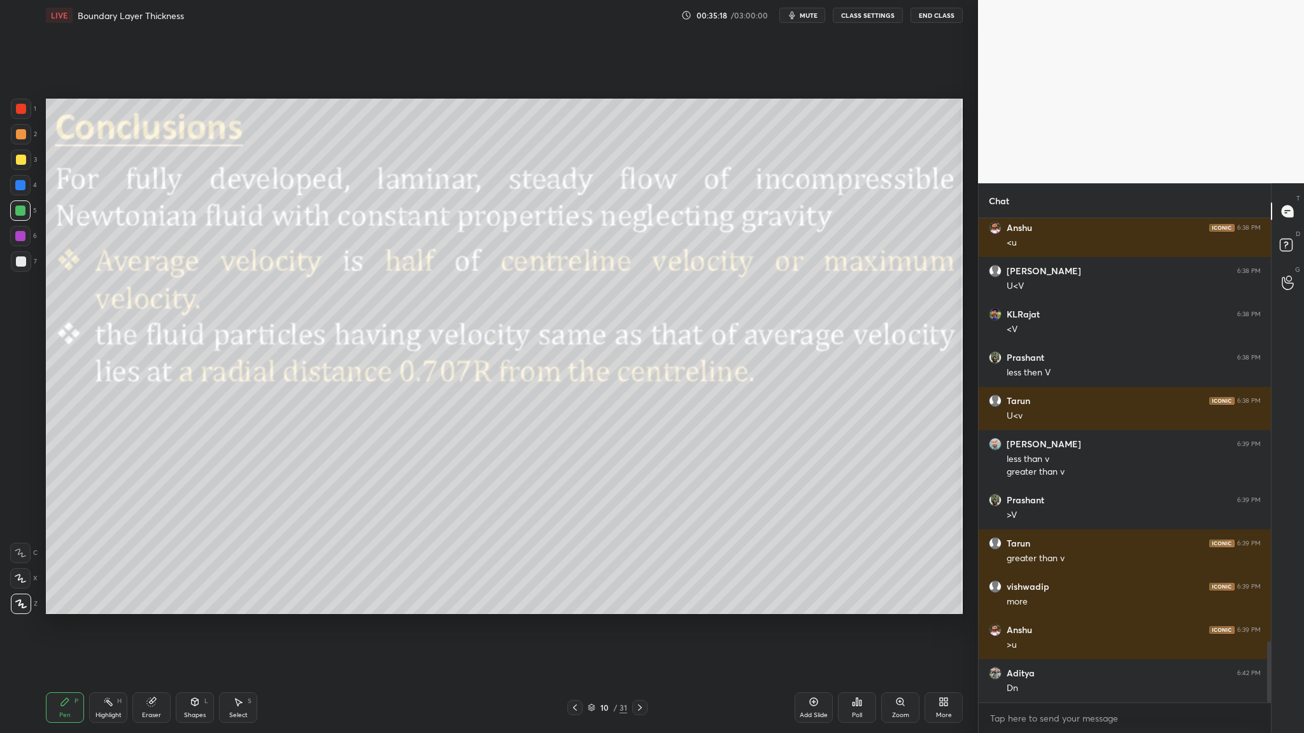
click at [560, 379] on icon at bounding box center [591, 706] width 6 height 3
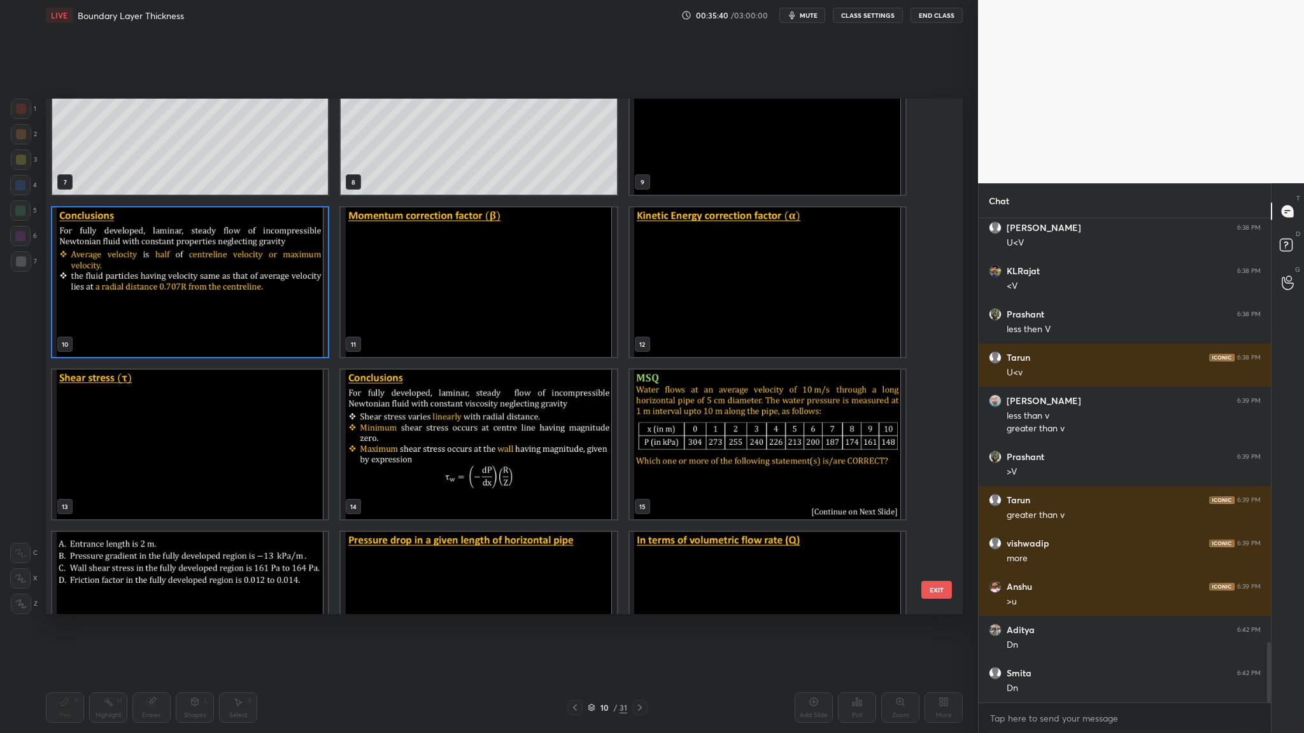
scroll to position [368, 0]
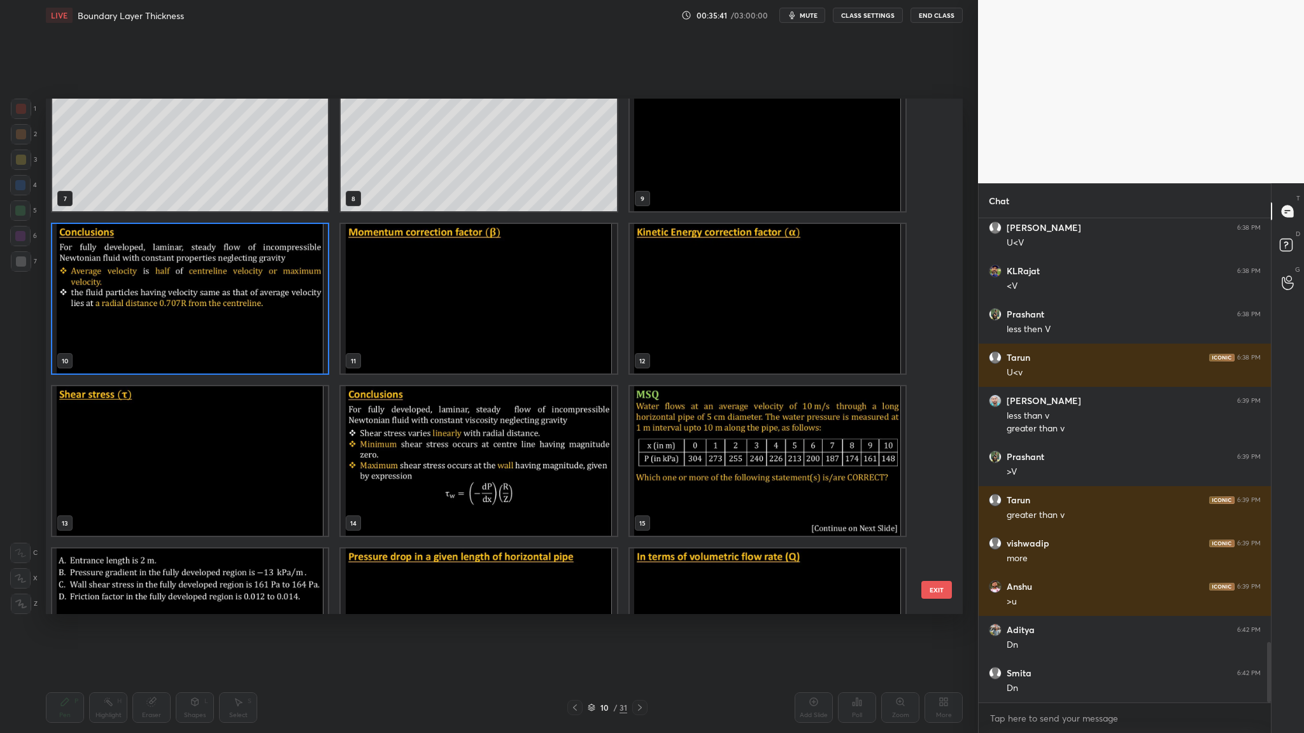
click at [235, 309] on img "grid" at bounding box center [190, 299] width 276 height 150
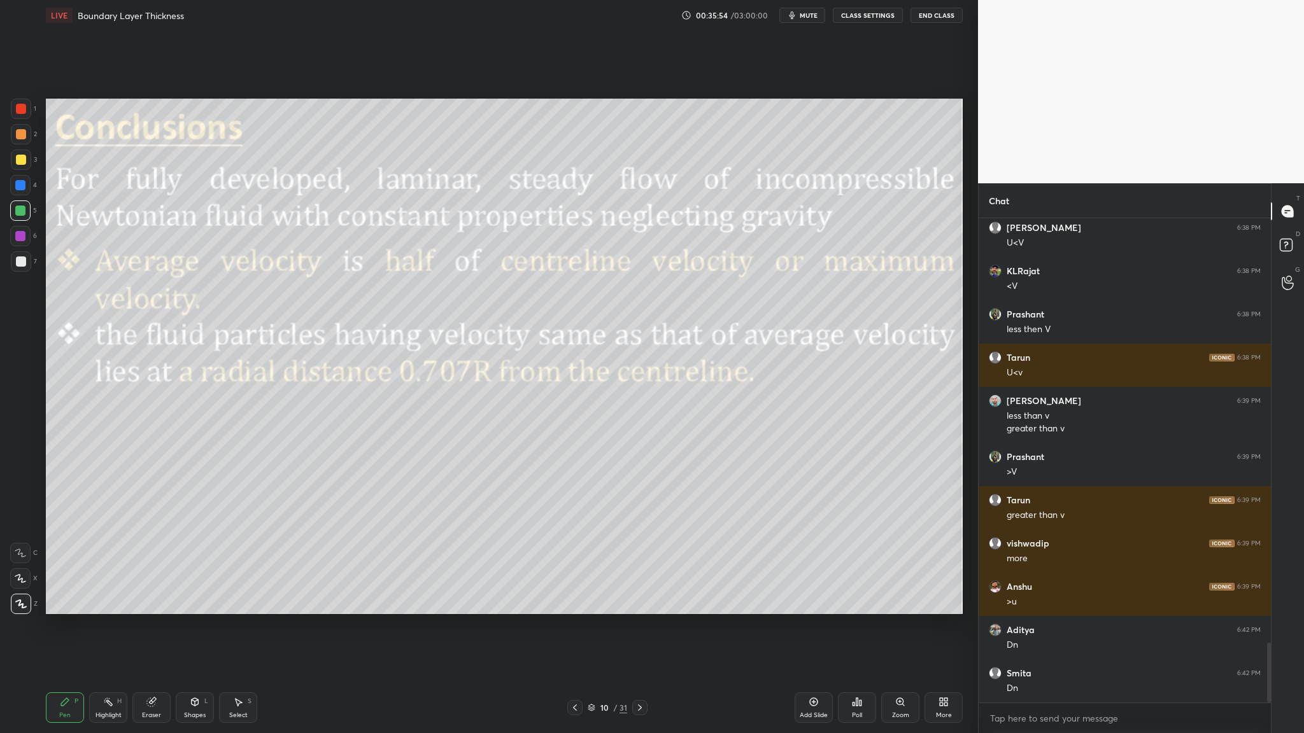
scroll to position [3433, 0]
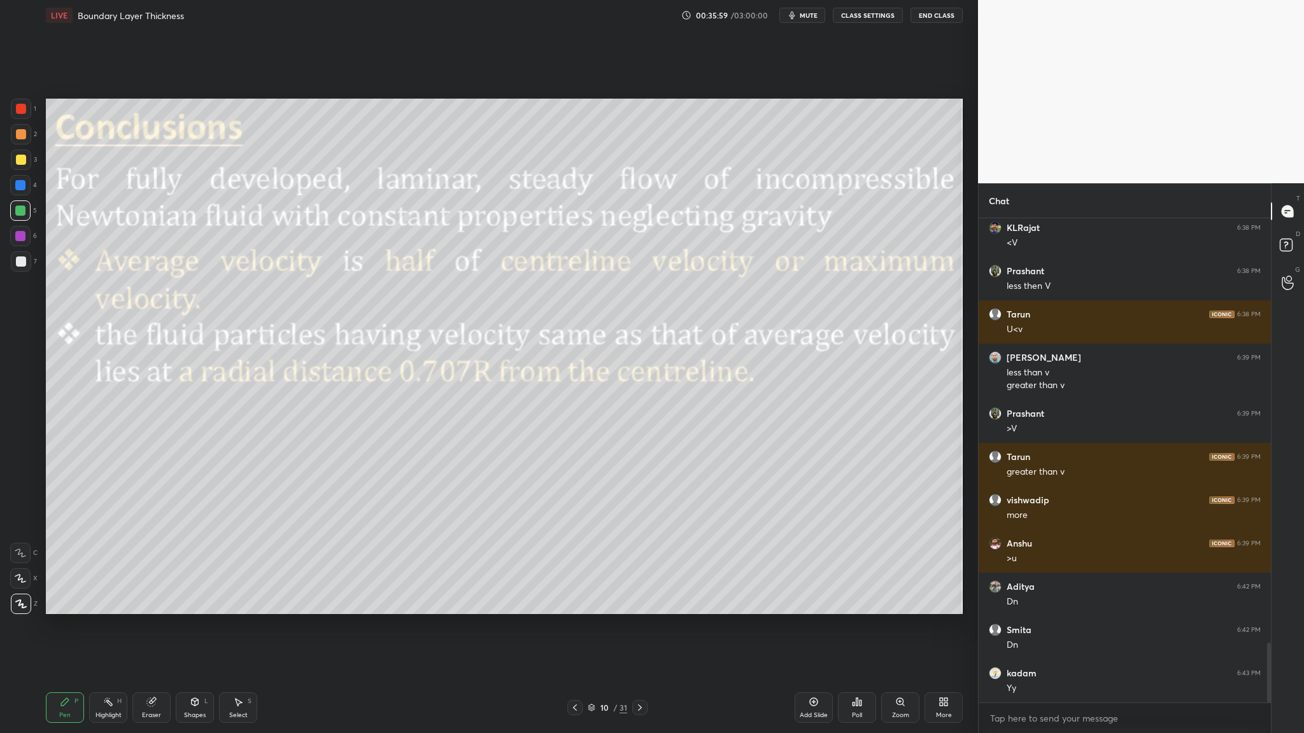
click at [17, 210] on div at bounding box center [20, 211] width 10 height 10
drag, startPoint x: 20, startPoint y: 137, endPoint x: 29, endPoint y: 136, distance: 8.9
click at [20, 137] on div at bounding box center [21, 134] width 10 height 10
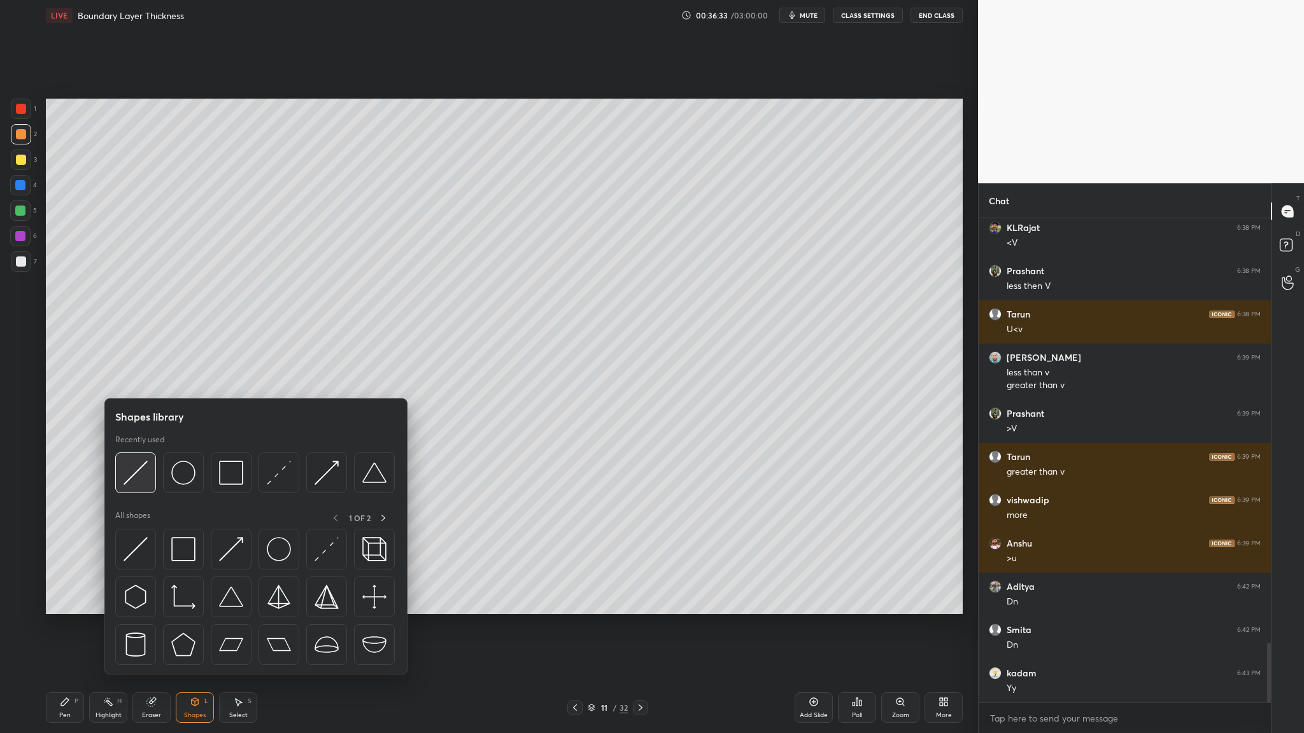
click at [146, 379] on img at bounding box center [135, 473] width 24 height 24
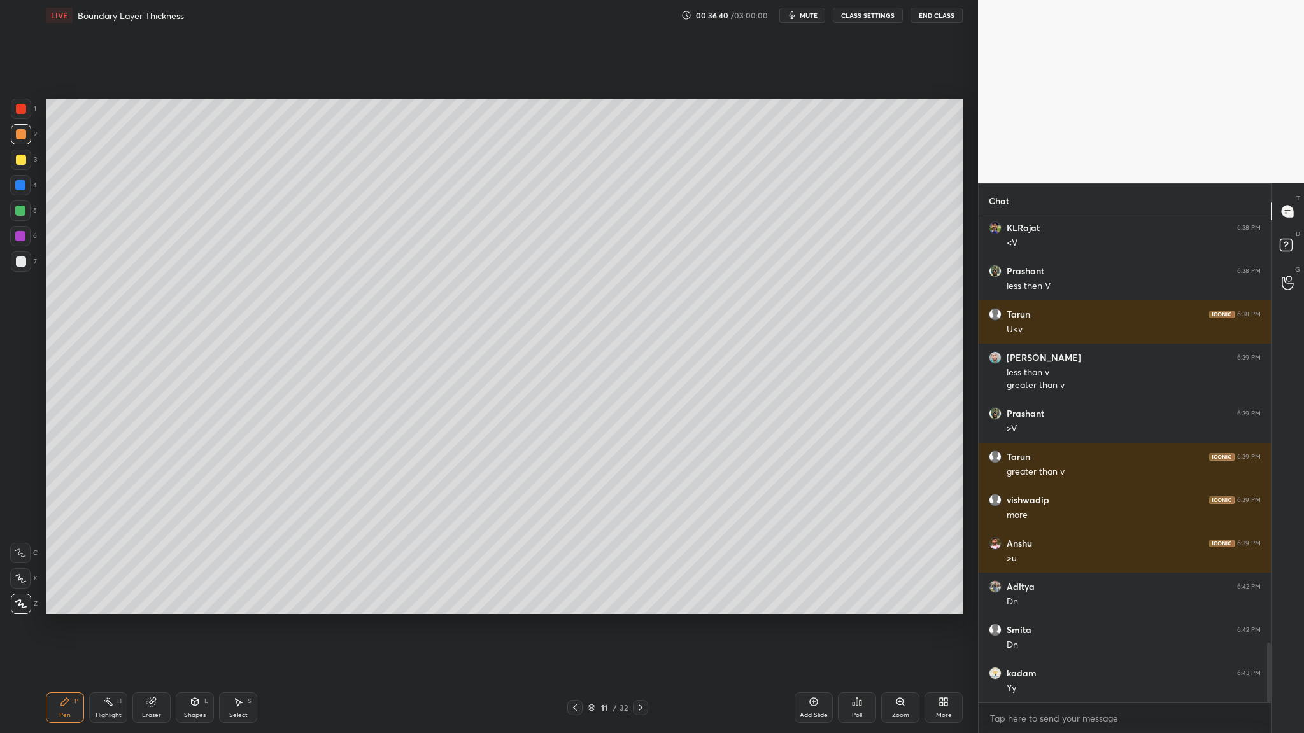
click at [22, 164] on div at bounding box center [21, 160] width 10 height 10
drag, startPoint x: 23, startPoint y: 262, endPoint x: 36, endPoint y: 265, distance: 13.7
click at [23, 262] on div at bounding box center [21, 262] width 10 height 10
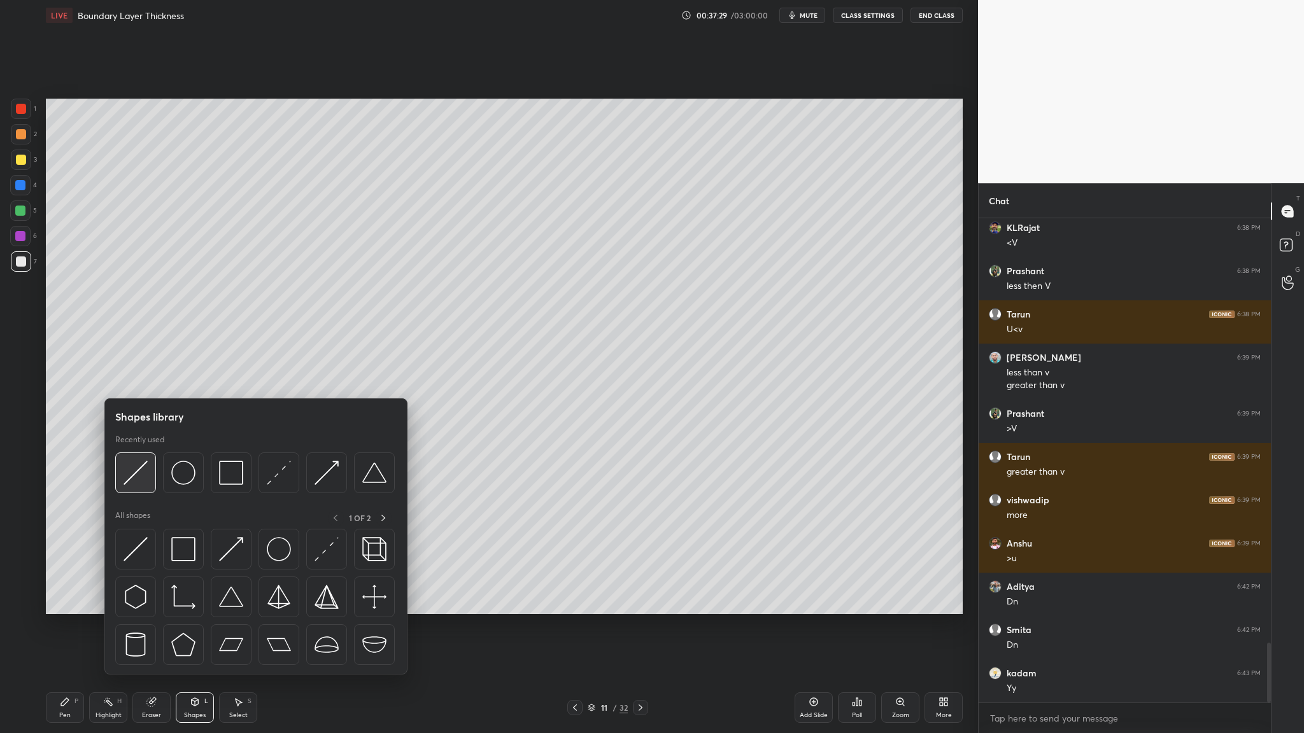
click at [134, 379] on img at bounding box center [135, 473] width 24 height 24
click at [134, 379] on div at bounding box center [135, 473] width 41 height 41
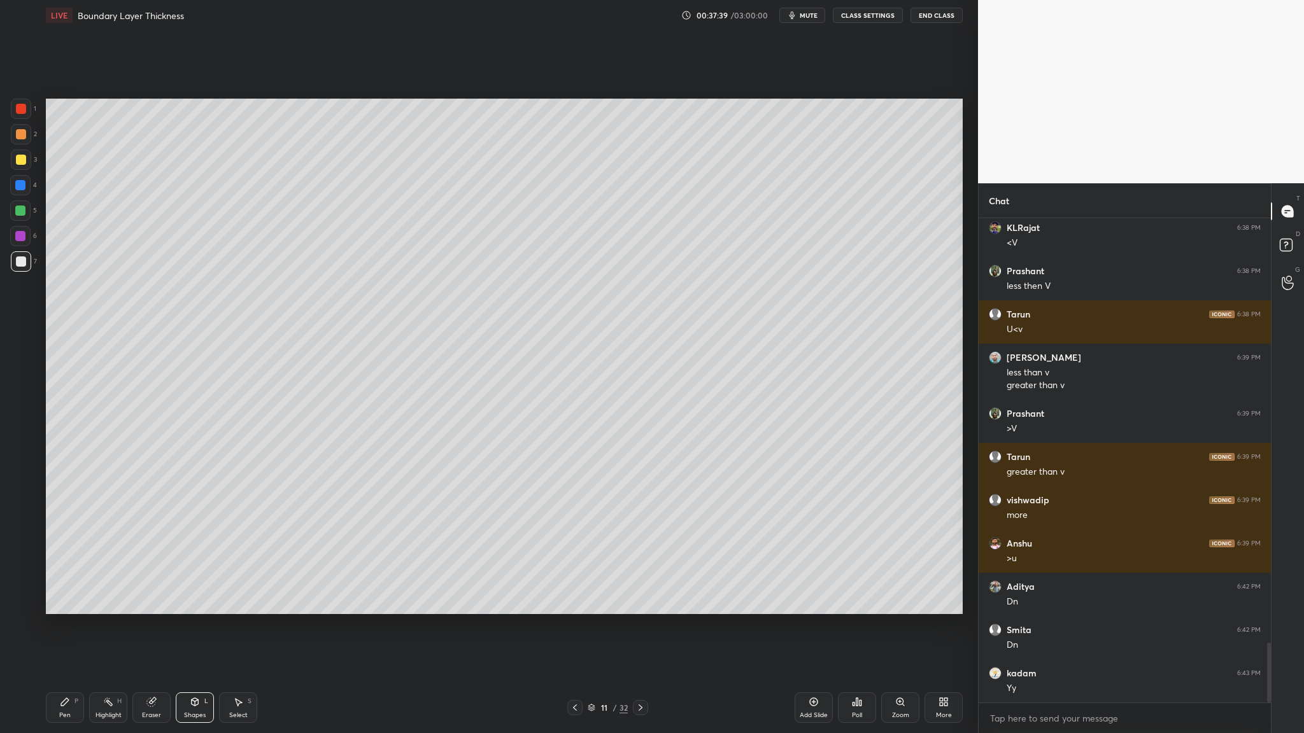
drag, startPoint x: 17, startPoint y: 134, endPoint x: 18, endPoint y: 144, distance: 9.7
click at [17, 137] on div at bounding box center [21, 134] width 10 height 10
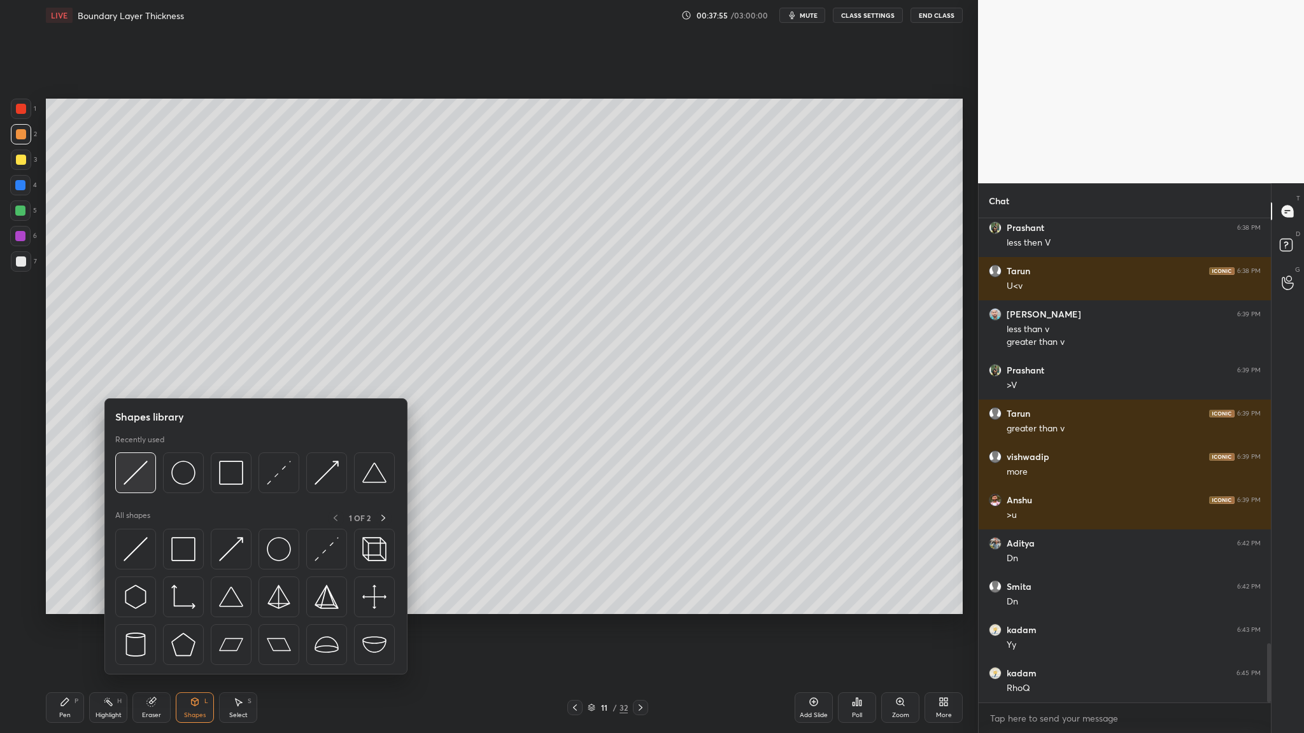
click at [139, 379] on div at bounding box center [135, 473] width 41 height 41
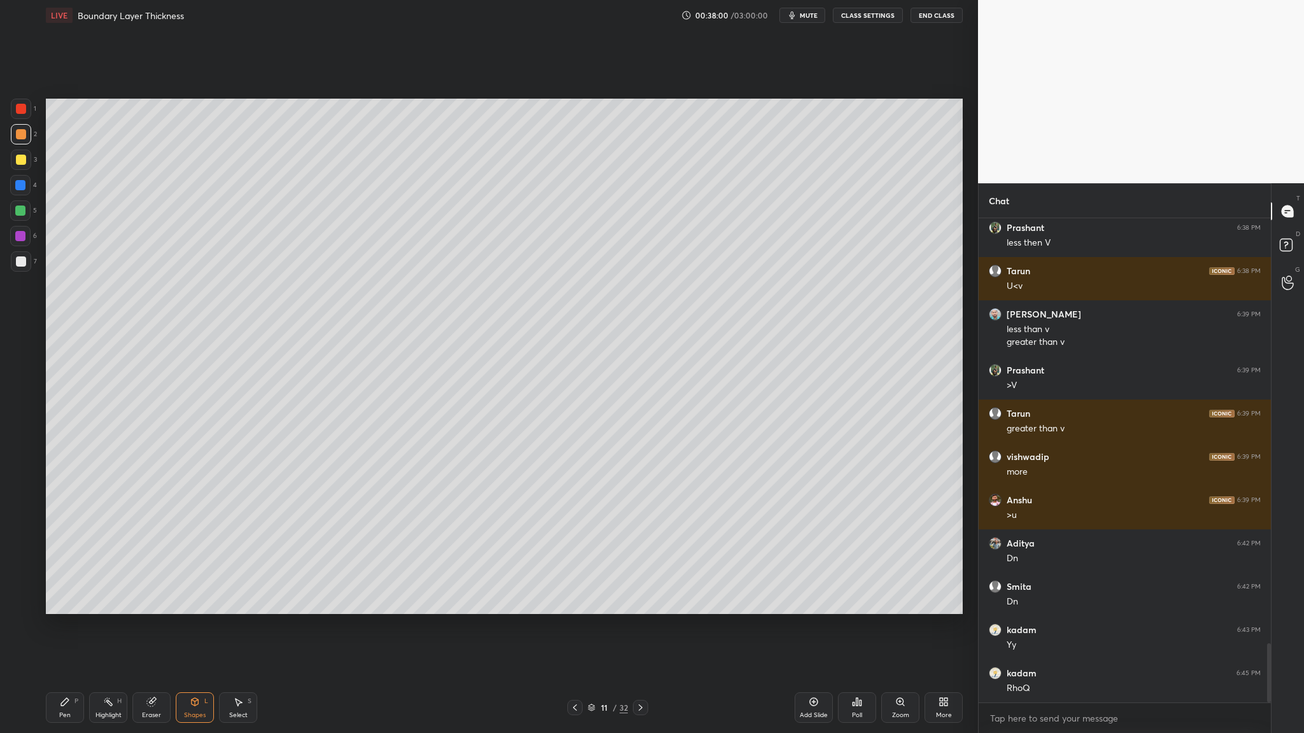
click at [22, 162] on div at bounding box center [21, 160] width 10 height 10
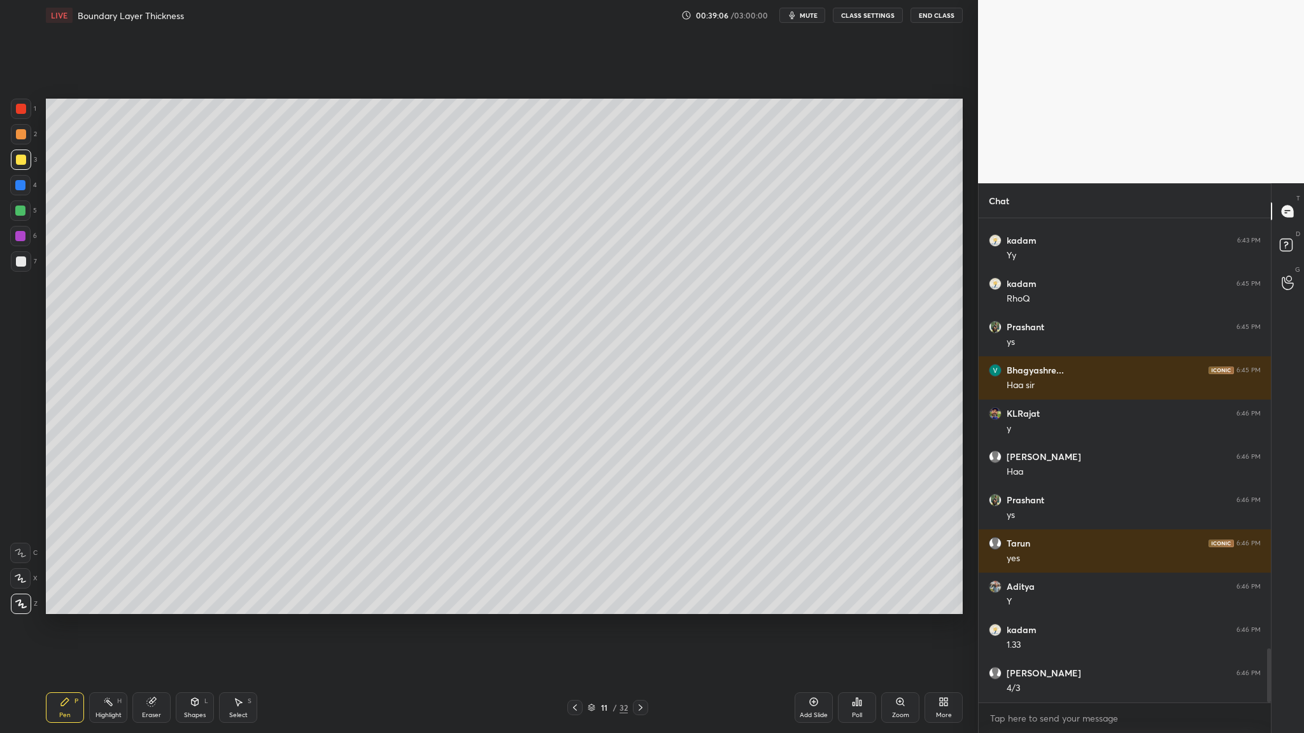
scroll to position [3909, 0]
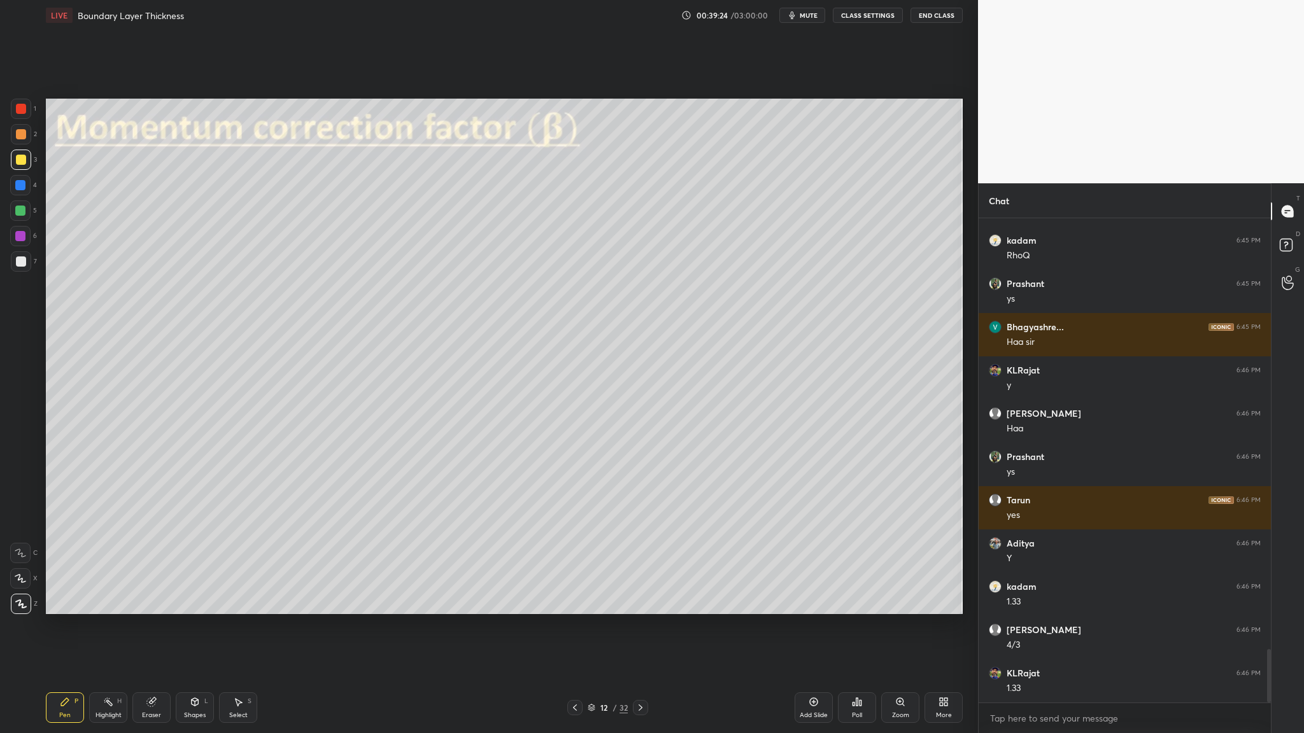
click at [26, 164] on div at bounding box center [21, 160] width 20 height 20
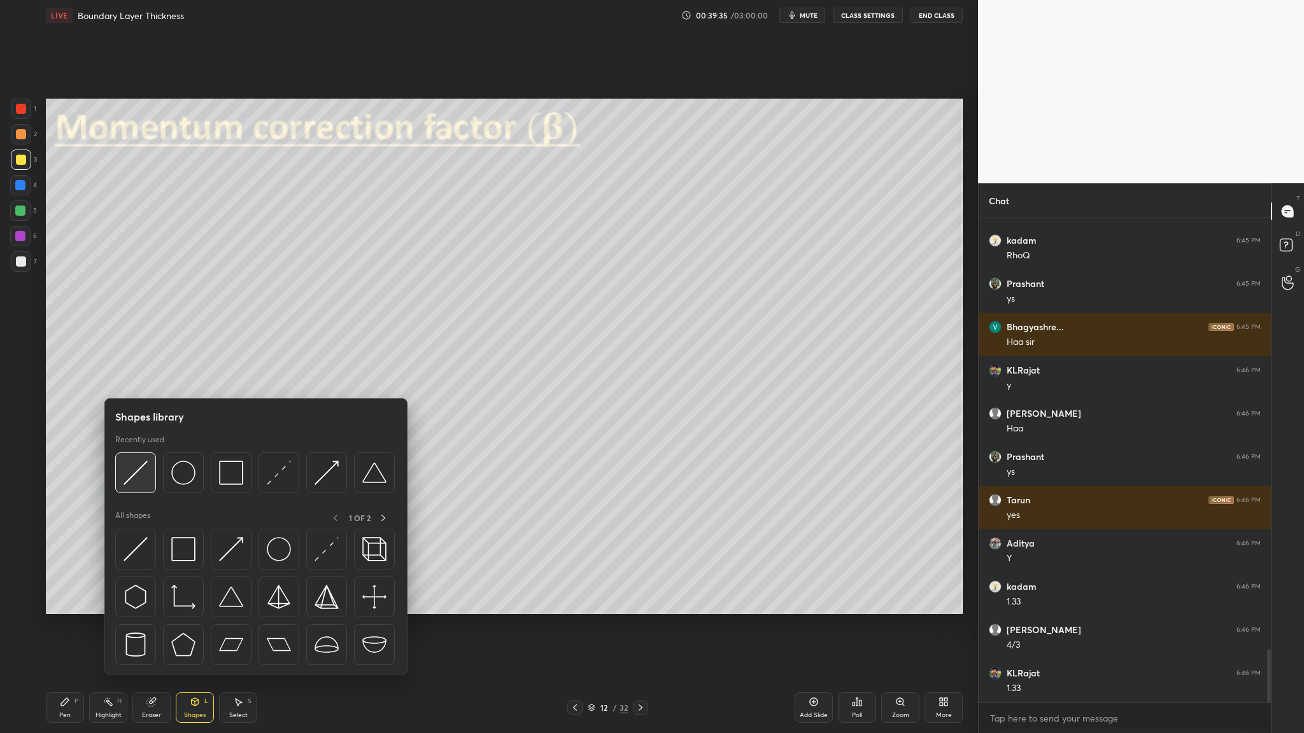
click at [130, 379] on div at bounding box center [135, 473] width 41 height 41
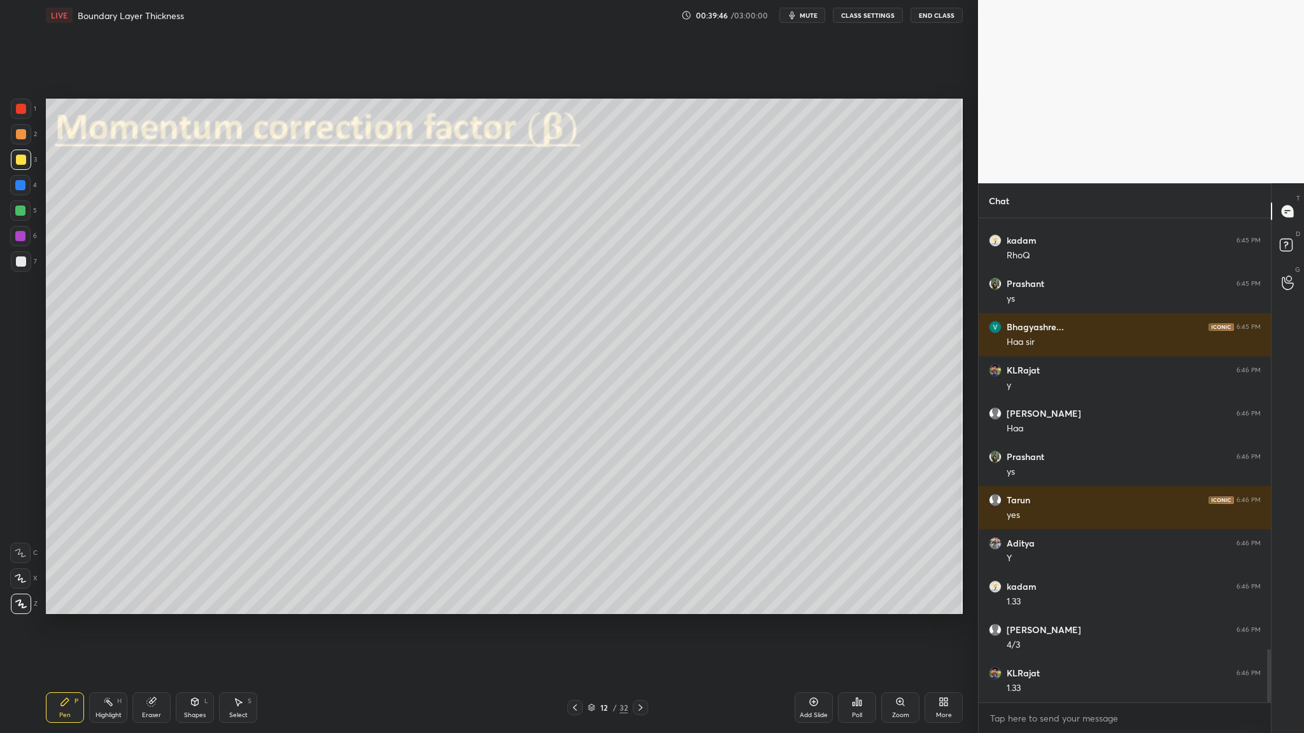
click at [17, 268] on div at bounding box center [21, 261] width 20 height 20
drag, startPoint x: 23, startPoint y: 155, endPoint x: 24, endPoint y: 162, distance: 7.1
click at [23, 155] on div at bounding box center [21, 160] width 10 height 10
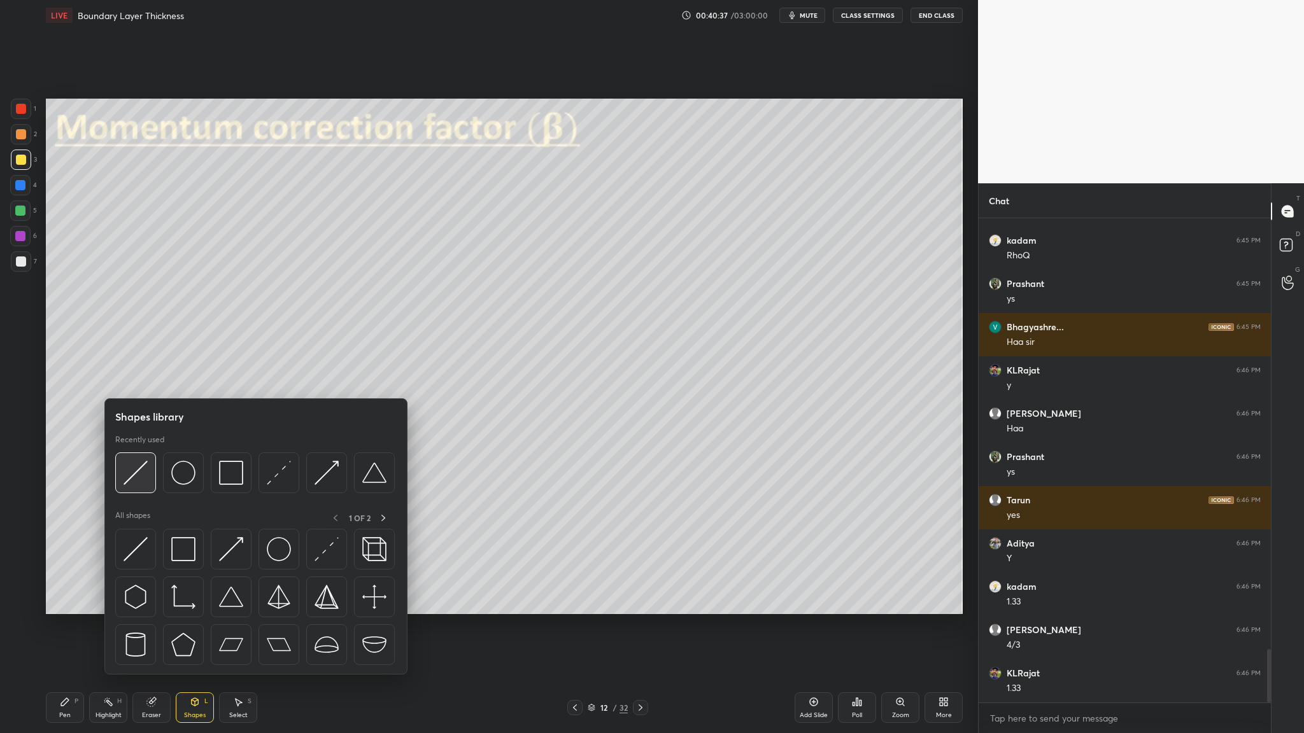
click at [136, 379] on div at bounding box center [135, 473] width 41 height 41
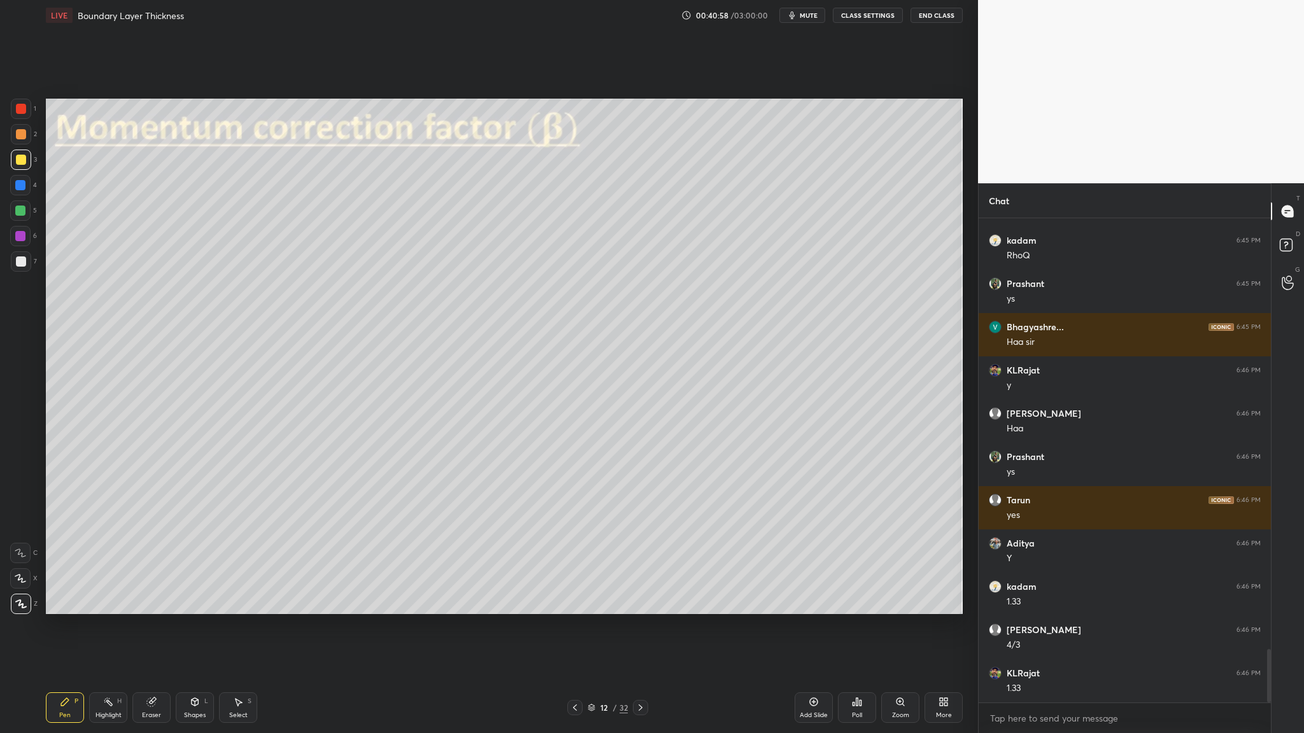
click at [20, 211] on div at bounding box center [20, 211] width 10 height 10
click at [22, 210] on div at bounding box center [20, 211] width 10 height 10
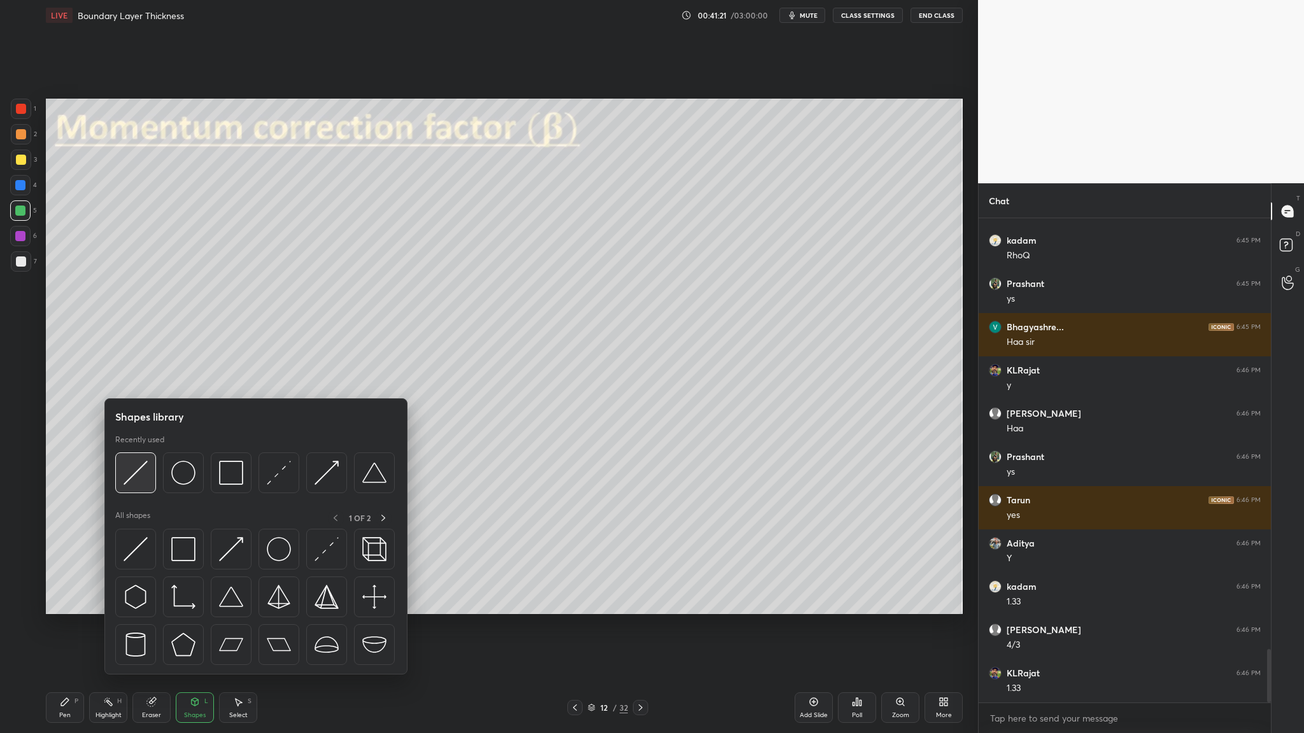
click at [138, 379] on div at bounding box center [135, 473] width 41 height 41
click at [137, 379] on img at bounding box center [135, 473] width 24 height 24
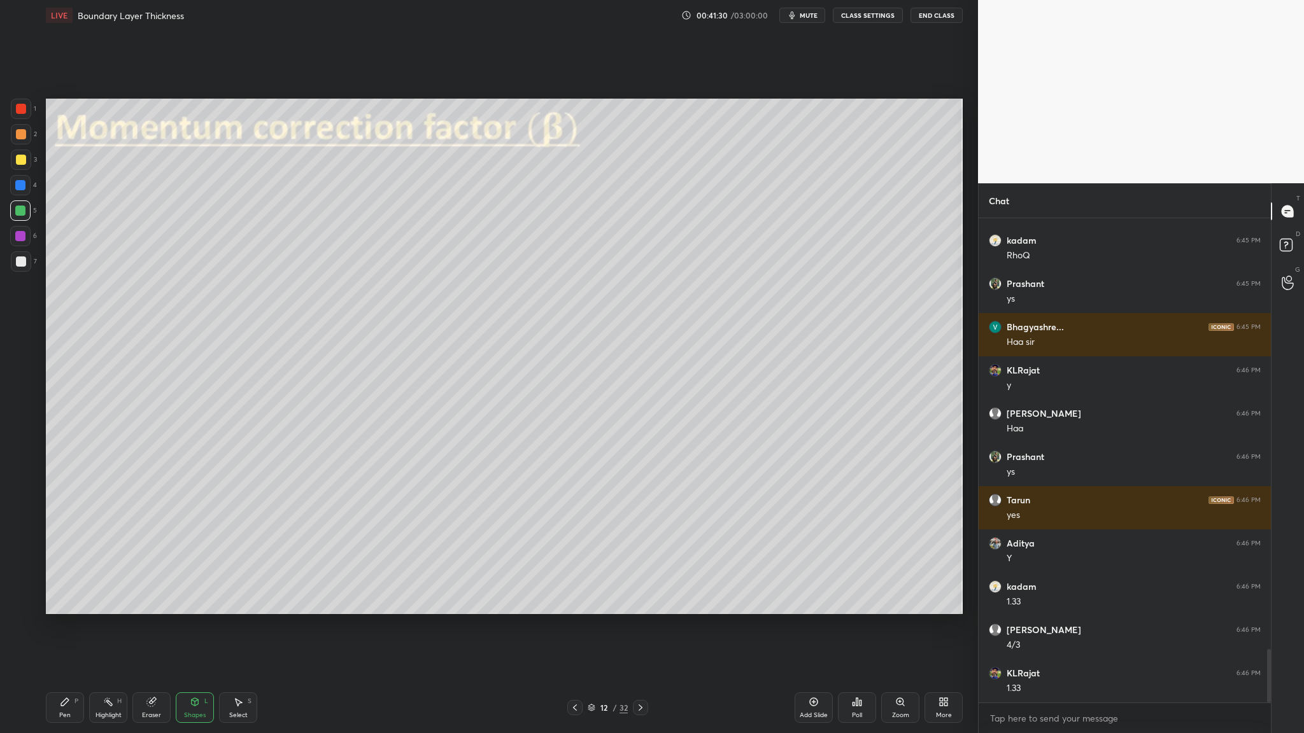
click at [14, 134] on div at bounding box center [21, 134] width 20 height 20
click at [19, 262] on div at bounding box center [21, 262] width 10 height 10
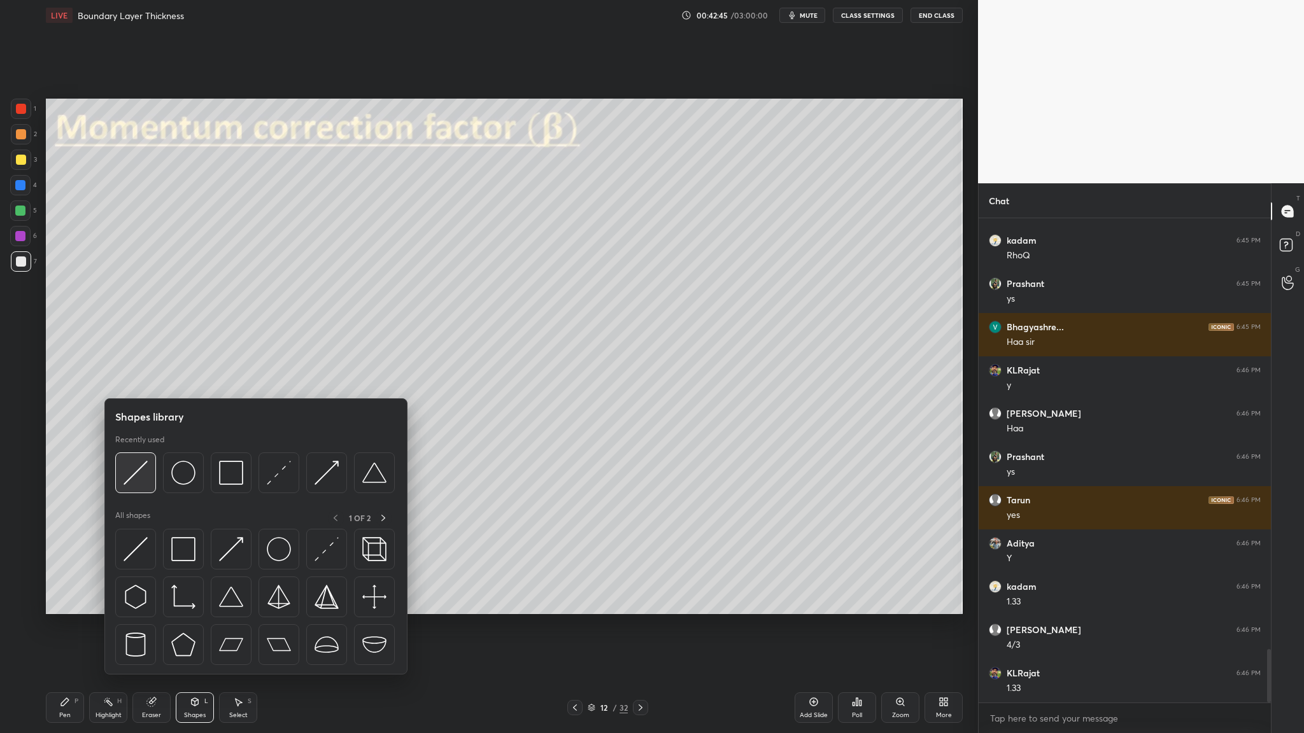
click at [144, 379] on img at bounding box center [135, 473] width 24 height 24
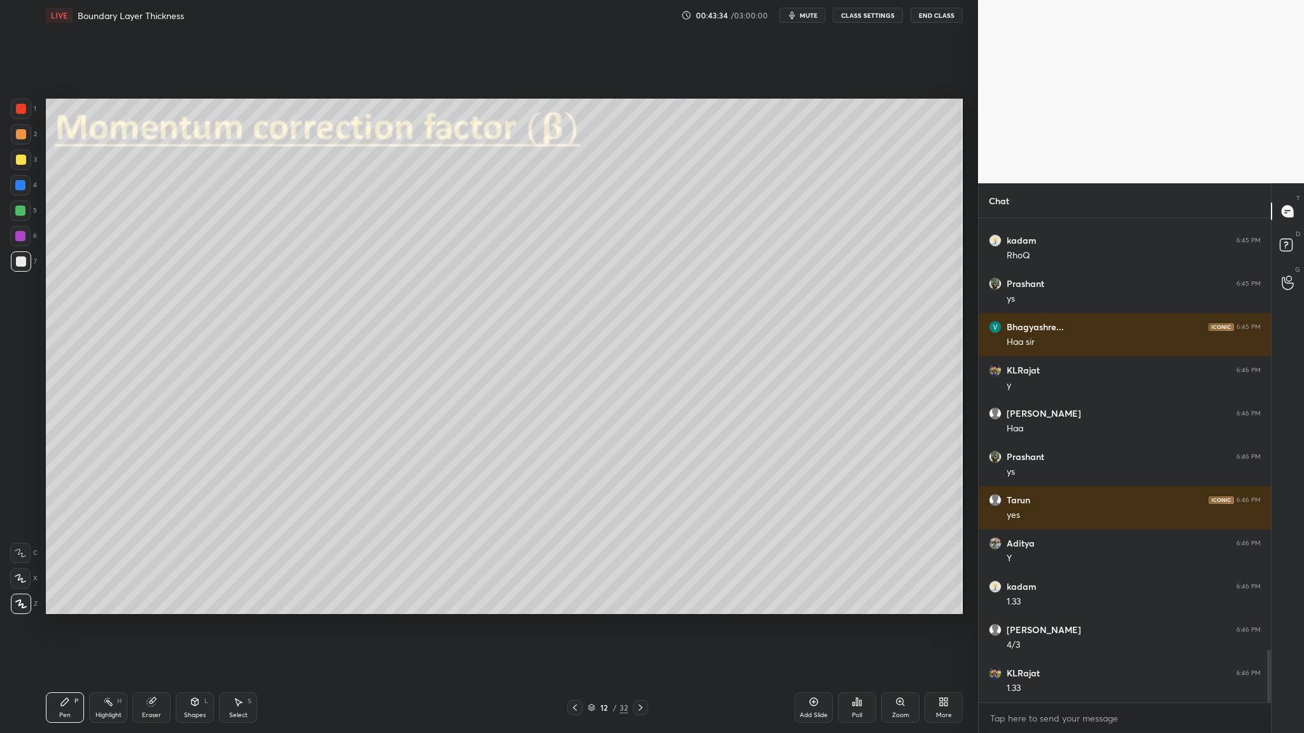
scroll to position [3952, 0]
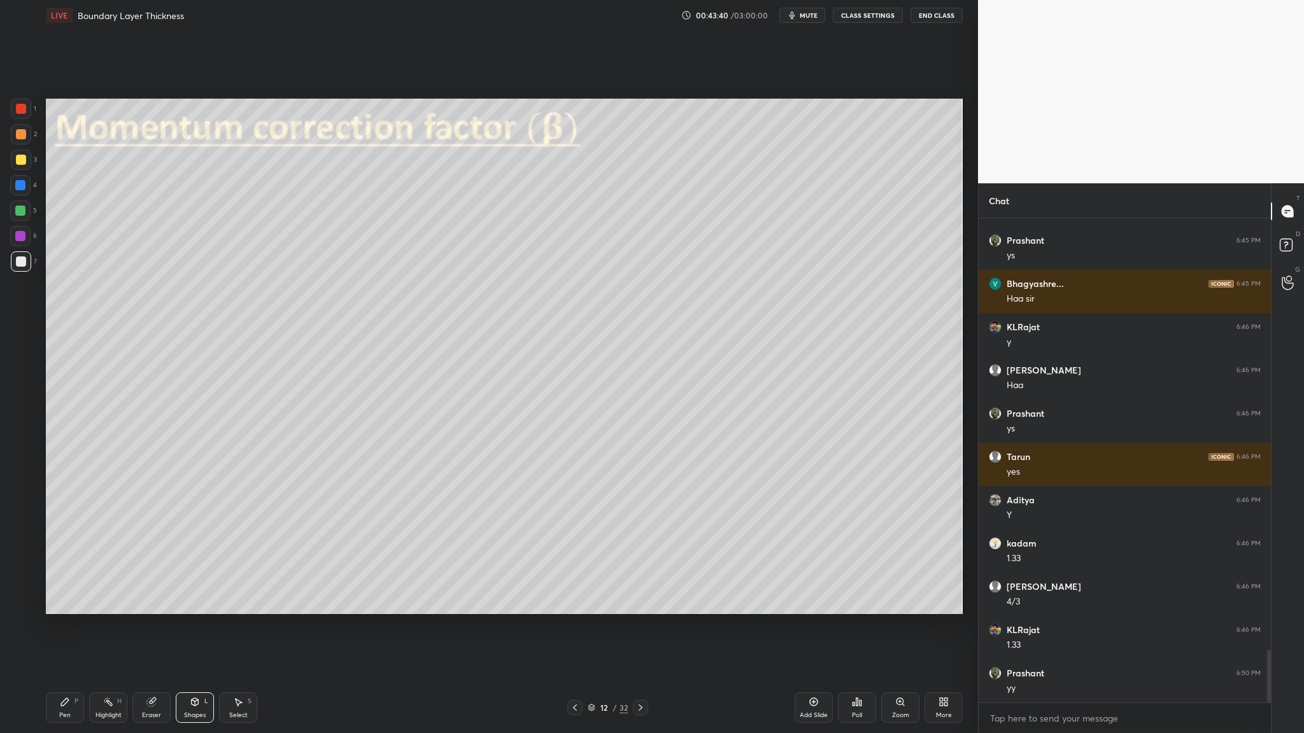
drag, startPoint x: 20, startPoint y: 108, endPoint x: 18, endPoint y: 115, distance: 7.3
click at [18, 113] on div at bounding box center [21, 109] width 10 height 10
click at [21, 265] on div at bounding box center [21, 262] width 10 height 10
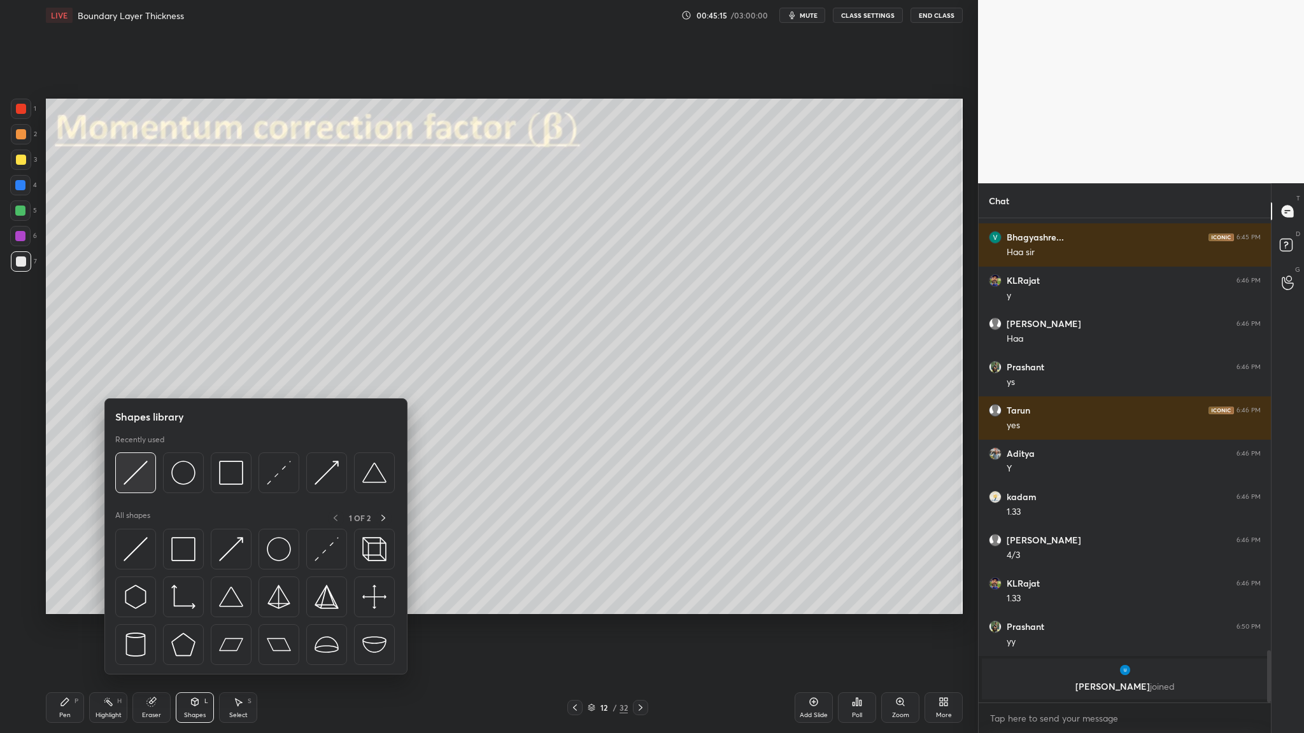
click at [139, 379] on img at bounding box center [135, 473] width 24 height 24
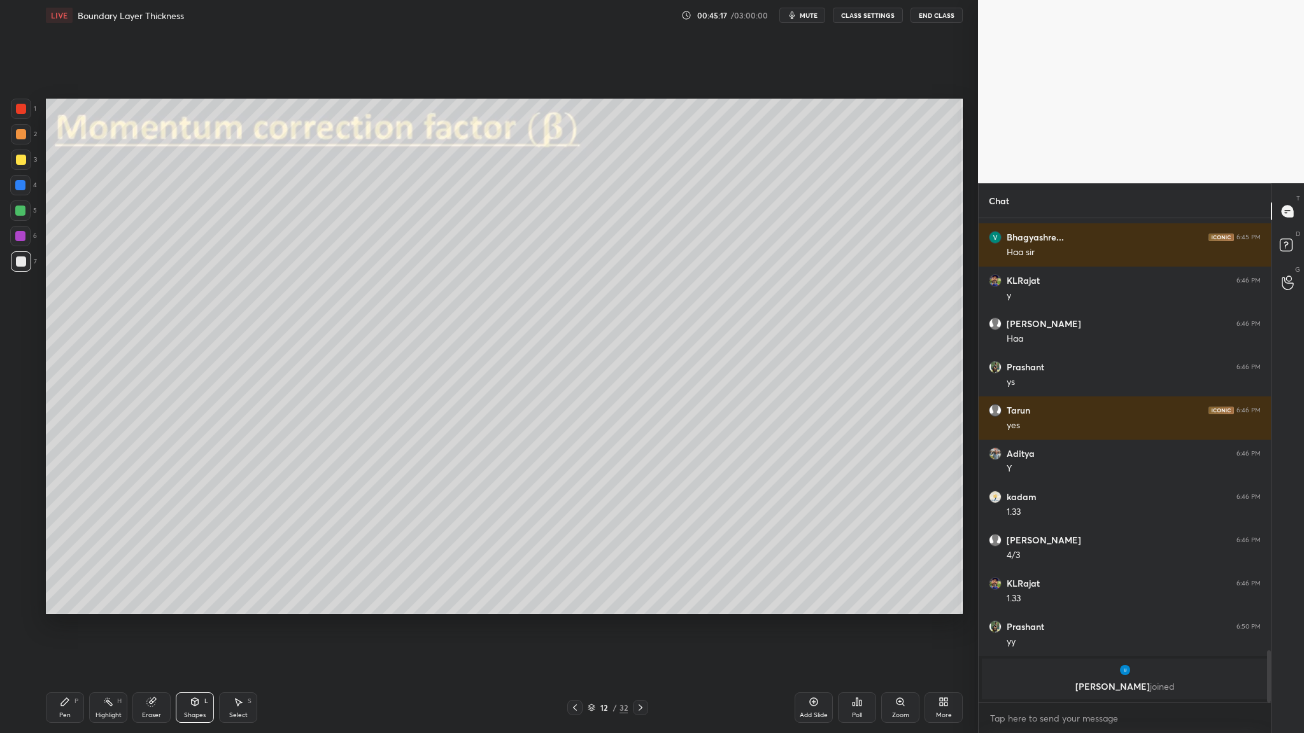
drag, startPoint x: 18, startPoint y: 113, endPoint x: 25, endPoint y: 118, distance: 8.7
click at [20, 116] on div at bounding box center [21, 109] width 20 height 20
drag, startPoint x: 23, startPoint y: 265, endPoint x: 31, endPoint y: 265, distance: 7.7
click at [23, 265] on div at bounding box center [21, 262] width 10 height 10
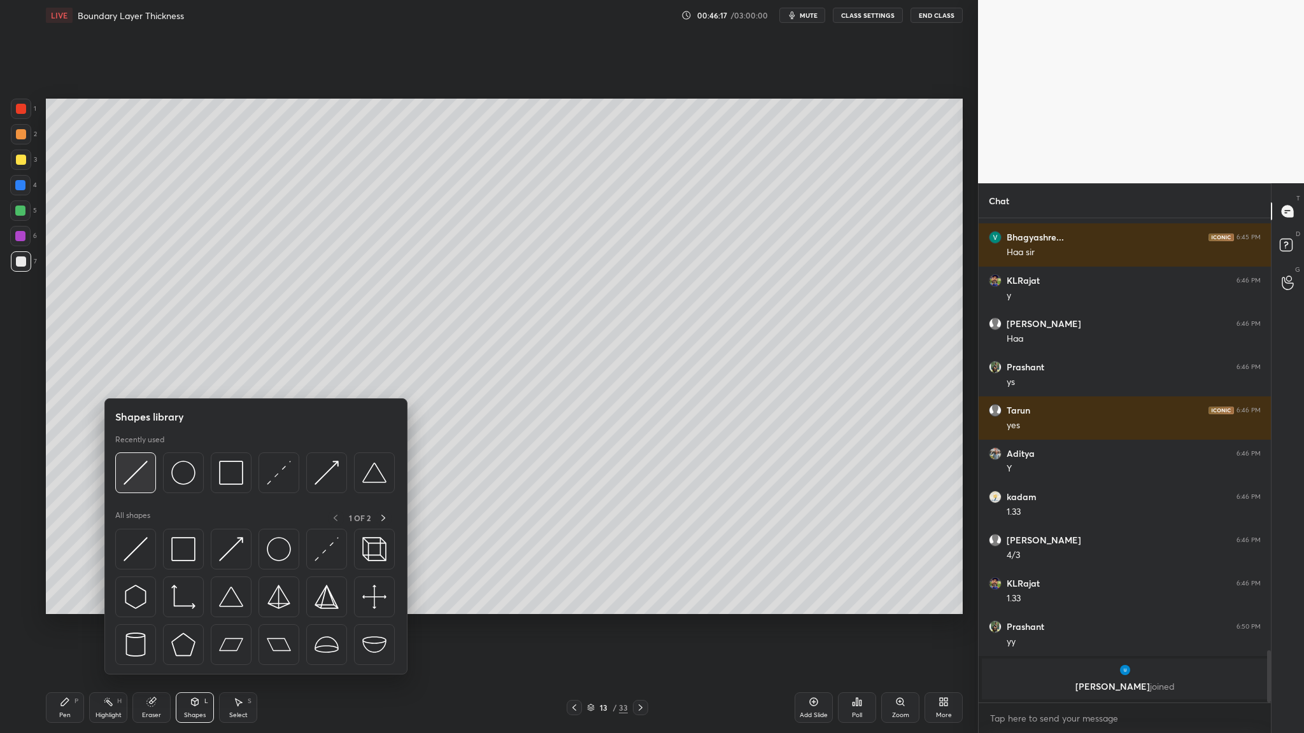
click at [137, 379] on img at bounding box center [135, 473] width 24 height 24
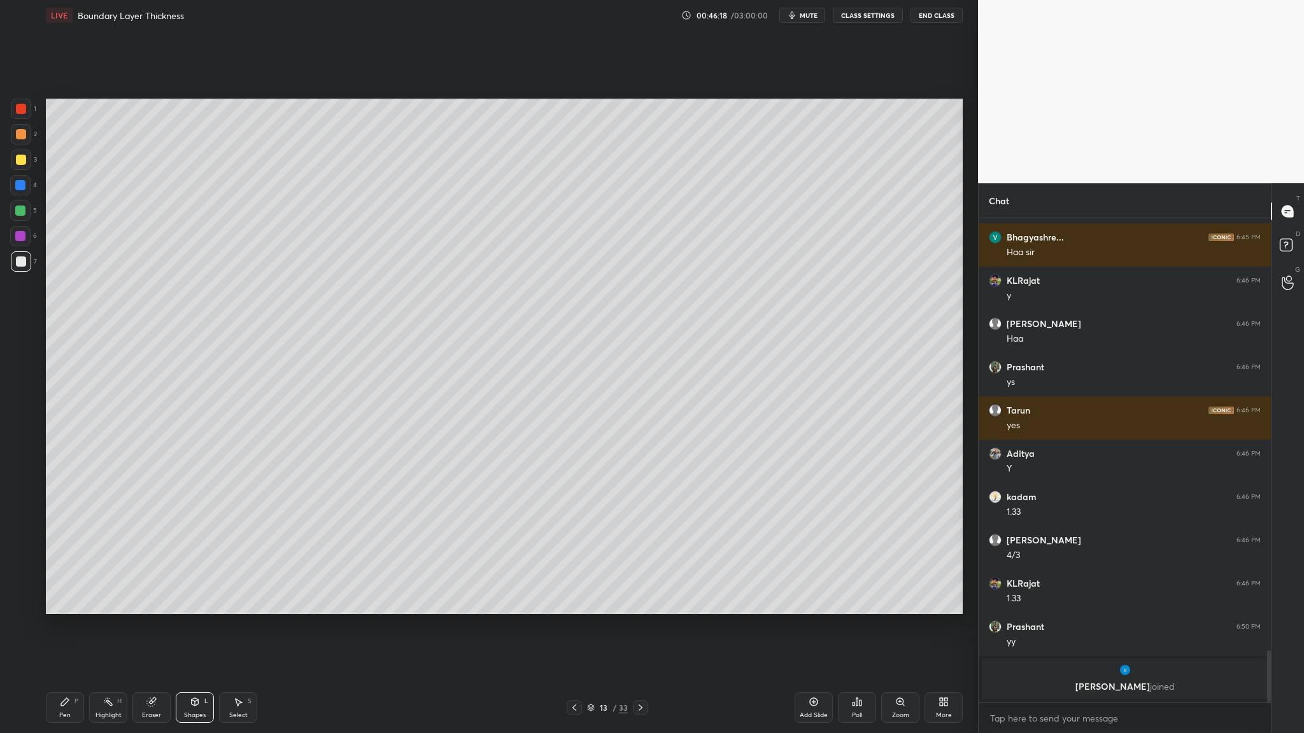
drag, startPoint x: 18, startPoint y: 109, endPoint x: 42, endPoint y: 111, distance: 23.6
click at [18, 110] on div at bounding box center [21, 109] width 10 height 10
click at [25, 263] on div at bounding box center [21, 262] width 10 height 10
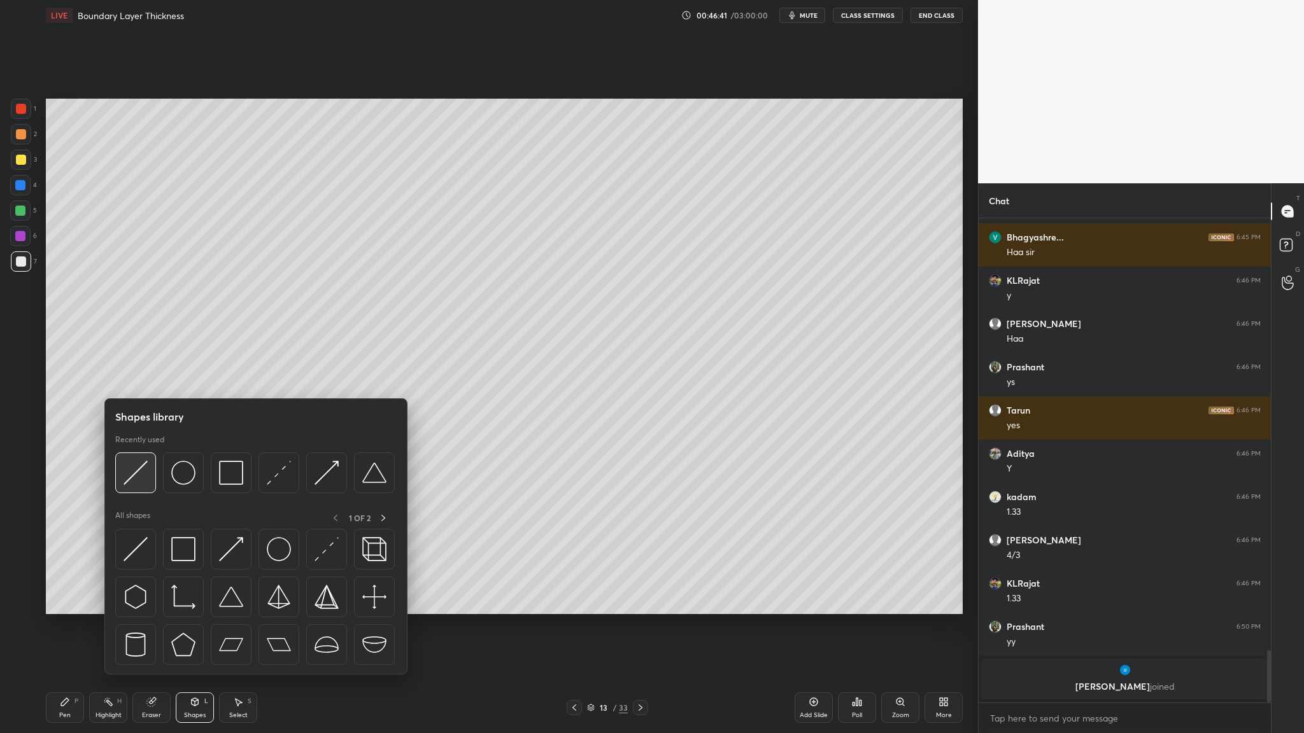
click at [135, 379] on img at bounding box center [135, 473] width 24 height 24
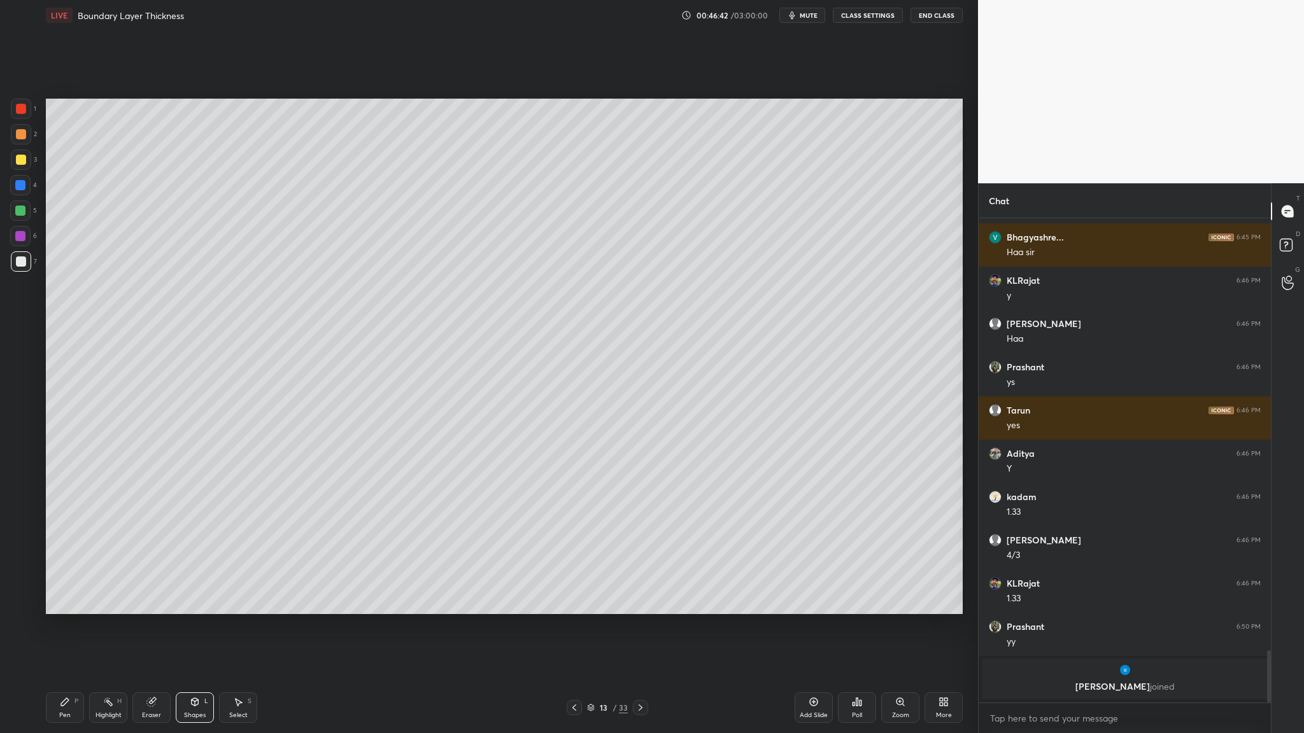
drag, startPoint x: 22, startPoint y: 106, endPoint x: 33, endPoint y: 136, distance: 31.2
click at [22, 109] on div at bounding box center [21, 109] width 10 height 10
click at [21, 267] on div at bounding box center [21, 261] width 20 height 20
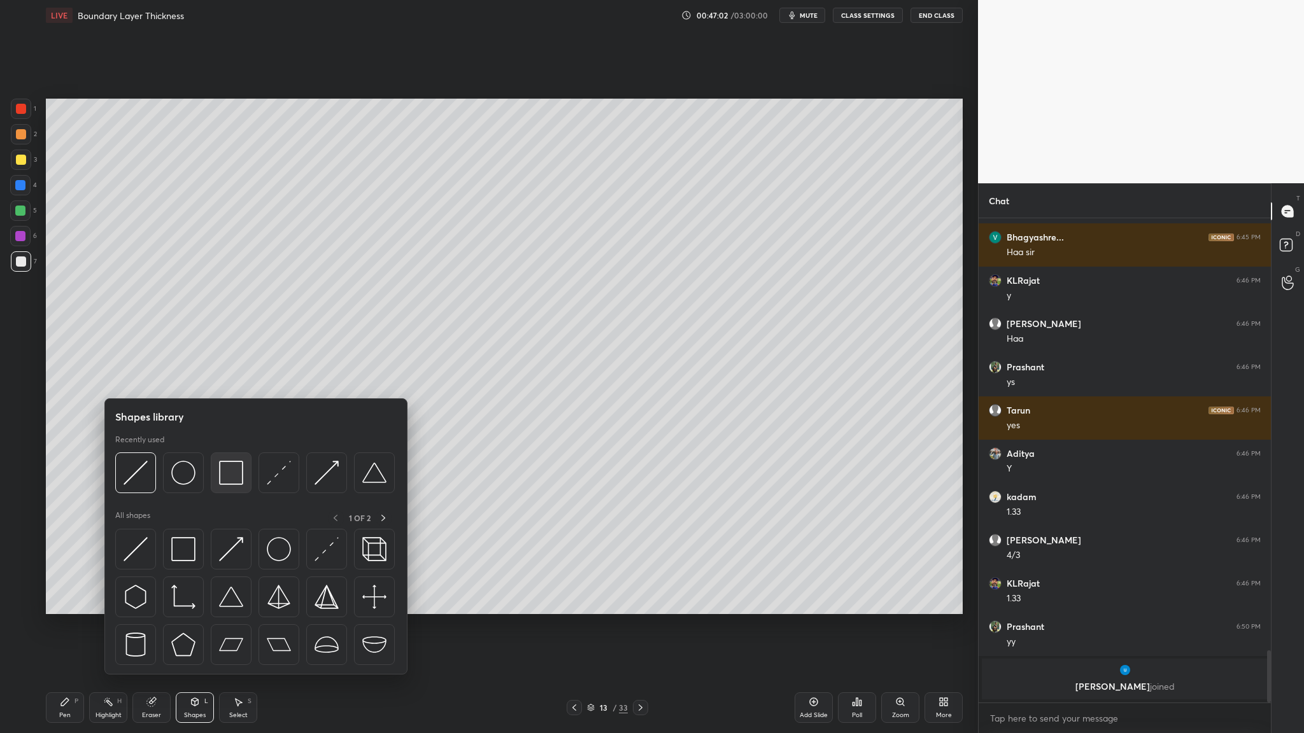
click at [230, 379] on div at bounding box center [231, 473] width 41 height 41
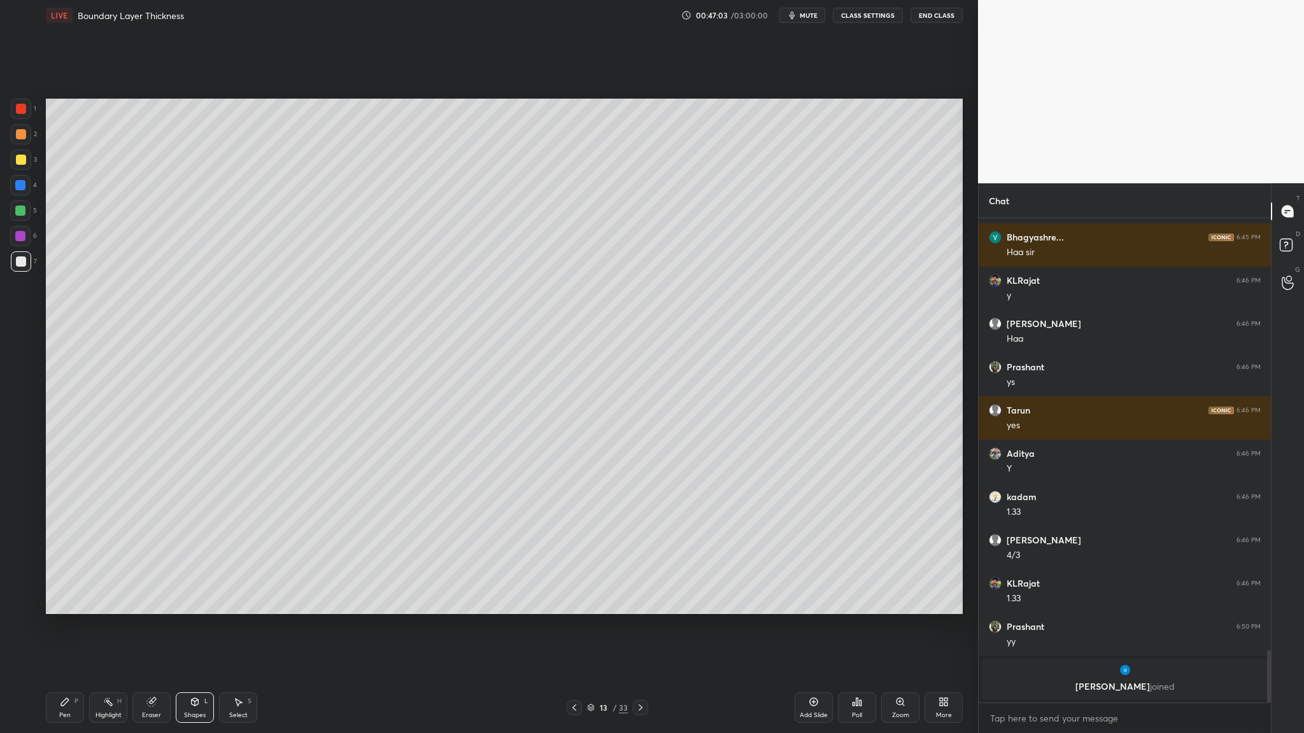
click at [19, 144] on div "2" at bounding box center [24, 136] width 26 height 25
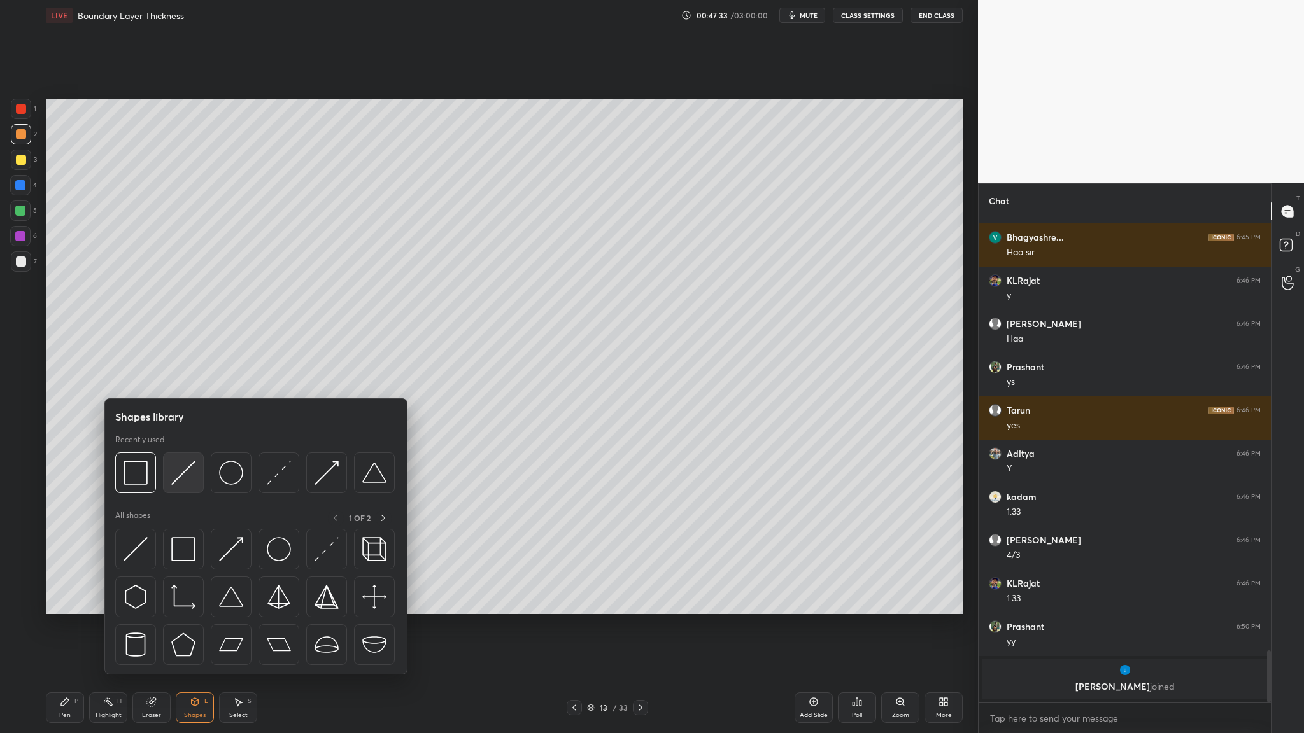
click at [182, 379] on div at bounding box center [183, 473] width 41 height 41
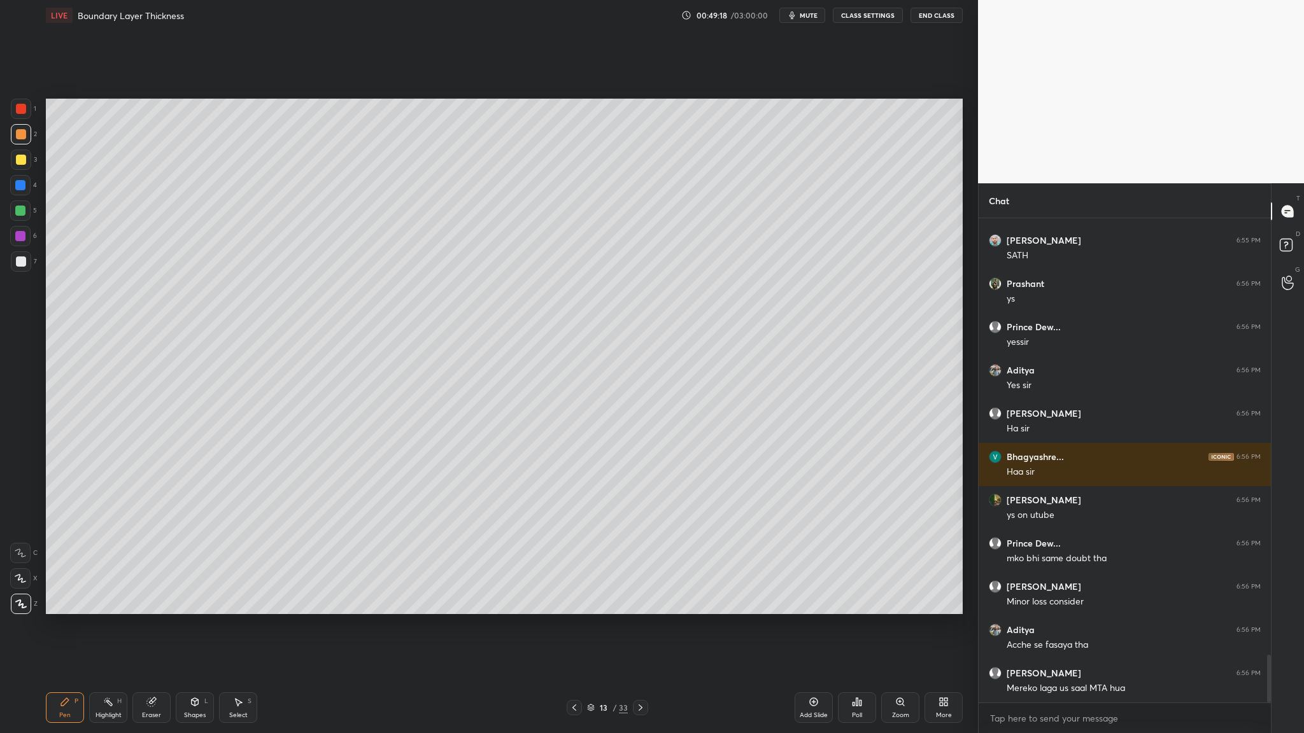
scroll to position [4478, 0]
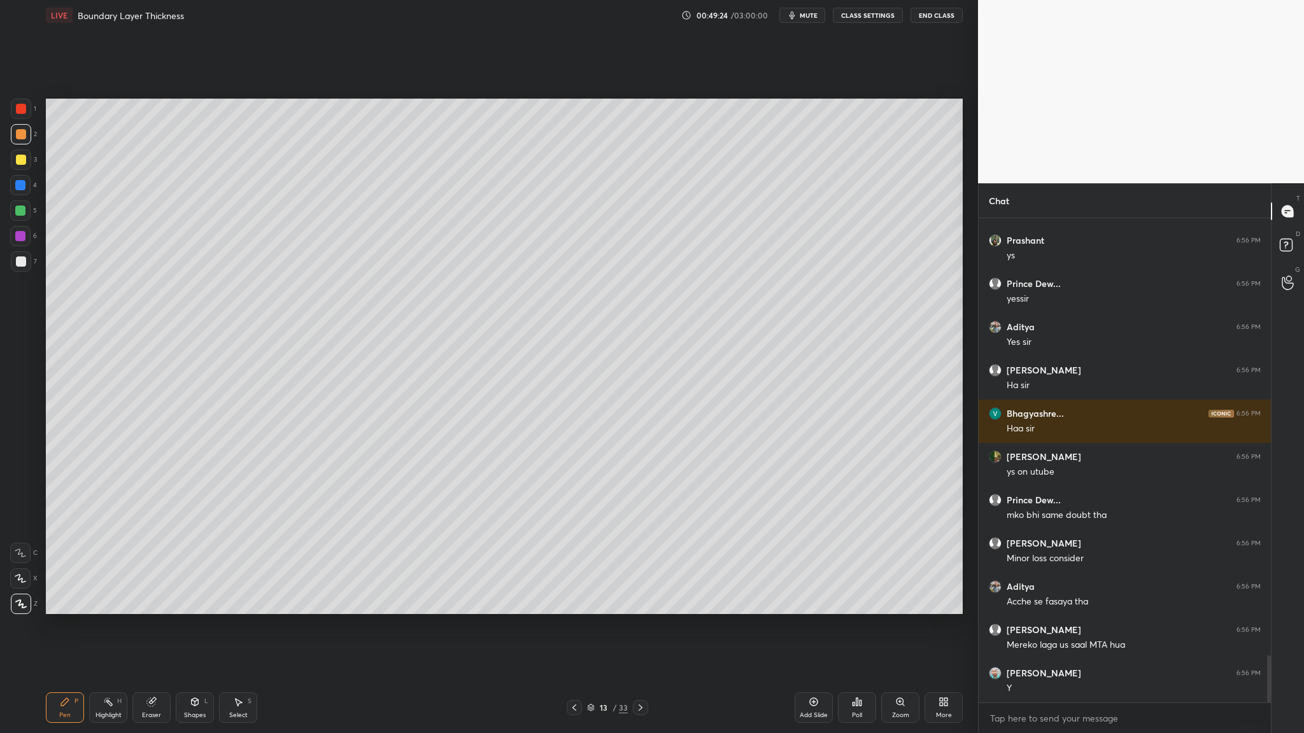
click at [560, 379] on icon at bounding box center [590, 709] width 6 height 2
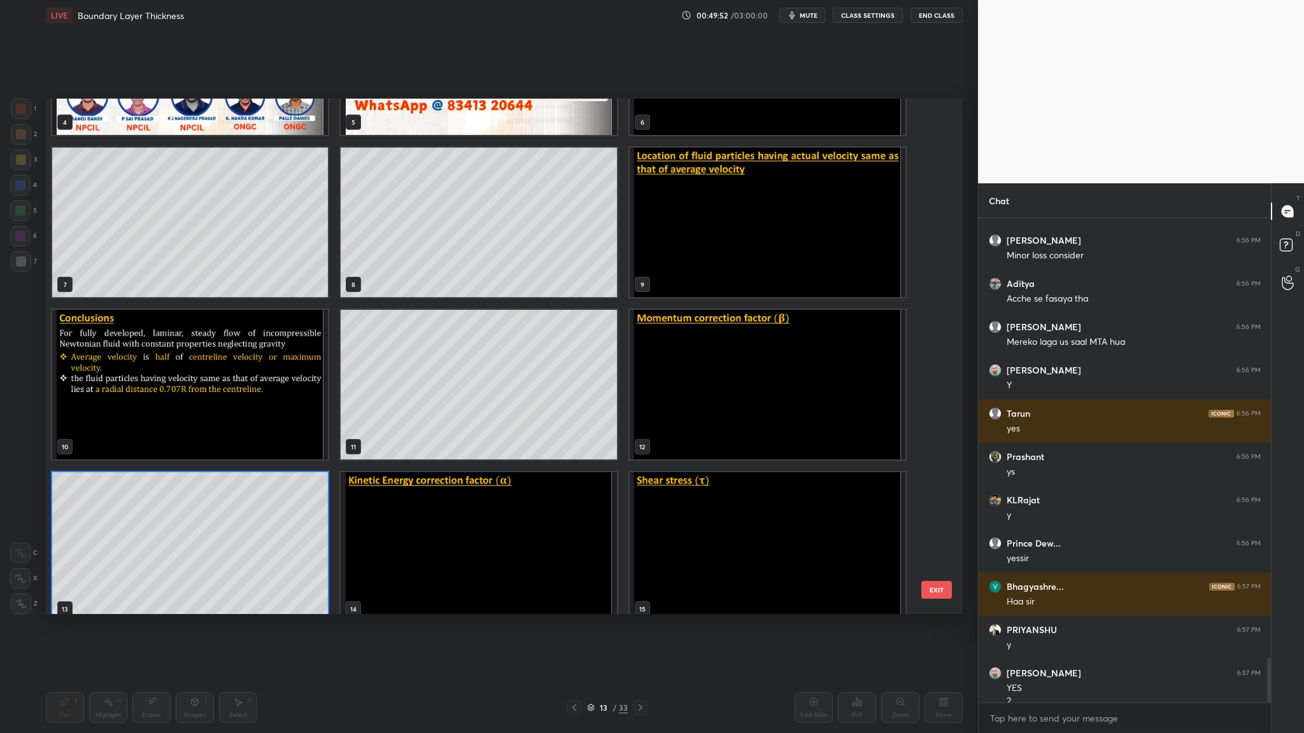
scroll to position [4794, 0]
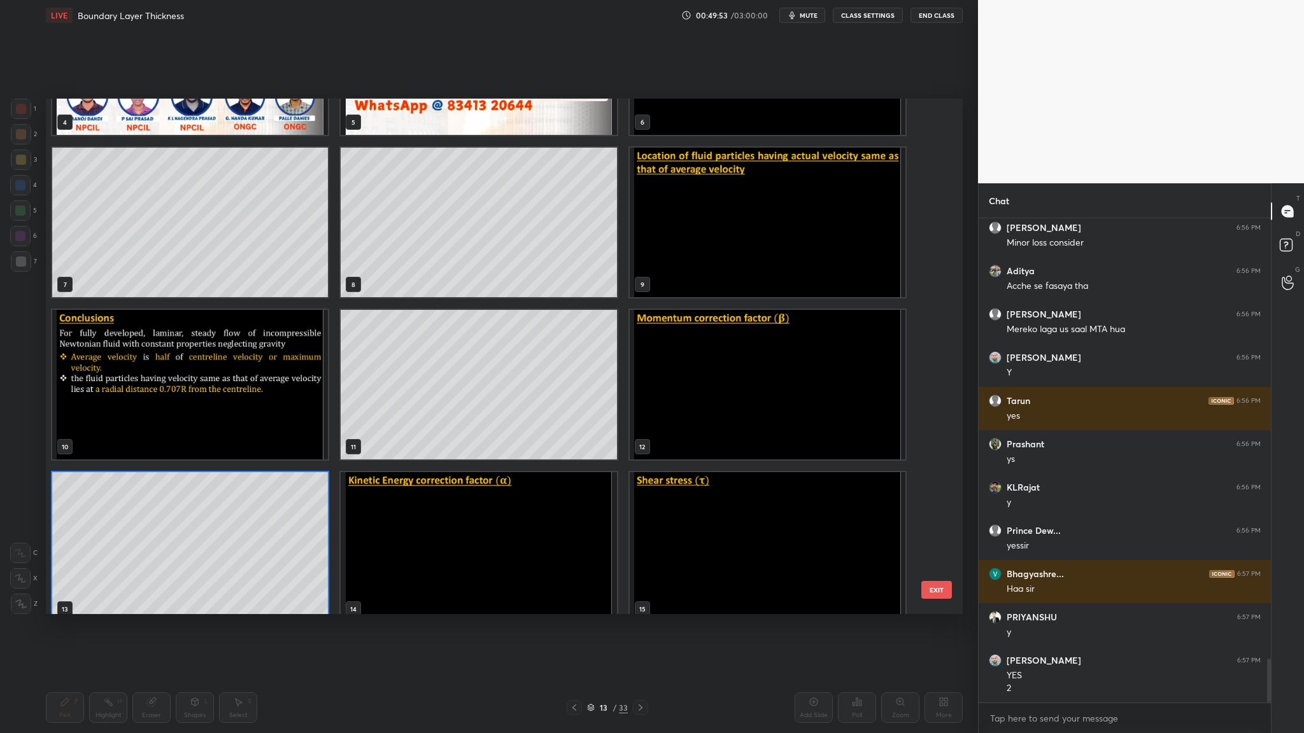
click at [525, 379] on img "grid" at bounding box center [479, 547] width 276 height 150
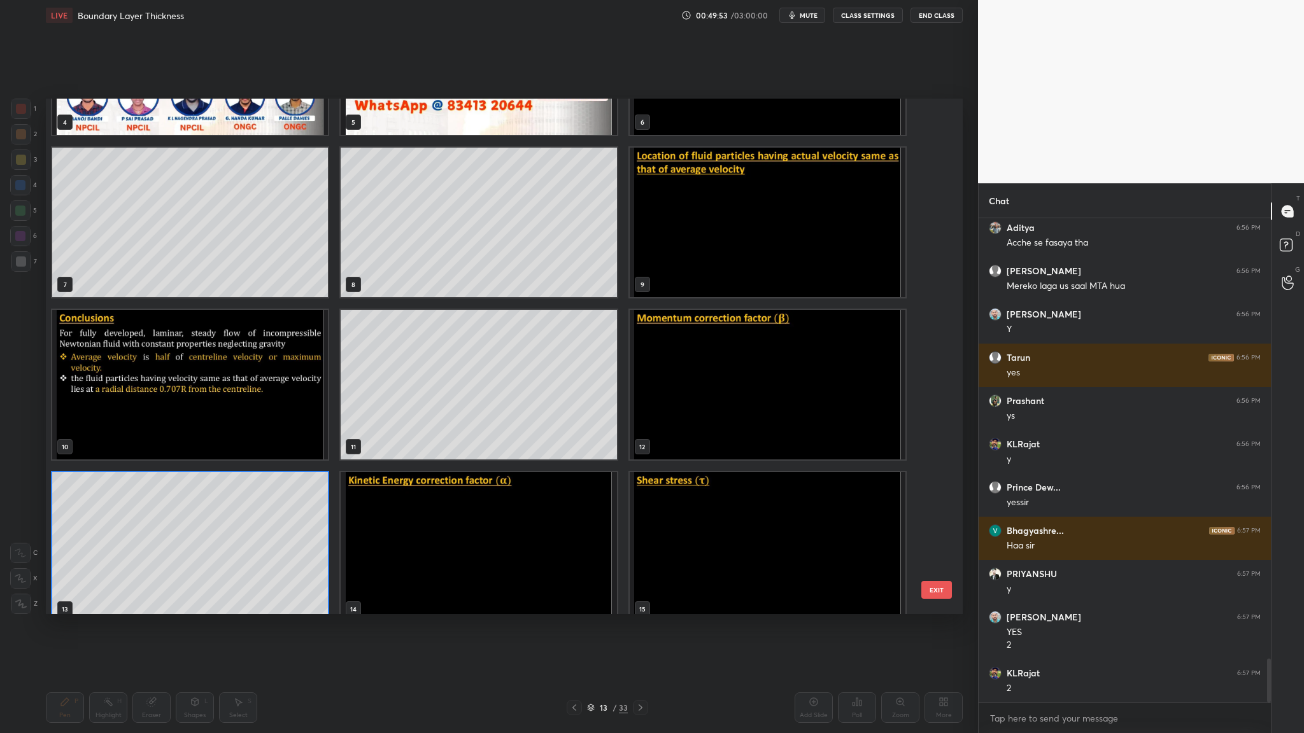
click at [525, 379] on img "grid" at bounding box center [479, 547] width 276 height 150
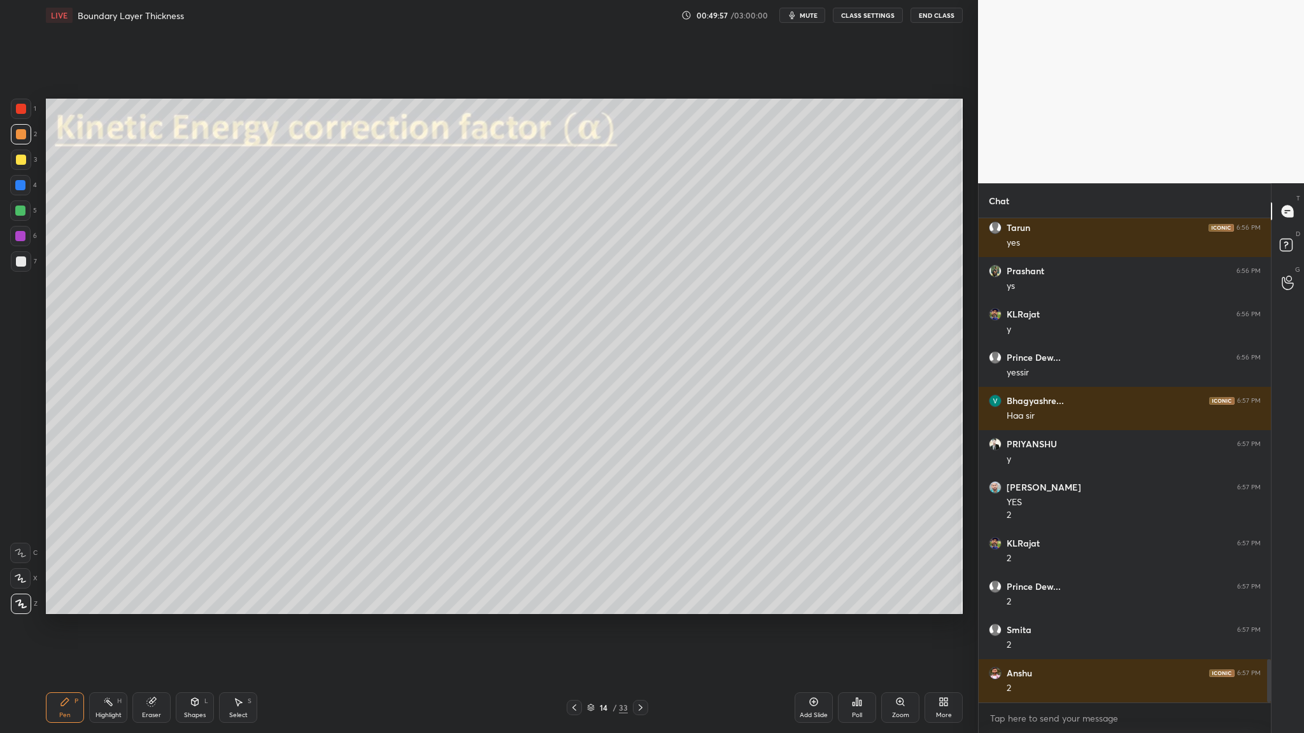
scroll to position [5010, 0]
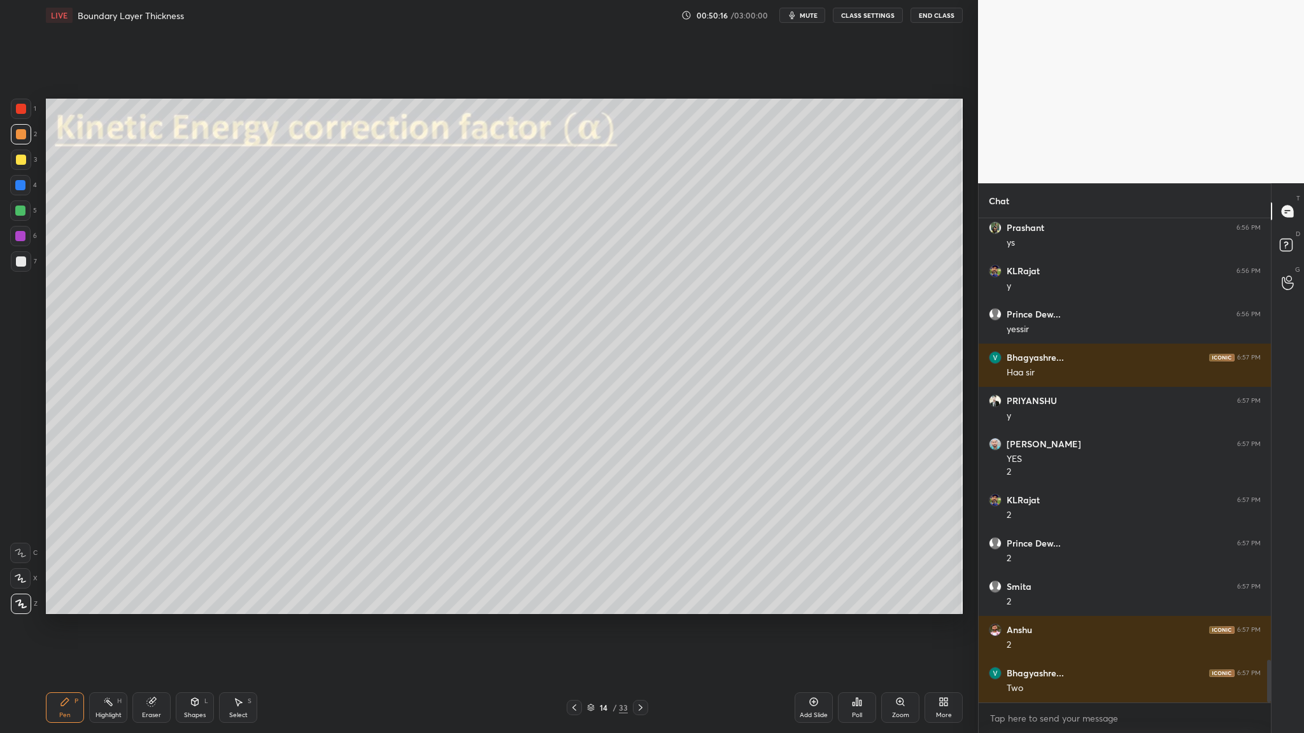
click at [20, 158] on div at bounding box center [21, 160] width 10 height 10
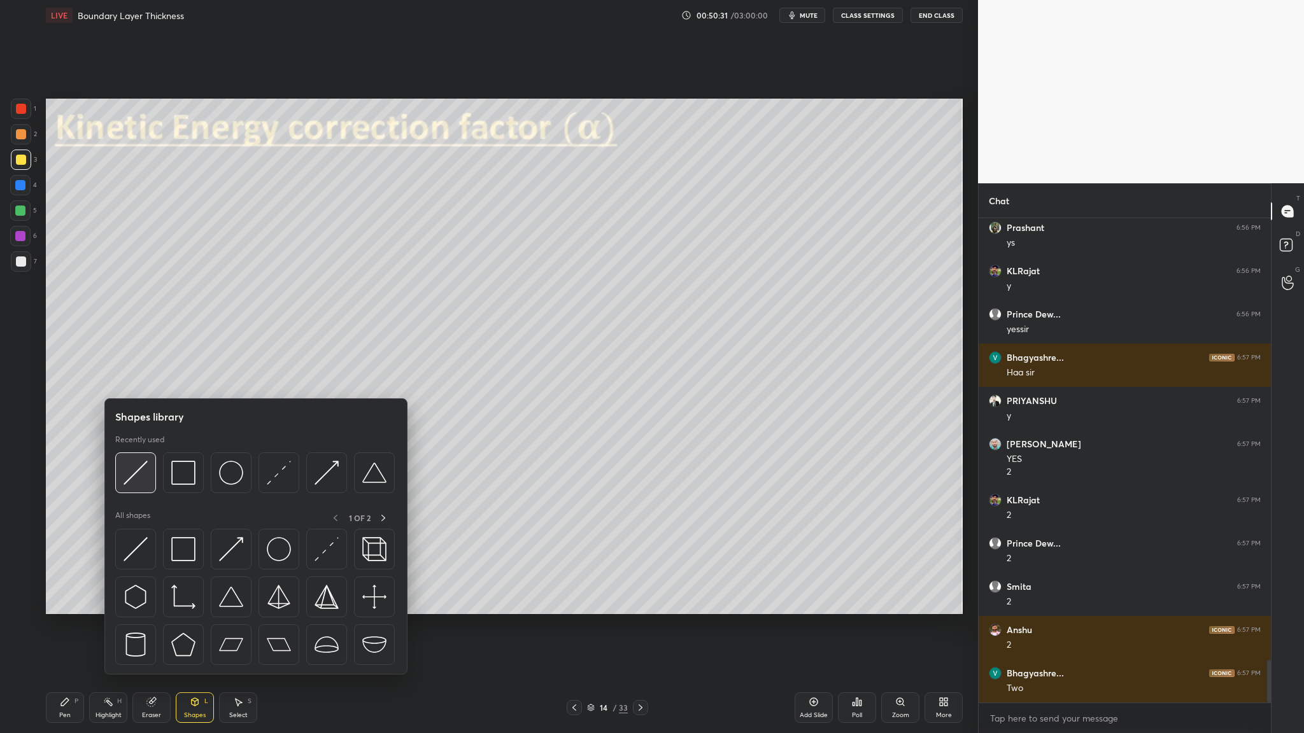
click at [137, 379] on img at bounding box center [135, 473] width 24 height 24
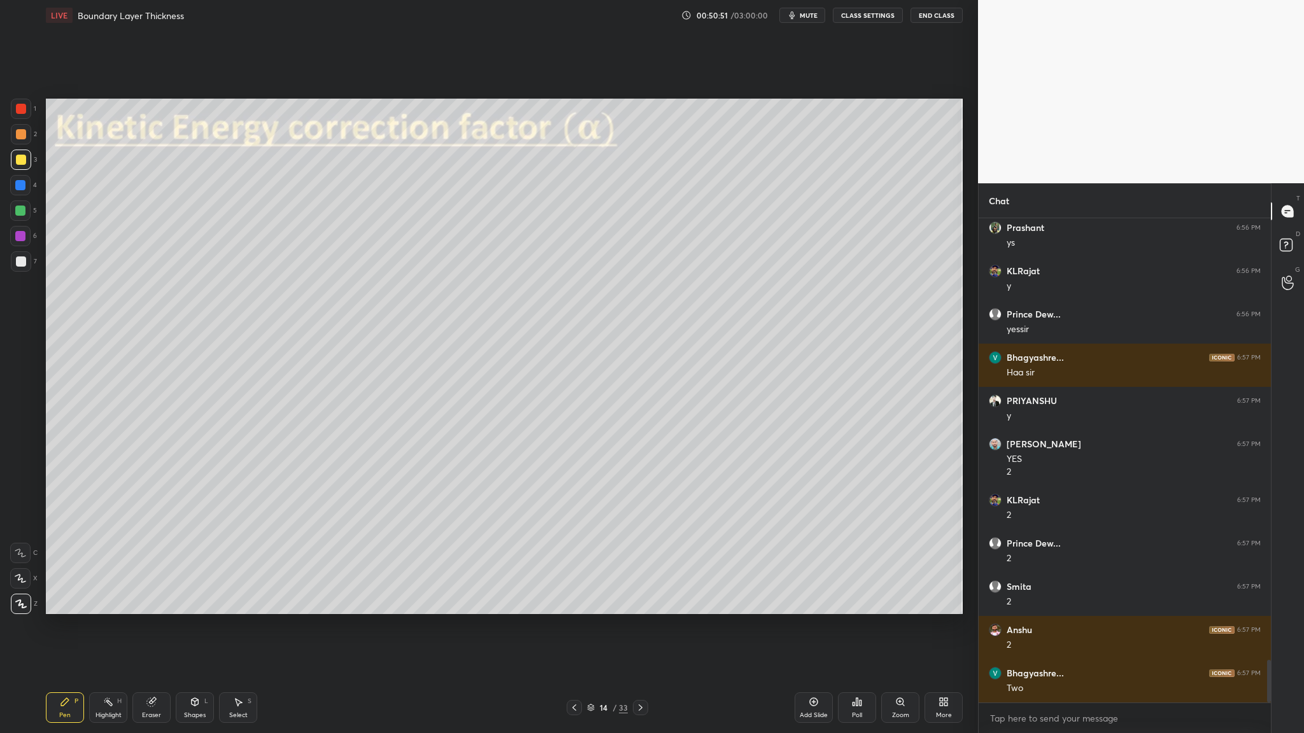
scroll to position [5054, 0]
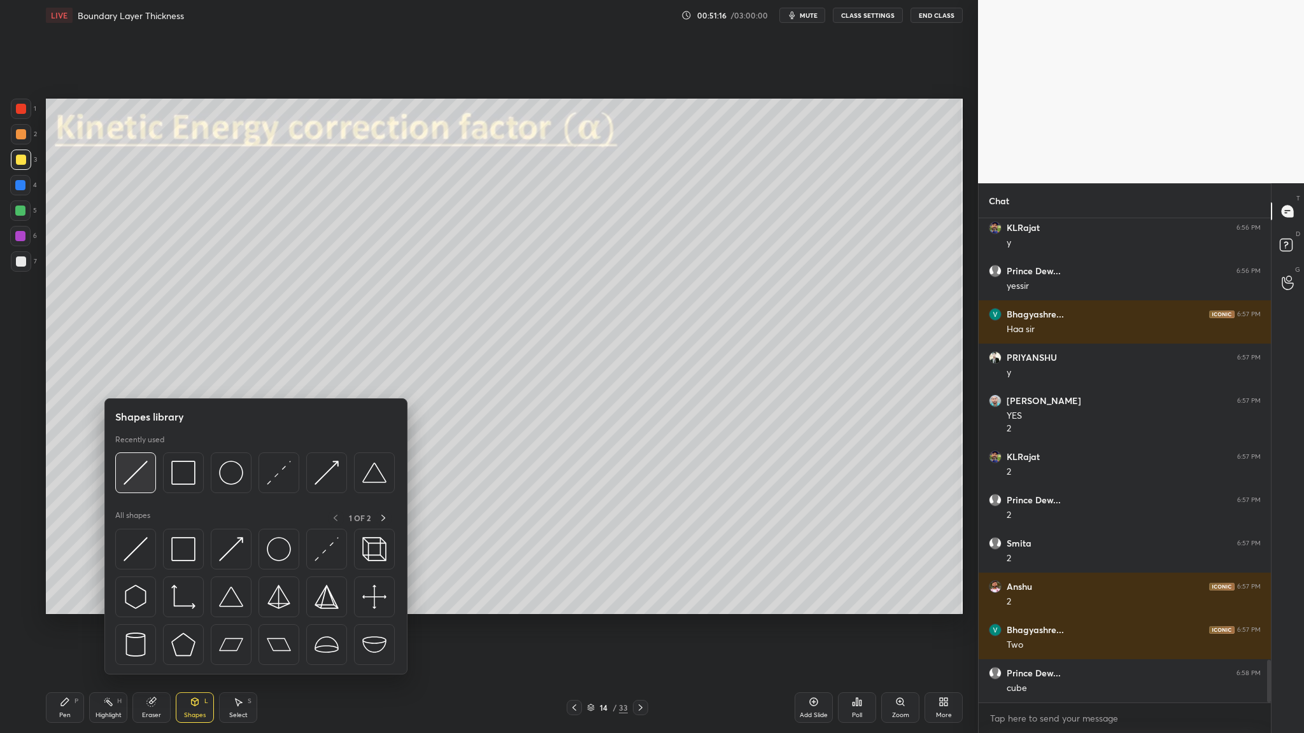
click at [139, 379] on div at bounding box center [135, 473] width 41 height 41
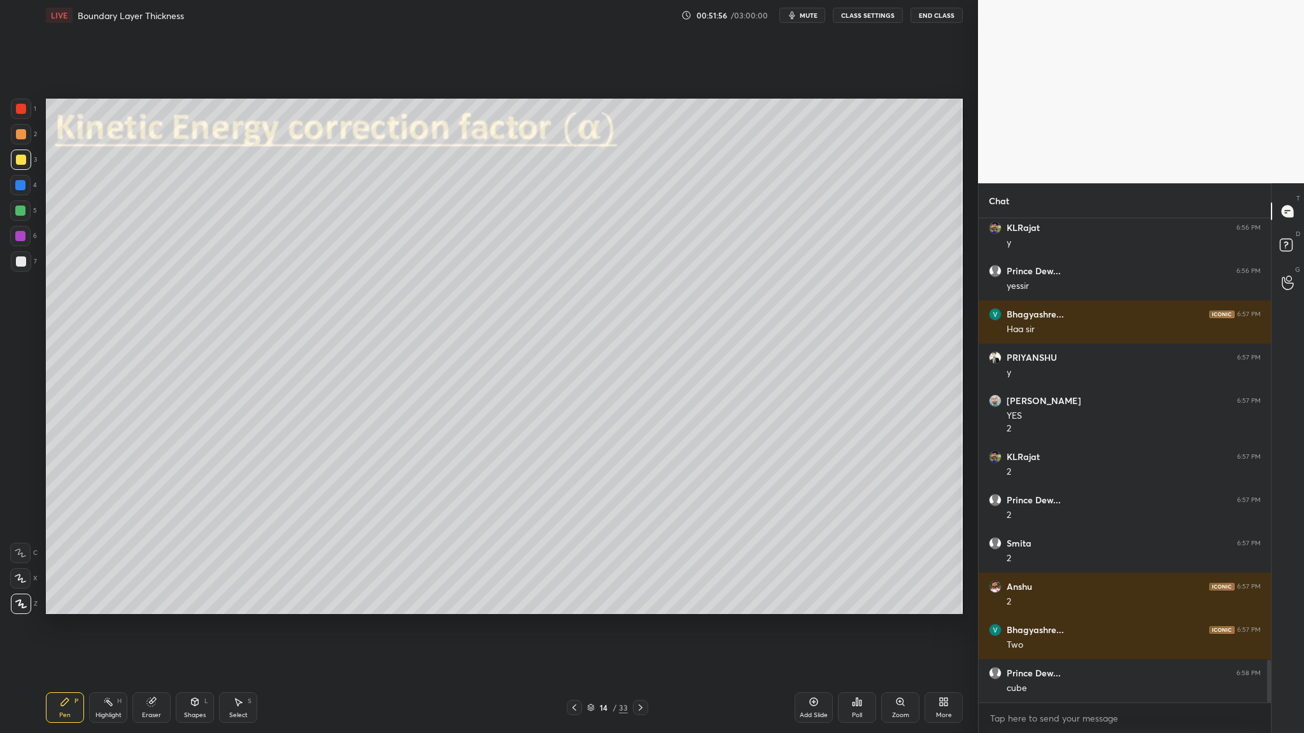
click at [19, 213] on div at bounding box center [20, 211] width 10 height 10
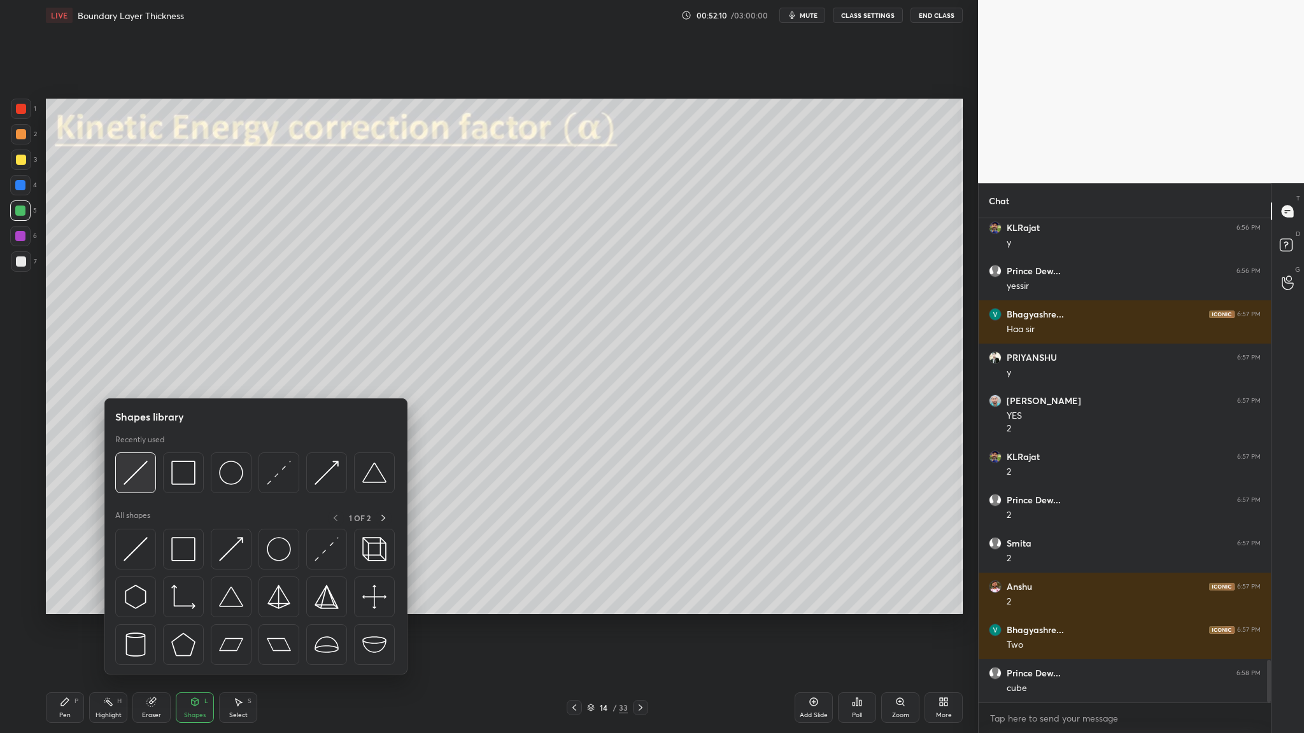
click at [143, 379] on div at bounding box center [135, 473] width 41 height 41
click at [134, 379] on img at bounding box center [135, 473] width 24 height 24
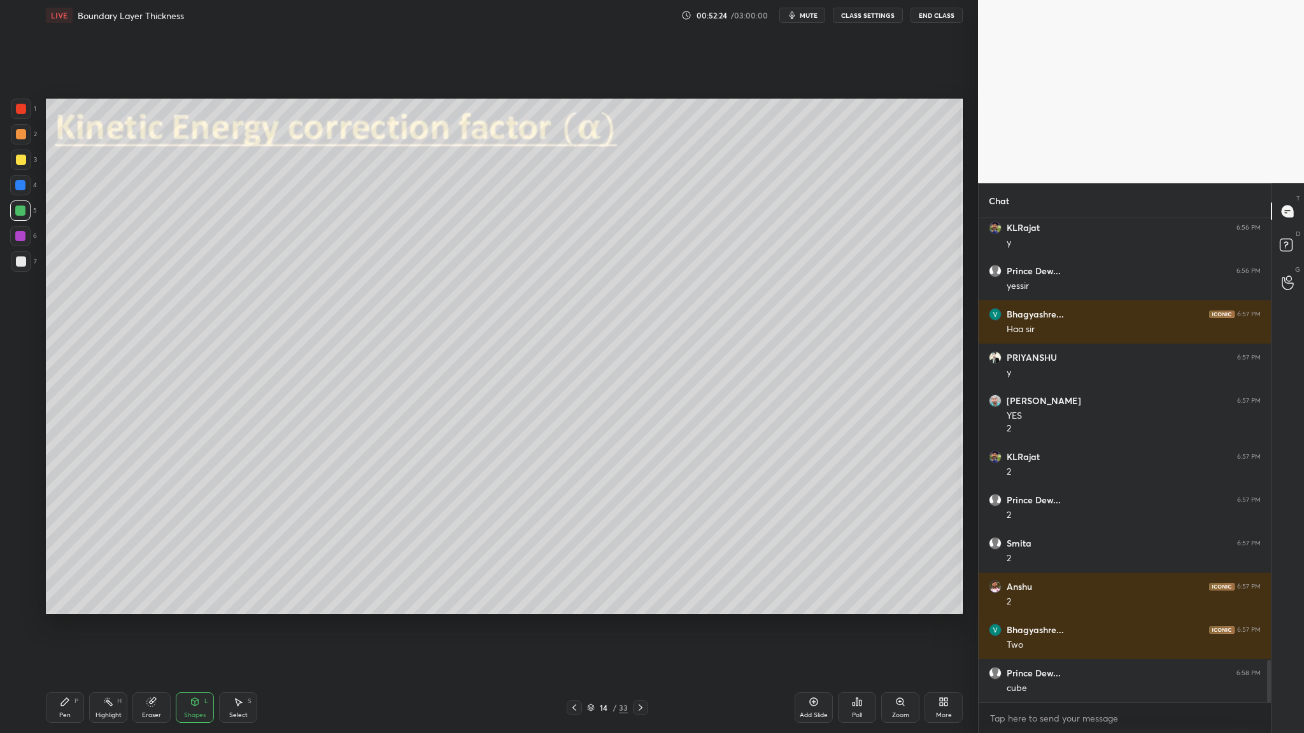
drag, startPoint x: 22, startPoint y: 134, endPoint x: 30, endPoint y: 137, distance: 8.9
click at [22, 135] on div at bounding box center [21, 134] width 10 height 10
click at [21, 264] on div at bounding box center [21, 262] width 10 height 10
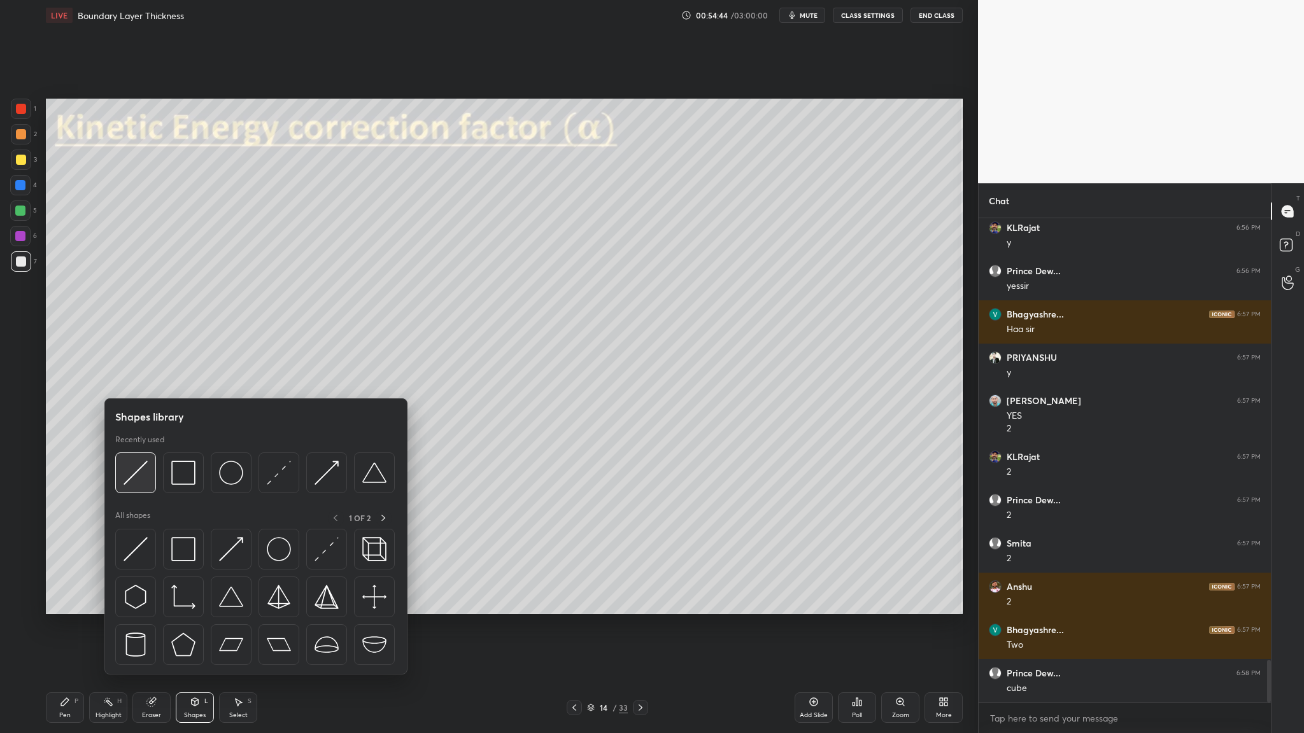
click at [137, 379] on div at bounding box center [135, 473] width 41 height 41
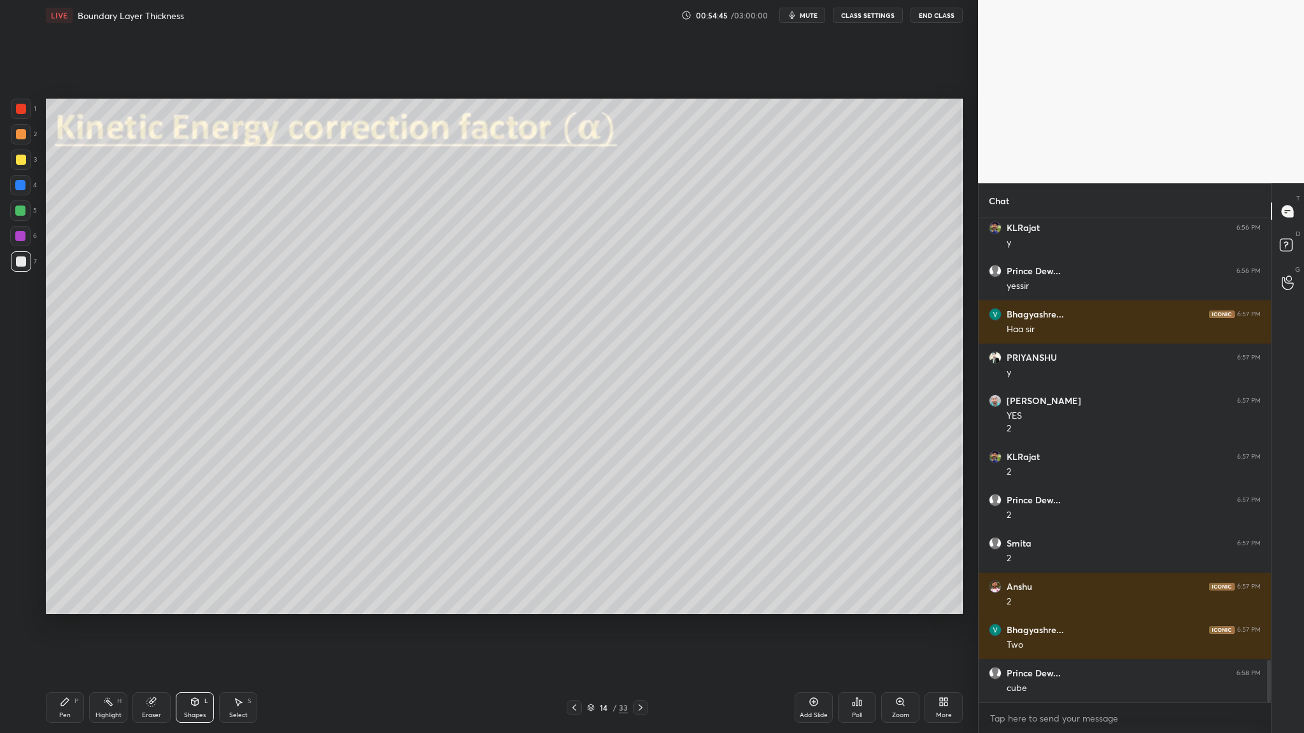
drag, startPoint x: 11, startPoint y: 101, endPoint x: 15, endPoint y: 106, distance: 6.8
click at [11, 104] on div at bounding box center [21, 109] width 20 height 20
drag, startPoint x: 17, startPoint y: 266, endPoint x: 28, endPoint y: 268, distance: 11.6
click at [17, 266] on div at bounding box center [21, 261] width 20 height 20
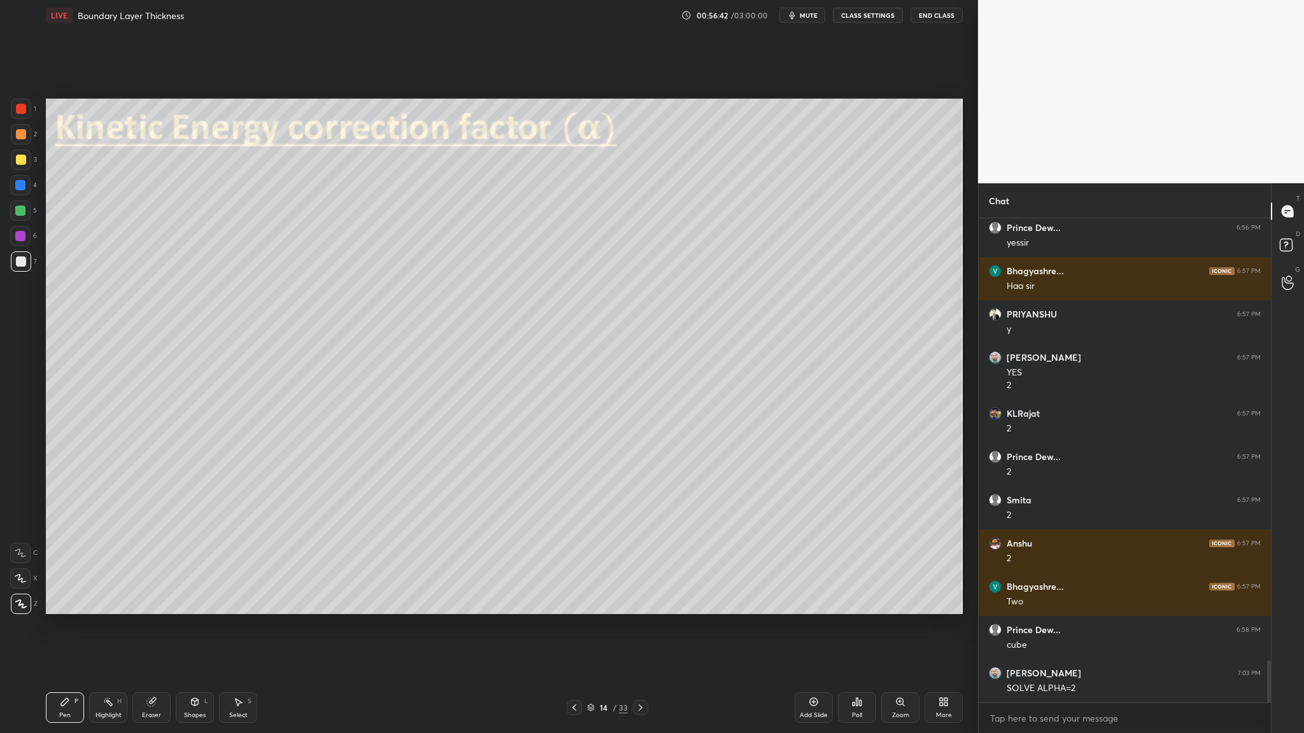
scroll to position [5140, 0]
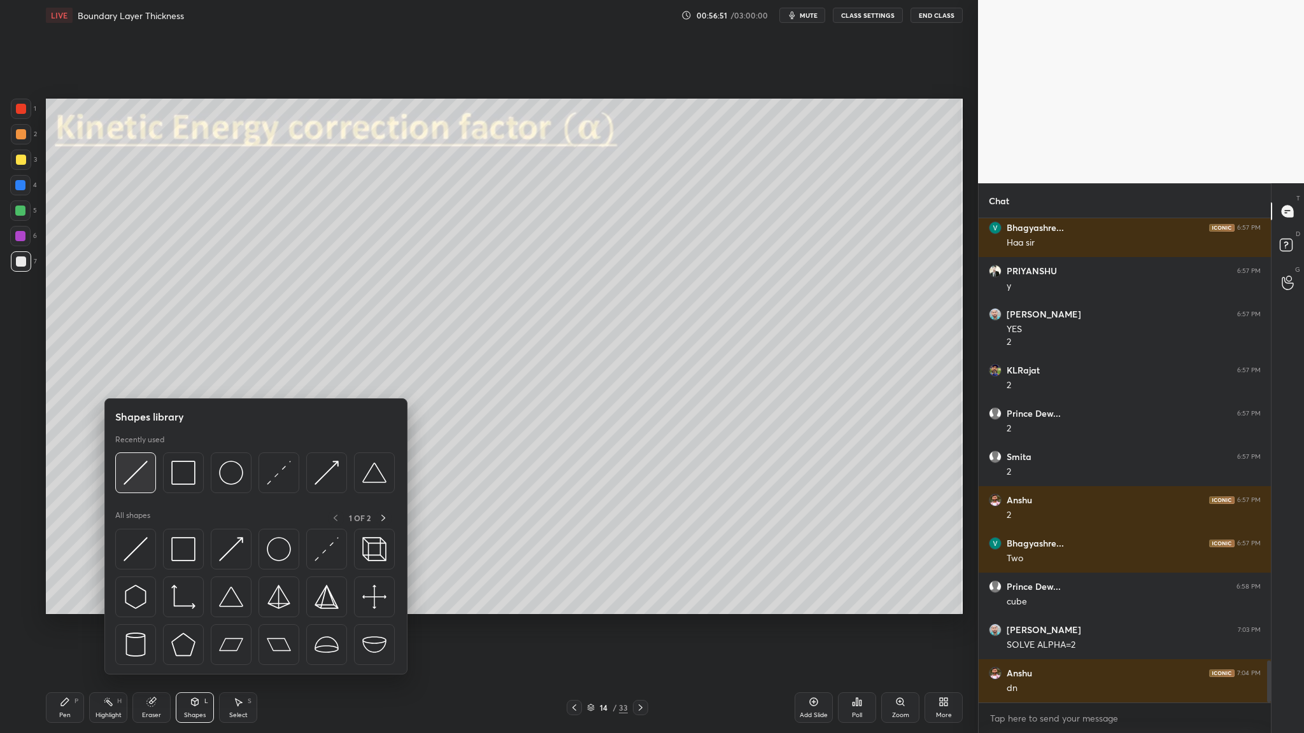
drag, startPoint x: 129, startPoint y: 484, endPoint x: 125, endPoint y: 469, distance: 15.3
click at [127, 379] on img at bounding box center [135, 473] width 24 height 24
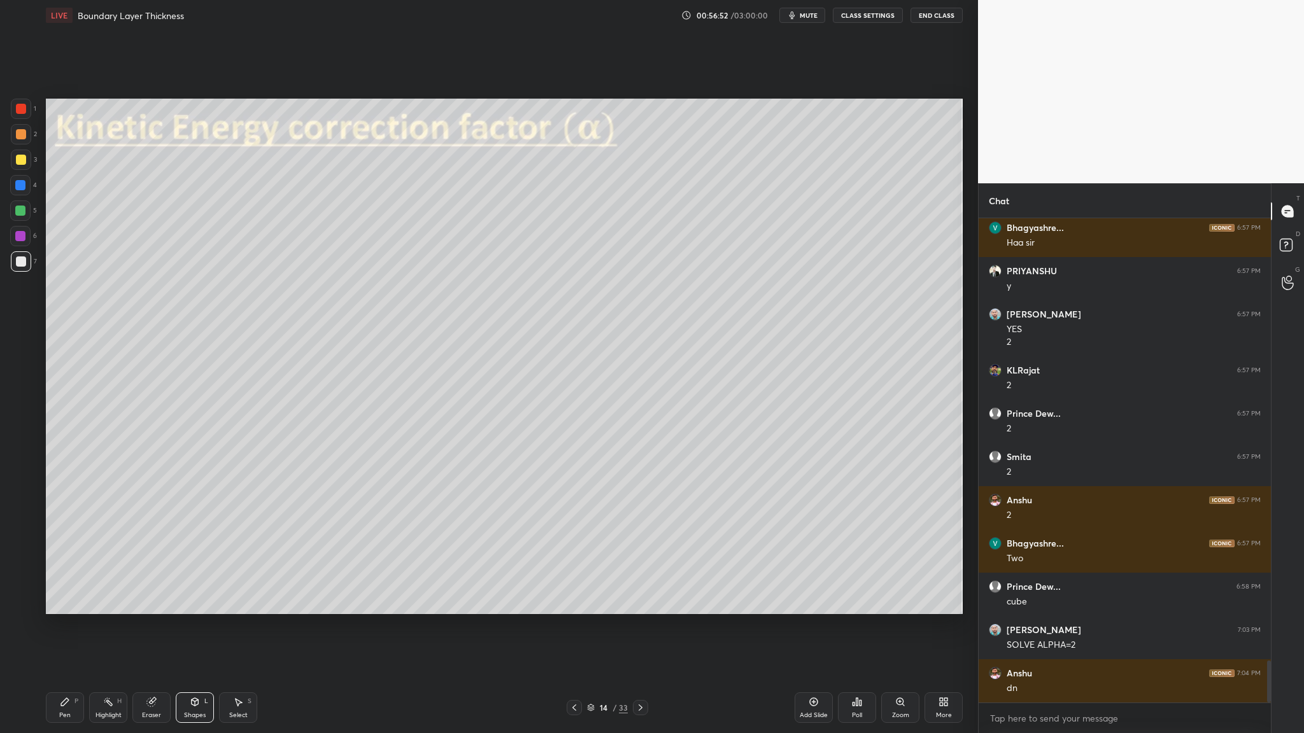
drag, startPoint x: 18, startPoint y: 108, endPoint x: 27, endPoint y: 112, distance: 9.4
click at [18, 111] on div at bounding box center [21, 109] width 10 height 10
drag, startPoint x: 18, startPoint y: 262, endPoint x: 25, endPoint y: 265, distance: 8.3
click at [22, 265] on div at bounding box center [21, 262] width 10 height 10
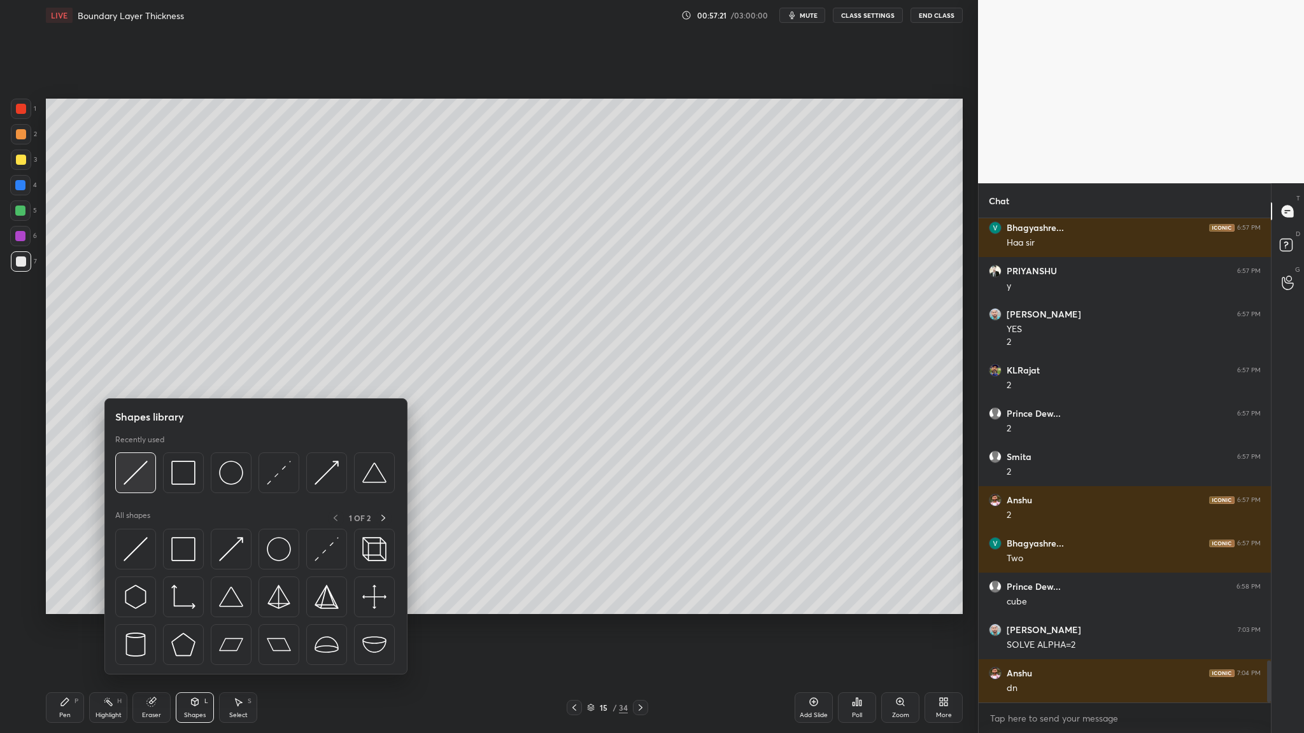
click at [140, 379] on img at bounding box center [135, 473] width 24 height 24
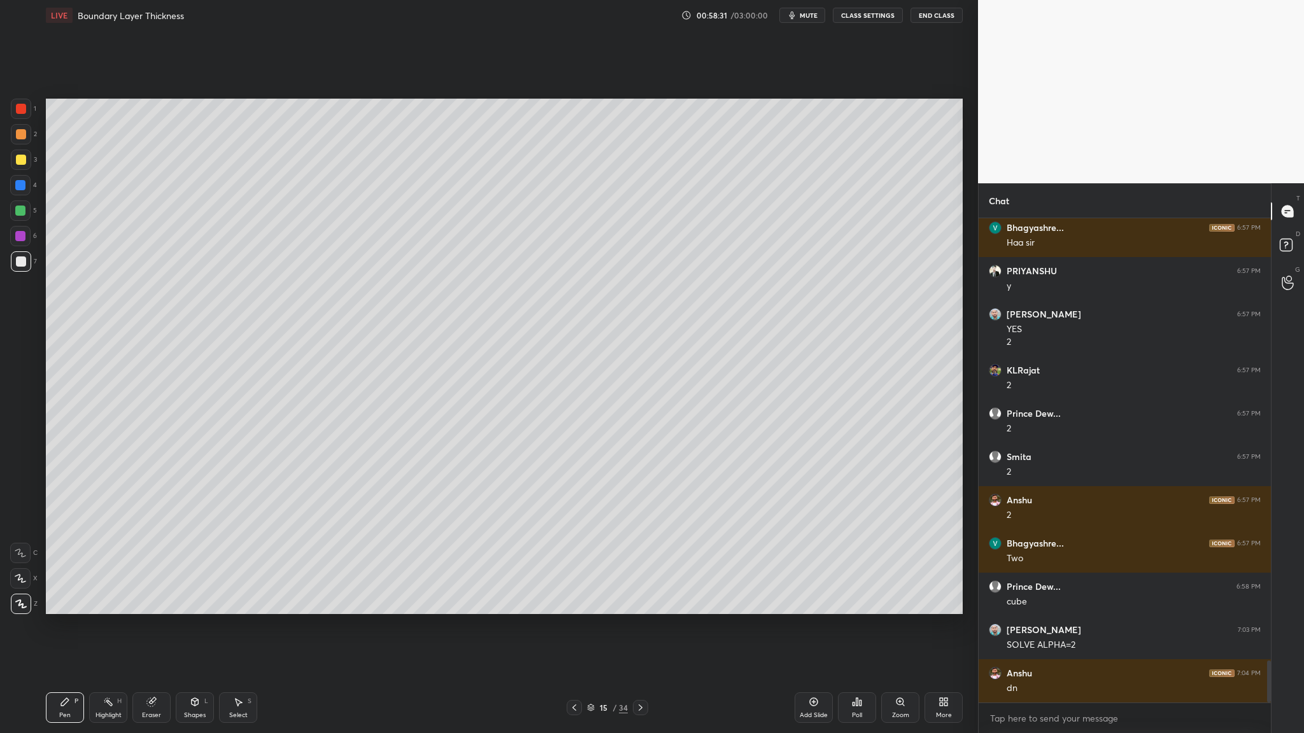
click at [24, 113] on div at bounding box center [21, 109] width 10 height 10
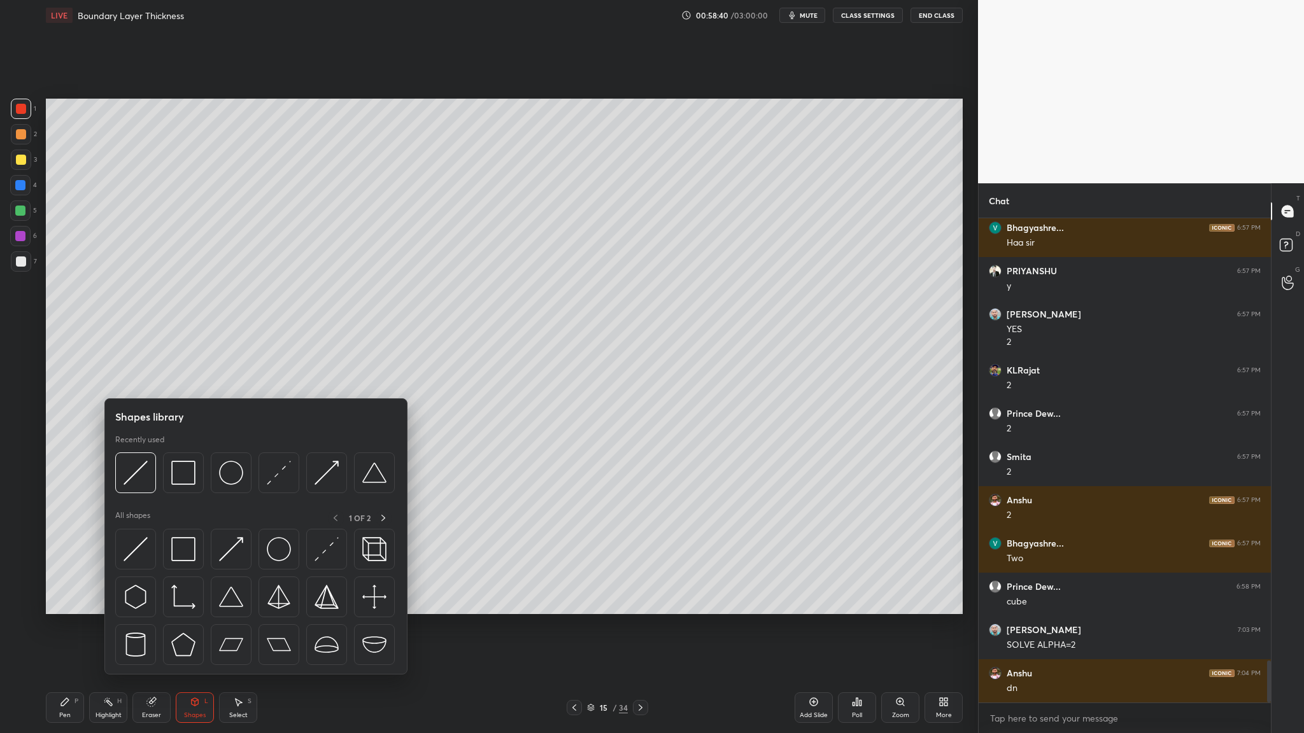
scroll to position [5184, 0]
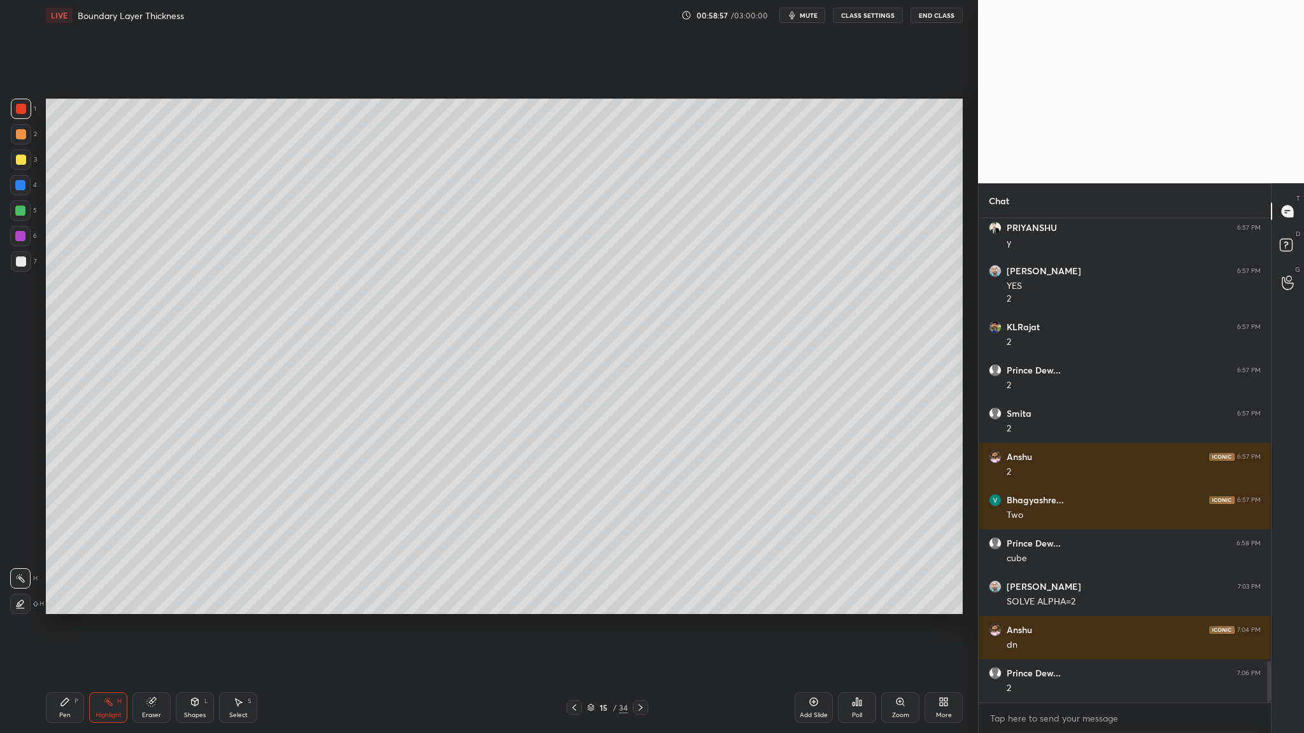
click at [25, 264] on div at bounding box center [21, 262] width 10 height 10
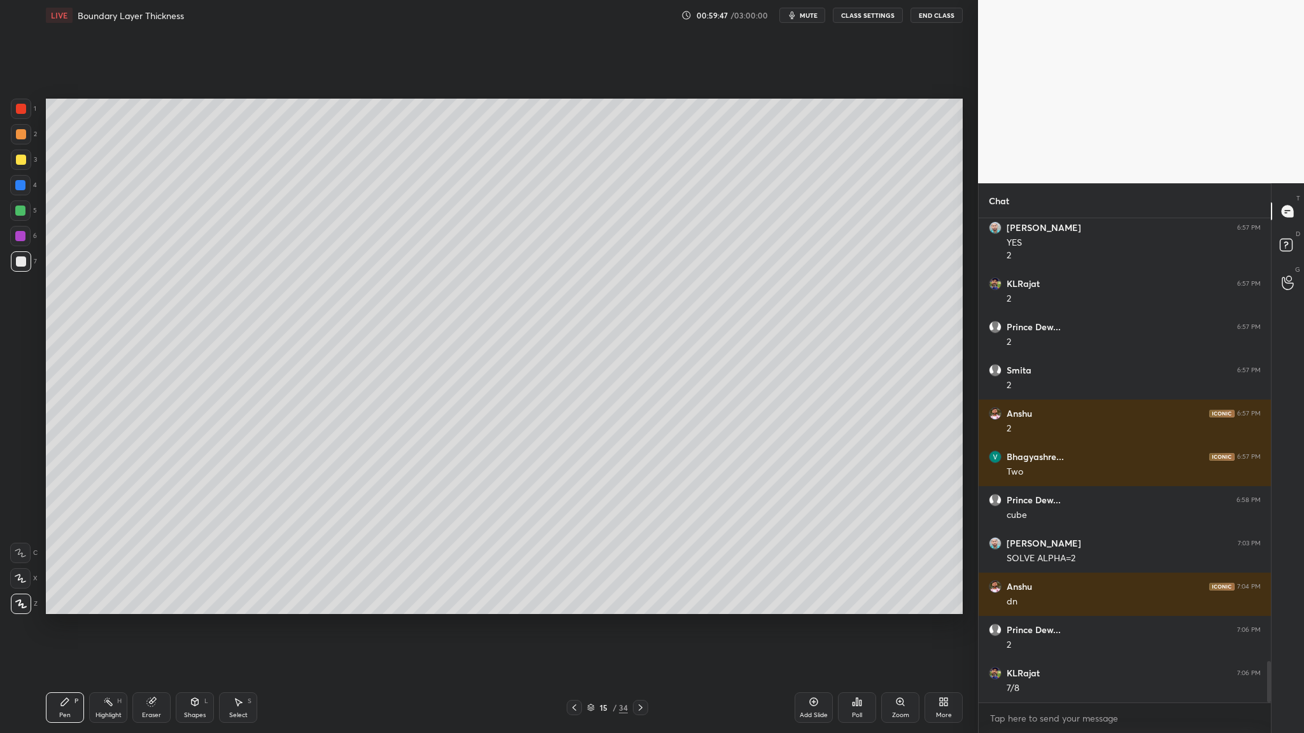
click at [24, 260] on div at bounding box center [21, 262] width 10 height 10
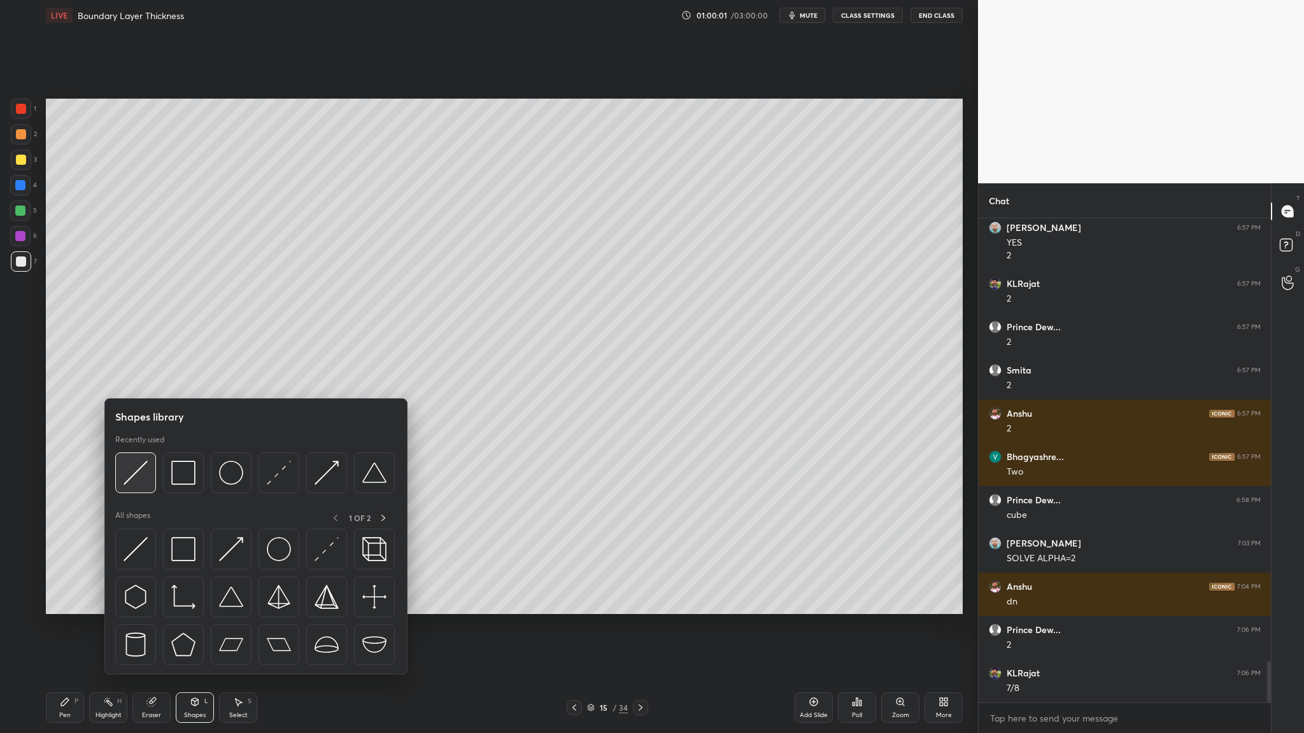
click at [140, 379] on img at bounding box center [135, 473] width 24 height 24
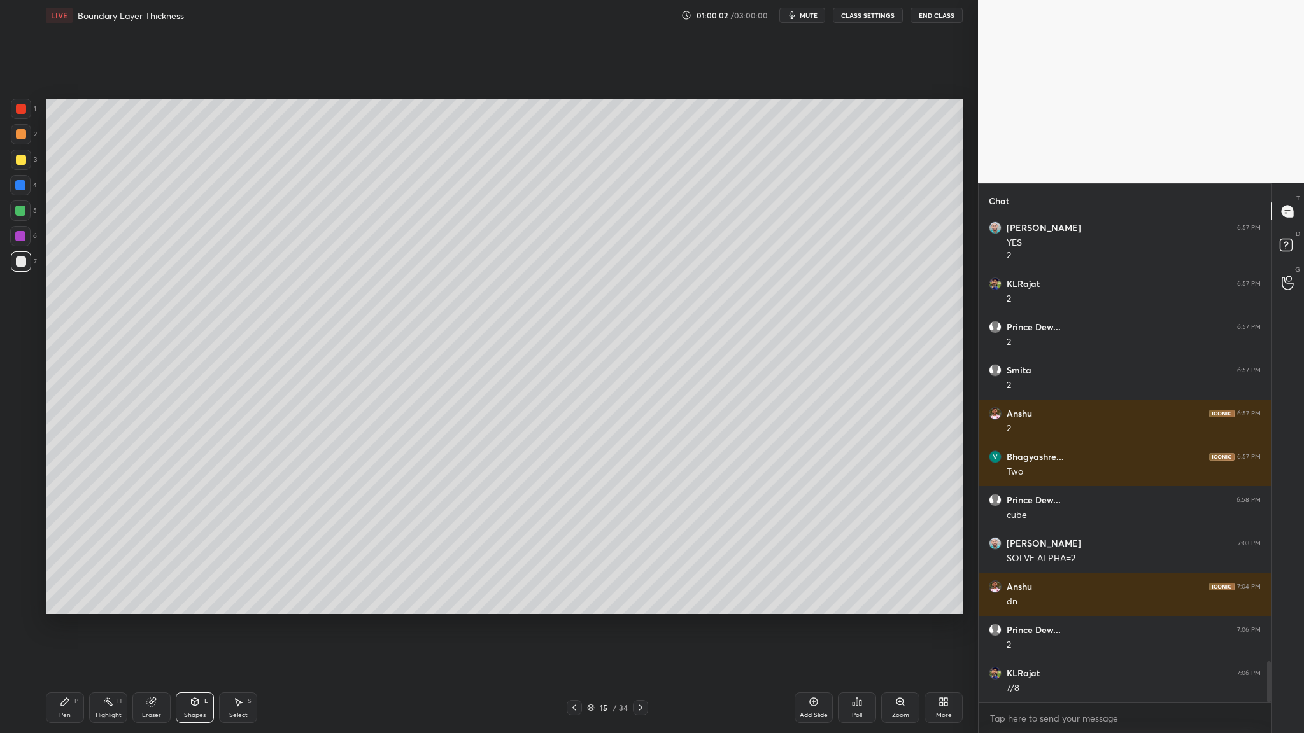
click at [22, 108] on div at bounding box center [21, 109] width 10 height 10
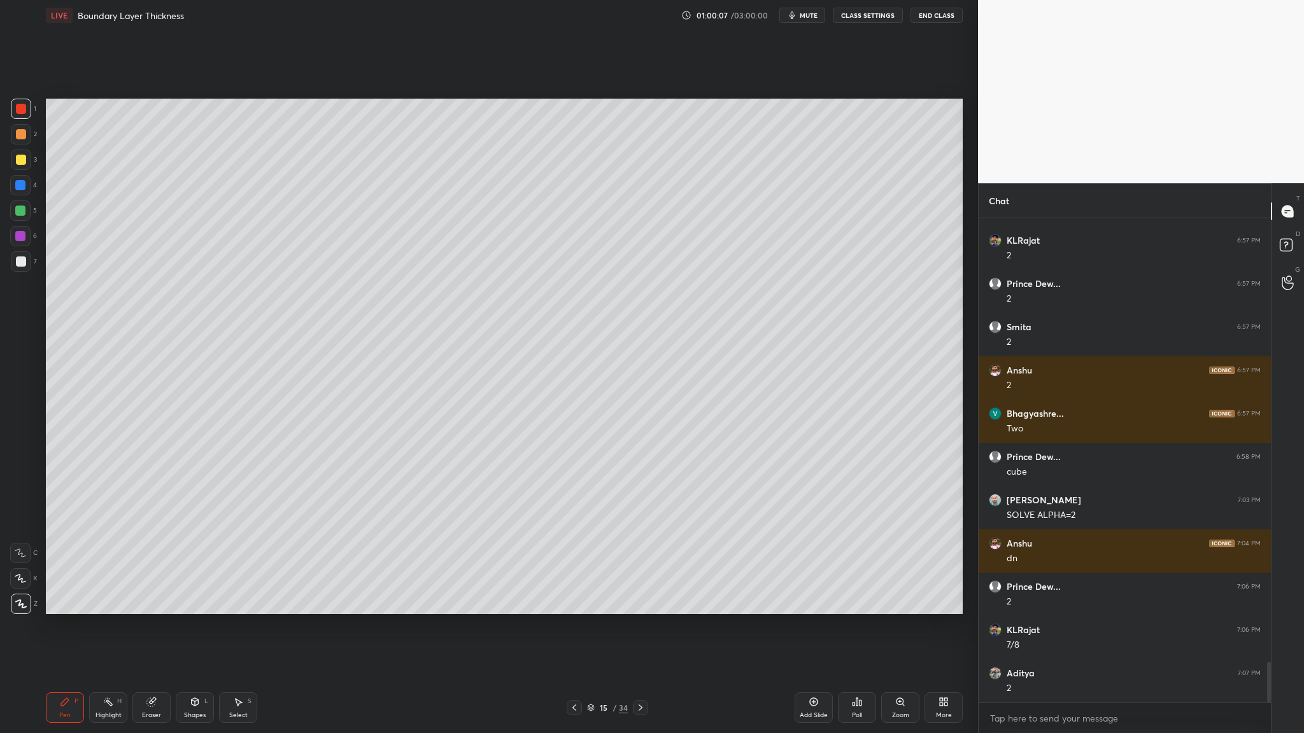
drag, startPoint x: 18, startPoint y: 265, endPoint x: 25, endPoint y: 288, distance: 24.0
click at [19, 267] on div at bounding box center [21, 261] width 20 height 20
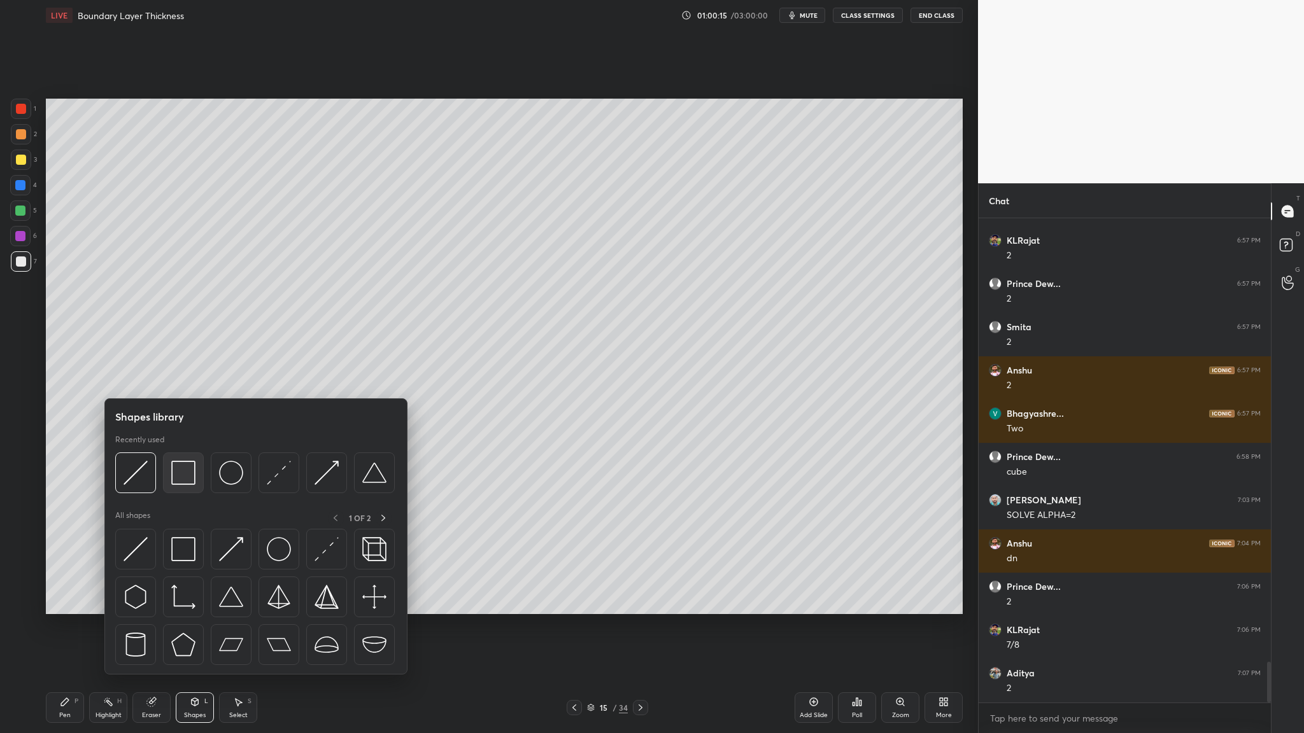
click at [190, 379] on div at bounding box center [183, 473] width 41 height 41
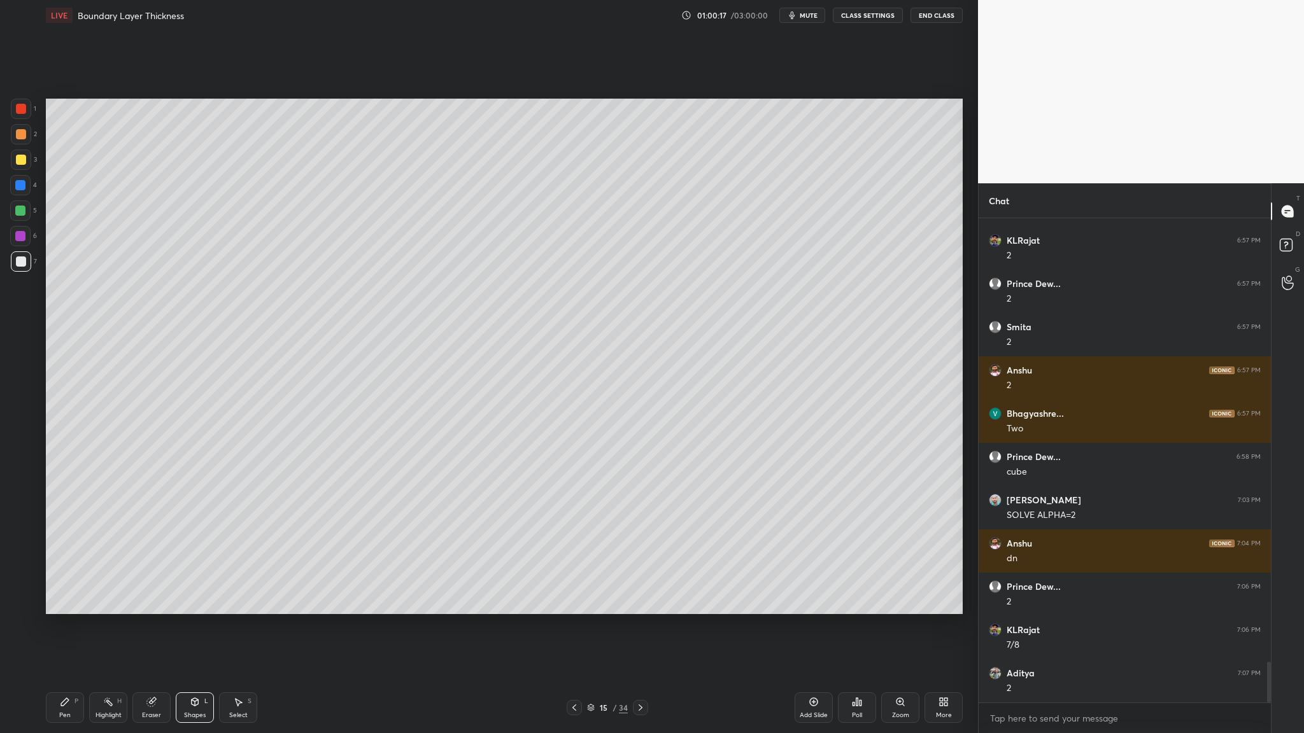
scroll to position [5313, 0]
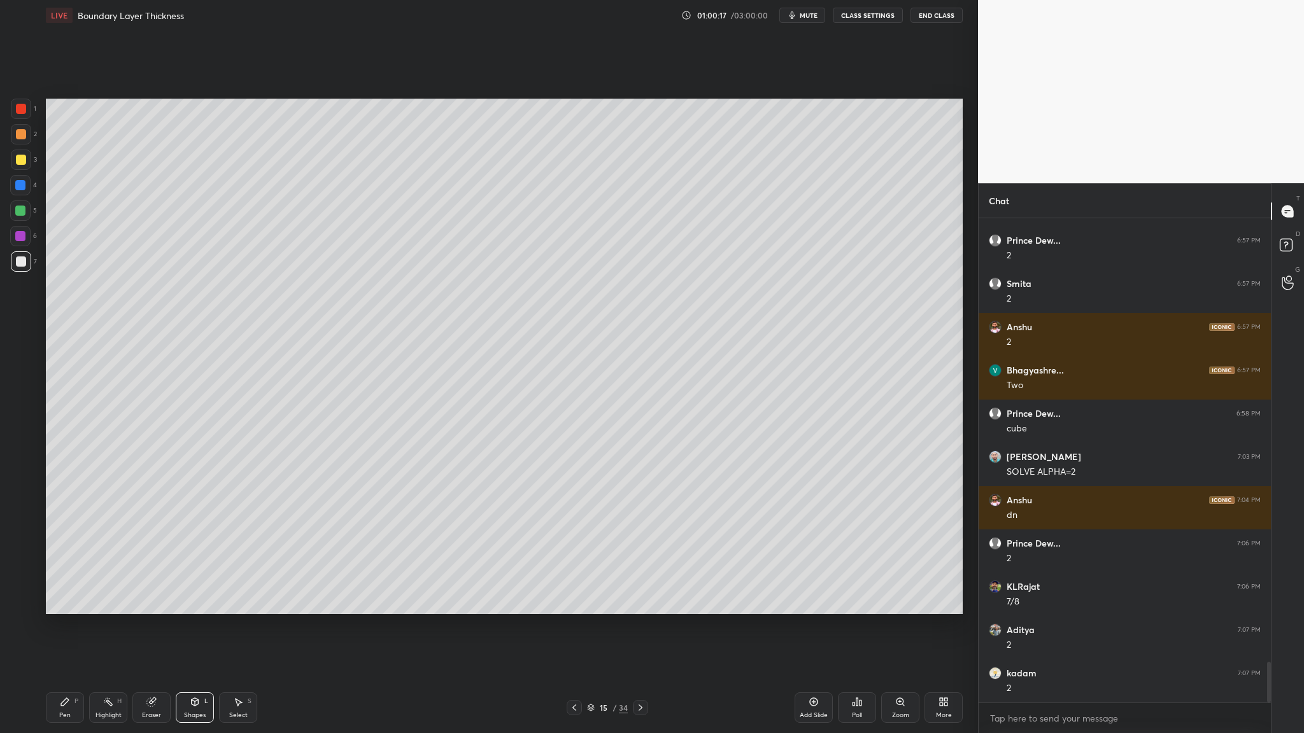
click at [21, 138] on div at bounding box center [21, 134] width 10 height 10
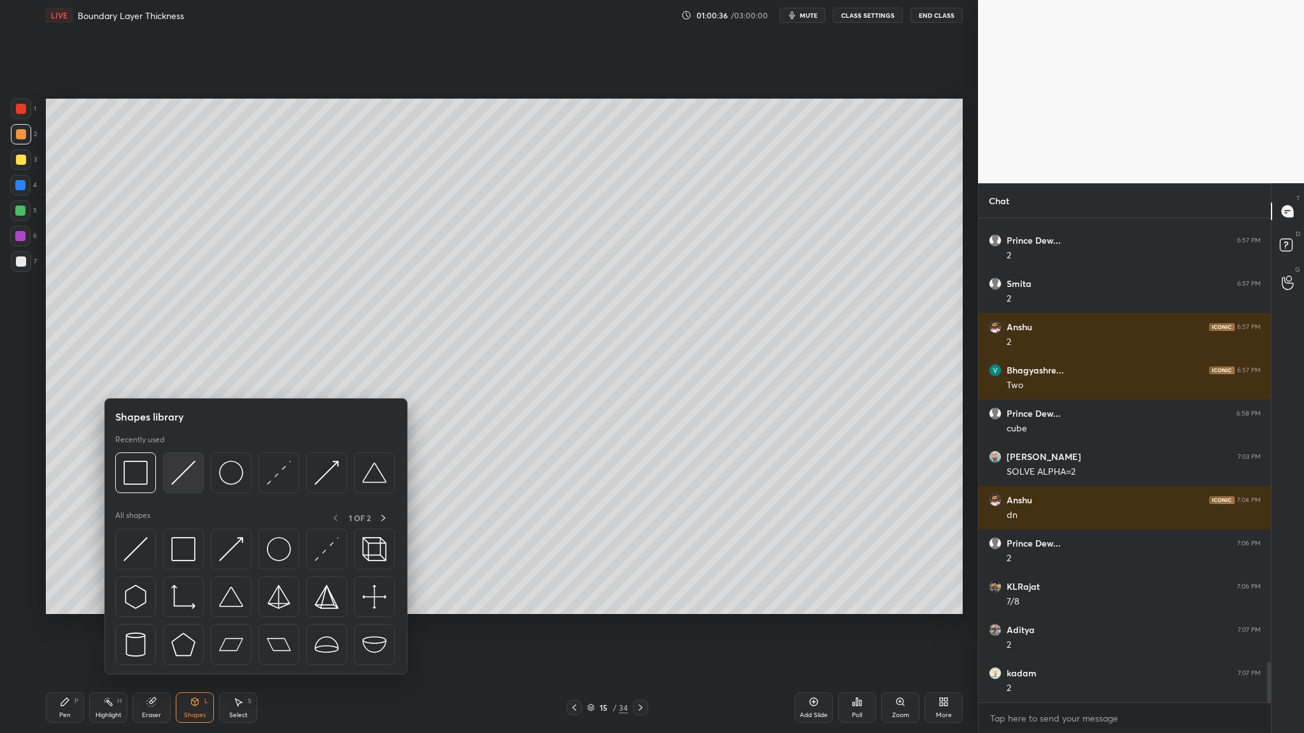
click at [190, 379] on div at bounding box center [183, 473] width 41 height 41
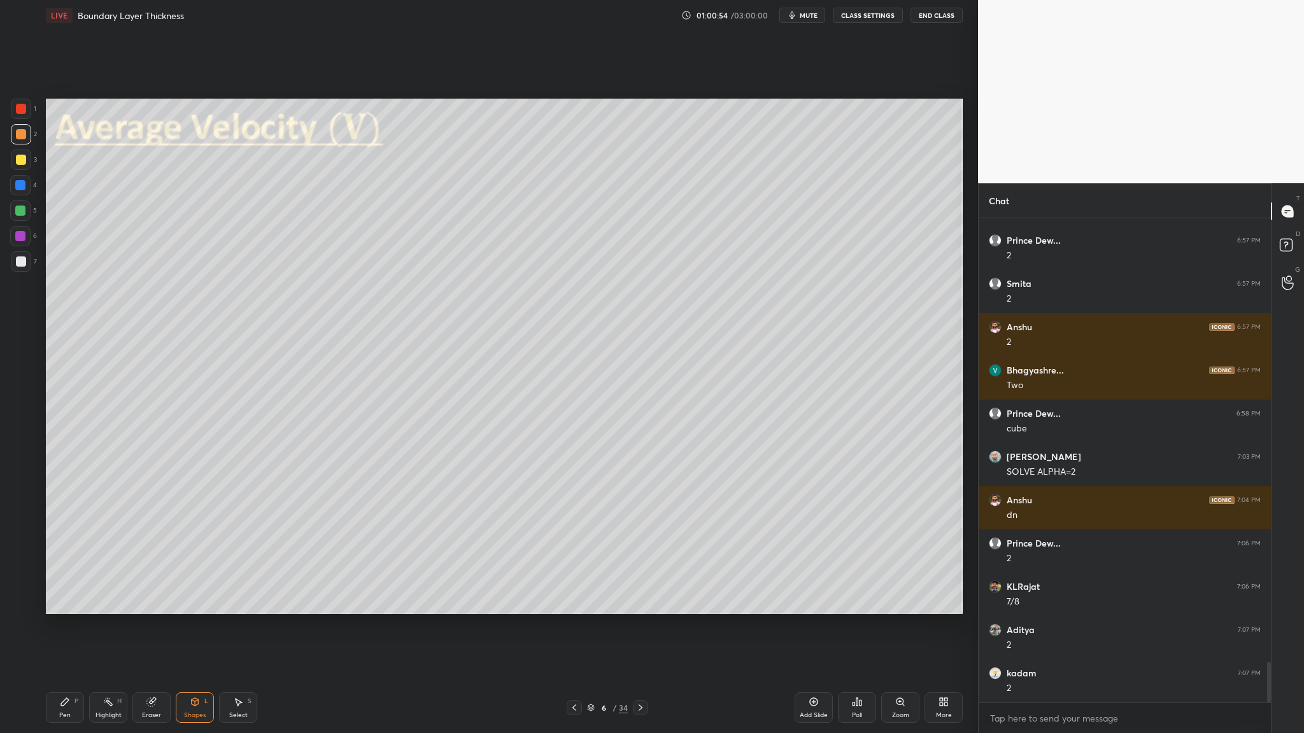
click at [560, 379] on icon at bounding box center [590, 706] width 6 height 3
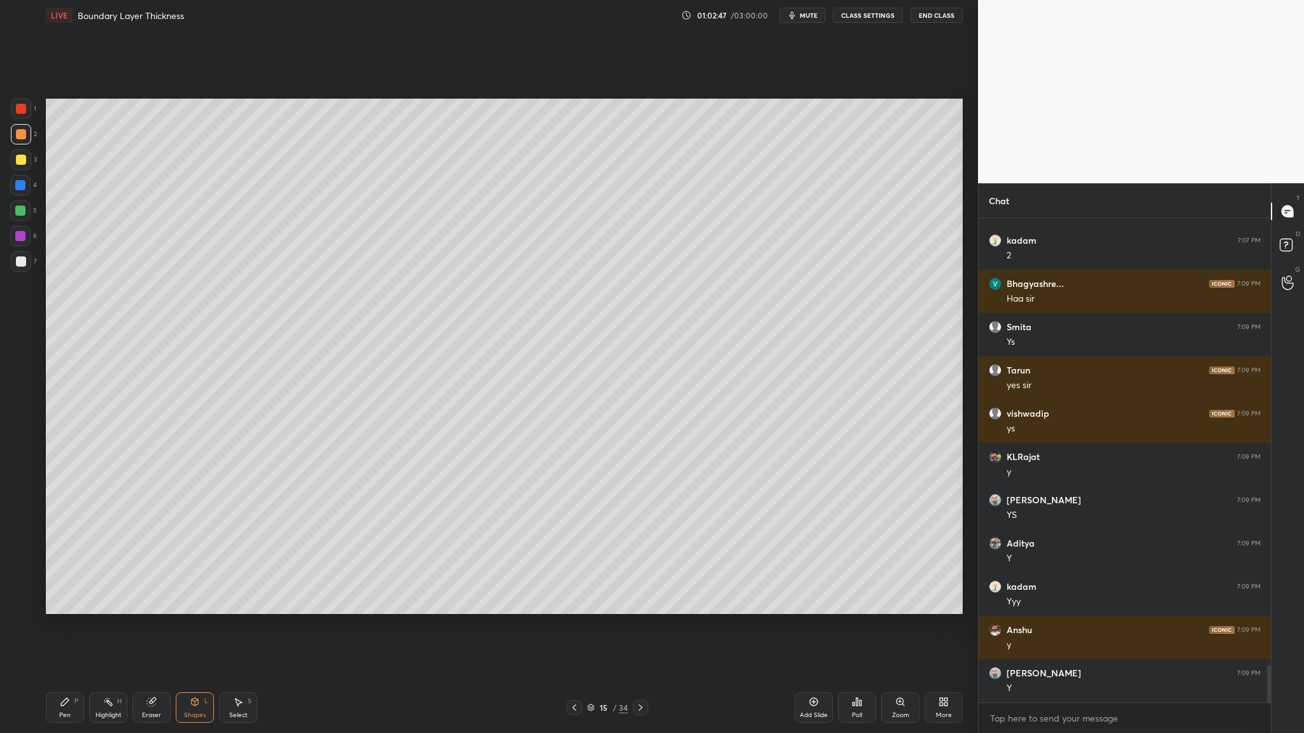
scroll to position [5790, 0]
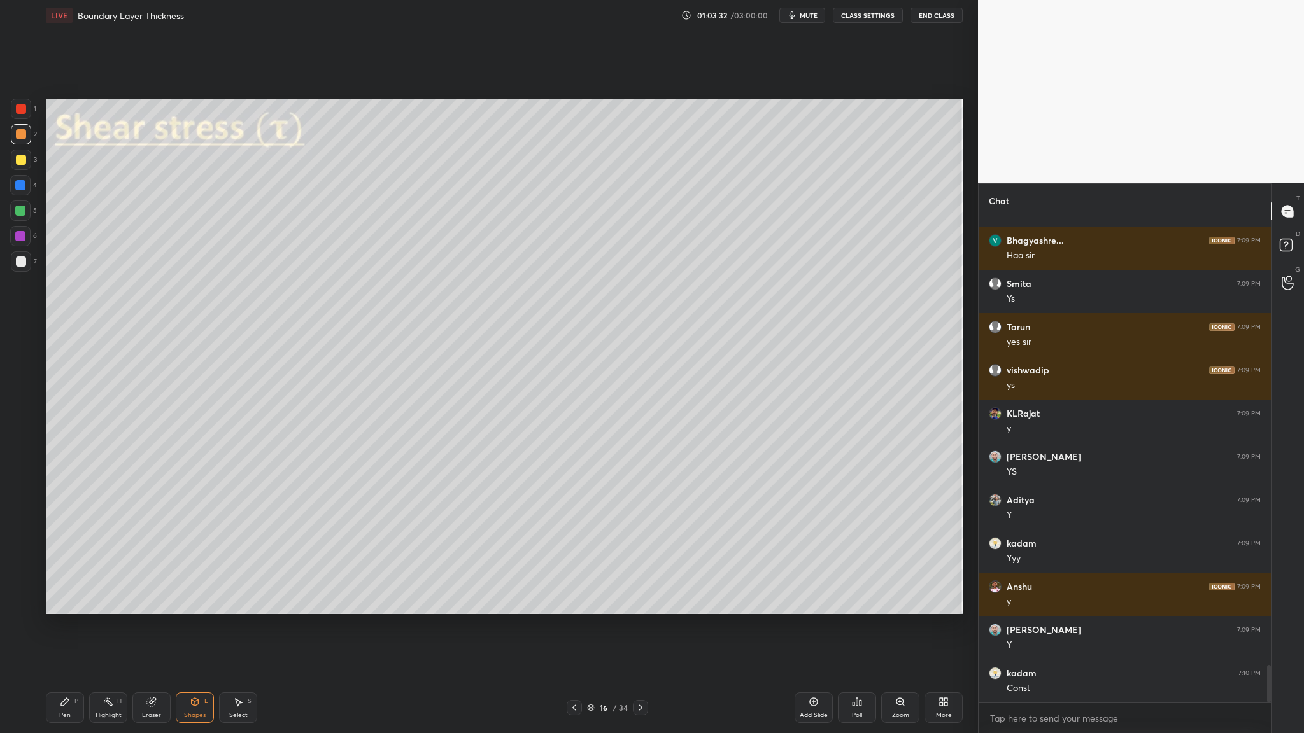
click at [20, 160] on div at bounding box center [21, 160] width 10 height 10
click at [23, 132] on div at bounding box center [21, 134] width 10 height 10
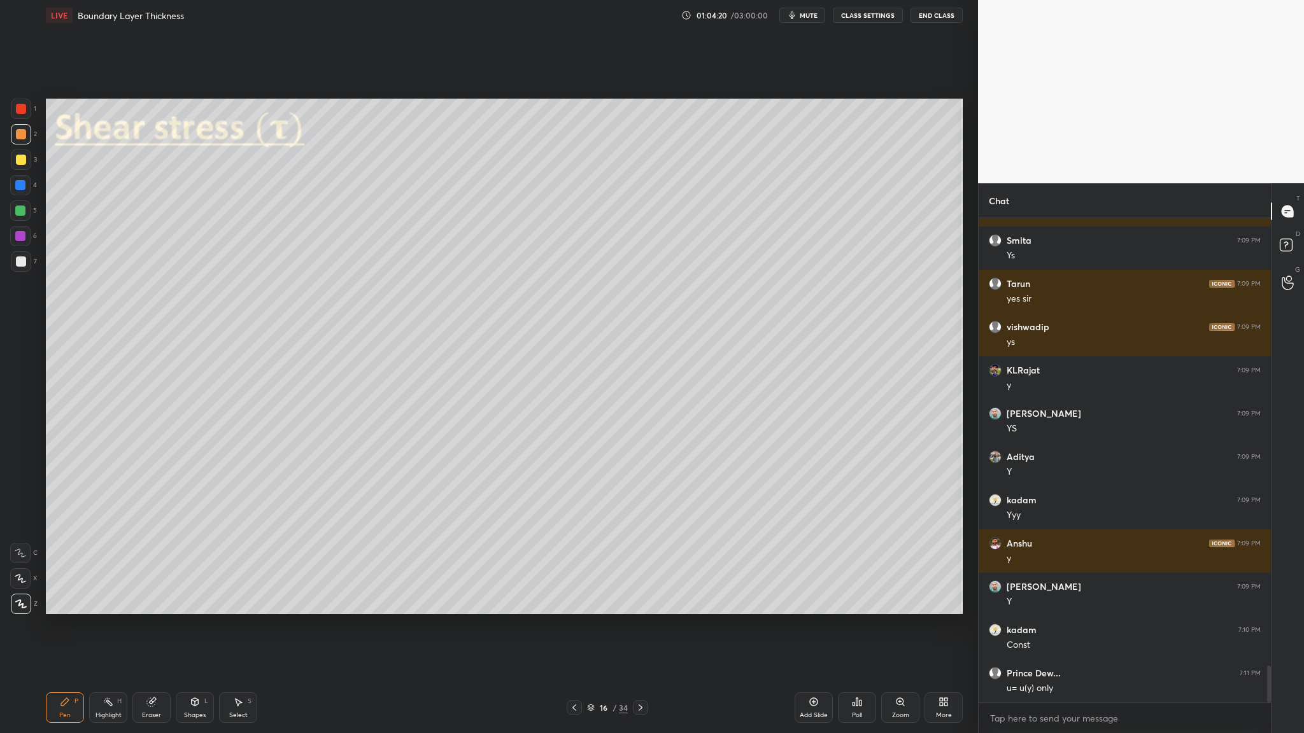
click at [24, 152] on div at bounding box center [21, 160] width 20 height 20
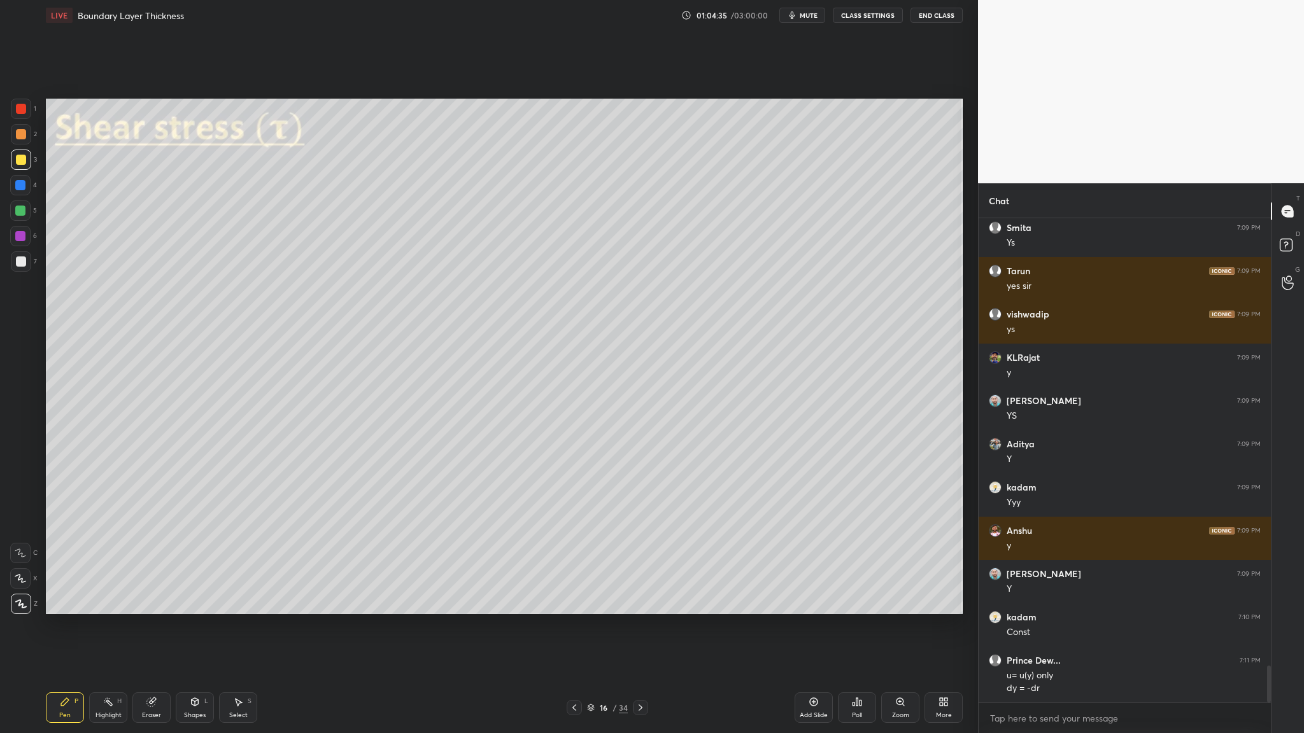
drag, startPoint x: 20, startPoint y: 130, endPoint x: 24, endPoint y: 137, distance: 7.4
click at [20, 131] on div at bounding box center [21, 134] width 10 height 10
drag, startPoint x: 20, startPoint y: 216, endPoint x: 35, endPoint y: 215, distance: 14.7
click at [21, 216] on div at bounding box center [20, 210] width 20 height 20
click at [20, 264] on div at bounding box center [21, 262] width 10 height 10
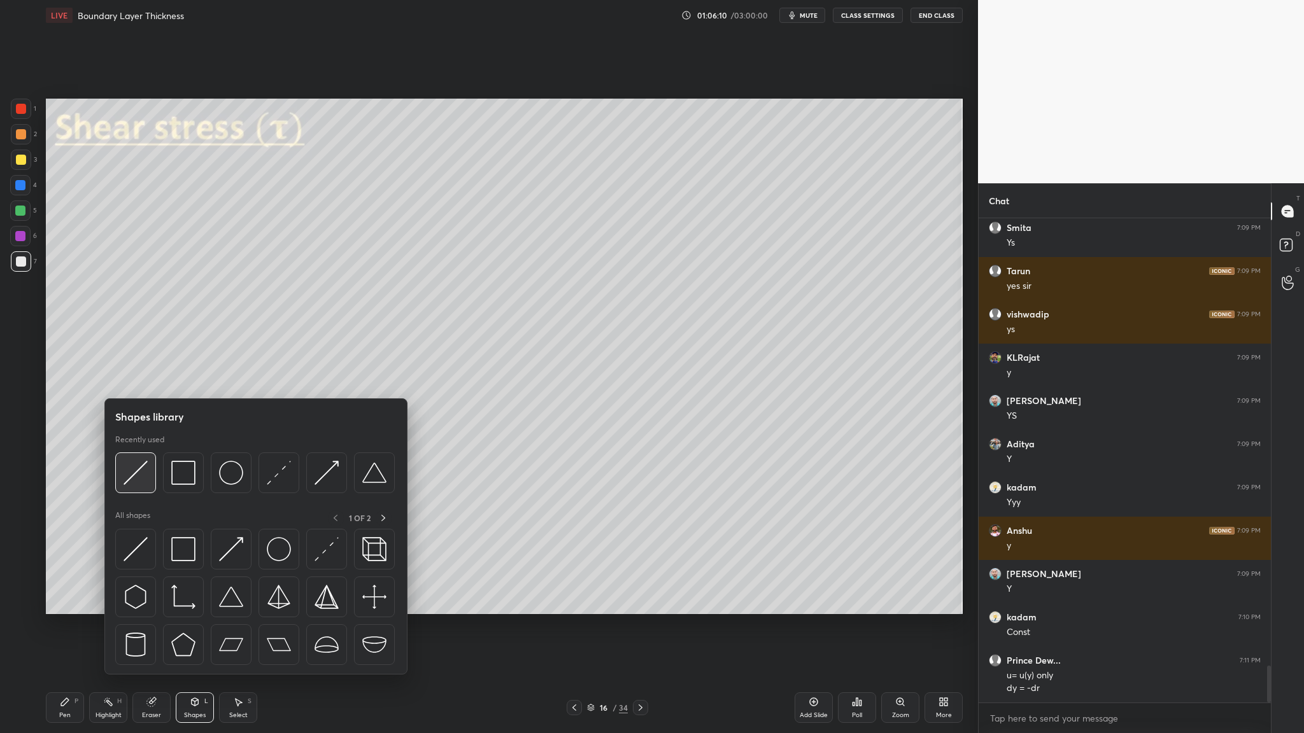
click at [138, 379] on img at bounding box center [135, 473] width 24 height 24
click at [142, 379] on div at bounding box center [135, 473] width 41 height 41
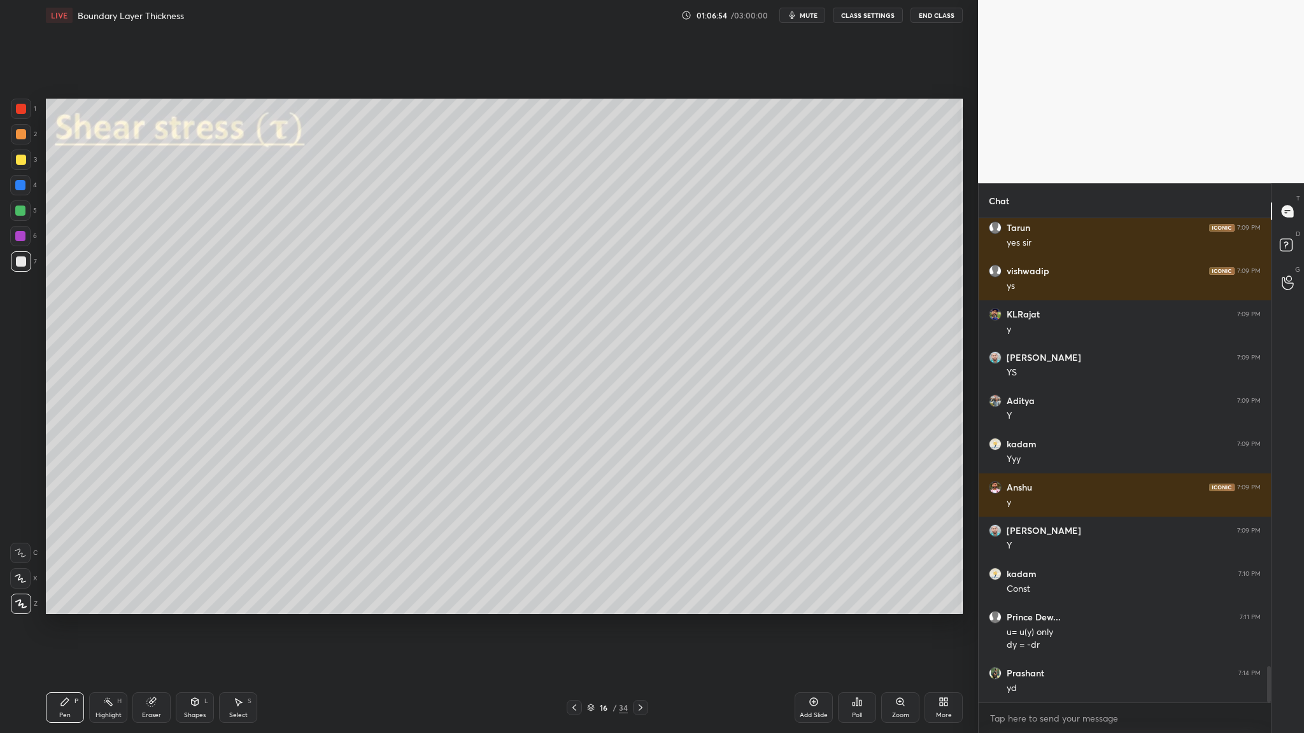
scroll to position [5932, 0]
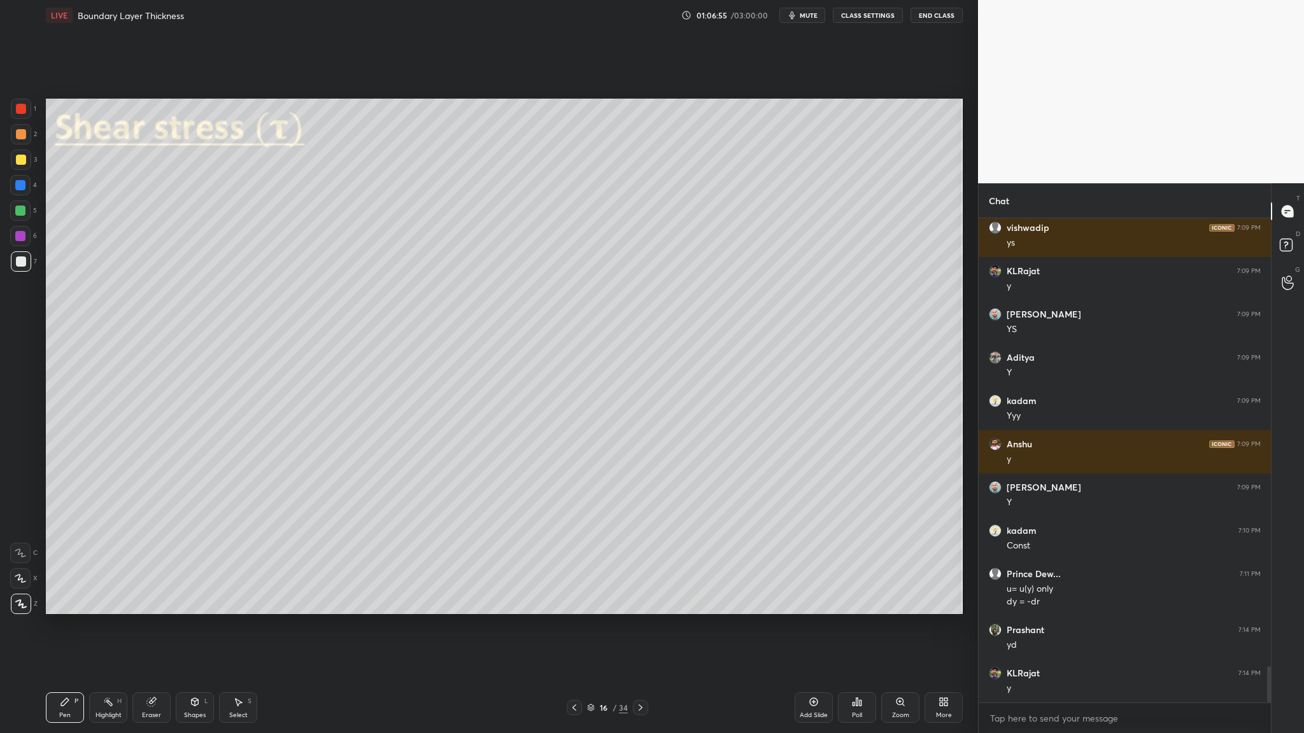
drag, startPoint x: 21, startPoint y: 107, endPoint x: 38, endPoint y: 127, distance: 26.2
click at [21, 106] on div at bounding box center [21, 109] width 10 height 10
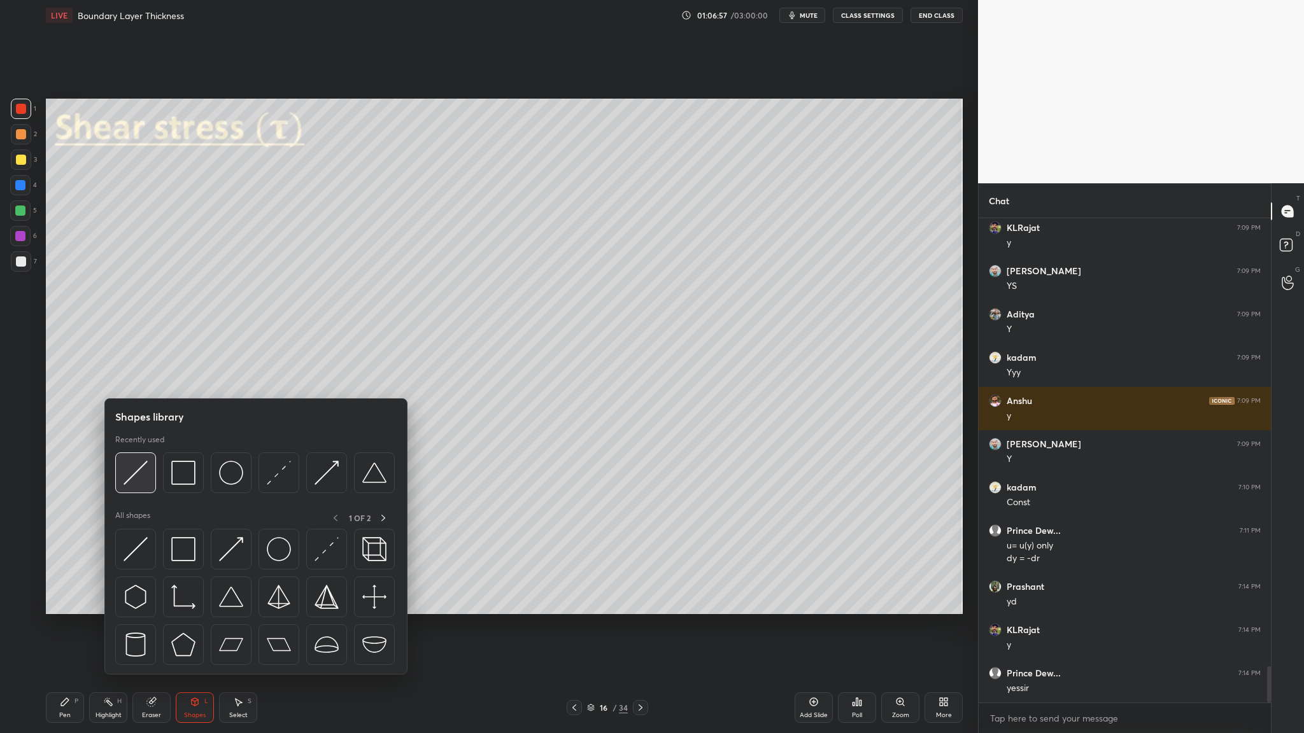
click at [136, 379] on img at bounding box center [135, 473] width 24 height 24
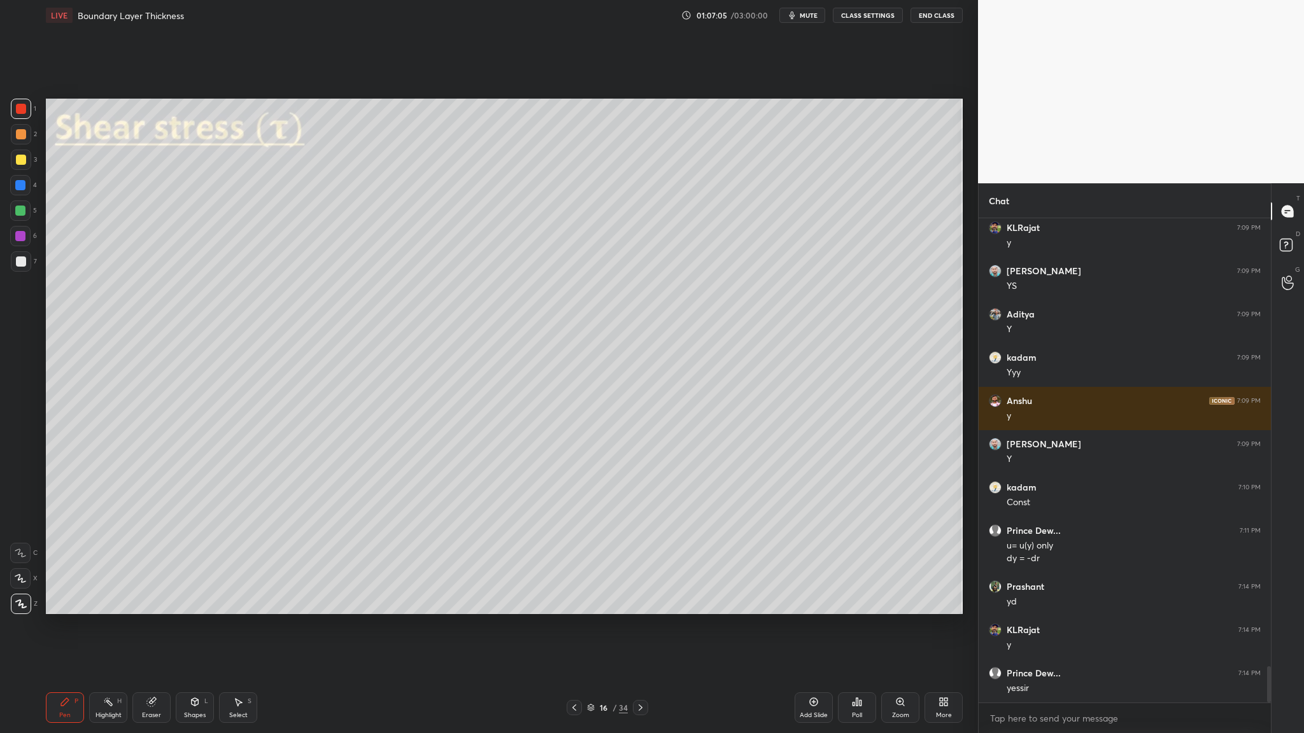
click at [20, 260] on div at bounding box center [21, 262] width 10 height 10
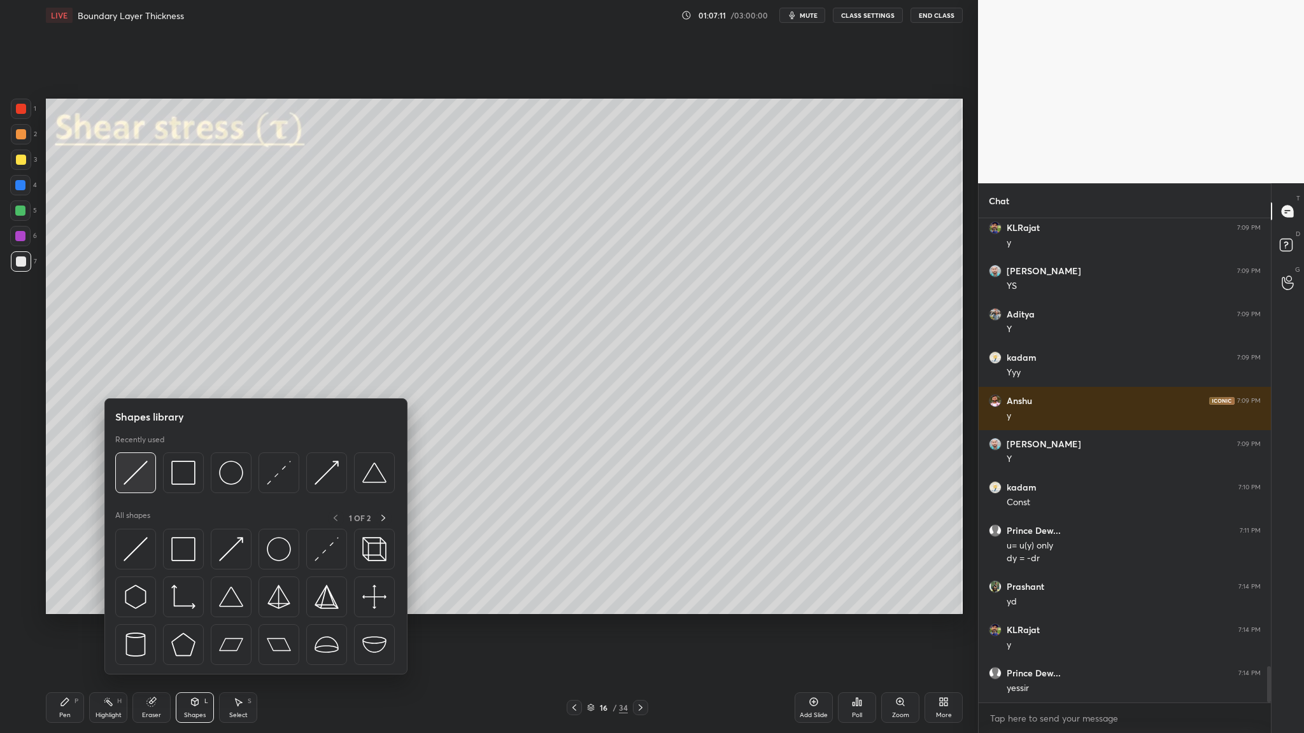
click at [138, 379] on div at bounding box center [135, 473] width 41 height 41
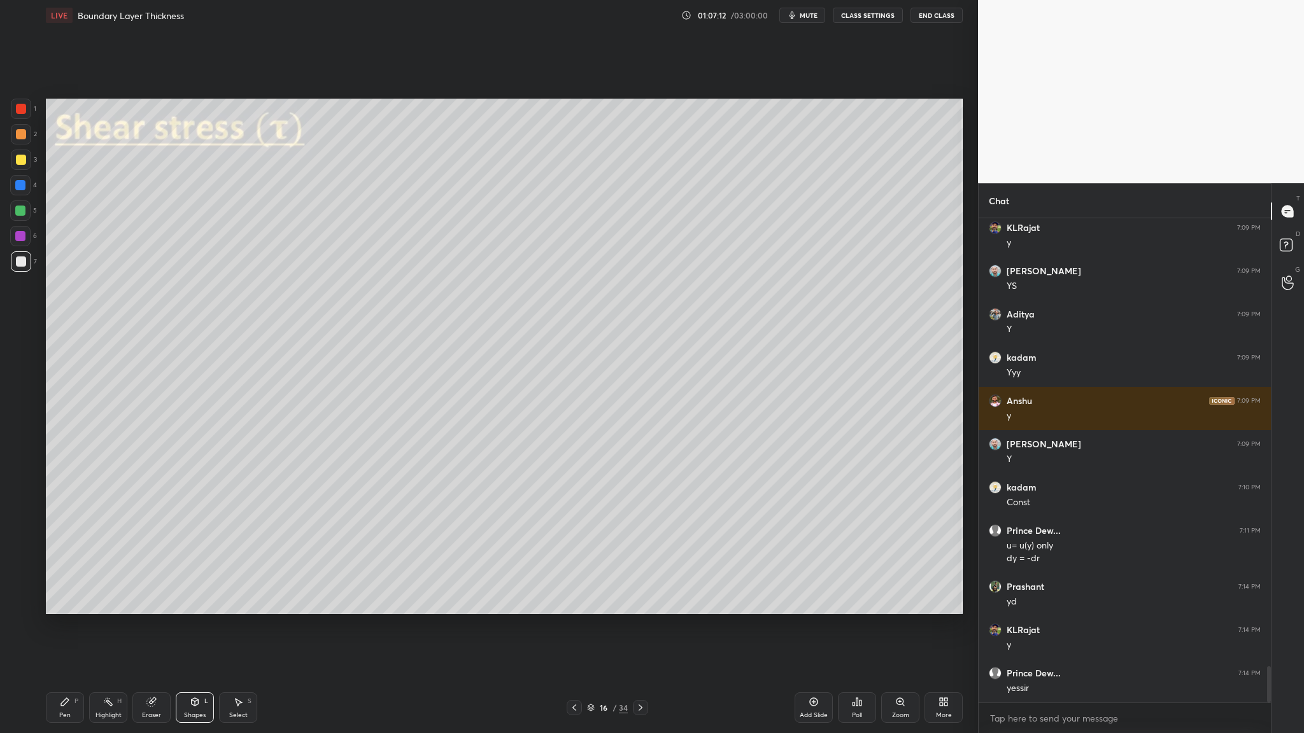
click at [25, 110] on div at bounding box center [21, 109] width 10 height 10
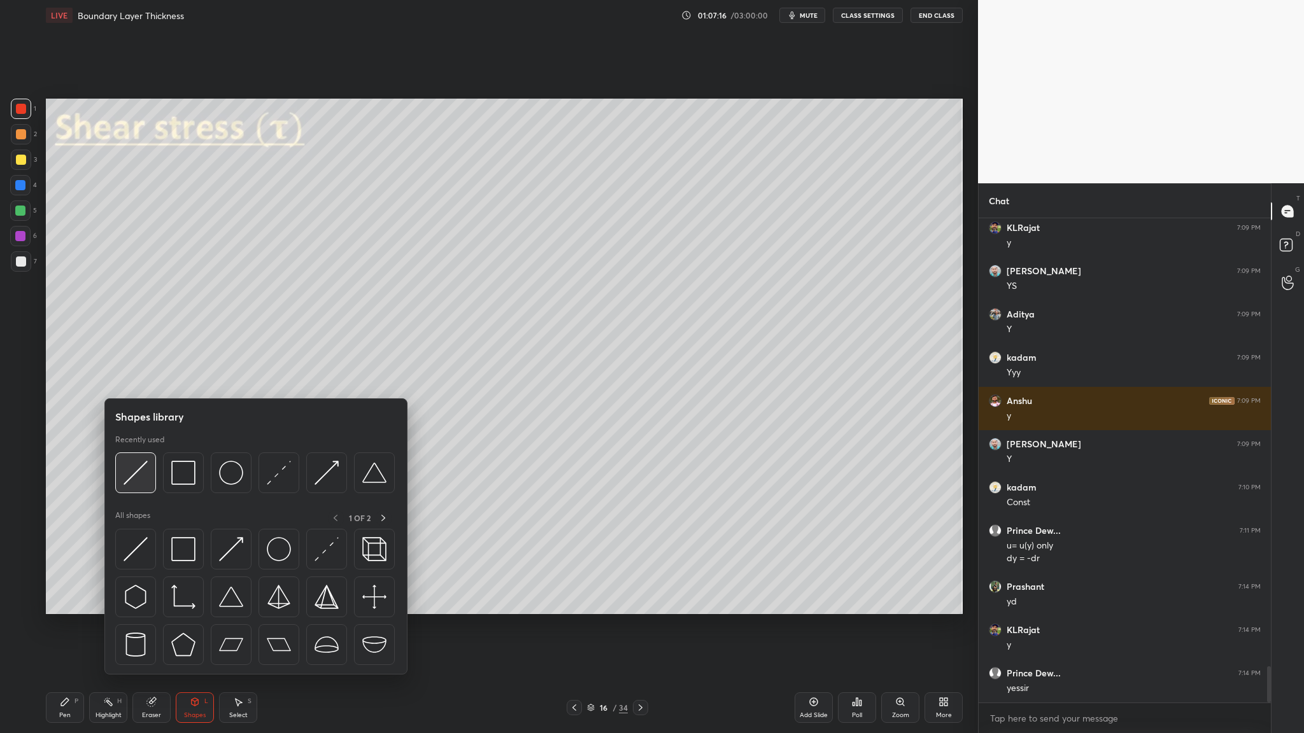
click at [138, 379] on div at bounding box center [135, 473] width 41 height 41
click at [137, 379] on div at bounding box center [135, 473] width 41 height 41
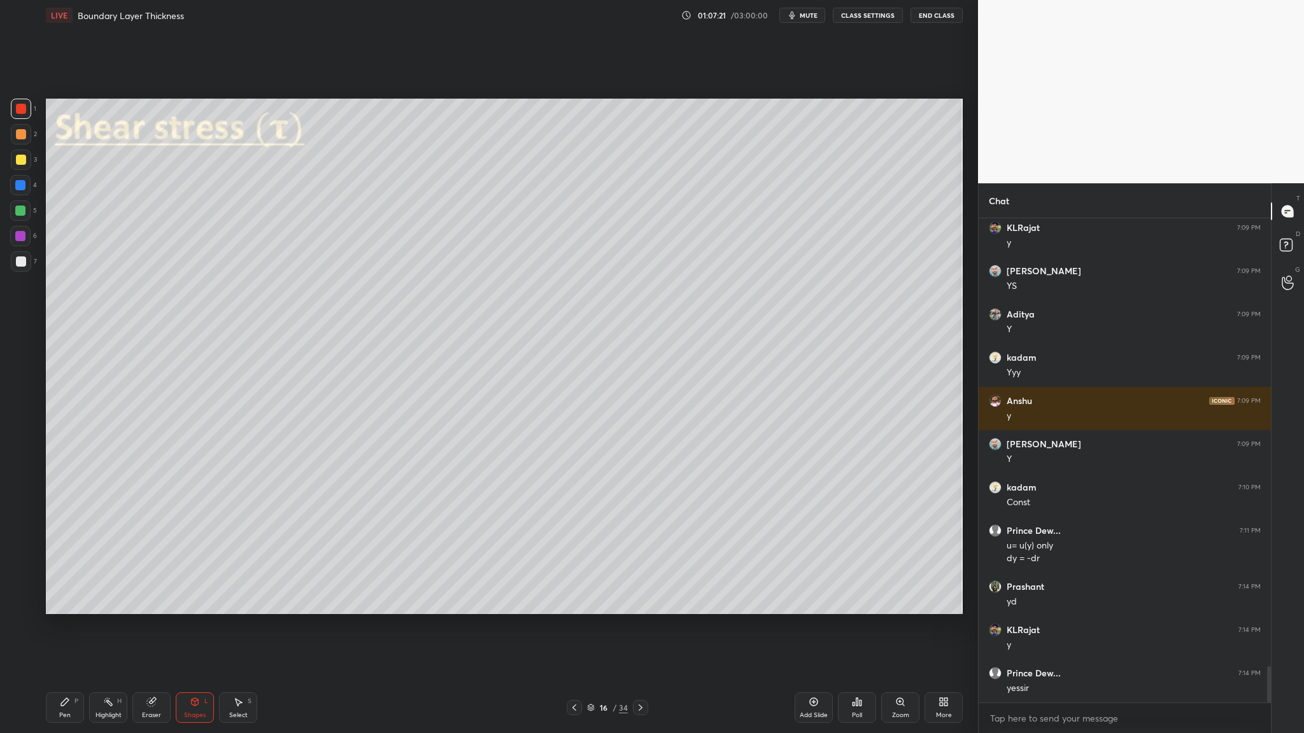
drag, startPoint x: 21, startPoint y: 138, endPoint x: 39, endPoint y: 141, distance: 18.1
click at [22, 137] on div at bounding box center [21, 134] width 10 height 10
click at [20, 269] on div at bounding box center [21, 261] width 20 height 20
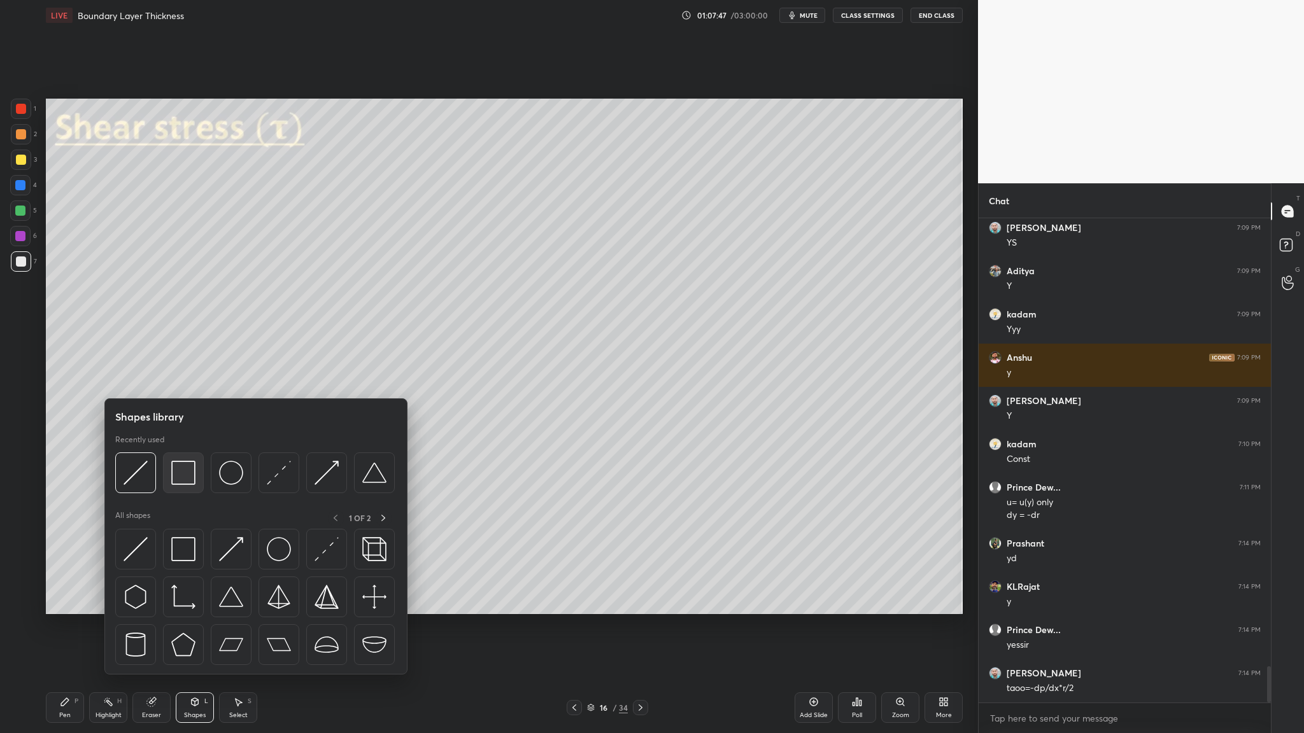
click at [185, 379] on div at bounding box center [183, 473] width 41 height 41
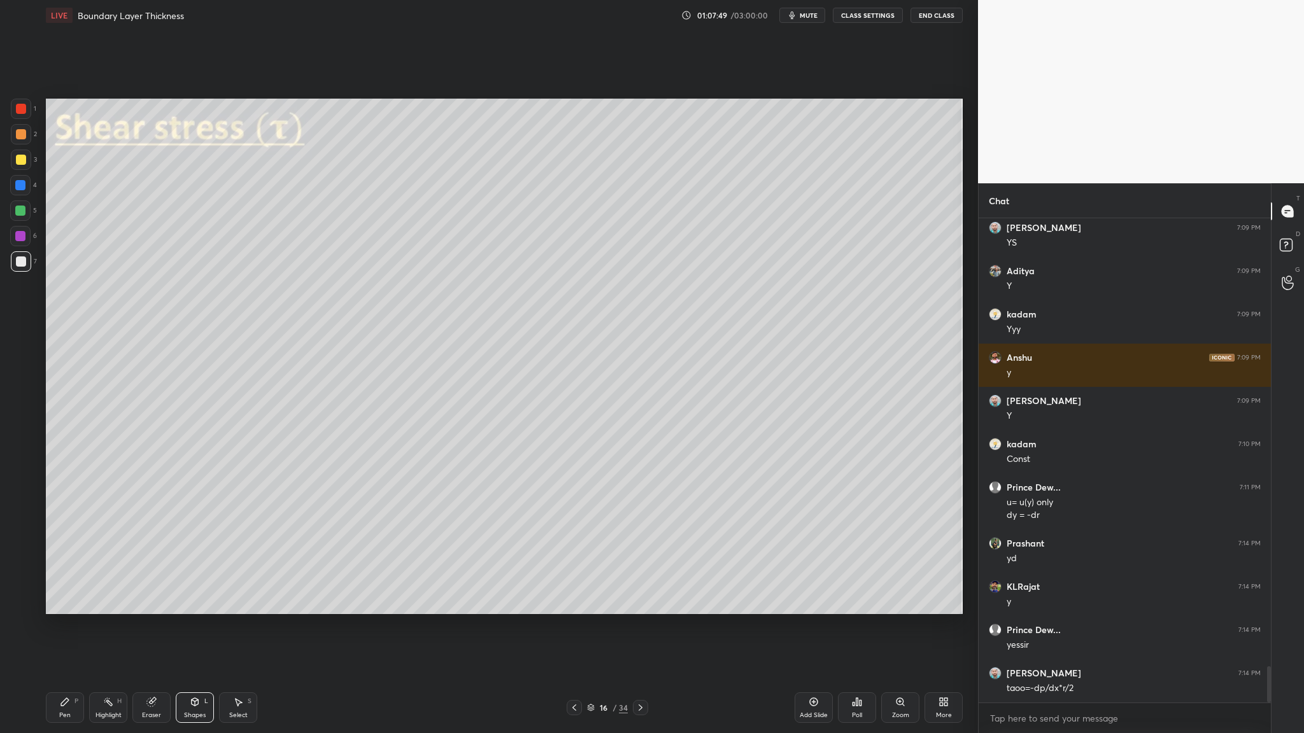
drag, startPoint x: 20, startPoint y: 136, endPoint x: 31, endPoint y: 139, distance: 11.3
click at [20, 136] on div at bounding box center [21, 134] width 10 height 10
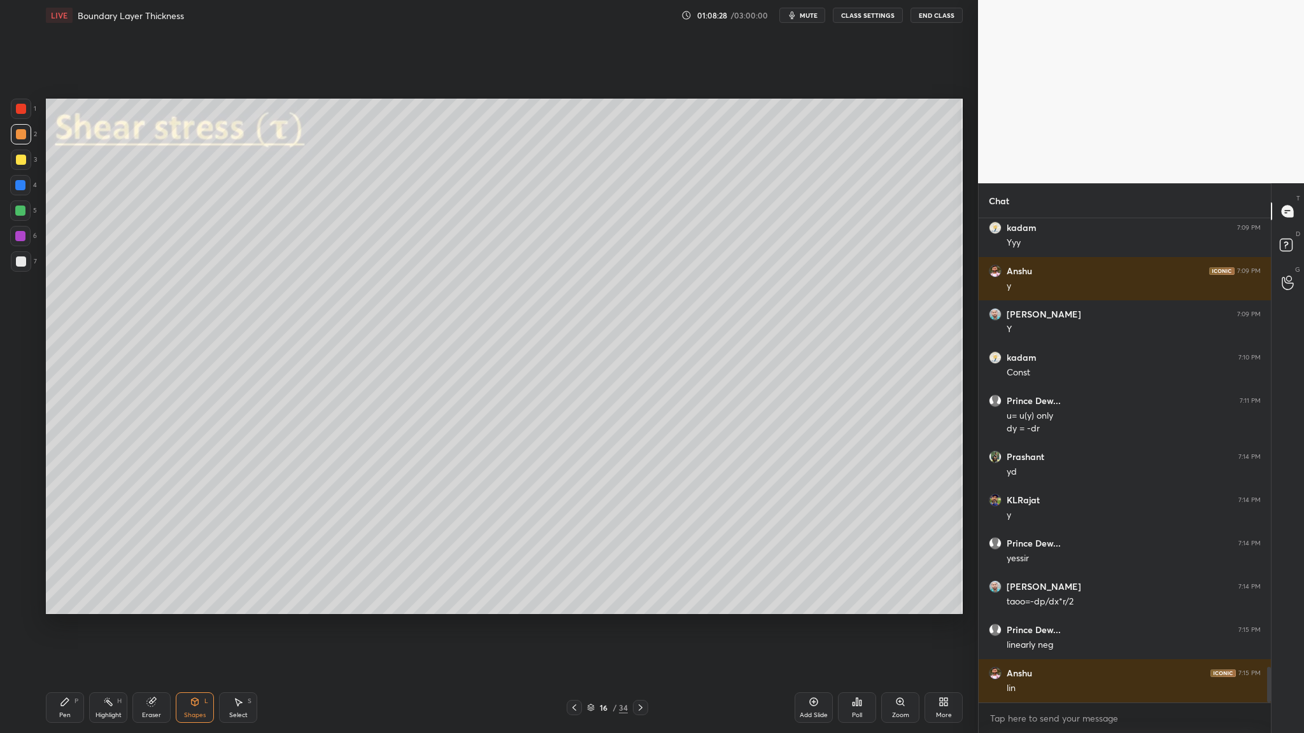
scroll to position [6149, 0]
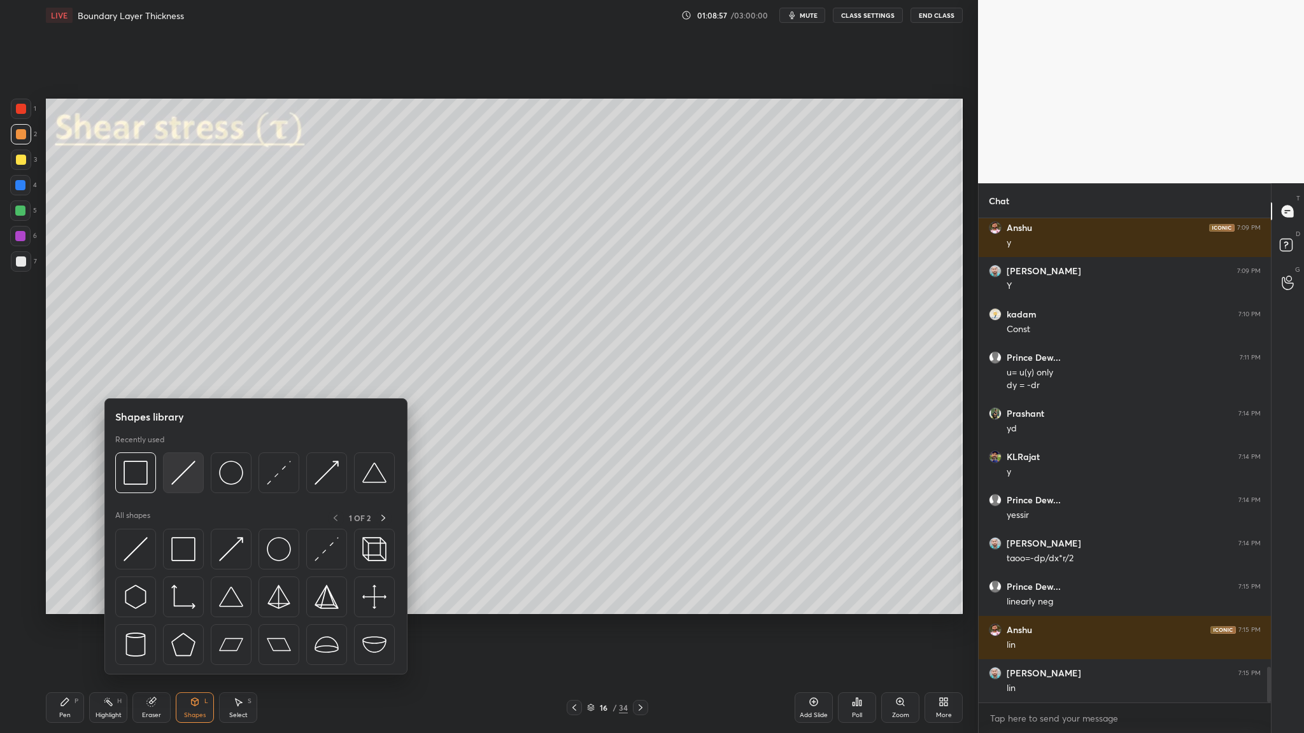
click at [179, 379] on div at bounding box center [183, 473] width 41 height 41
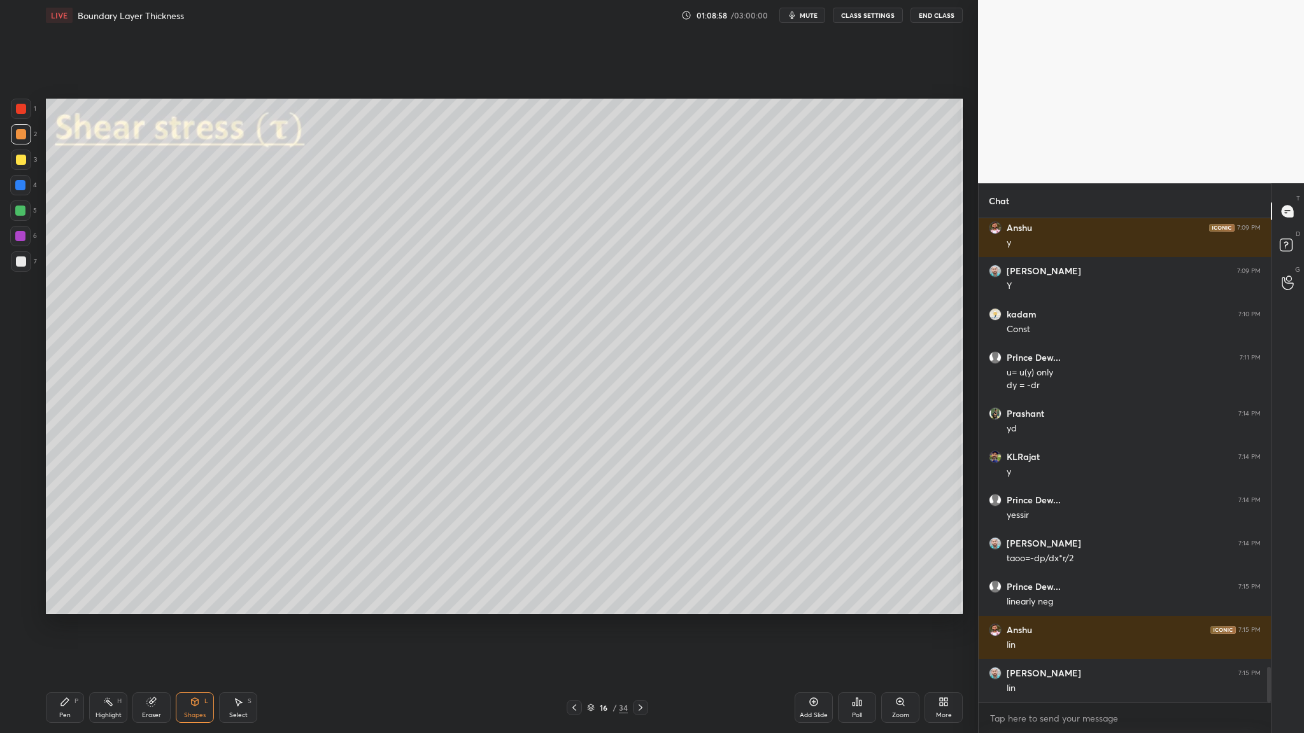
click at [17, 115] on div at bounding box center [21, 109] width 20 height 20
click at [22, 136] on div at bounding box center [21, 134] width 10 height 10
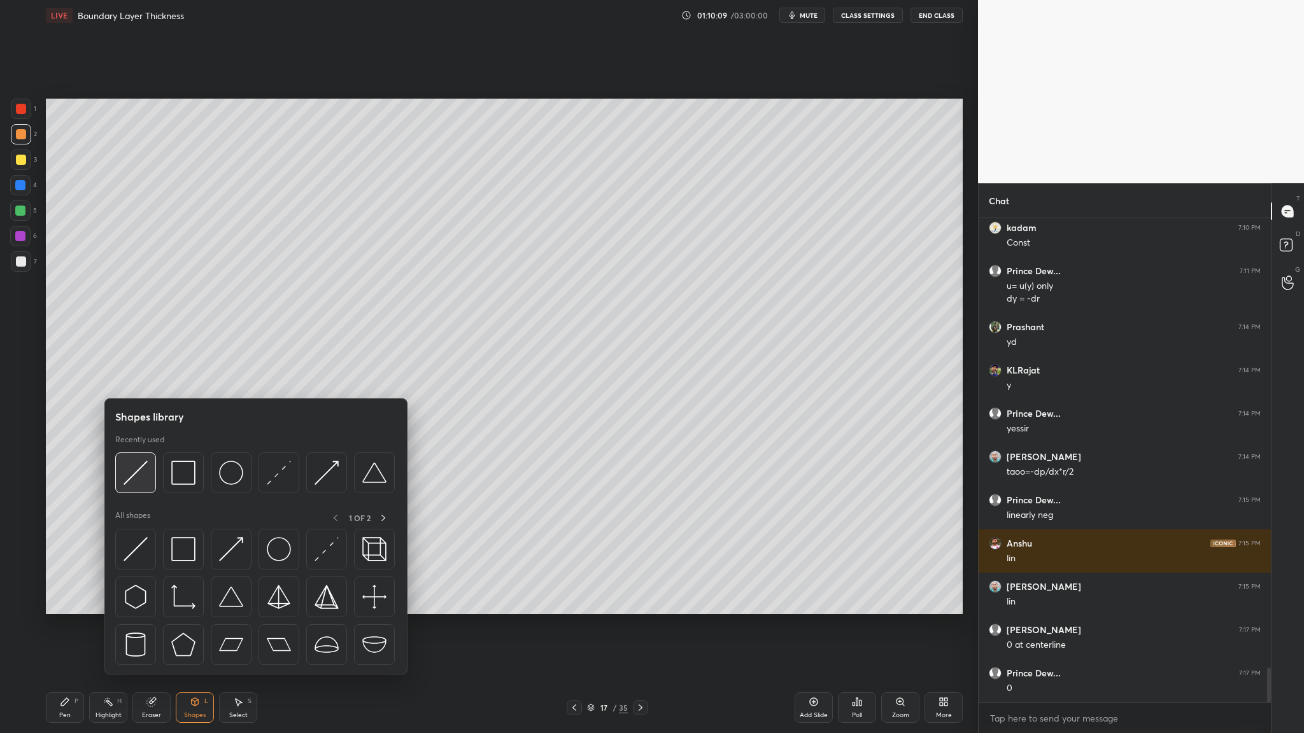
scroll to position [6278, 0]
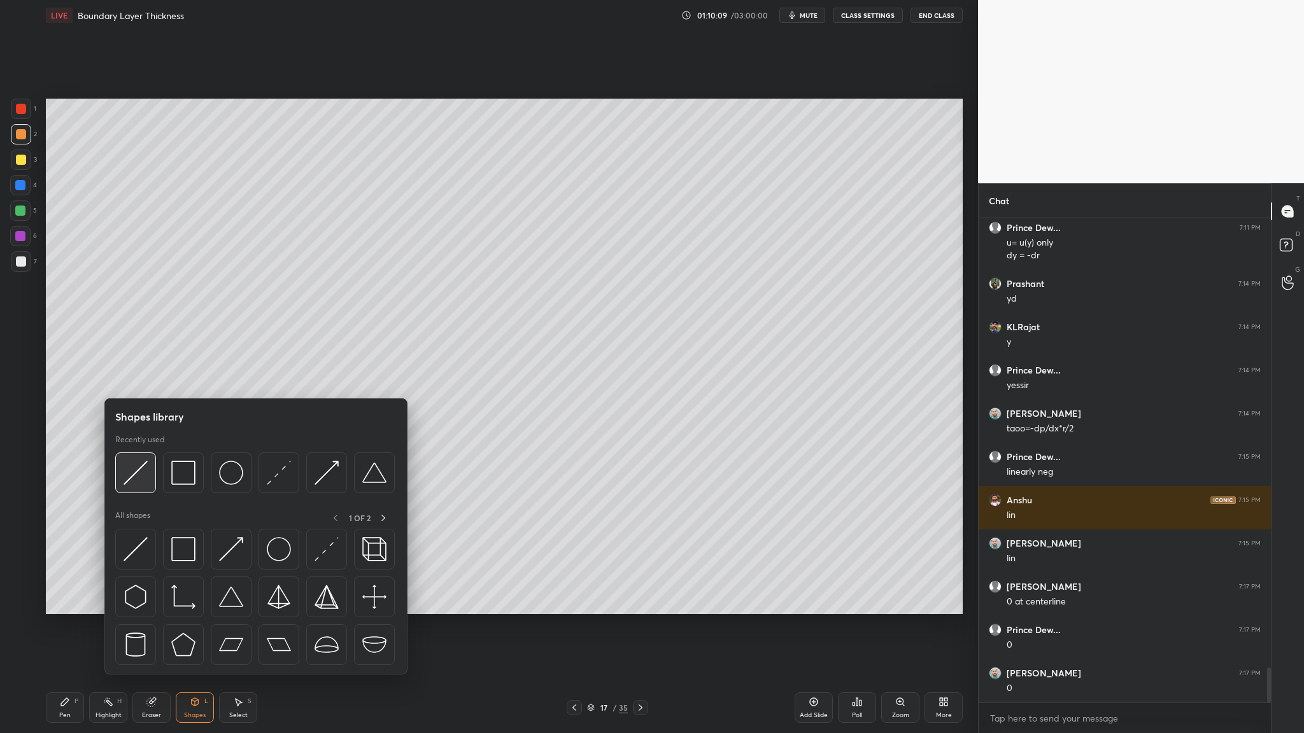
click at [134, 379] on div at bounding box center [135, 473] width 41 height 41
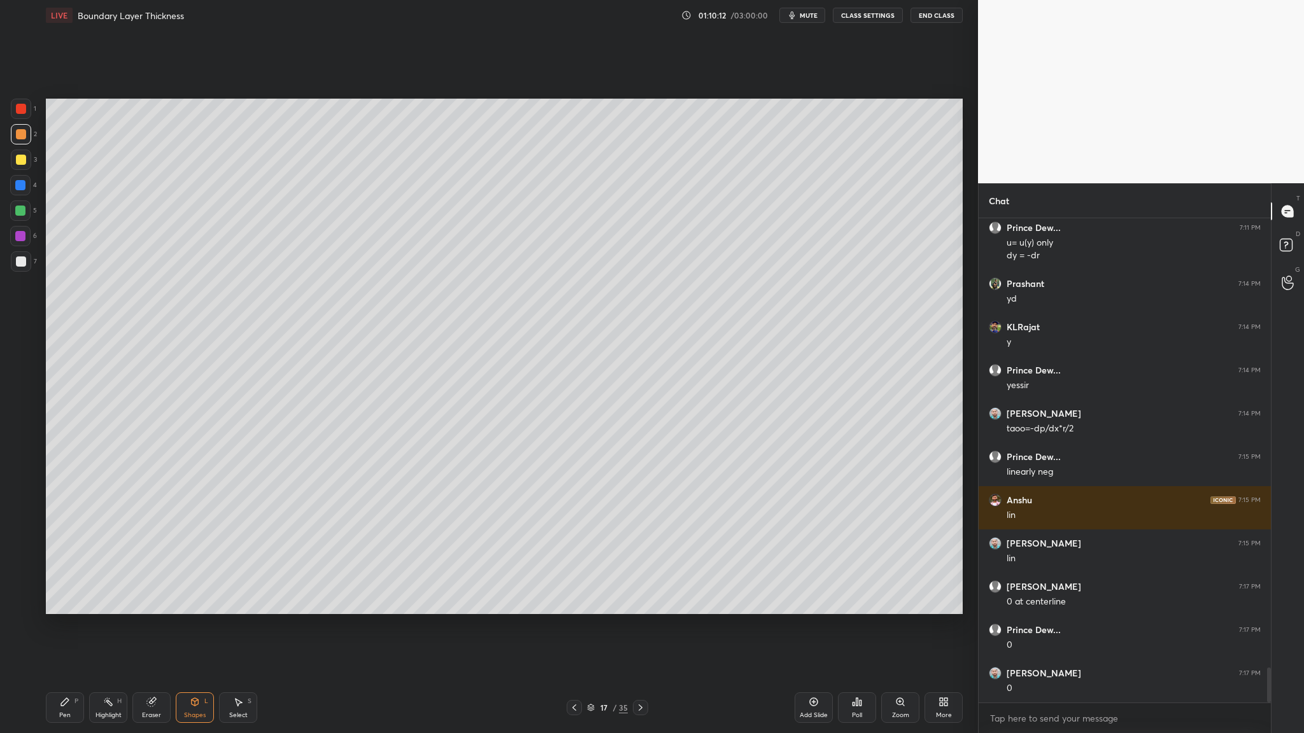
click at [18, 211] on div at bounding box center [20, 211] width 10 height 10
click at [20, 261] on div at bounding box center [21, 262] width 10 height 10
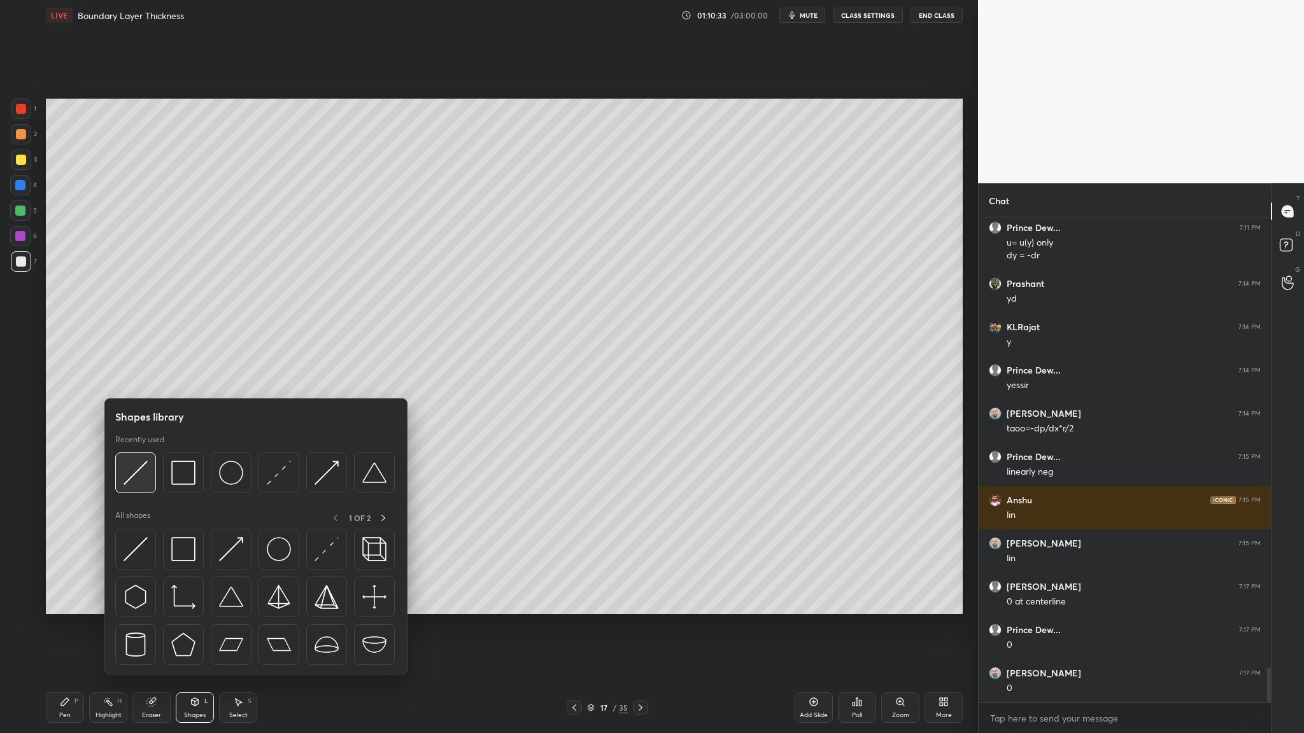
click at [137, 379] on img at bounding box center [135, 473] width 24 height 24
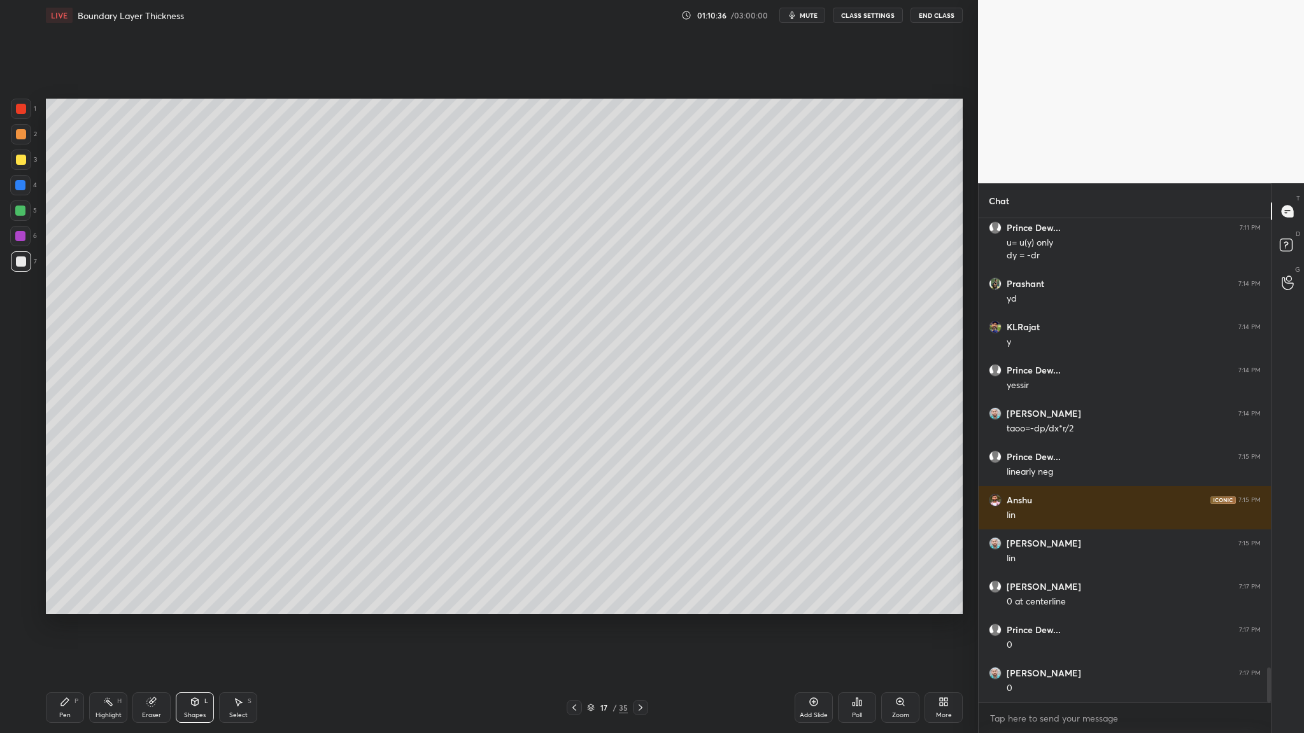
scroll to position [6322, 0]
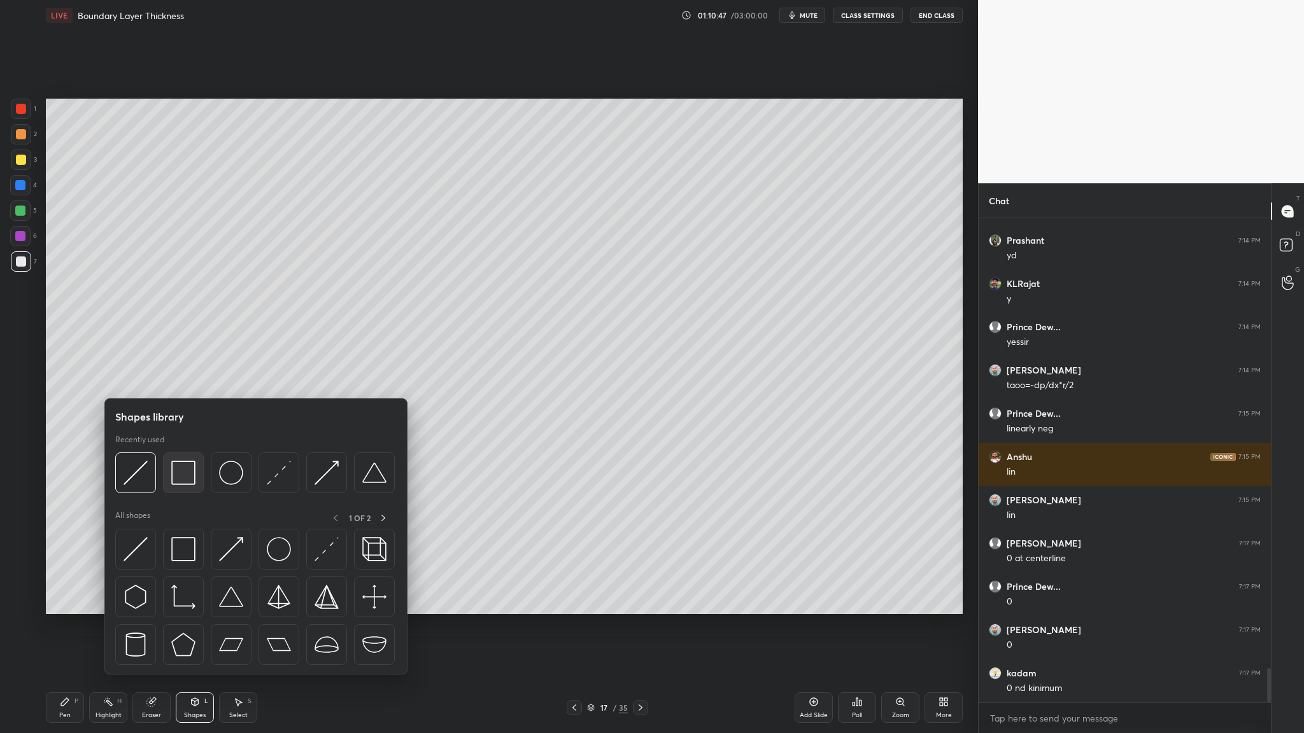
click at [186, 379] on div at bounding box center [183, 473] width 41 height 41
click at [266, 379] on div at bounding box center [278, 473] width 41 height 41
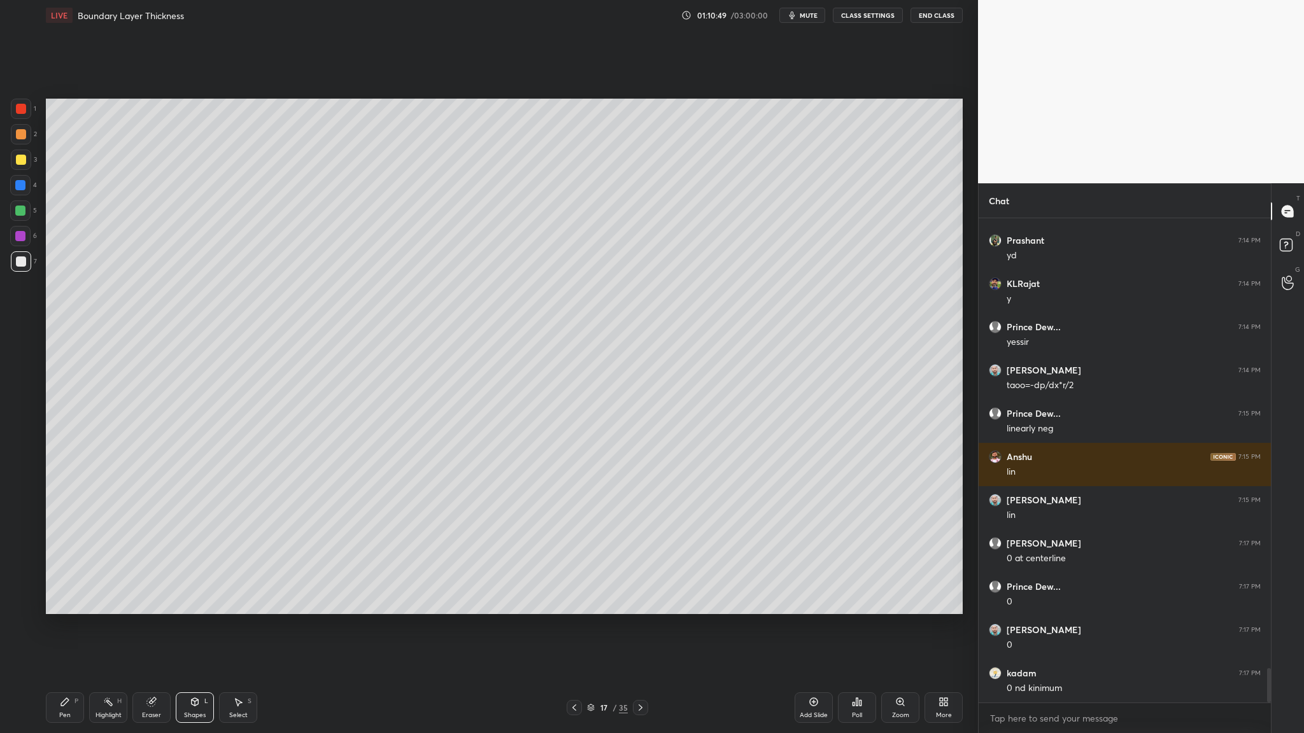
drag, startPoint x: 20, startPoint y: 135, endPoint x: 25, endPoint y: 173, distance: 38.6
click at [20, 137] on div at bounding box center [21, 134] width 10 height 10
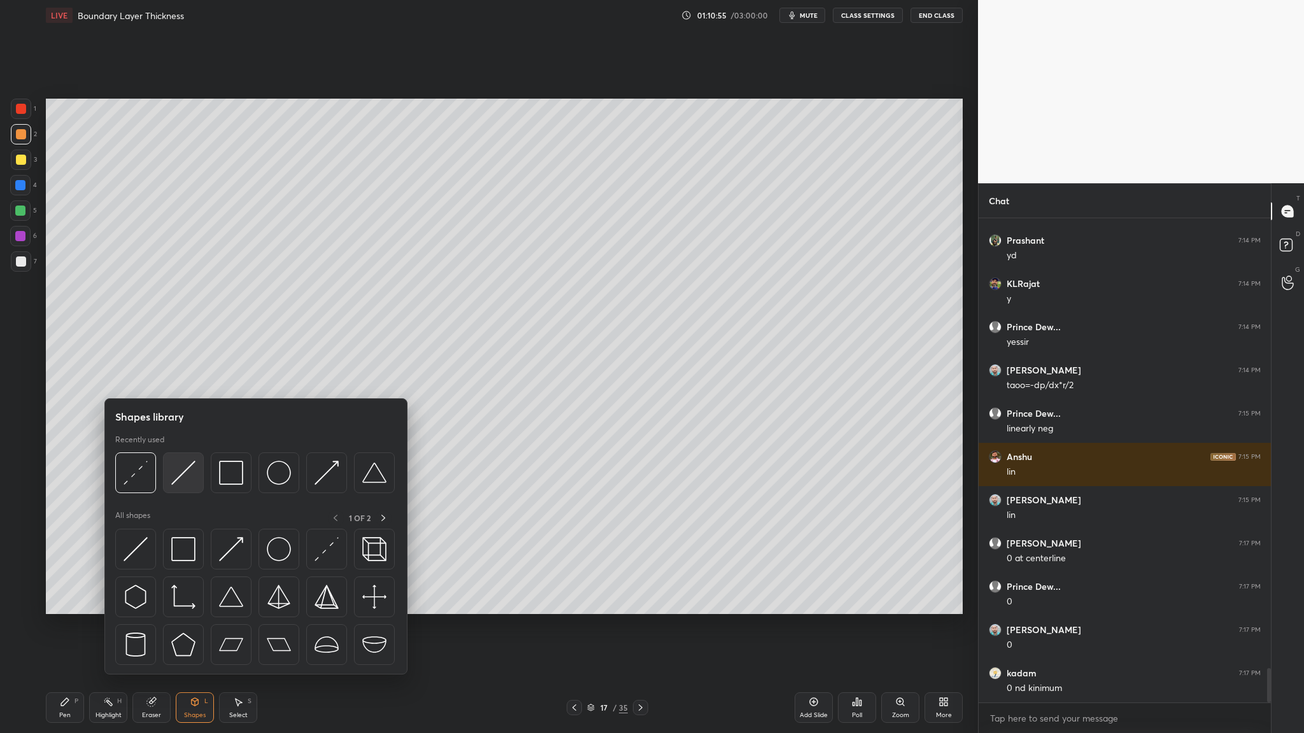
click at [183, 379] on img at bounding box center [183, 473] width 24 height 24
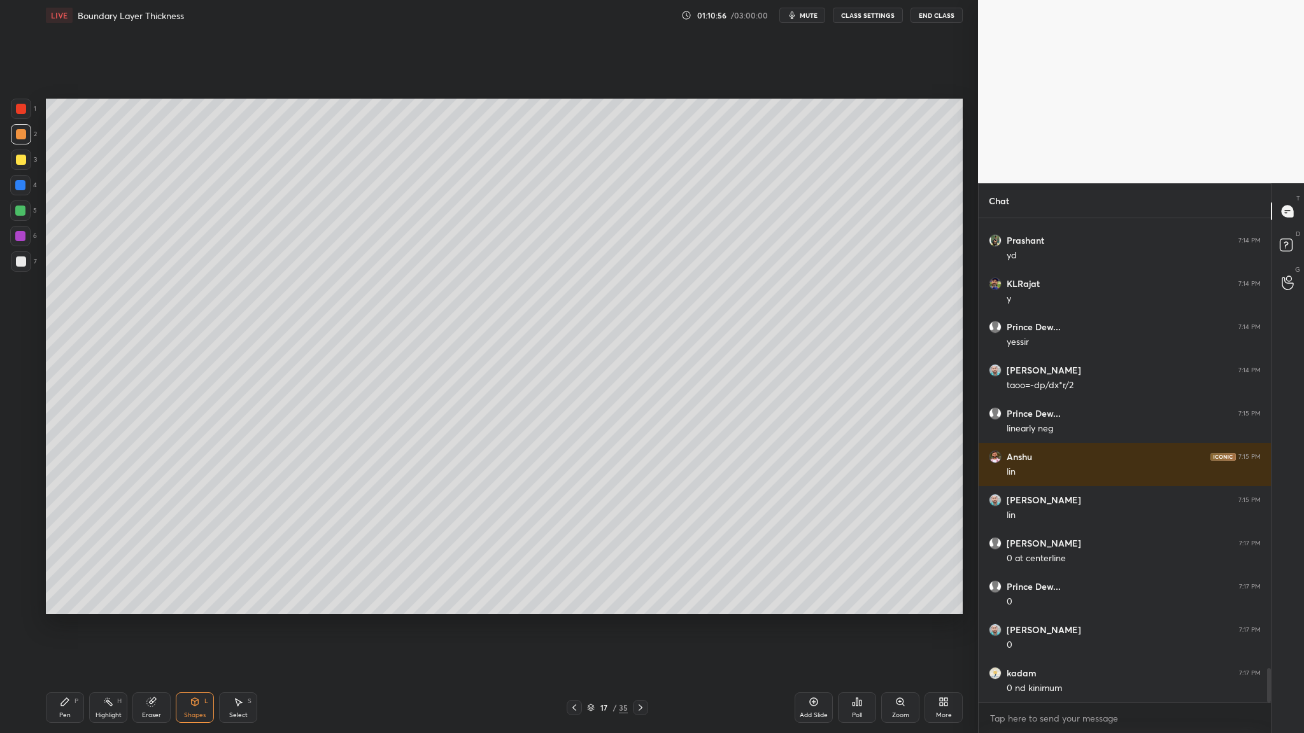
click at [23, 131] on div at bounding box center [21, 134] width 10 height 10
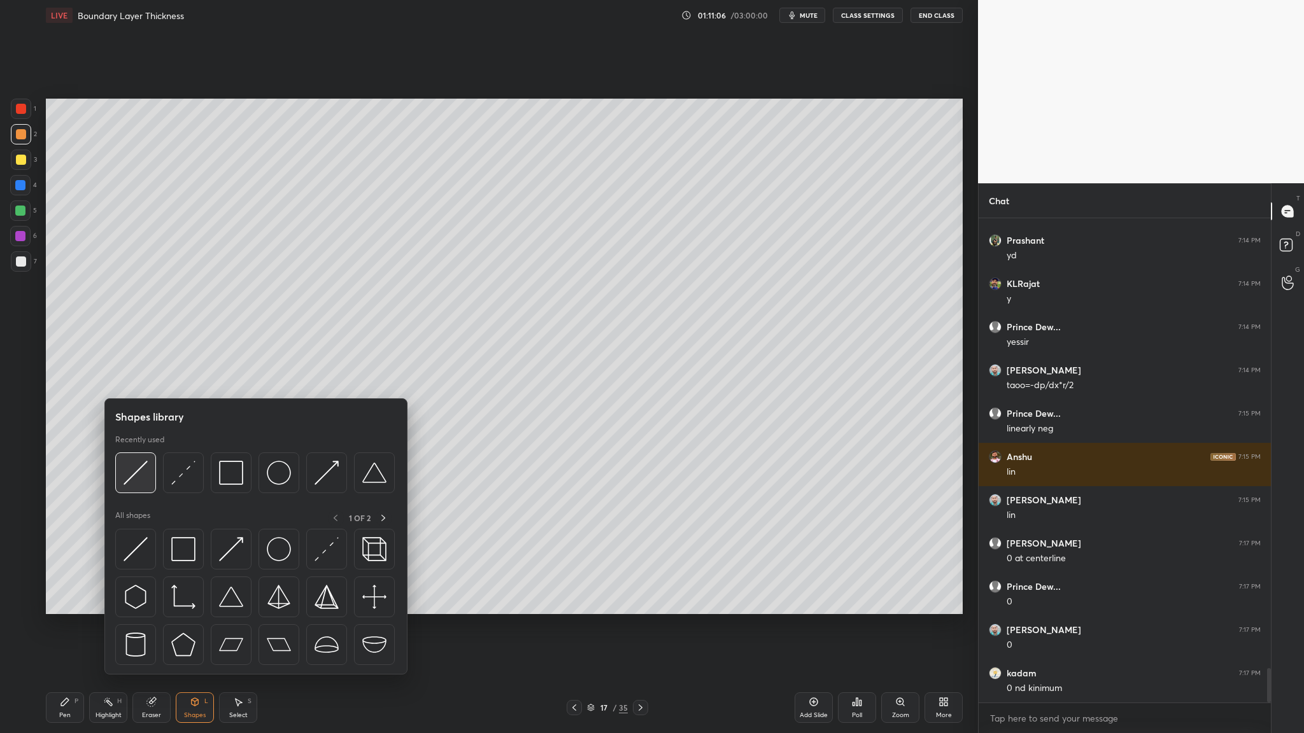
click at [144, 379] on div at bounding box center [135, 473] width 41 height 41
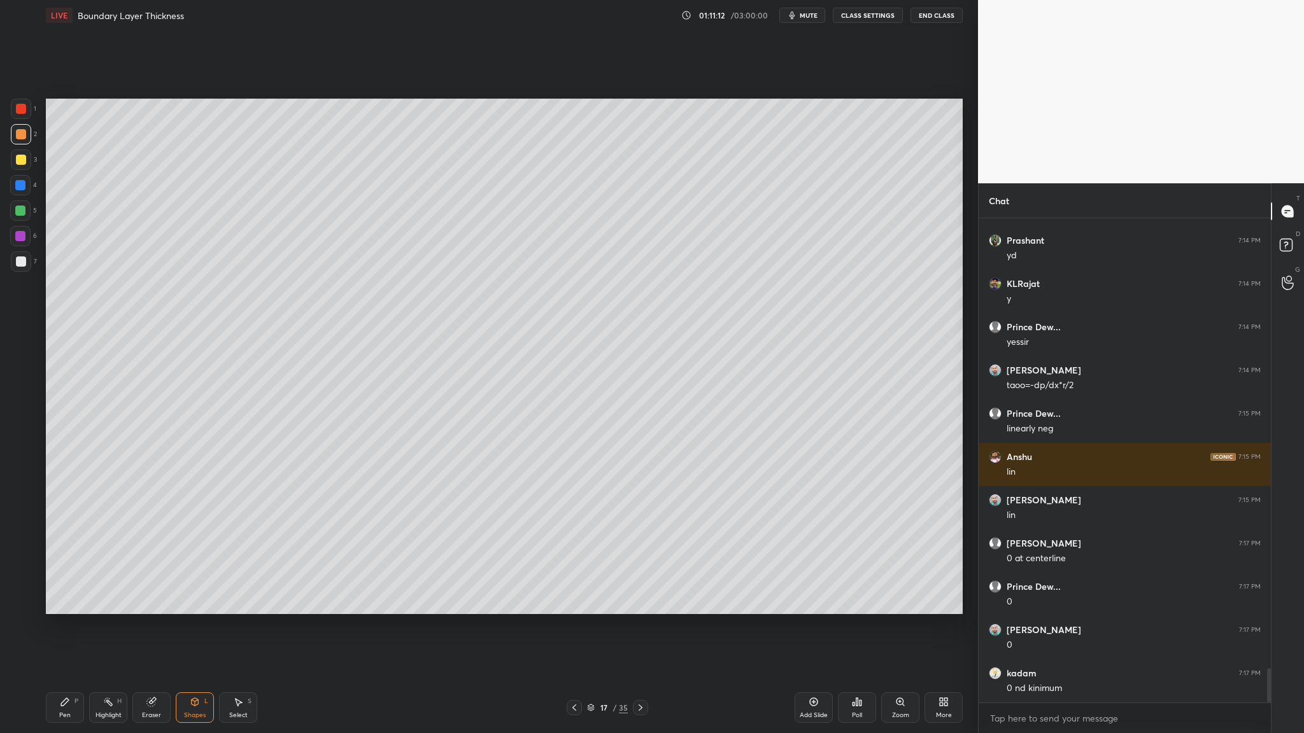
scroll to position [6365, 0]
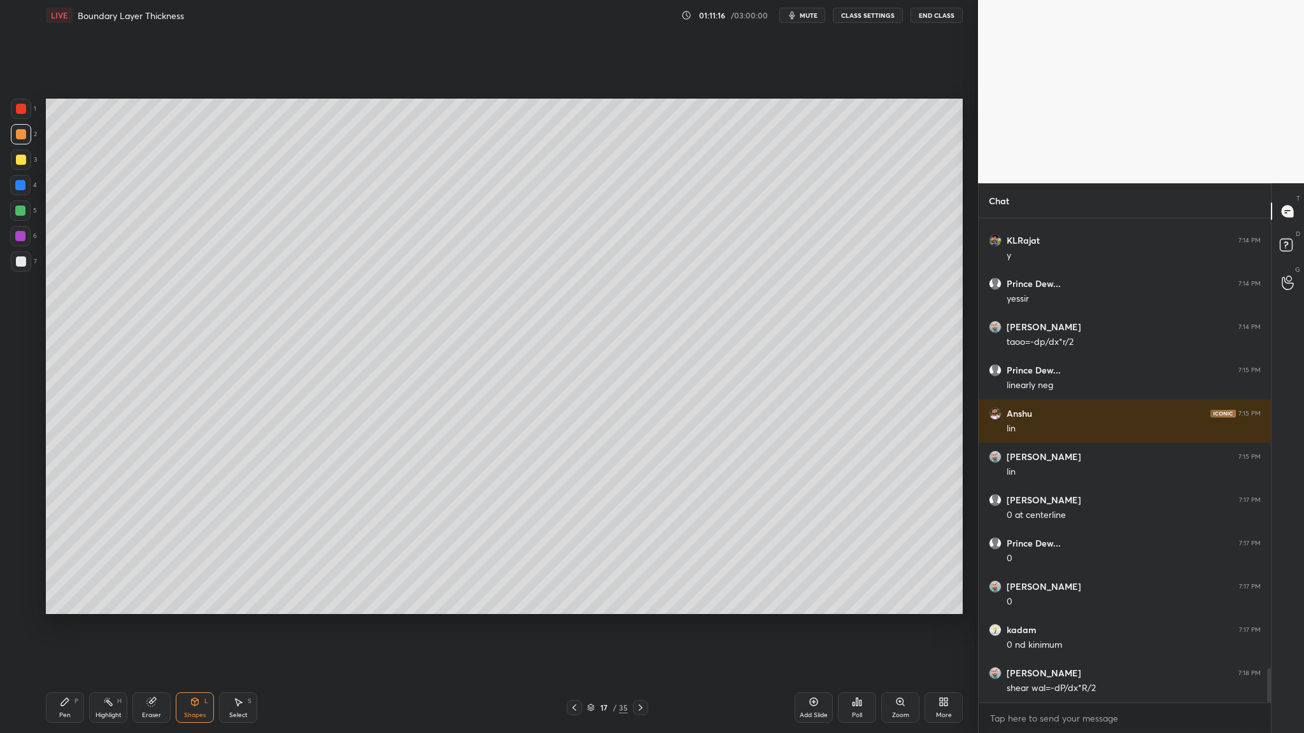
click at [33, 215] on div "5" at bounding box center [23, 210] width 27 height 20
click at [24, 262] on div at bounding box center [21, 262] width 10 height 10
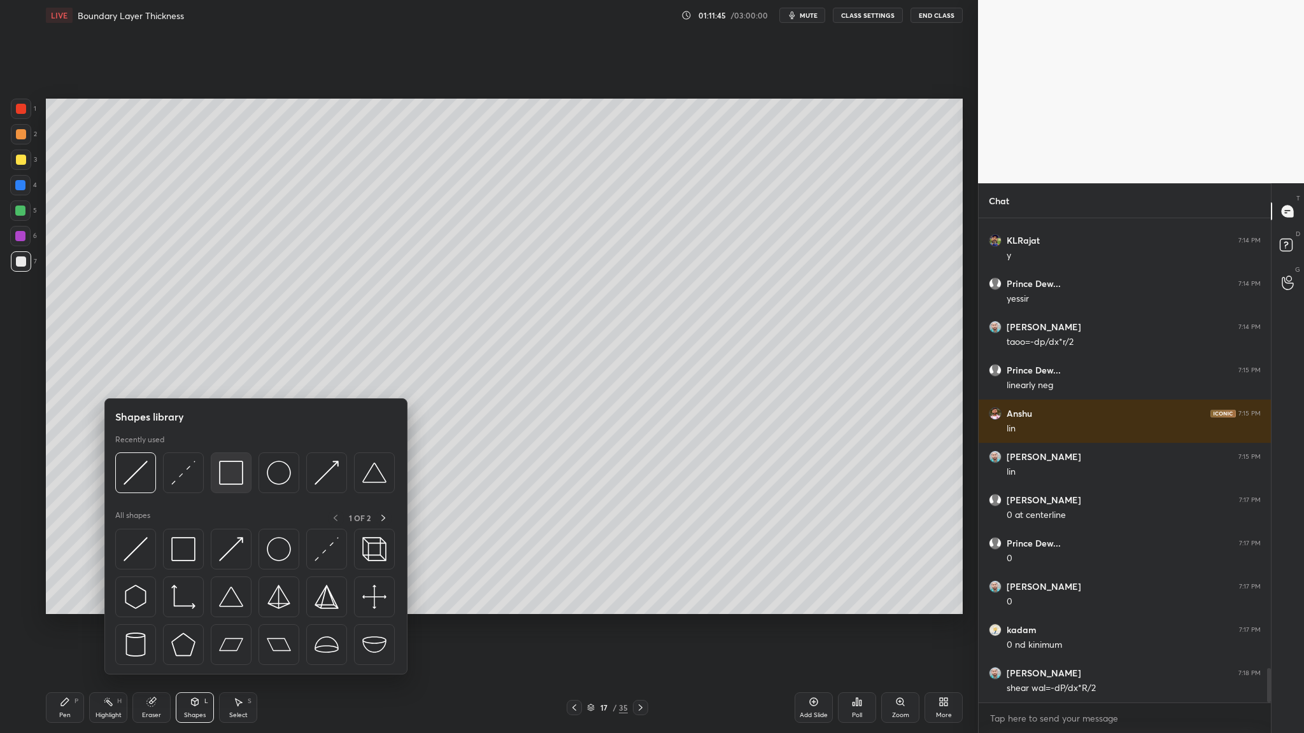
click at [235, 379] on div at bounding box center [231, 473] width 41 height 41
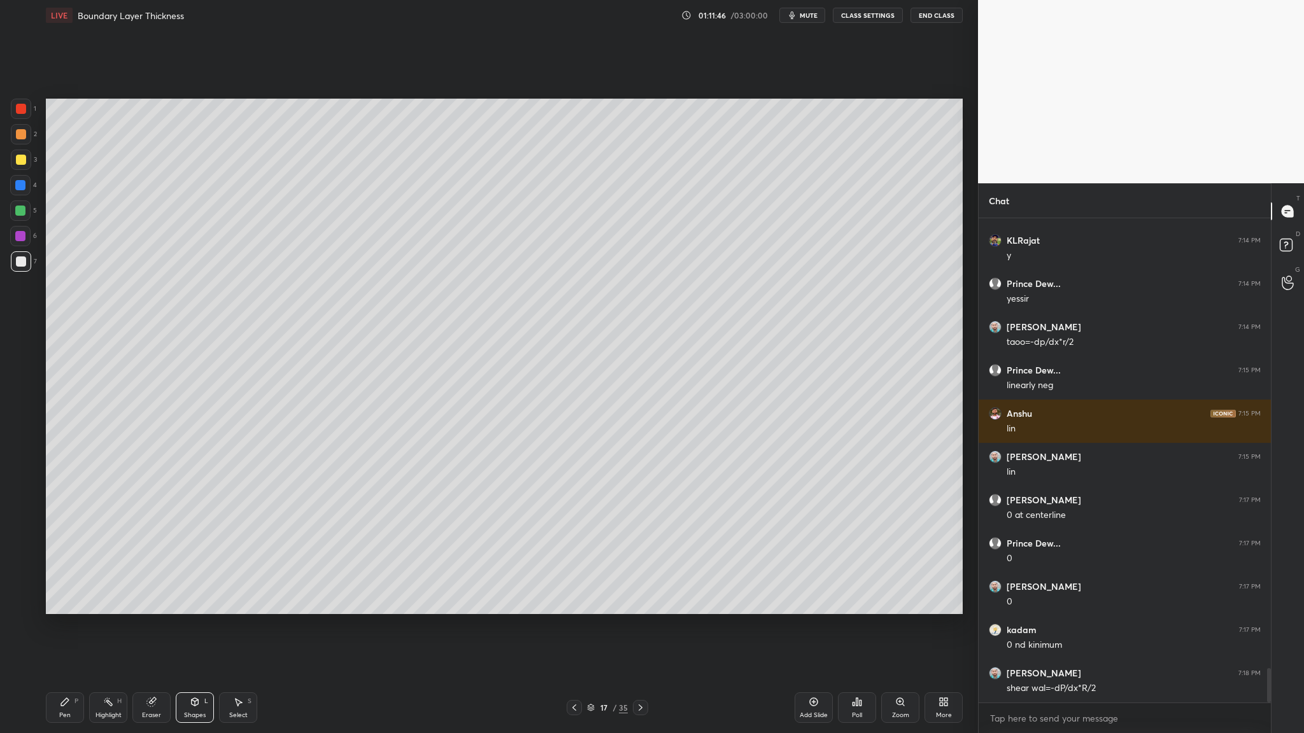
drag, startPoint x: 23, startPoint y: 136, endPoint x: 29, endPoint y: 136, distance: 6.4
click at [23, 136] on div at bounding box center [21, 134] width 10 height 10
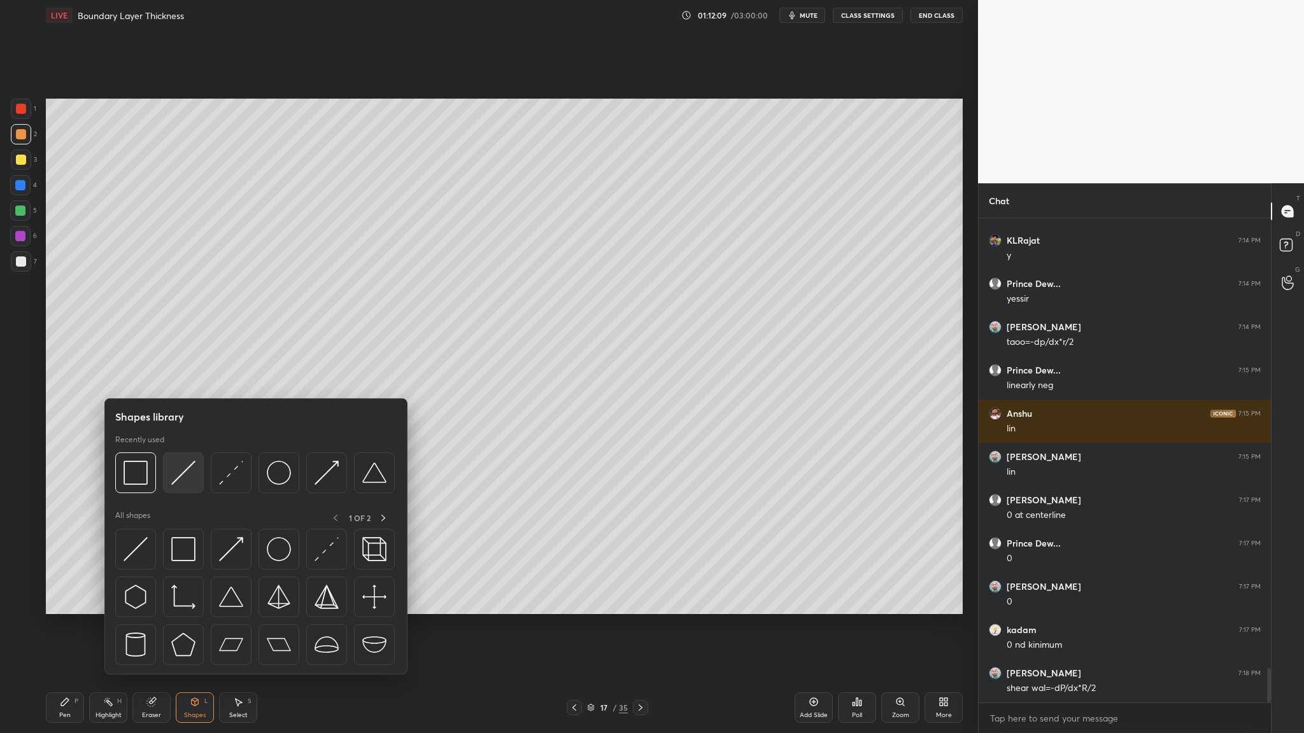
click at [191, 379] on img at bounding box center [183, 473] width 24 height 24
click at [318, 379] on img at bounding box center [326, 473] width 24 height 24
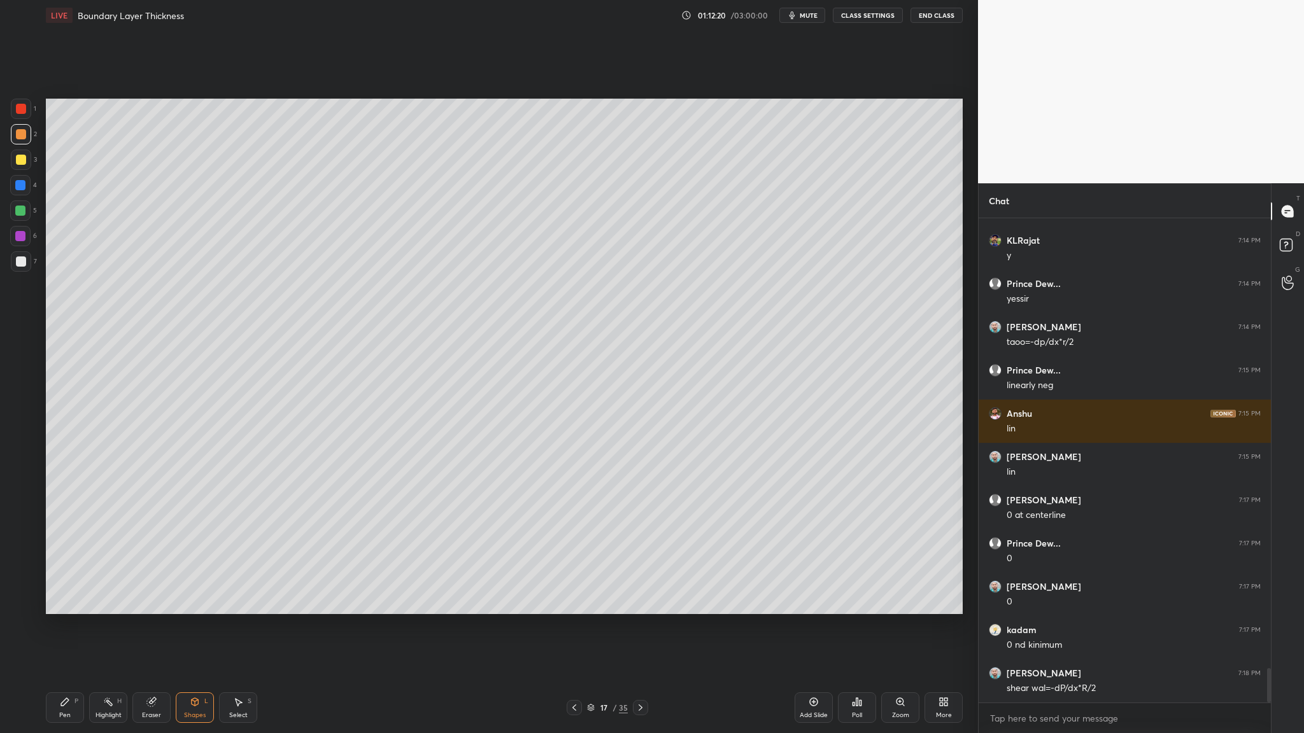
click at [17, 214] on div at bounding box center [20, 211] width 10 height 10
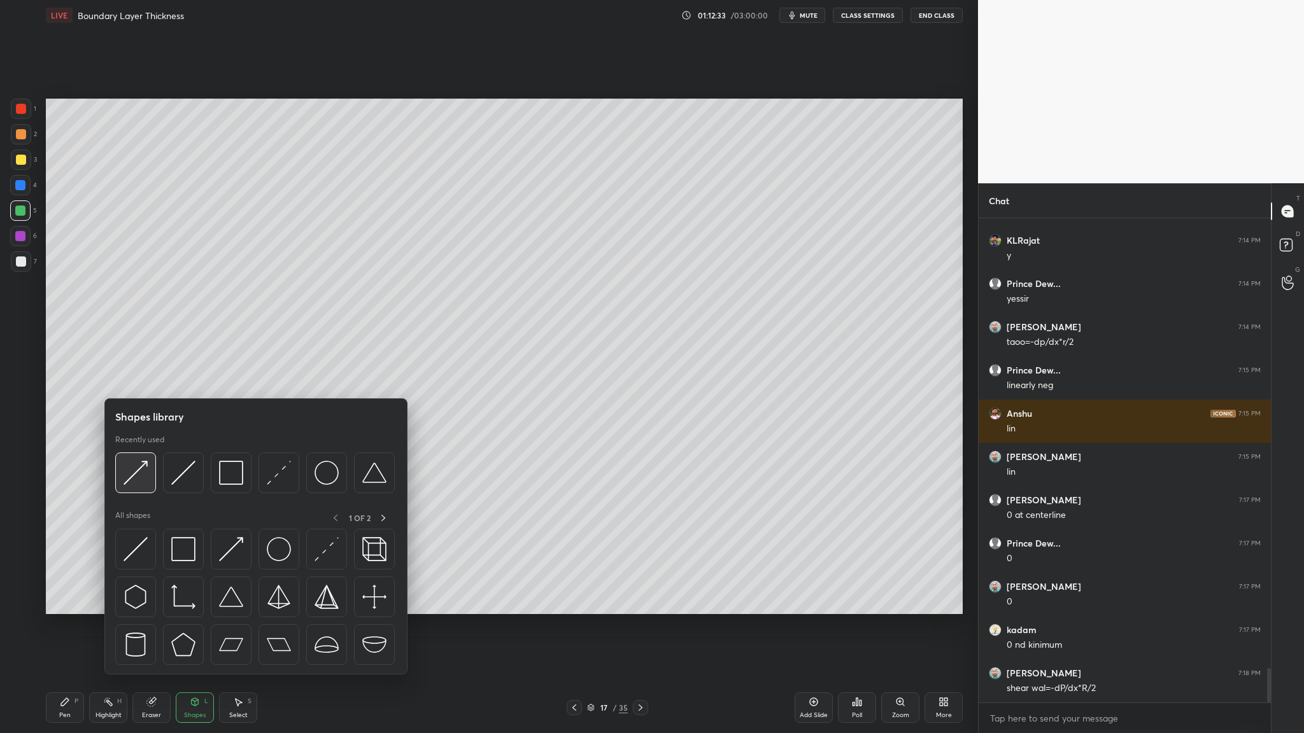
click at [132, 379] on div at bounding box center [135, 473] width 41 height 41
click at [327, 379] on div at bounding box center [326, 473] width 41 height 41
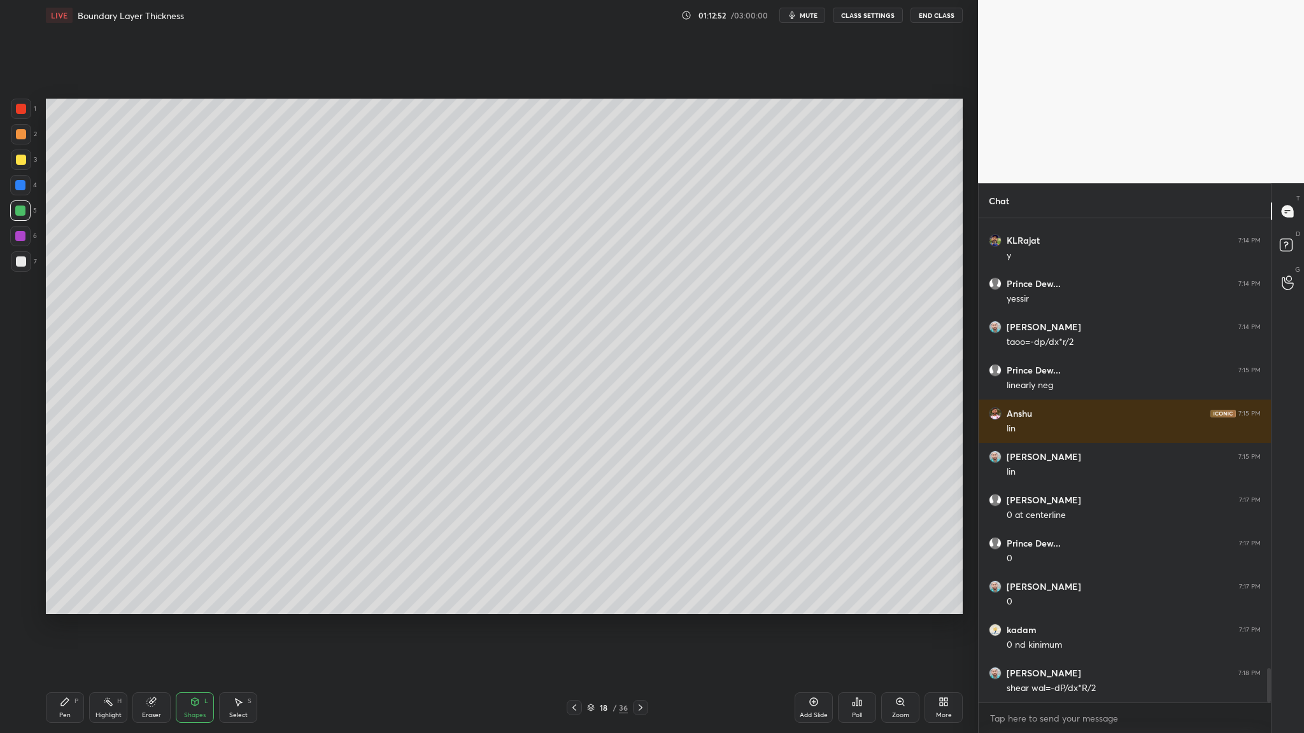
click at [22, 138] on div at bounding box center [21, 134] width 10 height 10
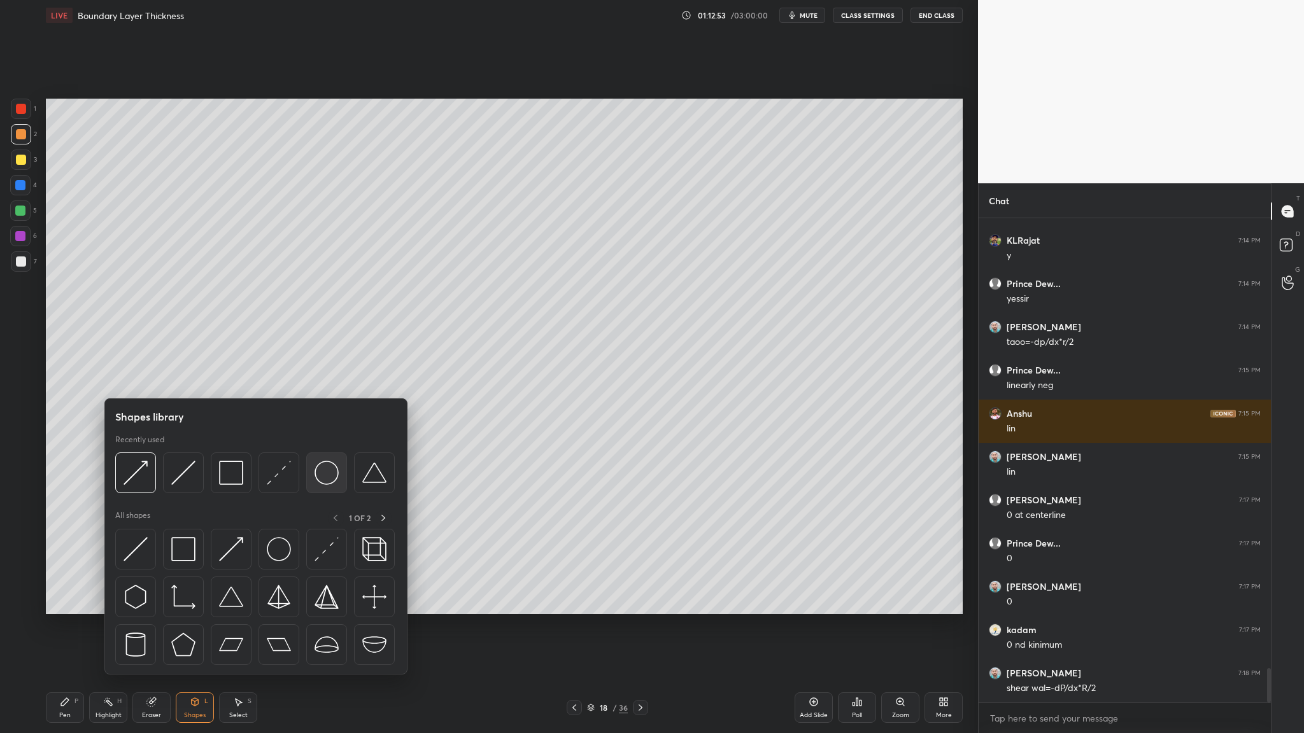
click at [336, 379] on img at bounding box center [326, 473] width 24 height 24
click at [228, 379] on div at bounding box center [254, 477] width 279 height 48
click at [229, 379] on div at bounding box center [231, 473] width 41 height 41
click at [182, 379] on img at bounding box center [183, 473] width 24 height 24
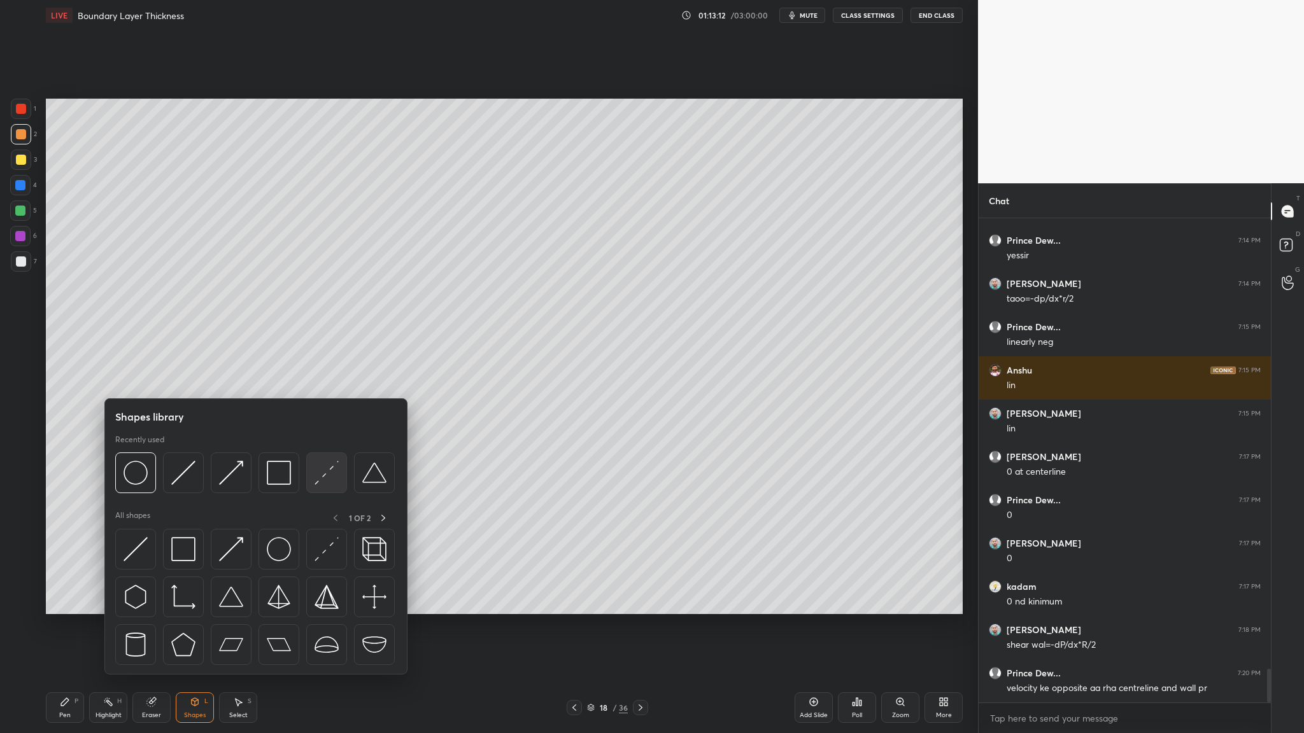
click at [318, 379] on div at bounding box center [326, 473] width 41 height 41
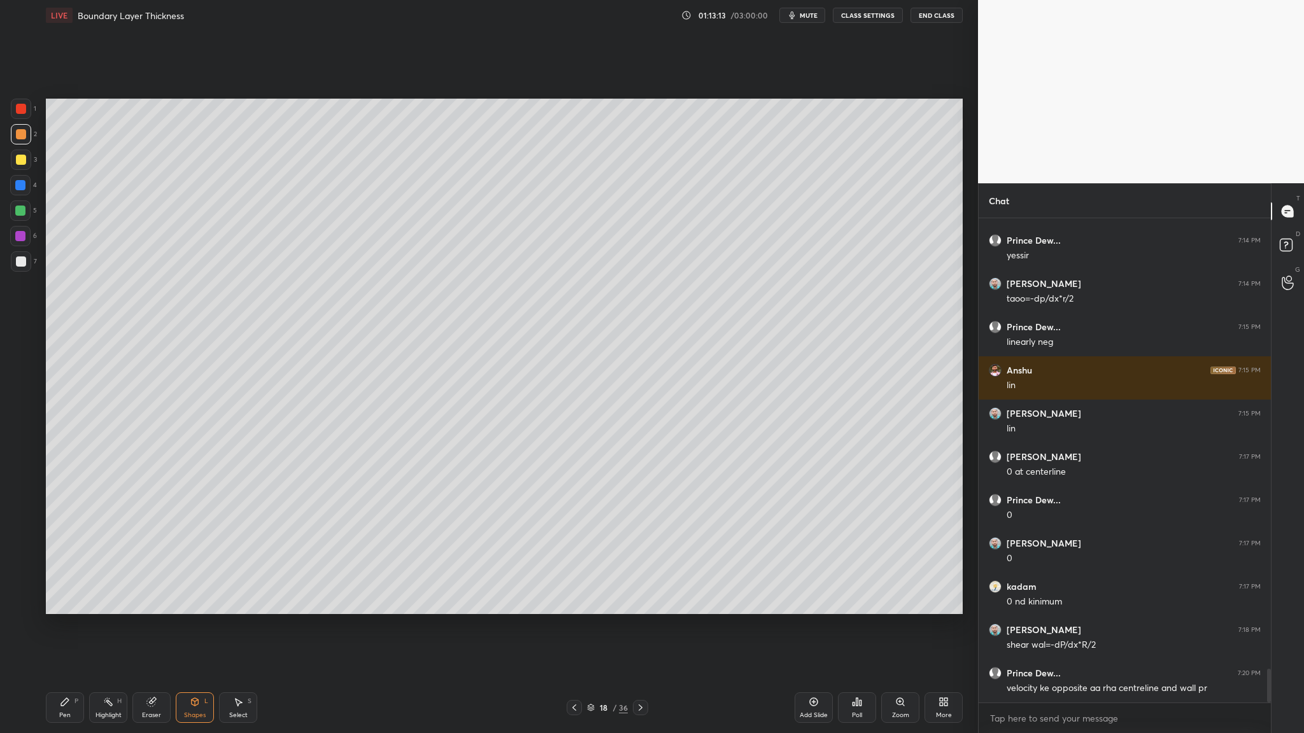
click at [24, 136] on div at bounding box center [21, 134] width 20 height 20
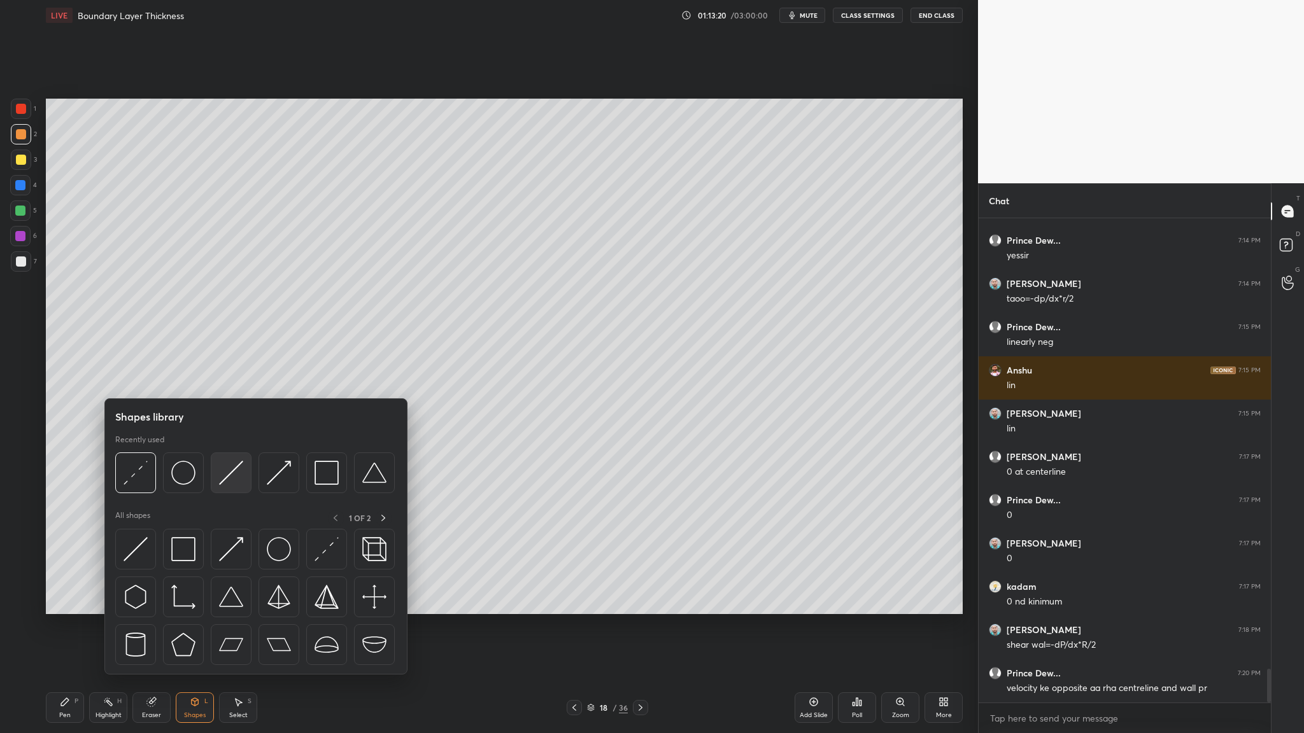
click at [234, 379] on img at bounding box center [231, 473] width 24 height 24
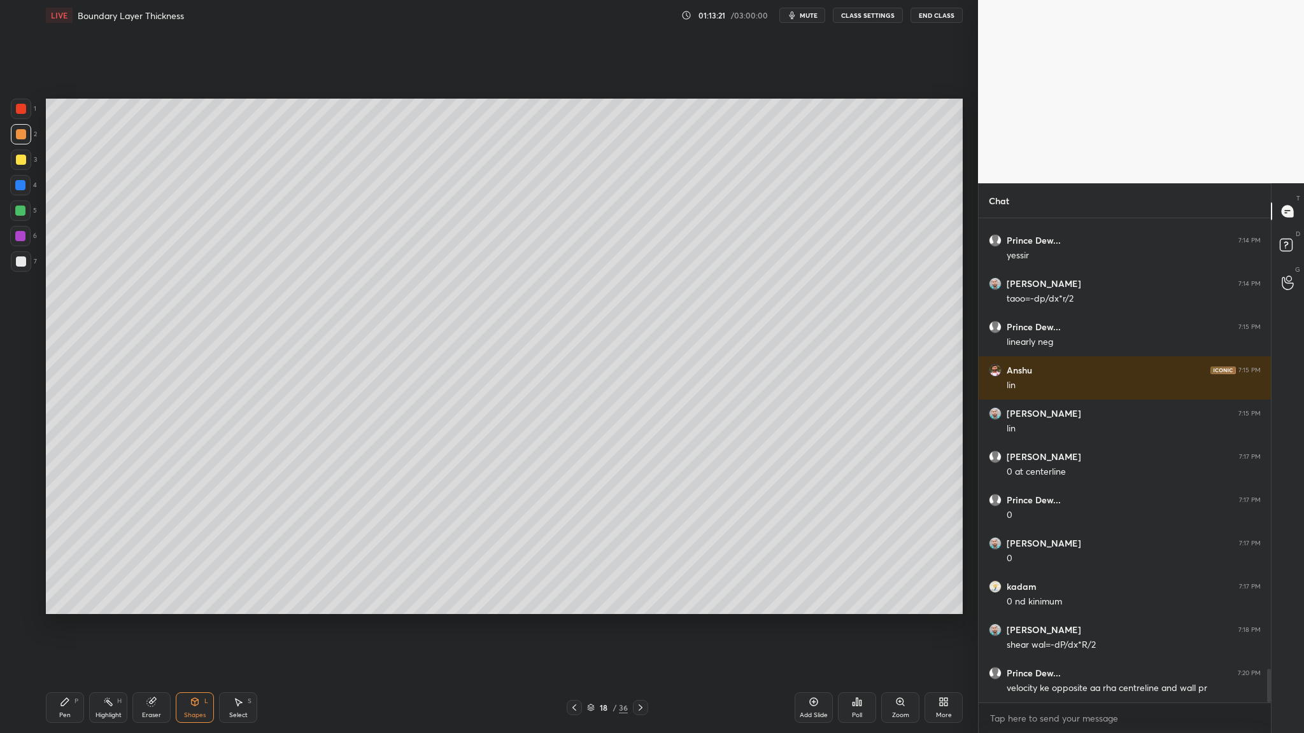
click at [17, 139] on div at bounding box center [21, 134] width 20 height 20
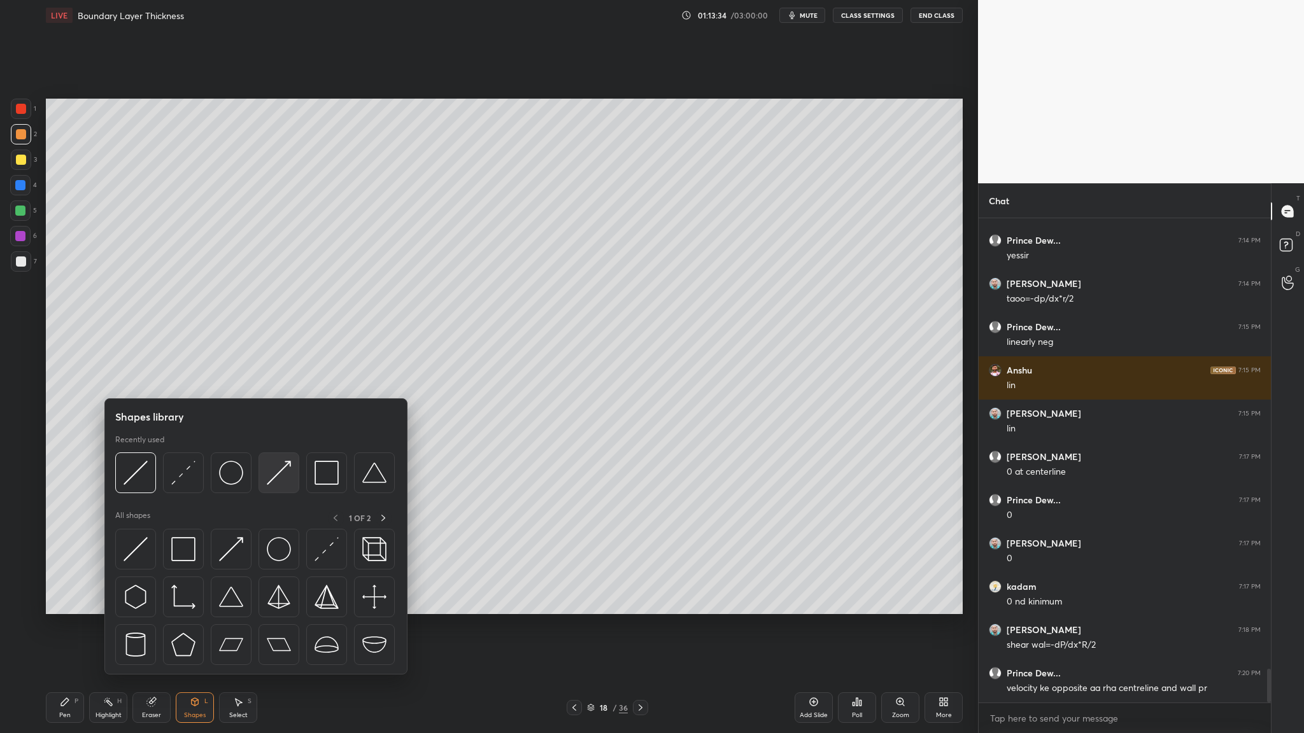
click at [288, 379] on div at bounding box center [278, 473] width 41 height 41
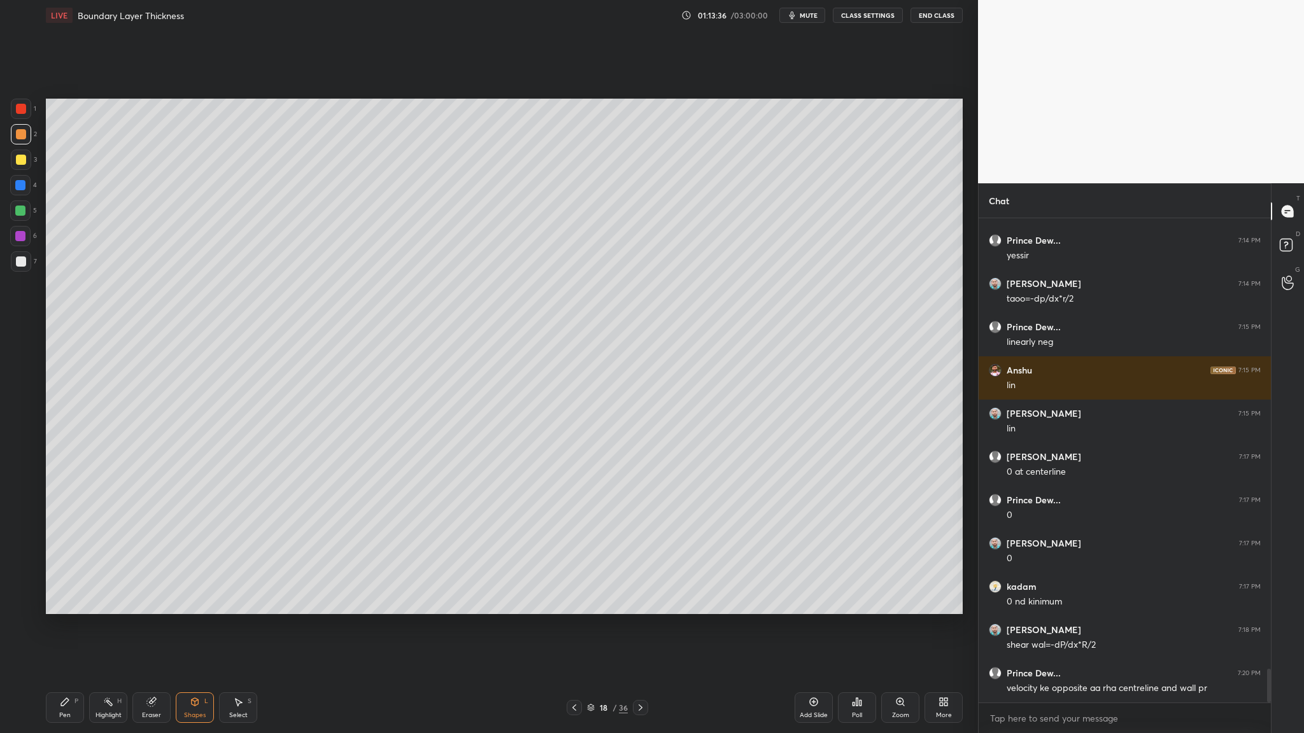
click at [22, 185] on div at bounding box center [20, 185] width 10 height 10
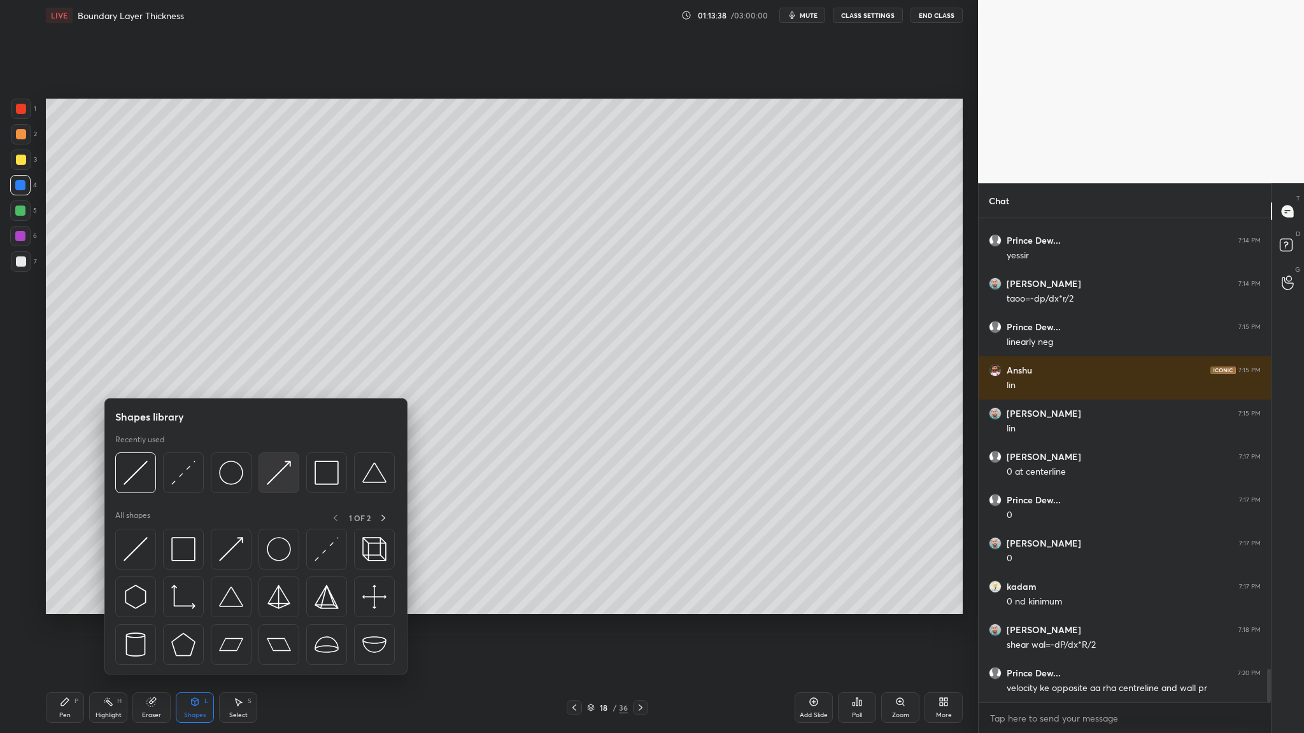
click at [286, 379] on div at bounding box center [278, 473] width 41 height 41
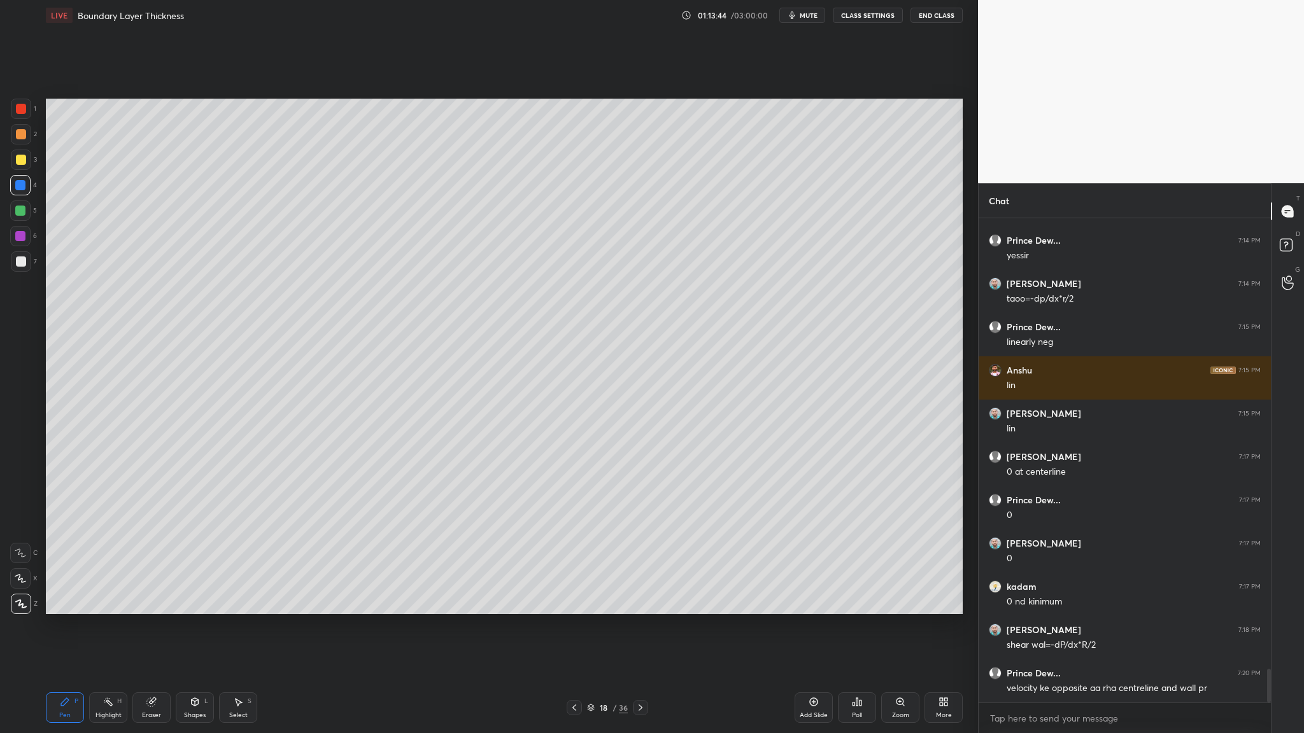
drag, startPoint x: 23, startPoint y: 115, endPoint x: 25, endPoint y: 122, distance: 7.4
click at [24, 118] on div at bounding box center [21, 109] width 20 height 20
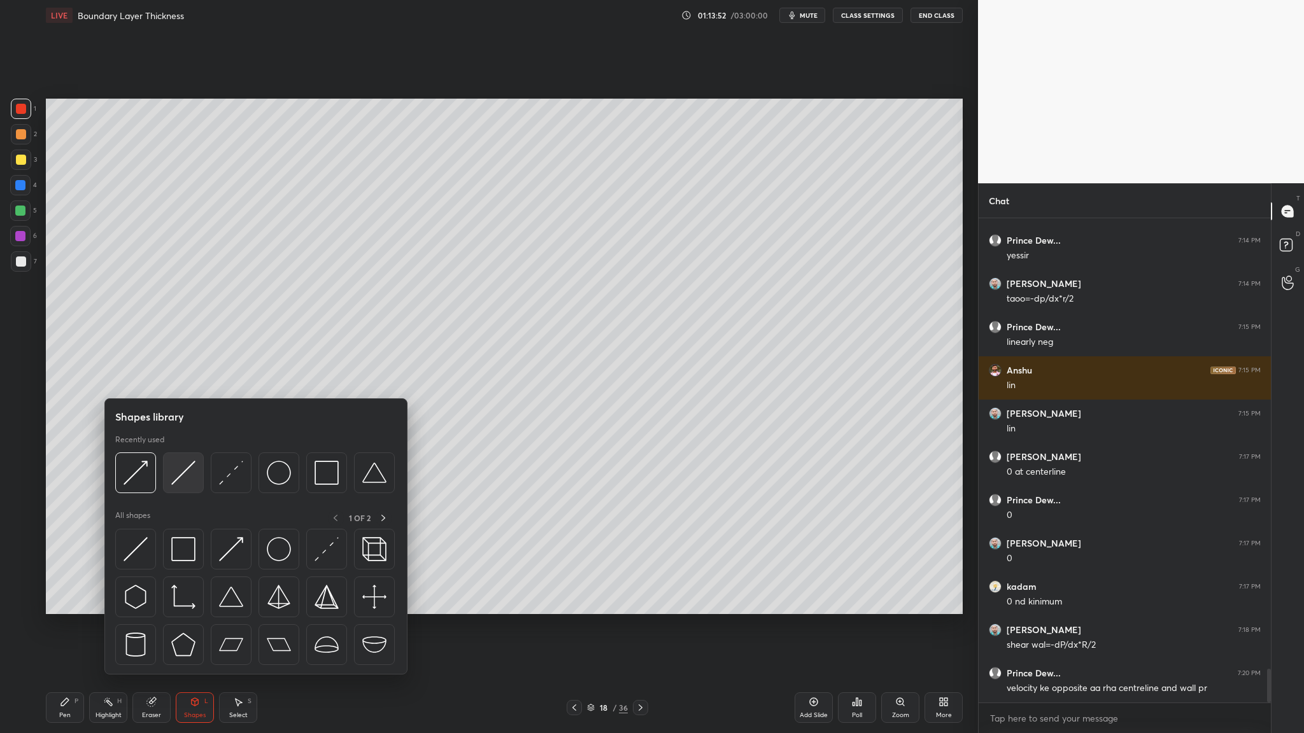
click at [183, 379] on div at bounding box center [183, 473] width 41 height 41
click at [227, 379] on div at bounding box center [231, 473] width 41 height 41
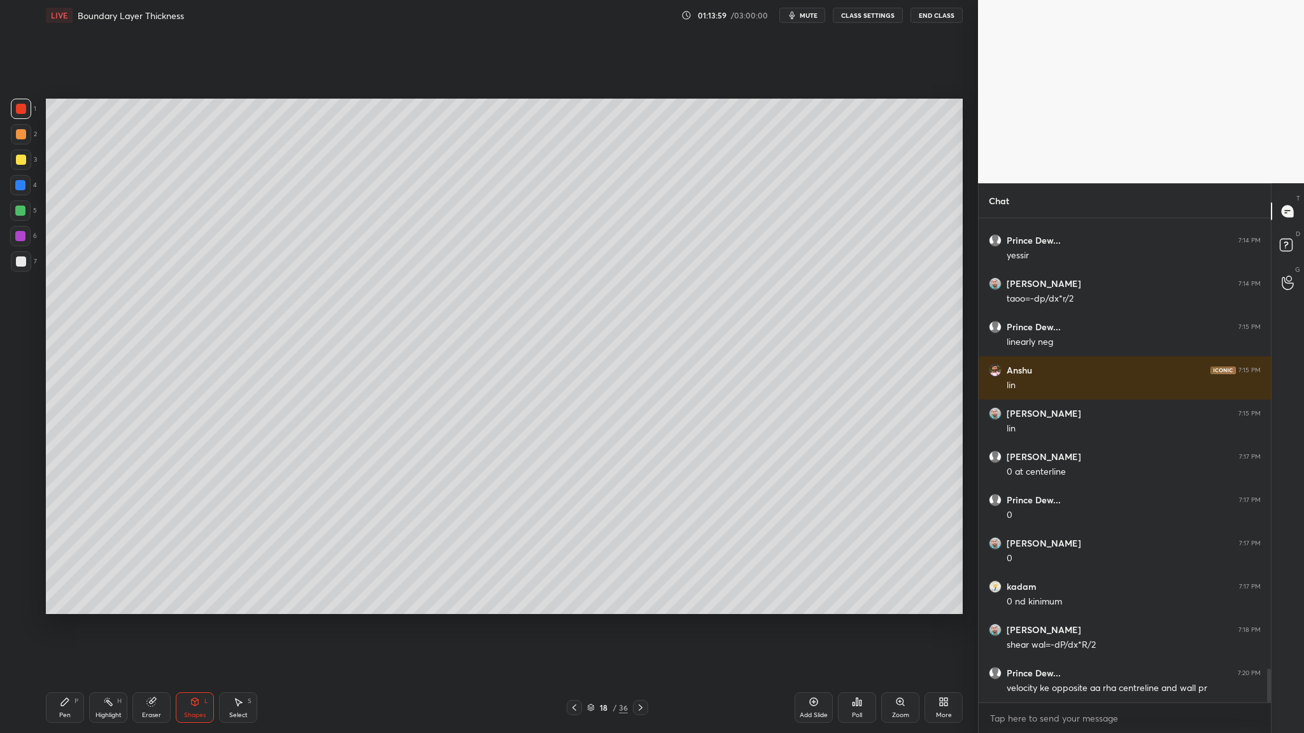
drag, startPoint x: 25, startPoint y: 172, endPoint x: 42, endPoint y: 175, distance: 16.9
click at [27, 172] on div "3" at bounding box center [24, 162] width 26 height 25
drag, startPoint x: 23, startPoint y: 159, endPoint x: 45, endPoint y: 174, distance: 26.1
click at [25, 162] on div at bounding box center [21, 160] width 10 height 10
drag, startPoint x: 15, startPoint y: 235, endPoint x: 35, endPoint y: 236, distance: 20.4
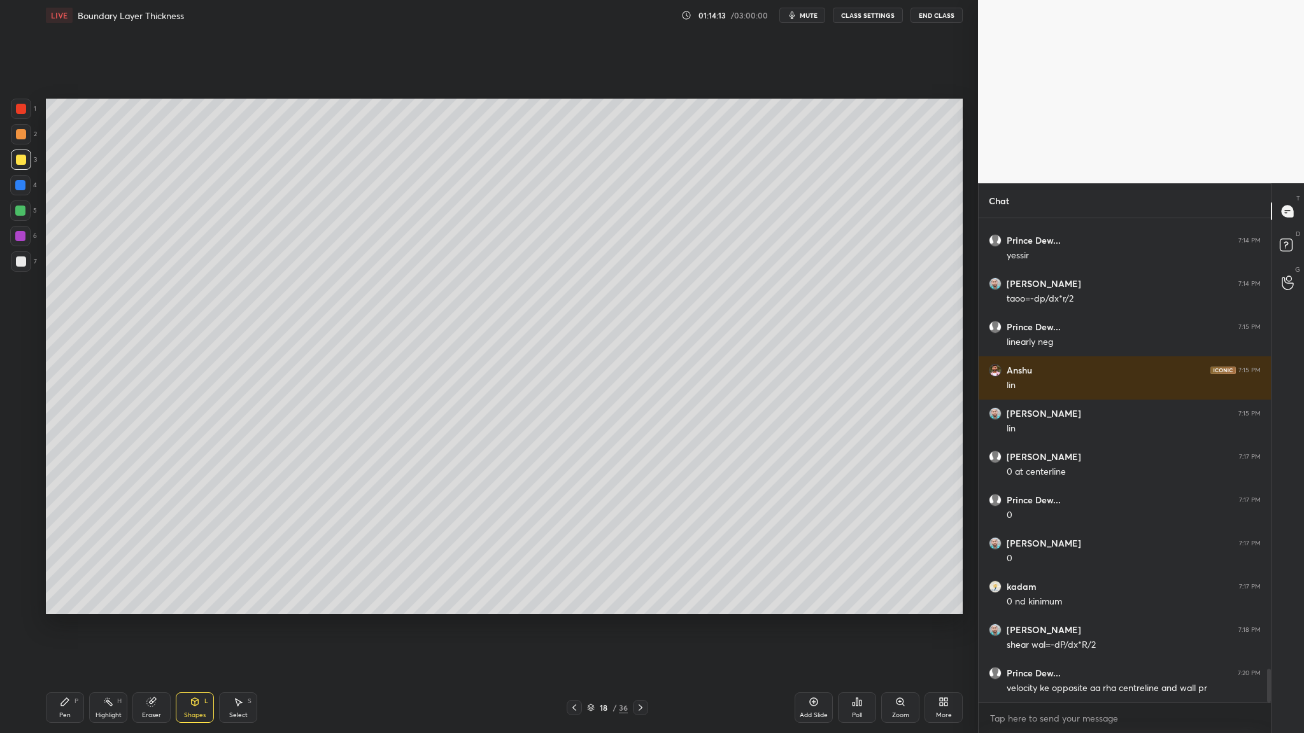
click at [15, 236] on div at bounding box center [20, 236] width 10 height 10
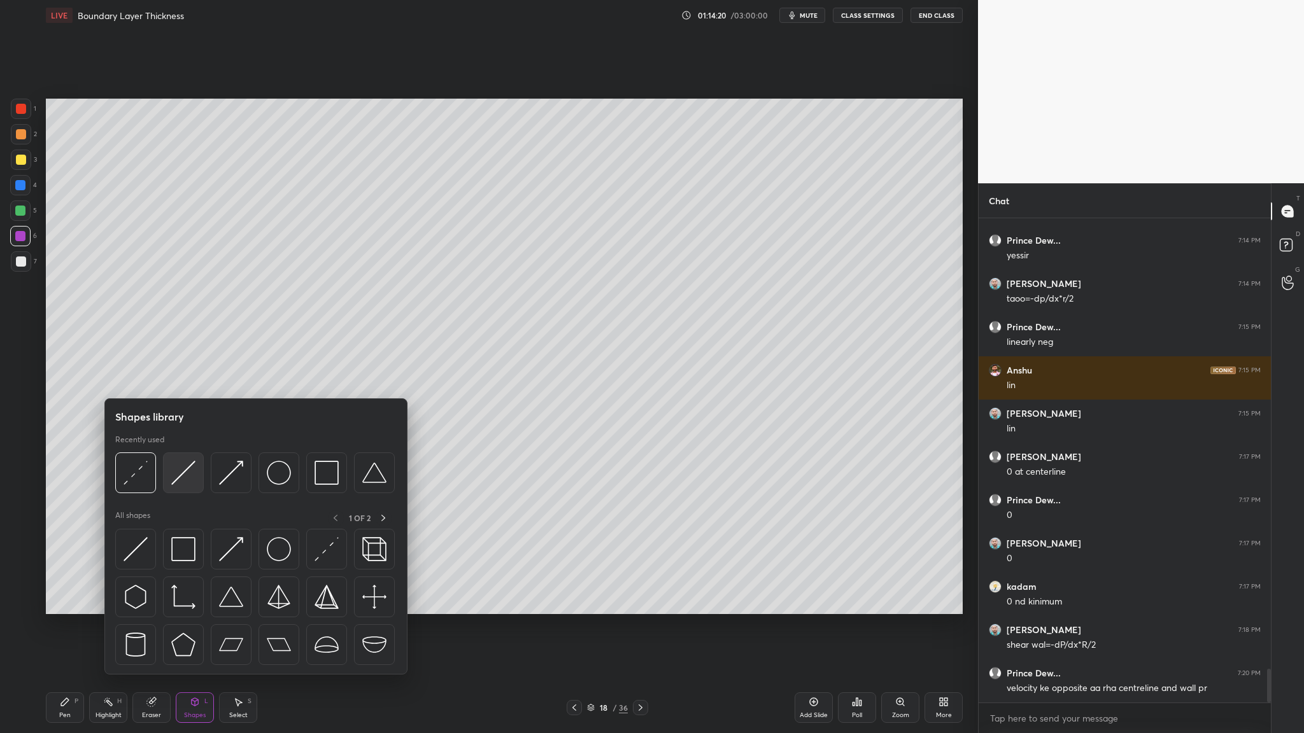
click at [179, 379] on div at bounding box center [183, 473] width 41 height 41
click at [187, 379] on div at bounding box center [183, 473] width 41 height 41
click at [179, 379] on img at bounding box center [183, 473] width 24 height 24
click at [136, 379] on div at bounding box center [135, 473] width 41 height 41
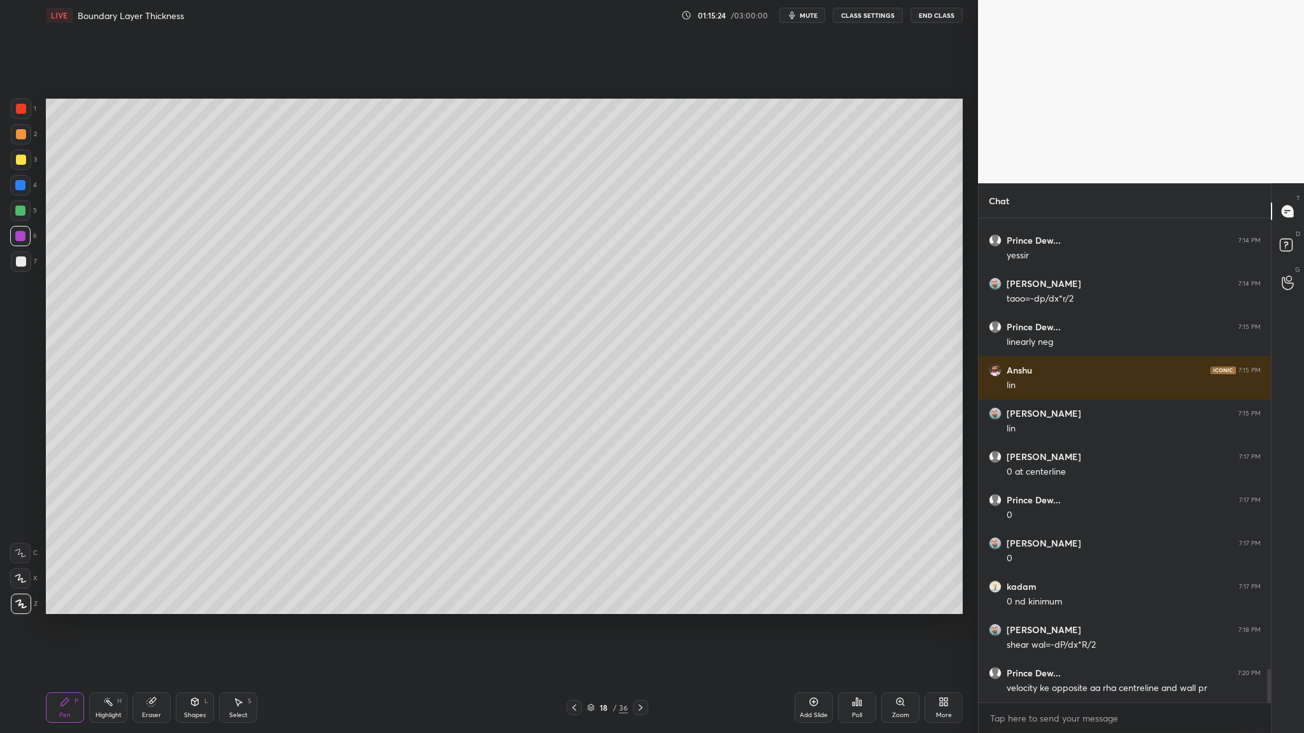
click at [18, 210] on div at bounding box center [20, 211] width 10 height 10
drag, startPoint x: 25, startPoint y: 111, endPoint x: 43, endPoint y: 116, distance: 19.3
click at [25, 112] on div at bounding box center [21, 109] width 10 height 10
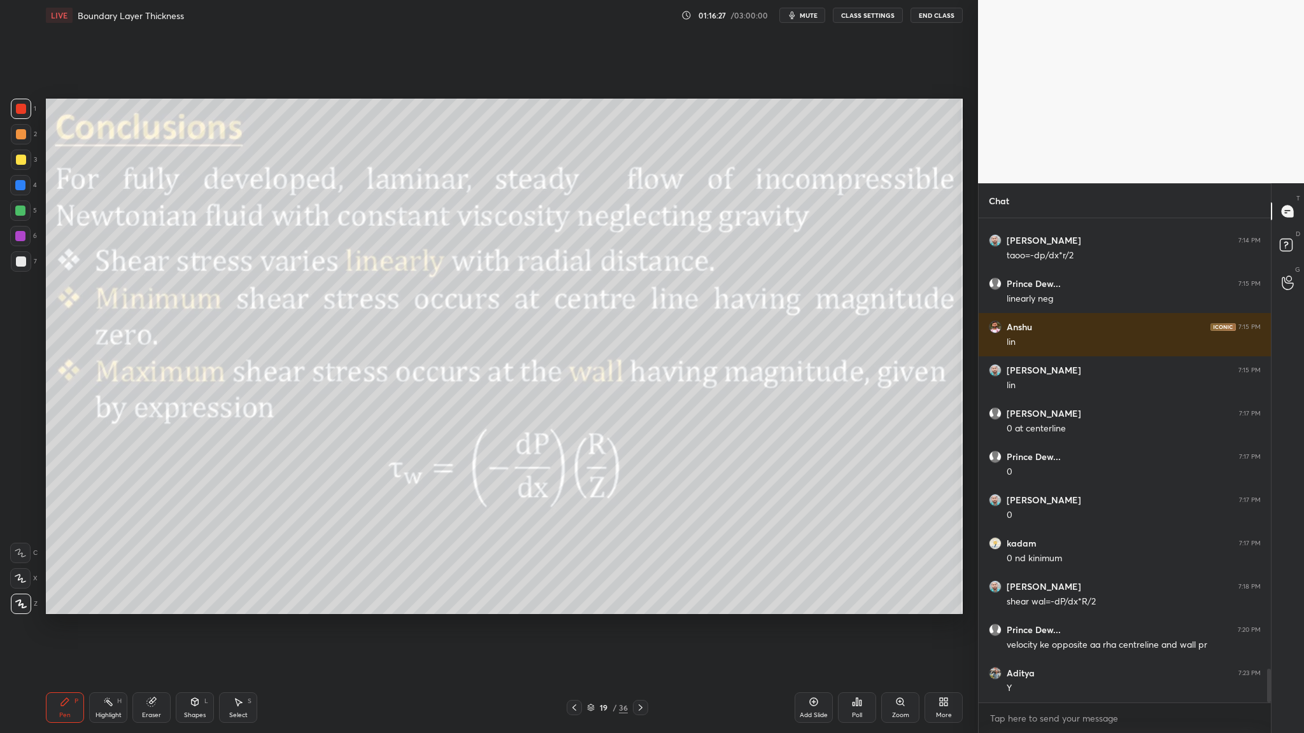
scroll to position [6495, 0]
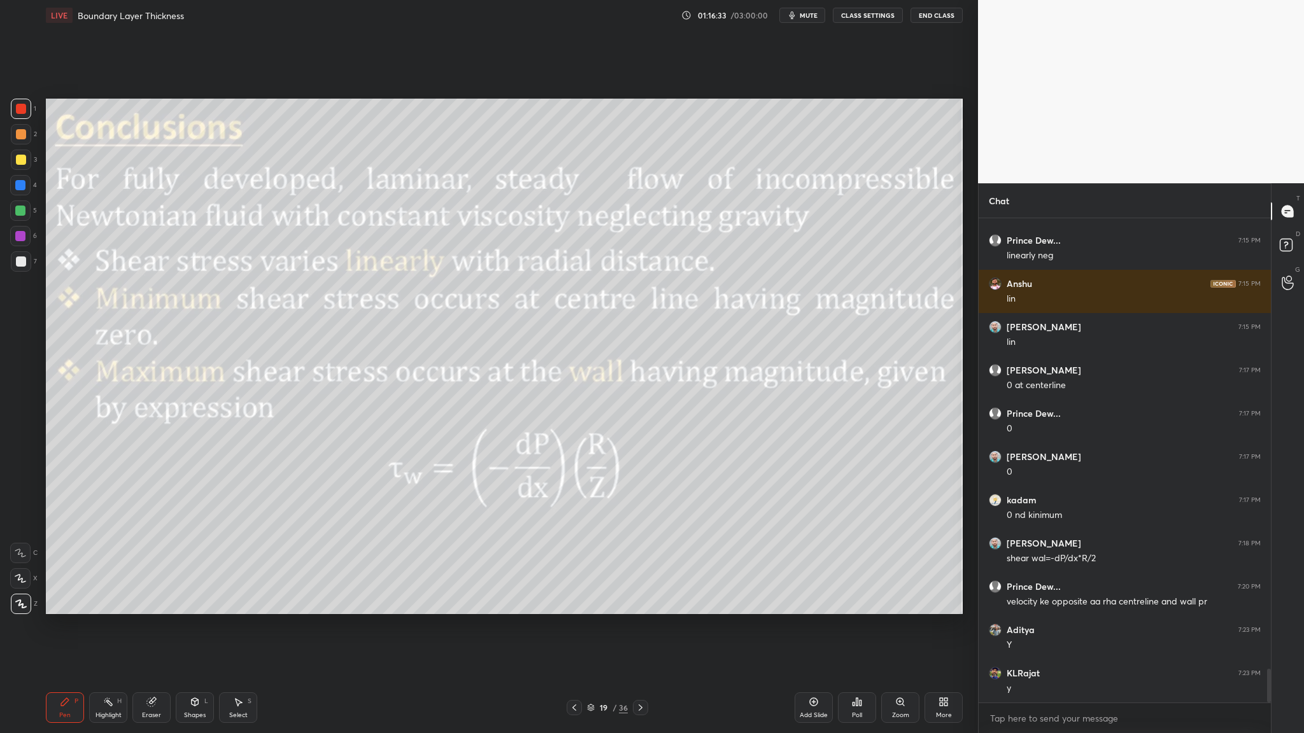
click at [27, 211] on div at bounding box center [20, 210] width 20 height 20
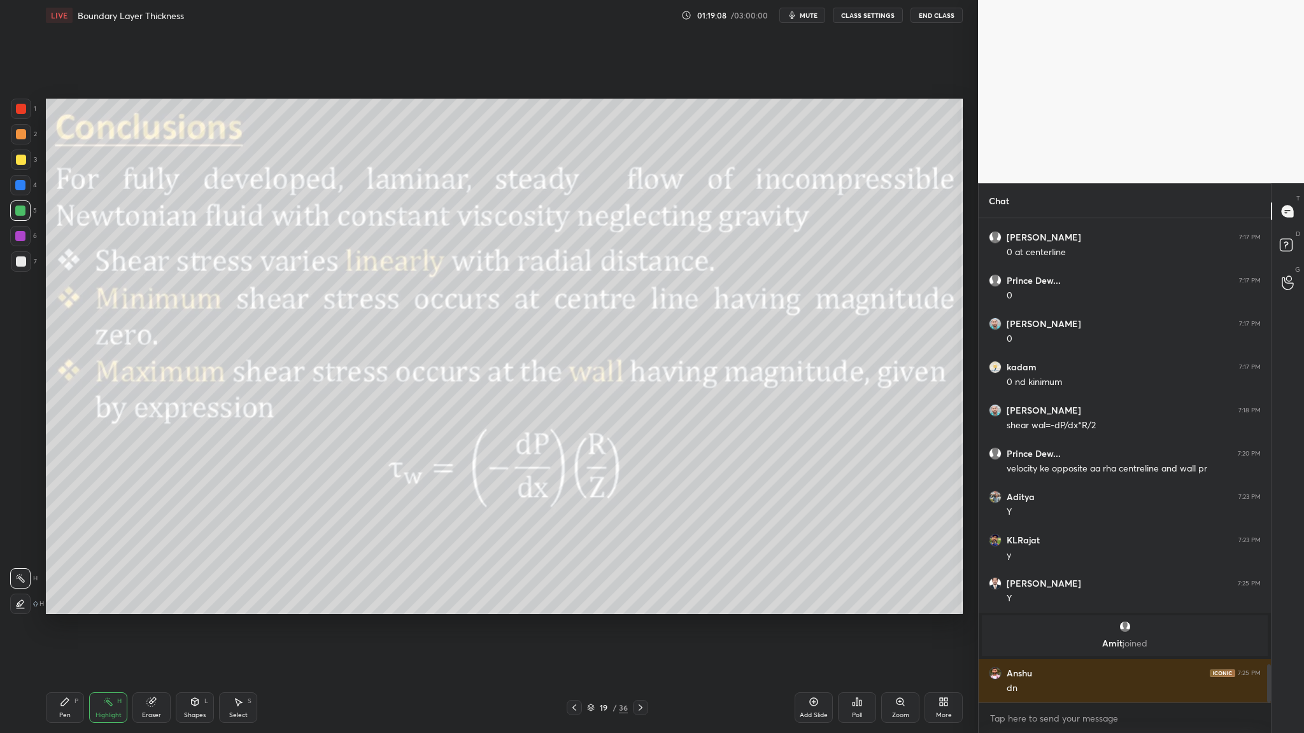
scroll to position [5674, 0]
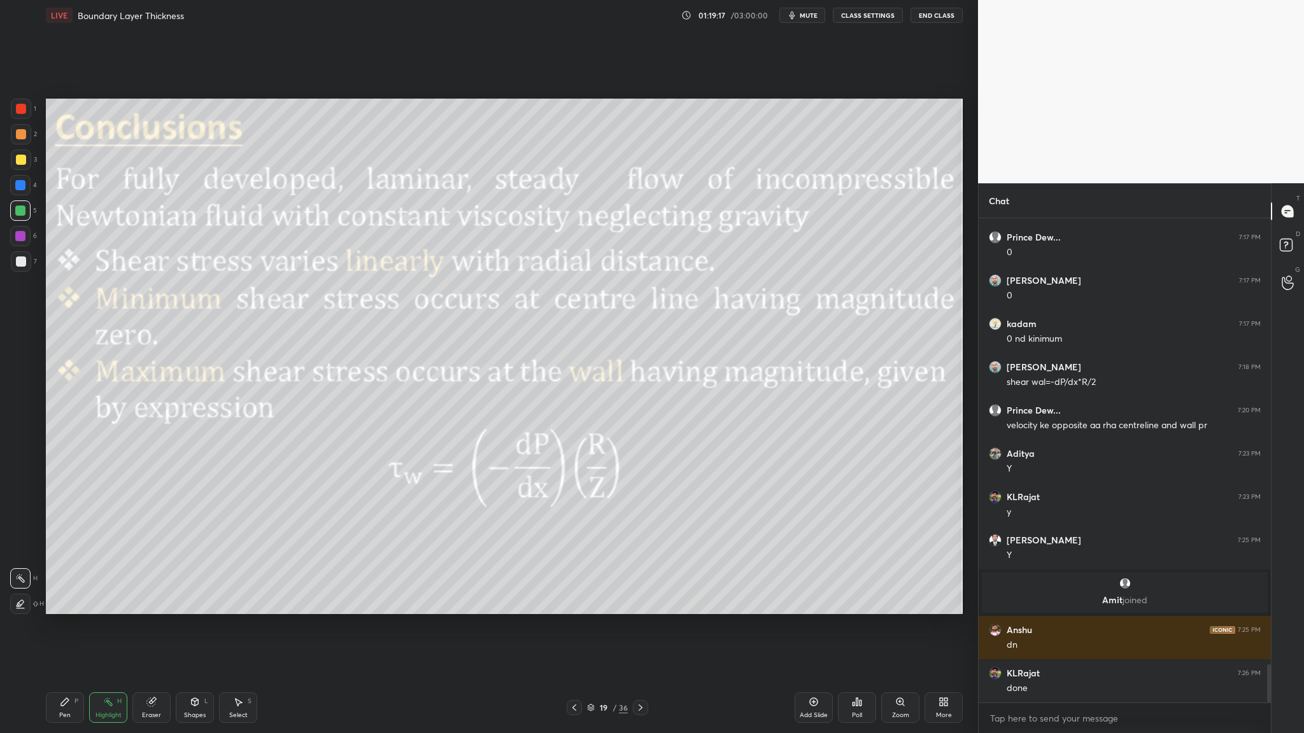
click at [560, 379] on icon at bounding box center [591, 708] width 8 height 8
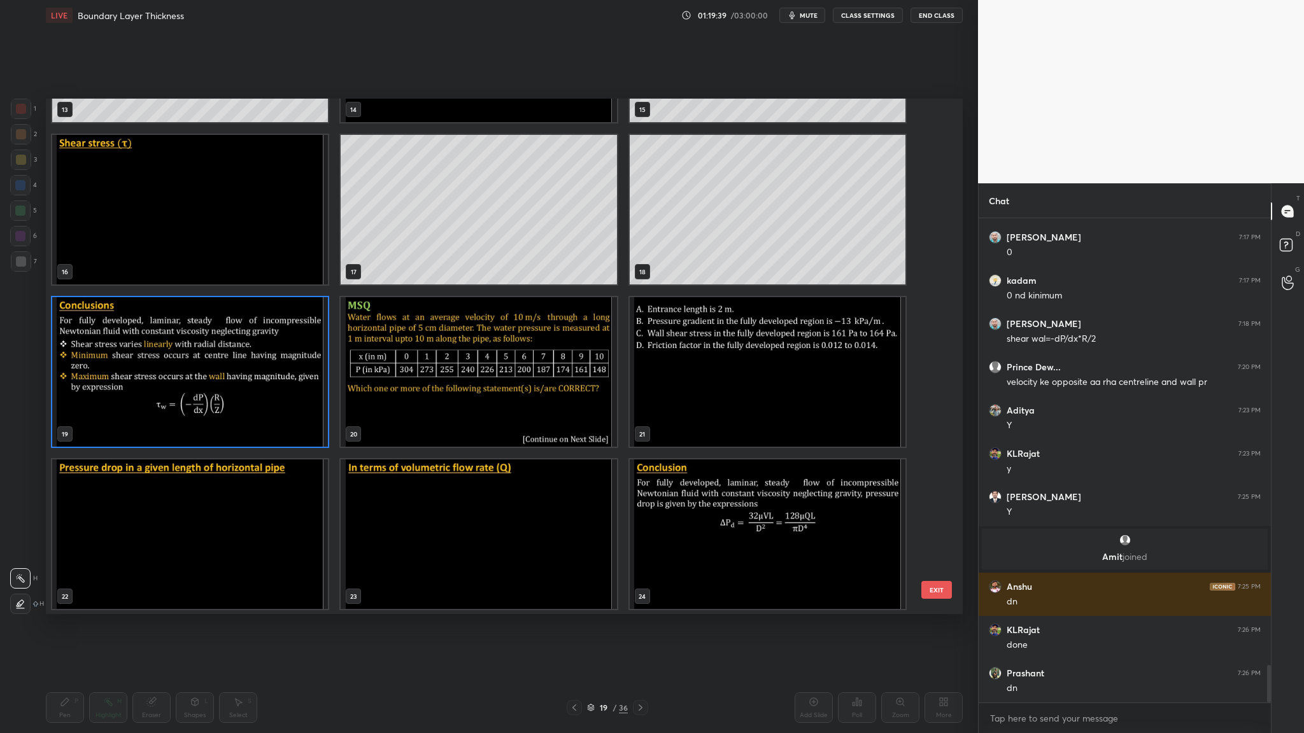
scroll to position [780, 0]
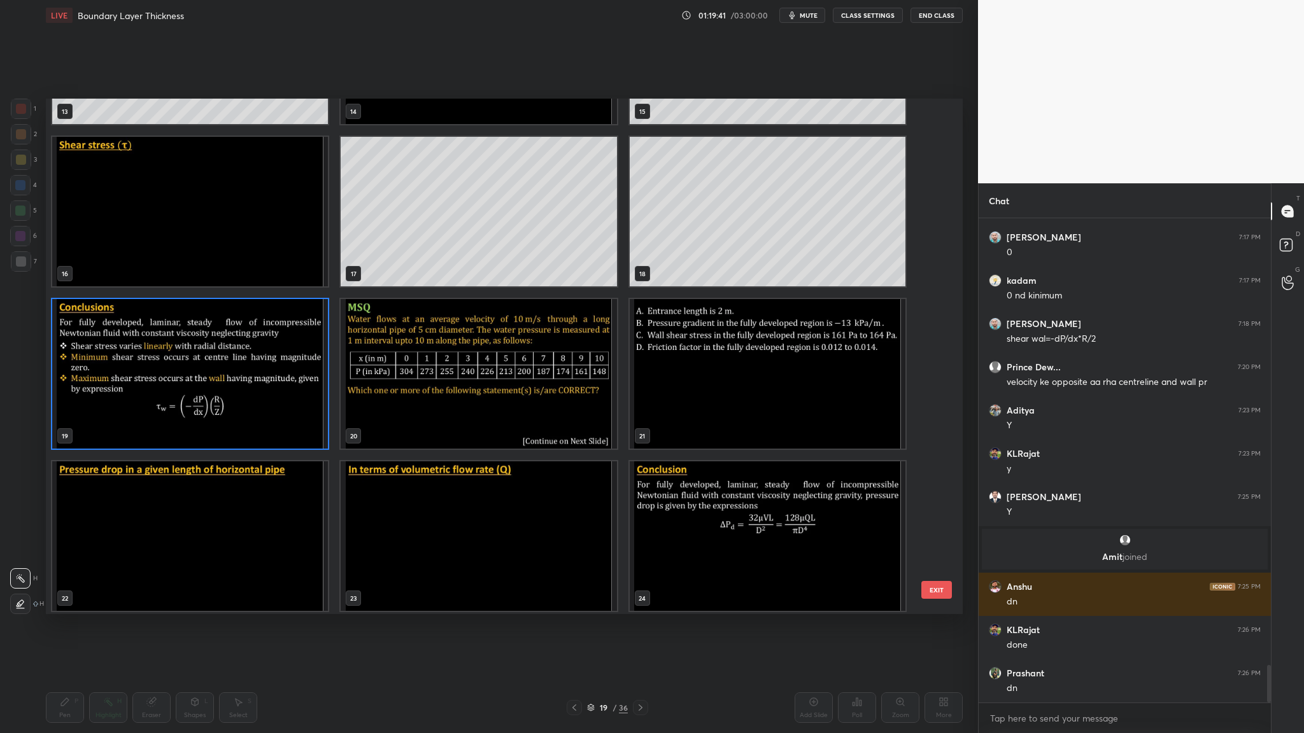
click at [510, 379] on img "grid" at bounding box center [479, 374] width 276 height 150
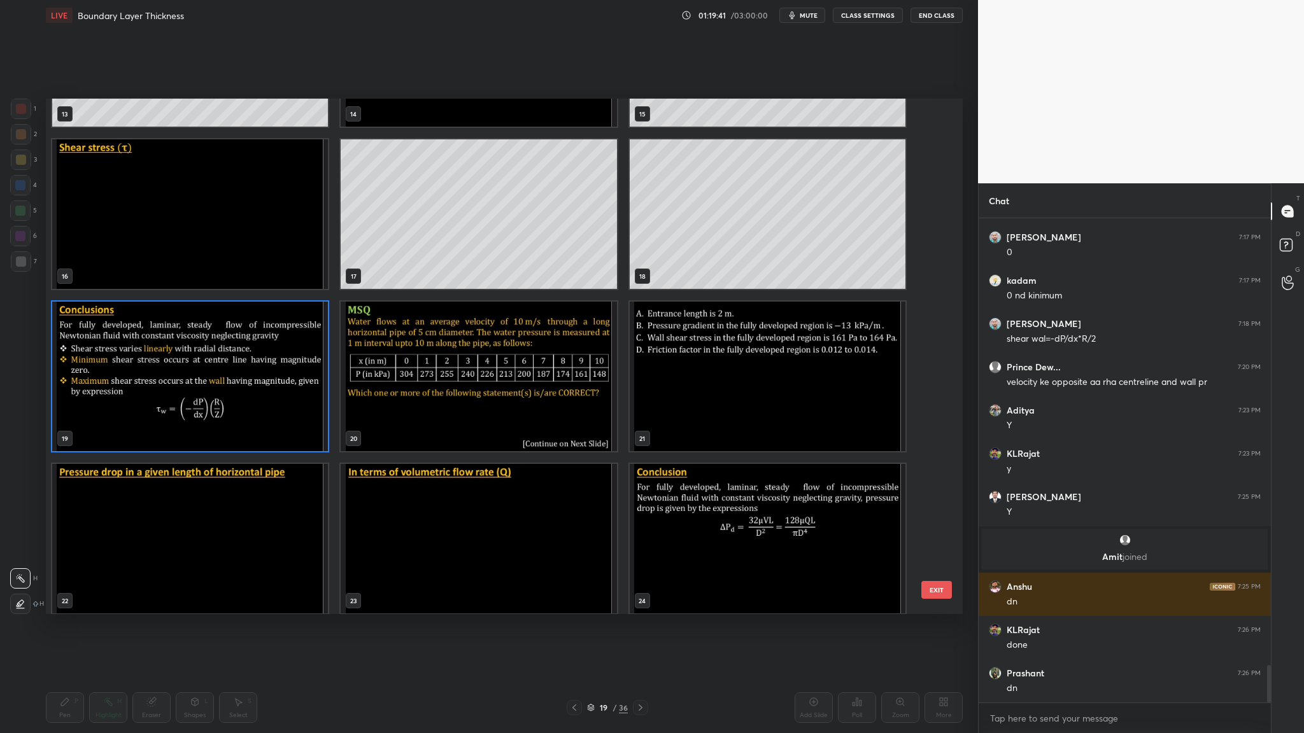
click at [510, 379] on div "10 11 12 13 14 15 16 17 18 19 20 21 22 23 24" at bounding box center [493, 357] width 894 height 516
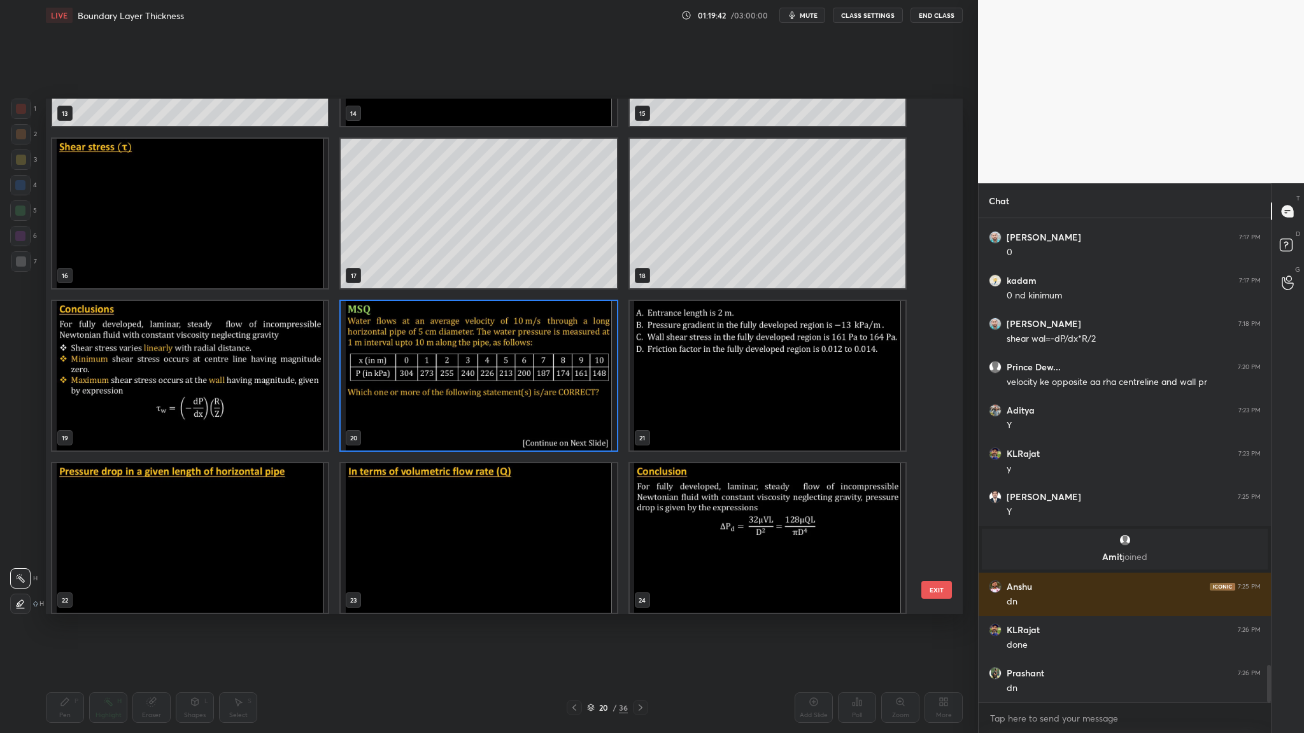
click at [510, 379] on img "grid" at bounding box center [479, 376] width 276 height 150
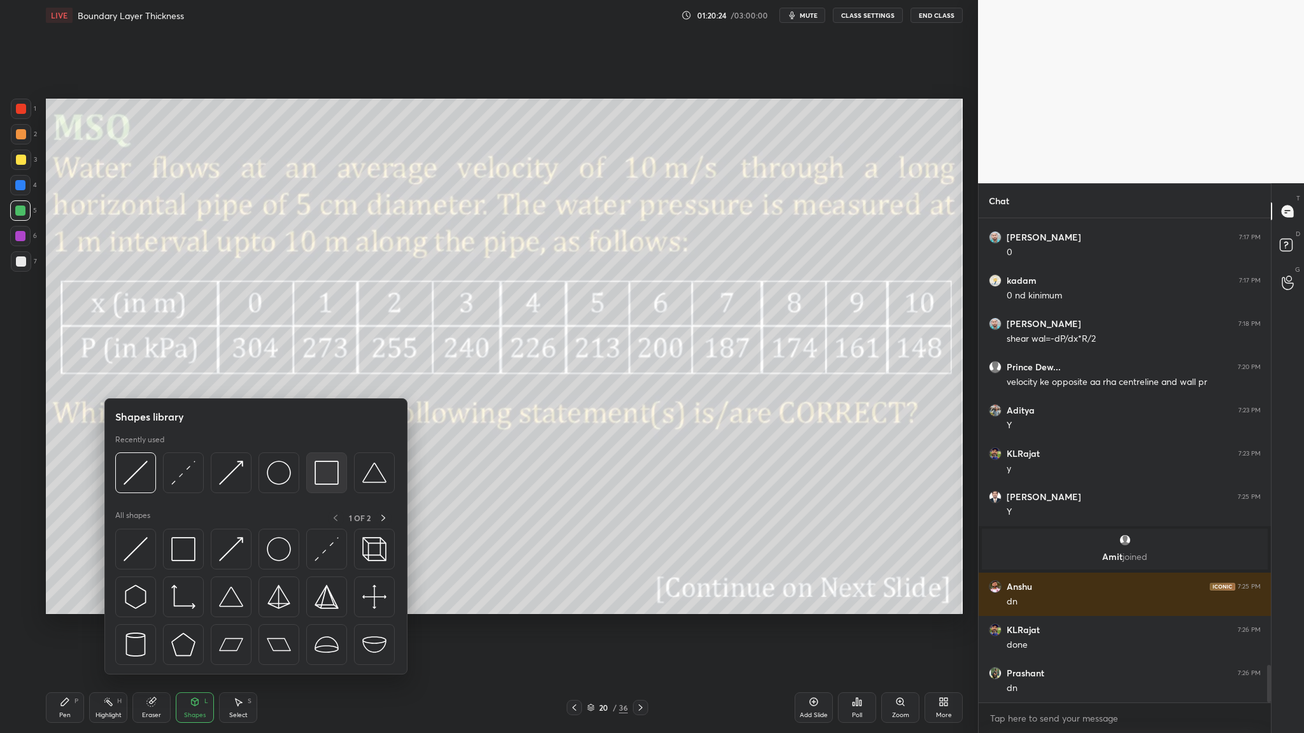
click at [325, 379] on img at bounding box center [326, 473] width 24 height 24
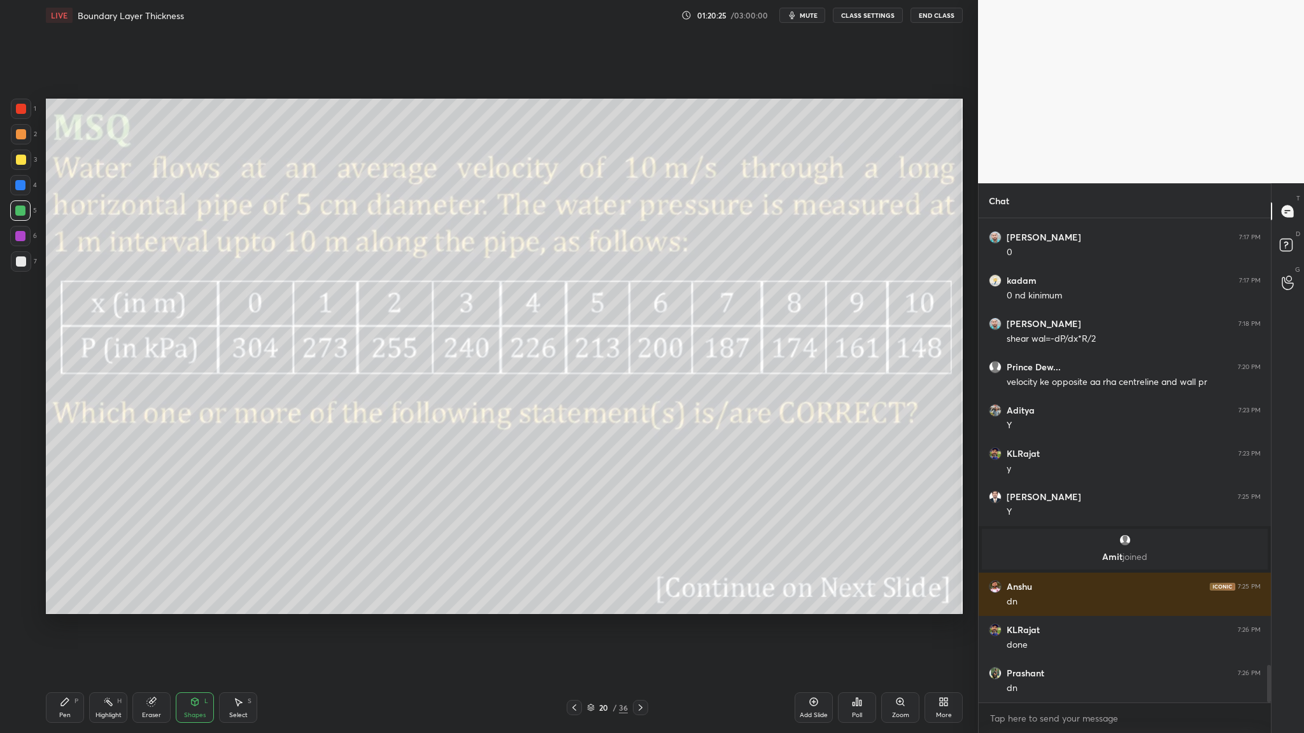
click at [17, 109] on div at bounding box center [21, 109] width 10 height 10
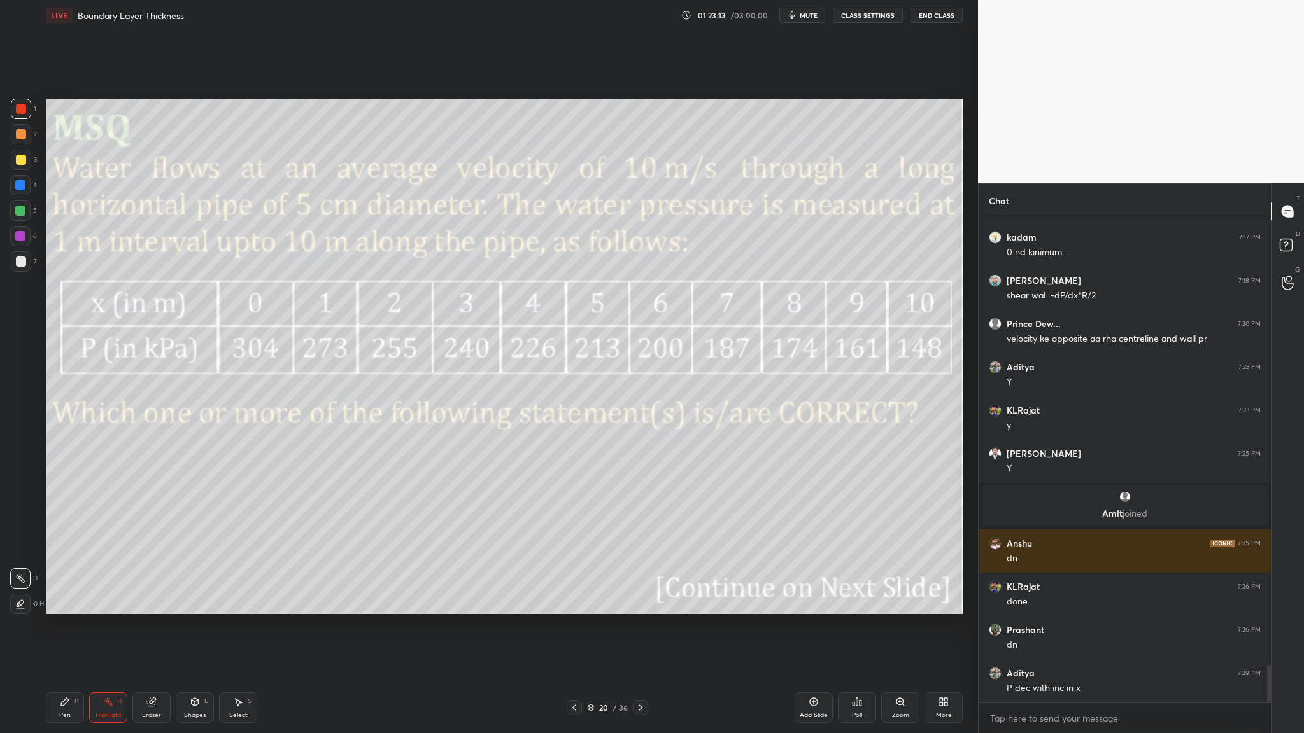
scroll to position [5804, 0]
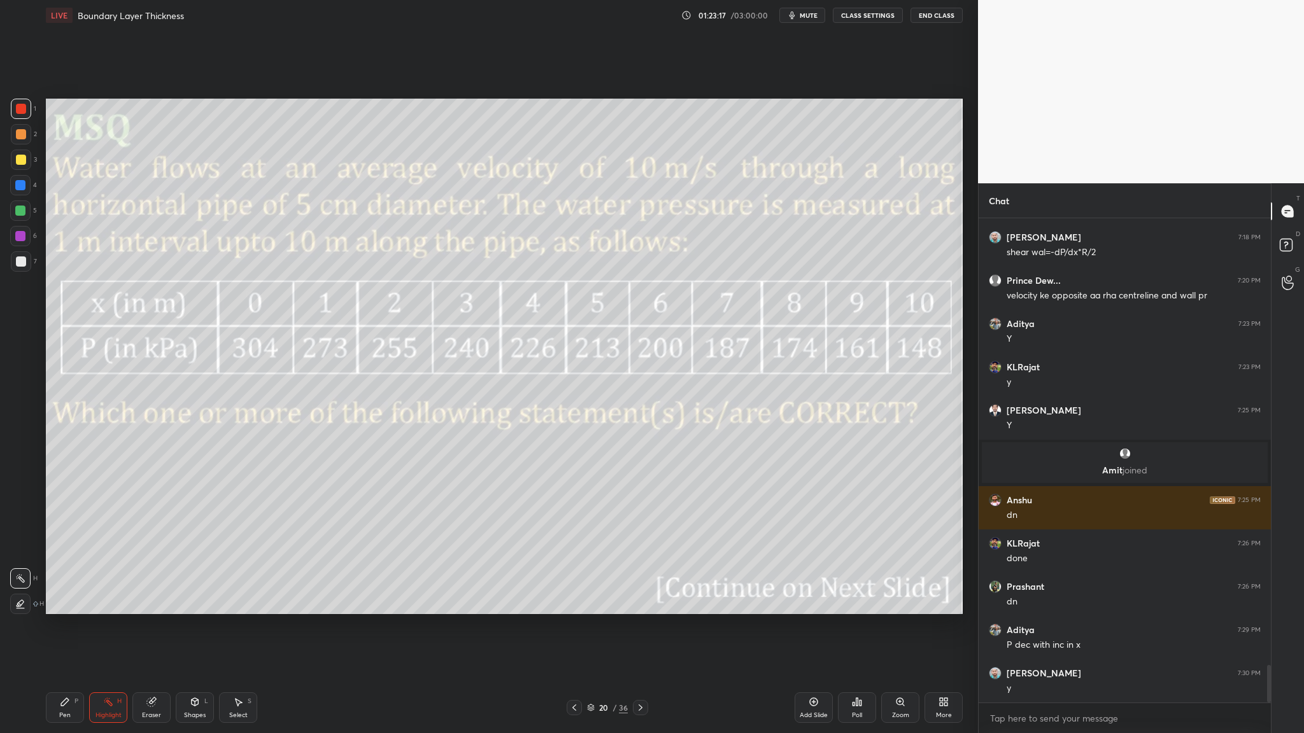
drag, startPoint x: 17, startPoint y: 239, endPoint x: 33, endPoint y: 236, distance: 16.1
click at [16, 238] on div at bounding box center [20, 236] width 10 height 10
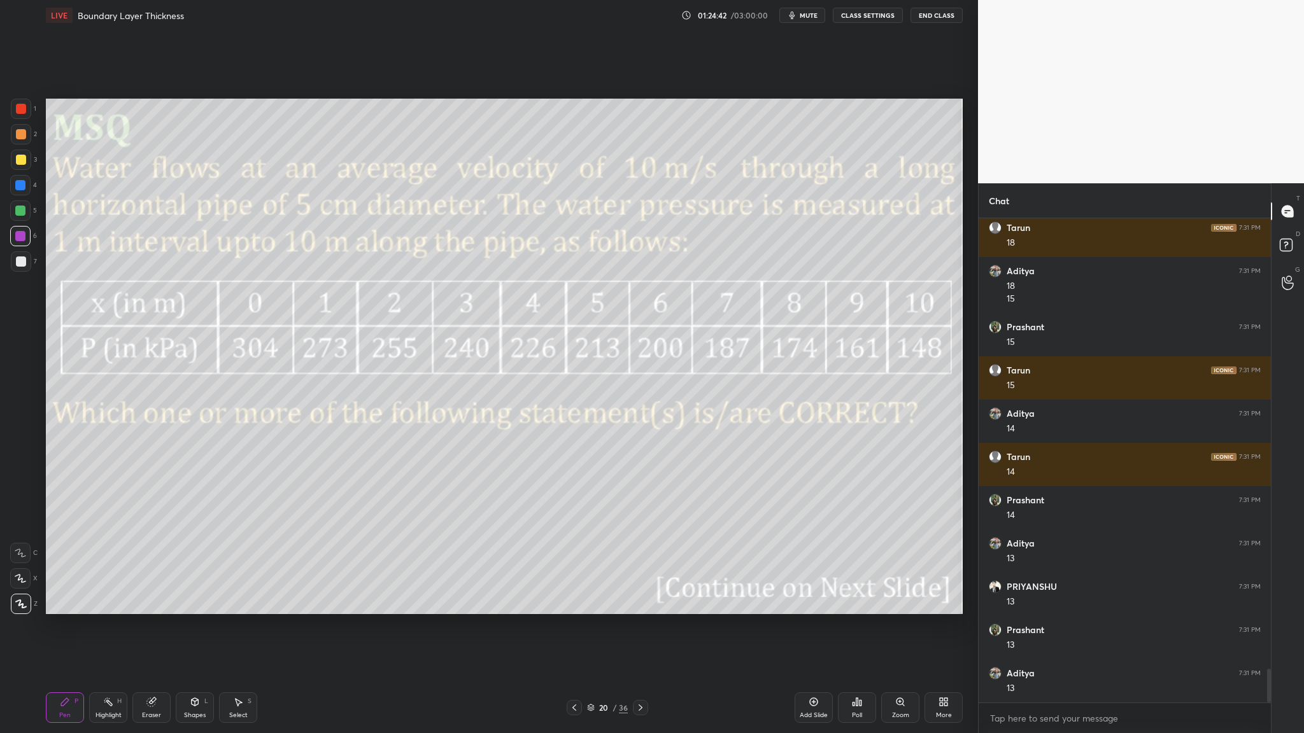
scroll to position [6465, 0]
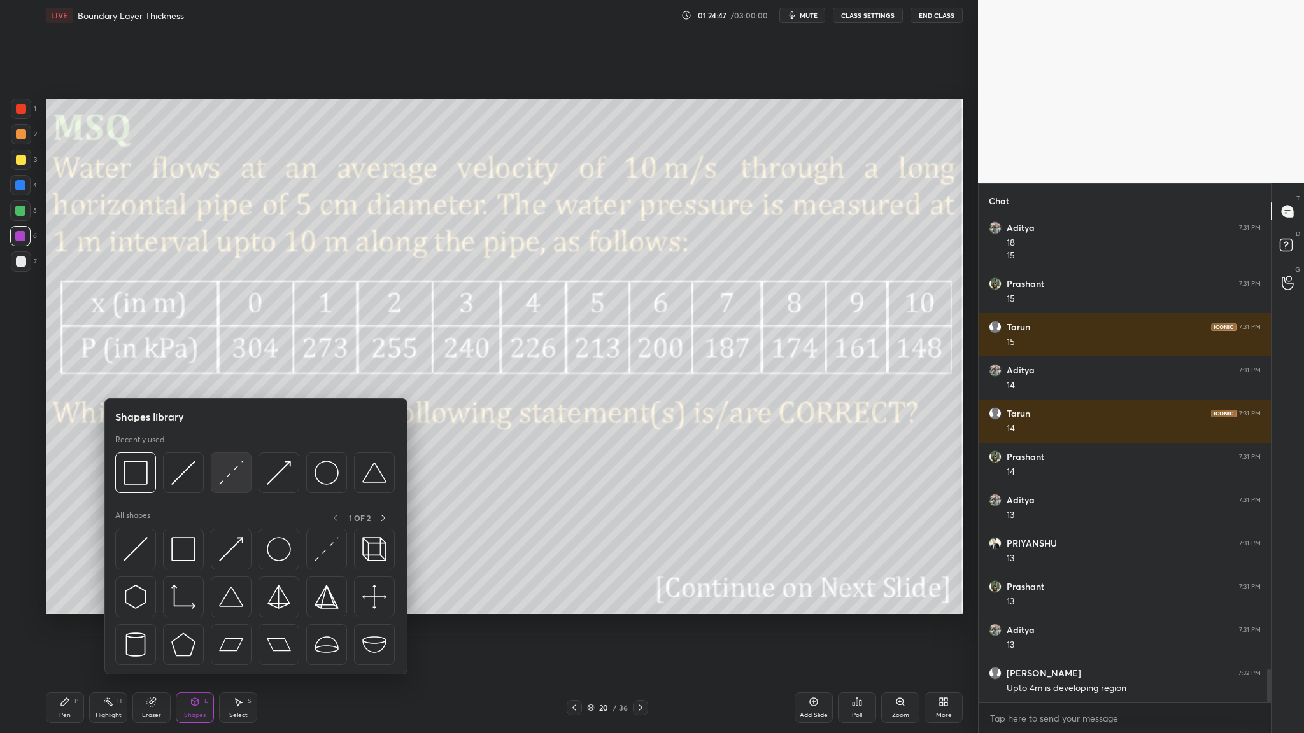
click at [232, 379] on div at bounding box center [231, 473] width 41 height 41
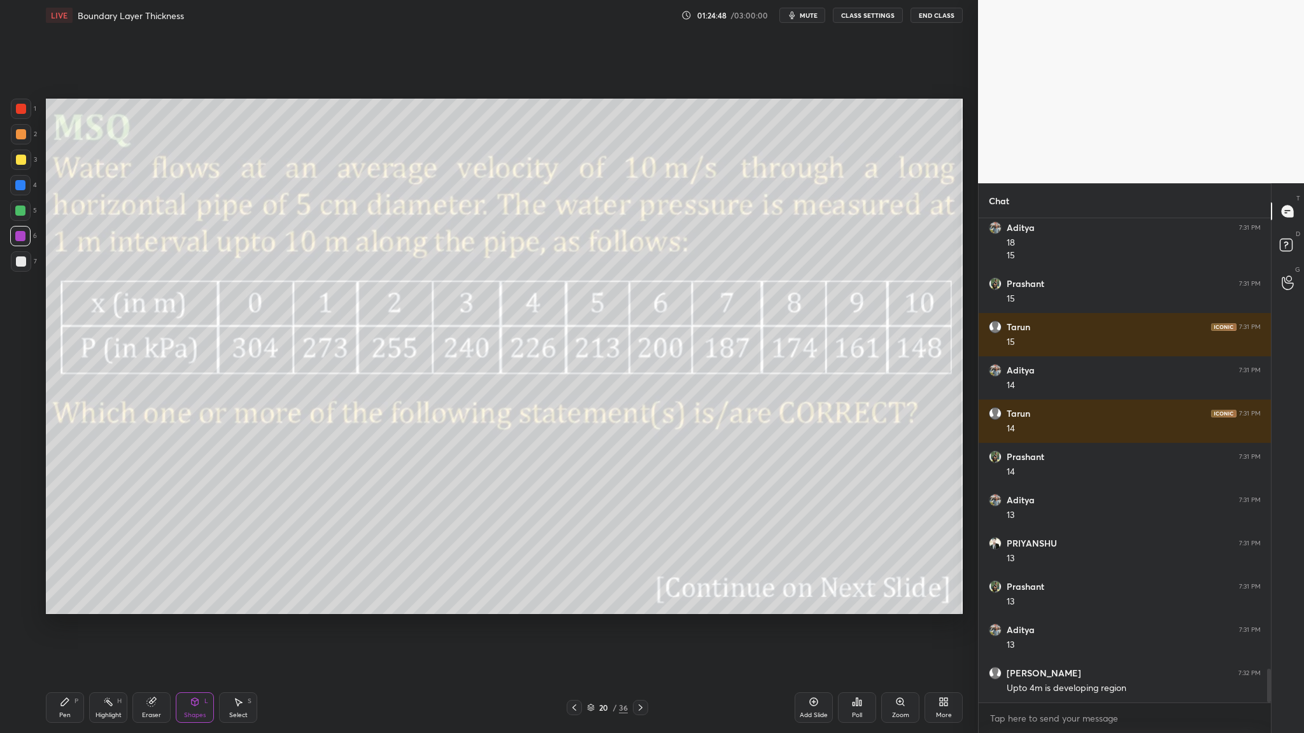
click at [20, 209] on div at bounding box center [20, 211] width 10 height 10
click at [23, 116] on div at bounding box center [21, 109] width 20 height 20
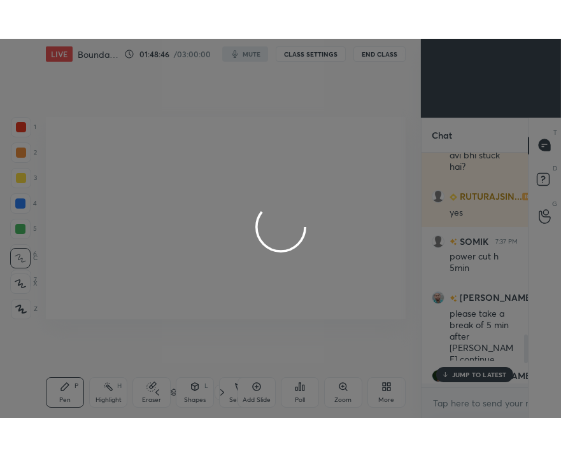
scroll to position [1487, 0]
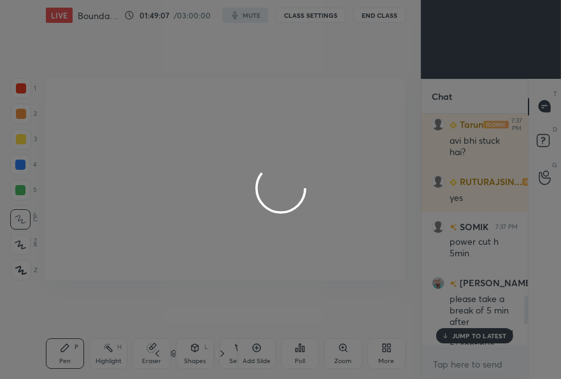
click at [479, 329] on div at bounding box center [280, 189] width 561 height 379
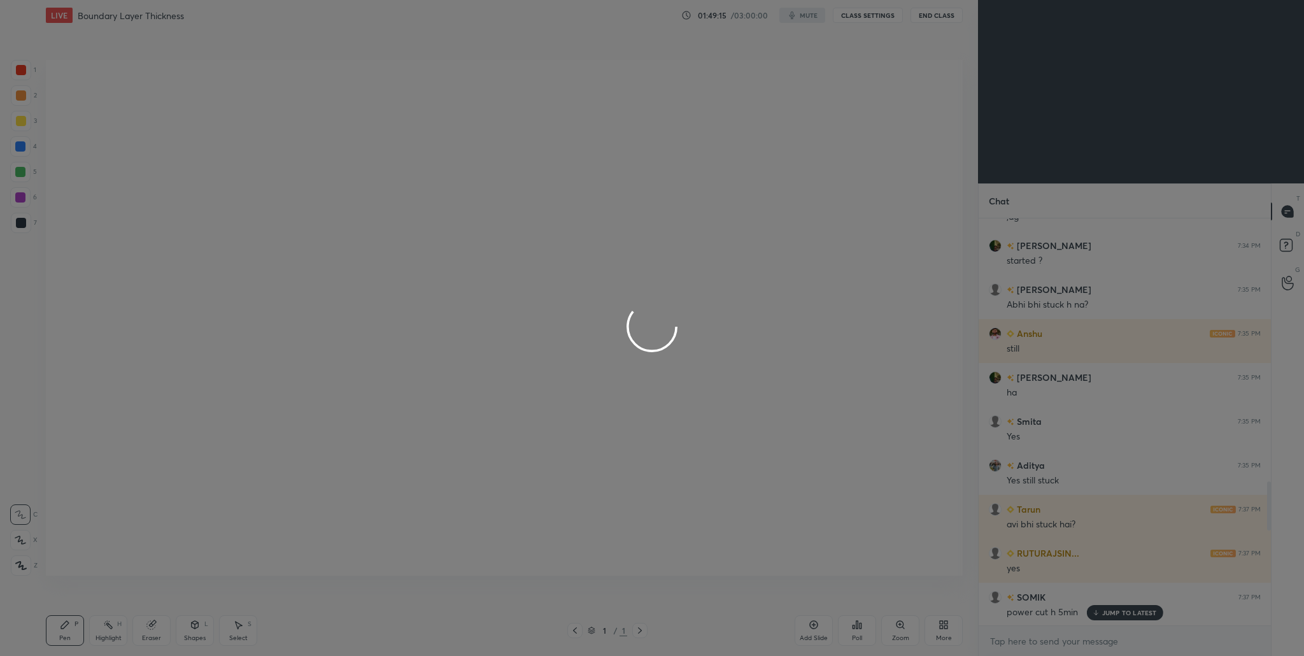
scroll to position [309, 288]
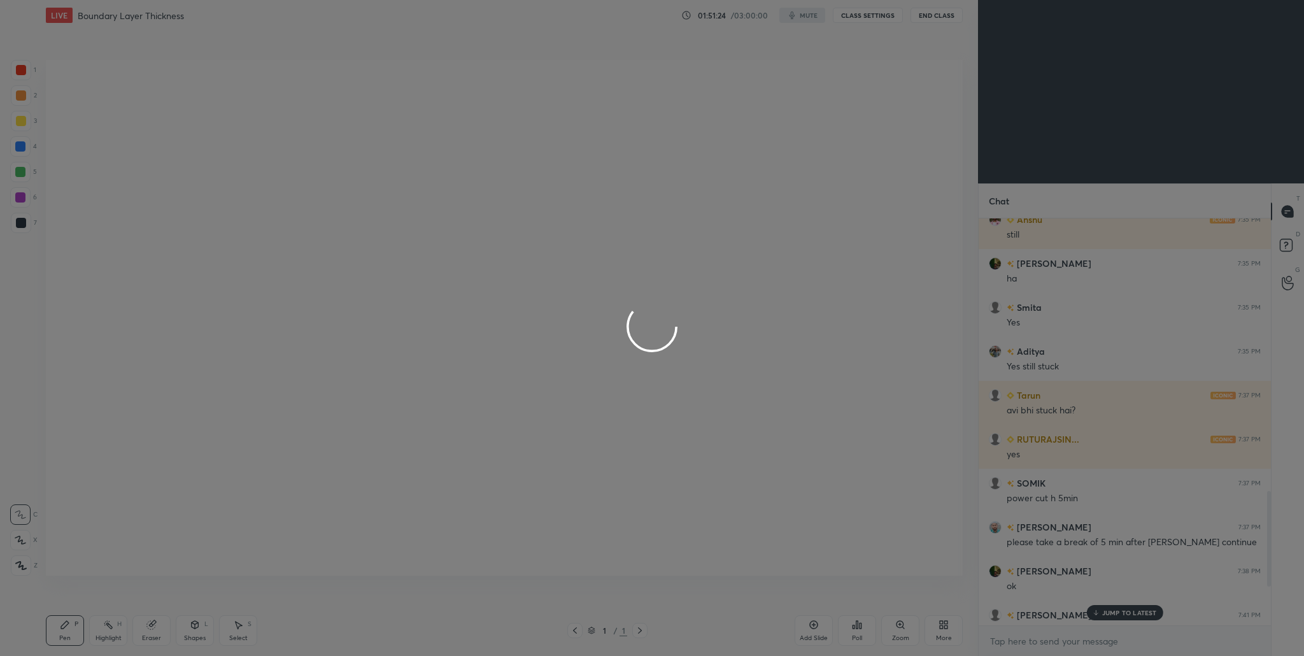
click at [560, 379] on div at bounding box center [652, 328] width 1304 height 656
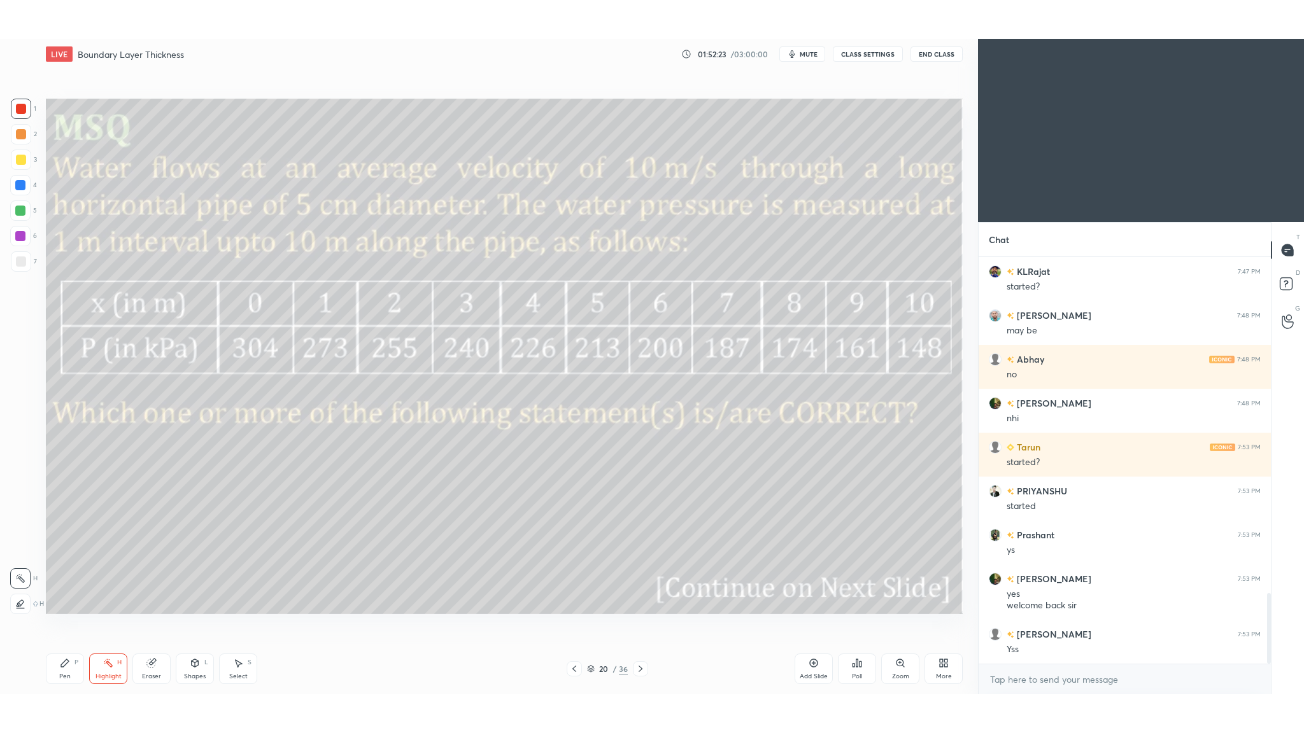
scroll to position [1930, 0]
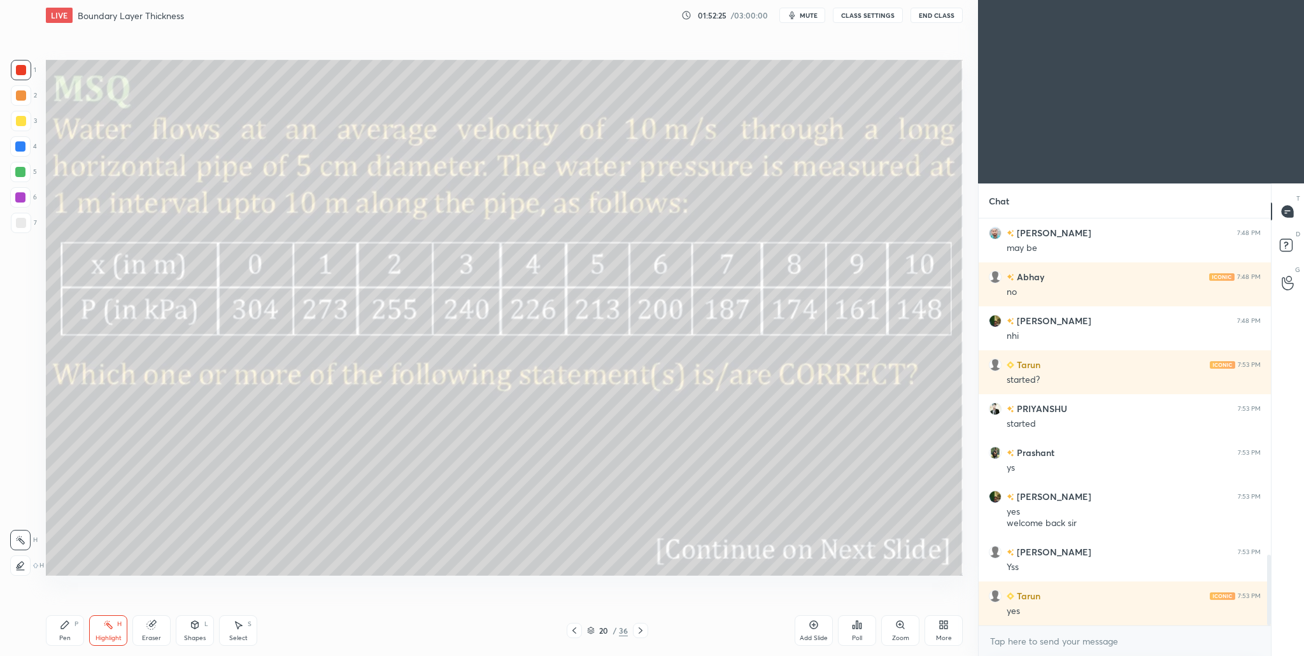
click at [947, 627] on icon at bounding box center [945, 626] width 3 height 3
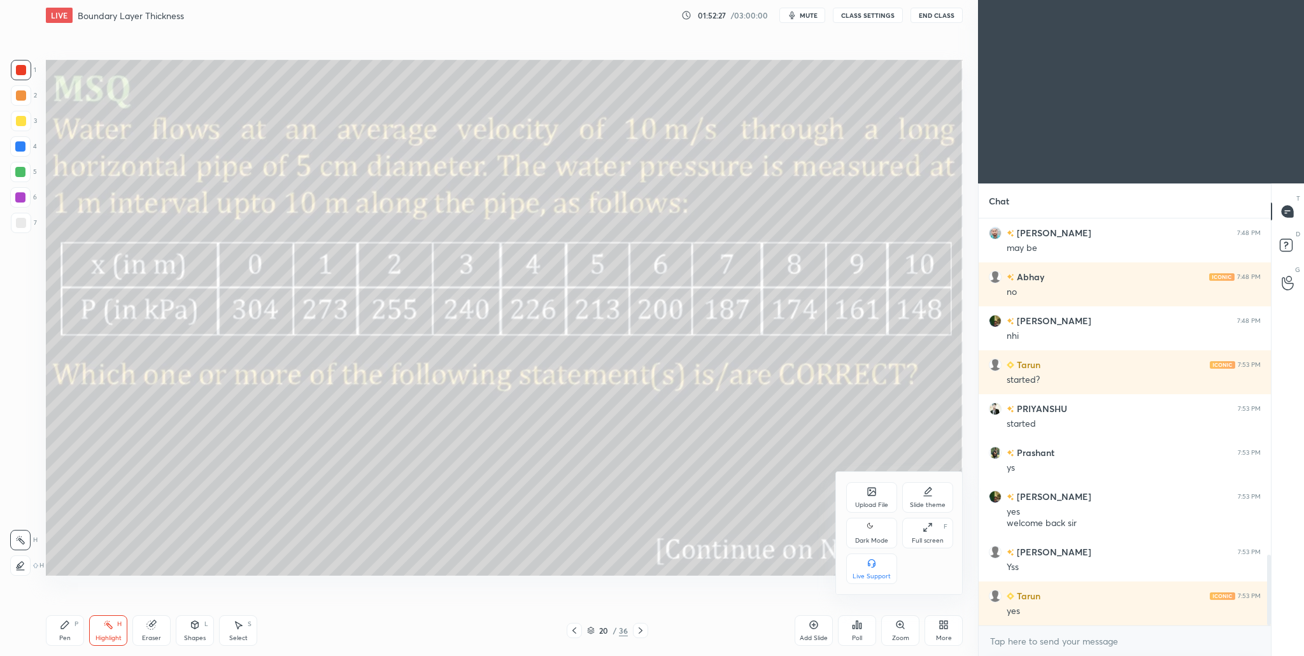
click at [879, 533] on div "Dark Mode" at bounding box center [871, 532] width 51 height 31
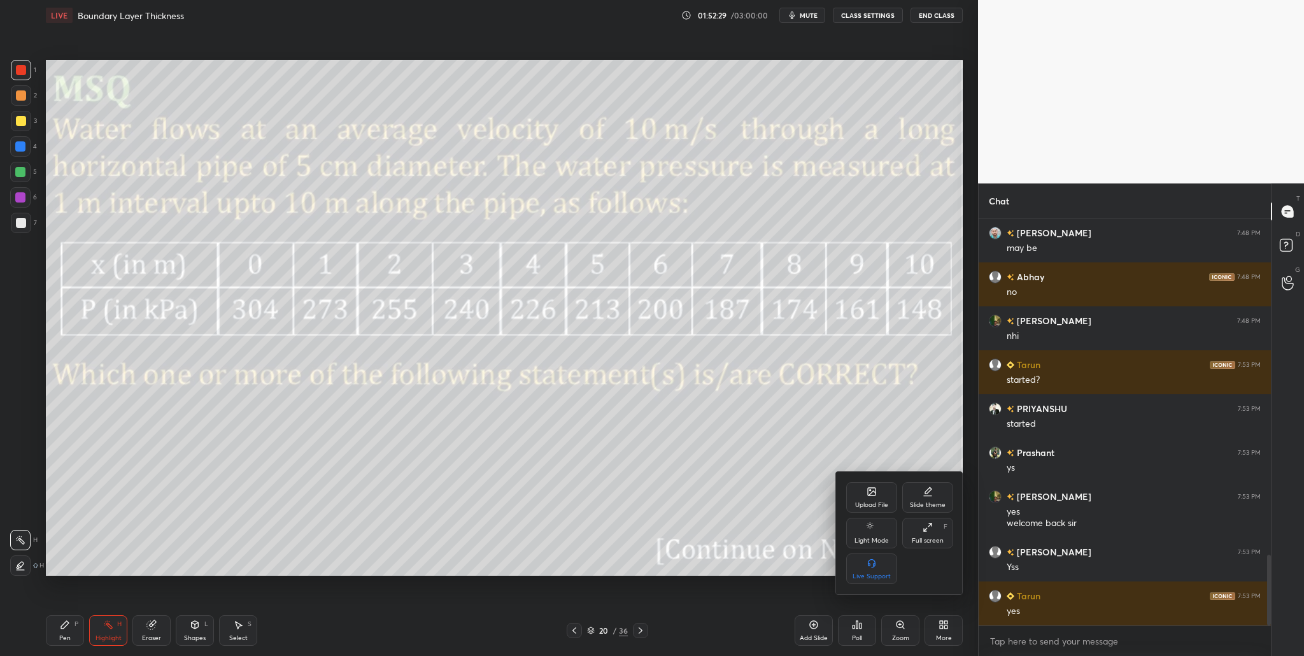
click at [922, 541] on div "Full screen" at bounding box center [927, 540] width 32 height 6
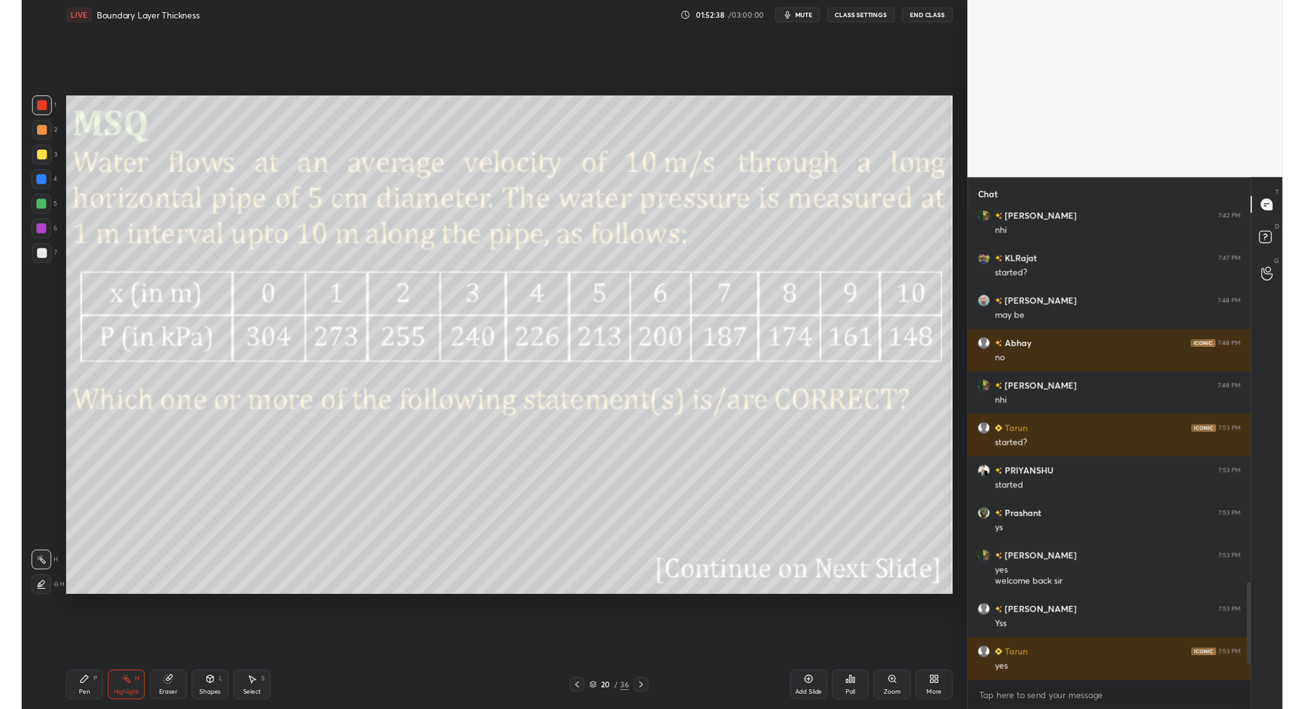
scroll to position [1852, 0]
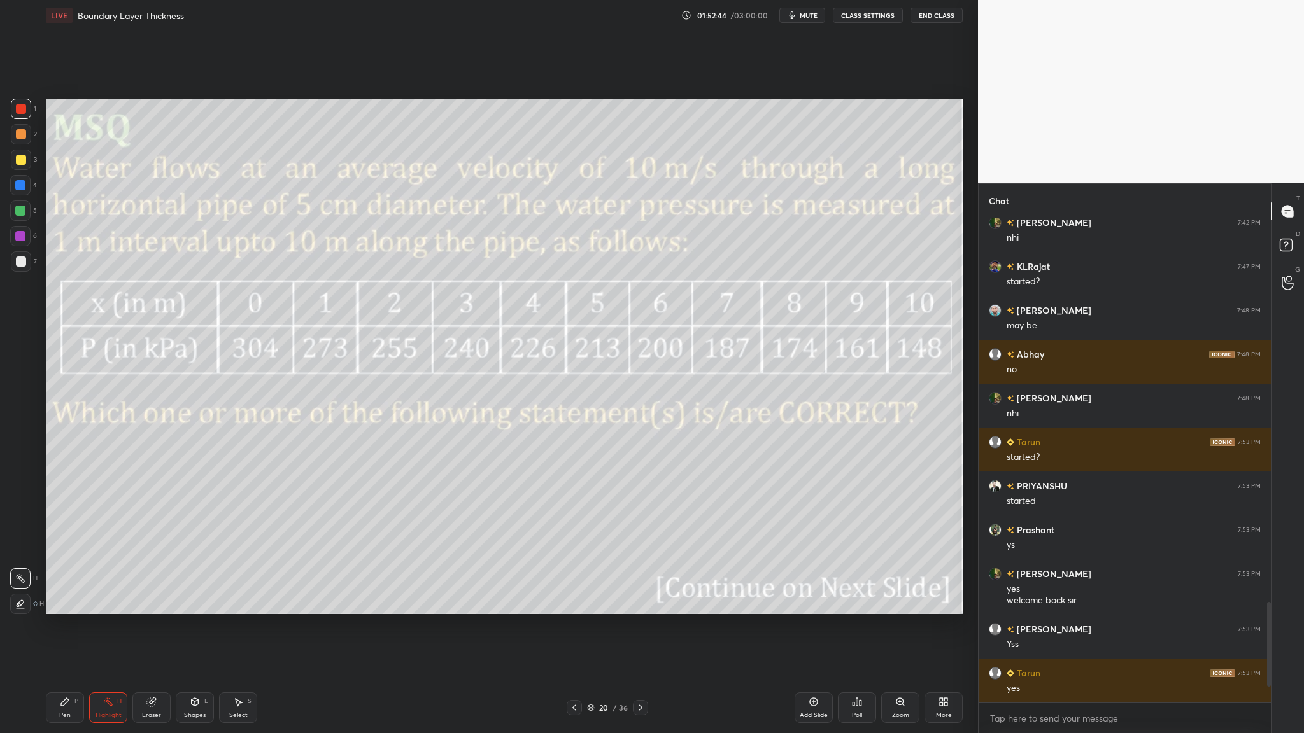
click at [944, 655] on icon at bounding box center [945, 704] width 3 height 3
click at [927, 611] on div "Full screen F" at bounding box center [927, 610] width 51 height 31
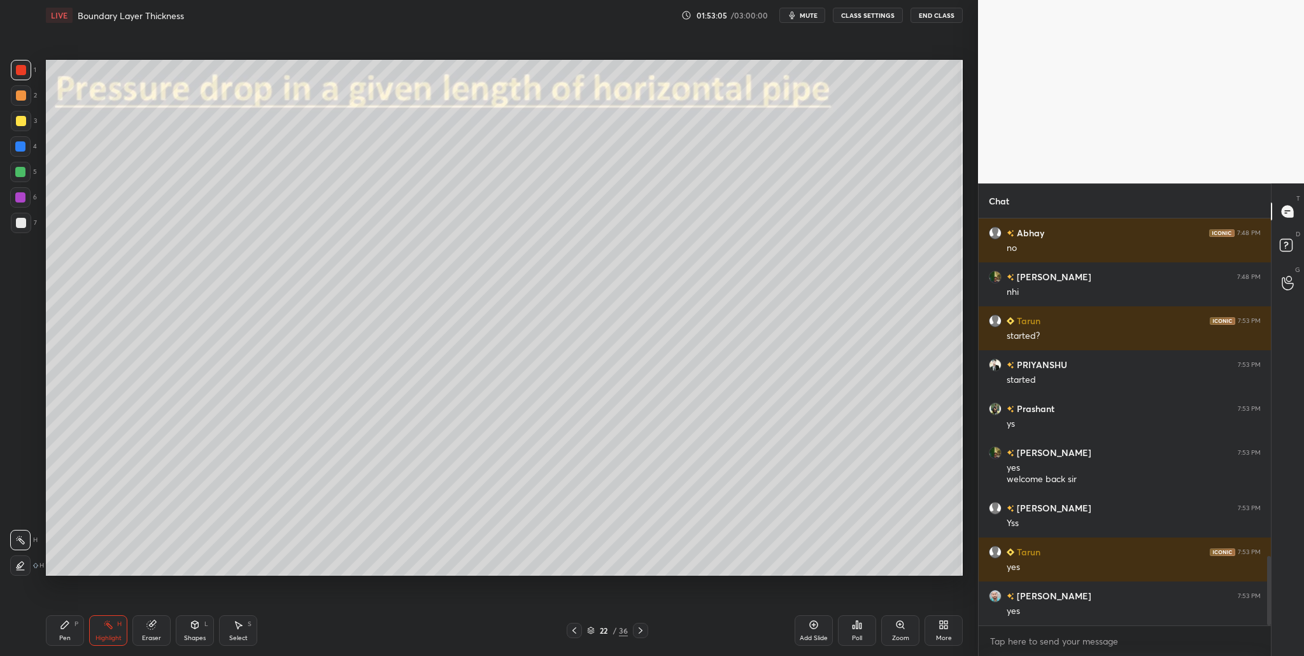
scroll to position [2018, 0]
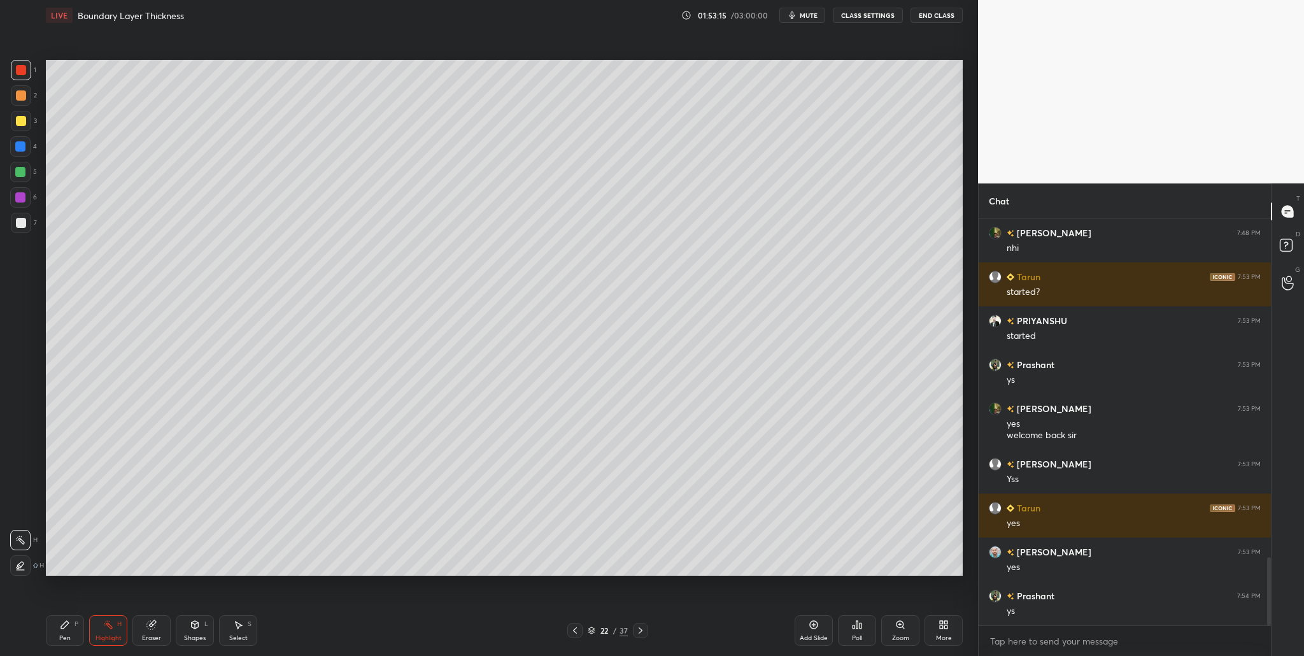
drag, startPoint x: 25, startPoint y: 230, endPoint x: 45, endPoint y: 204, distance: 32.7
click at [24, 230] on div at bounding box center [21, 223] width 20 height 20
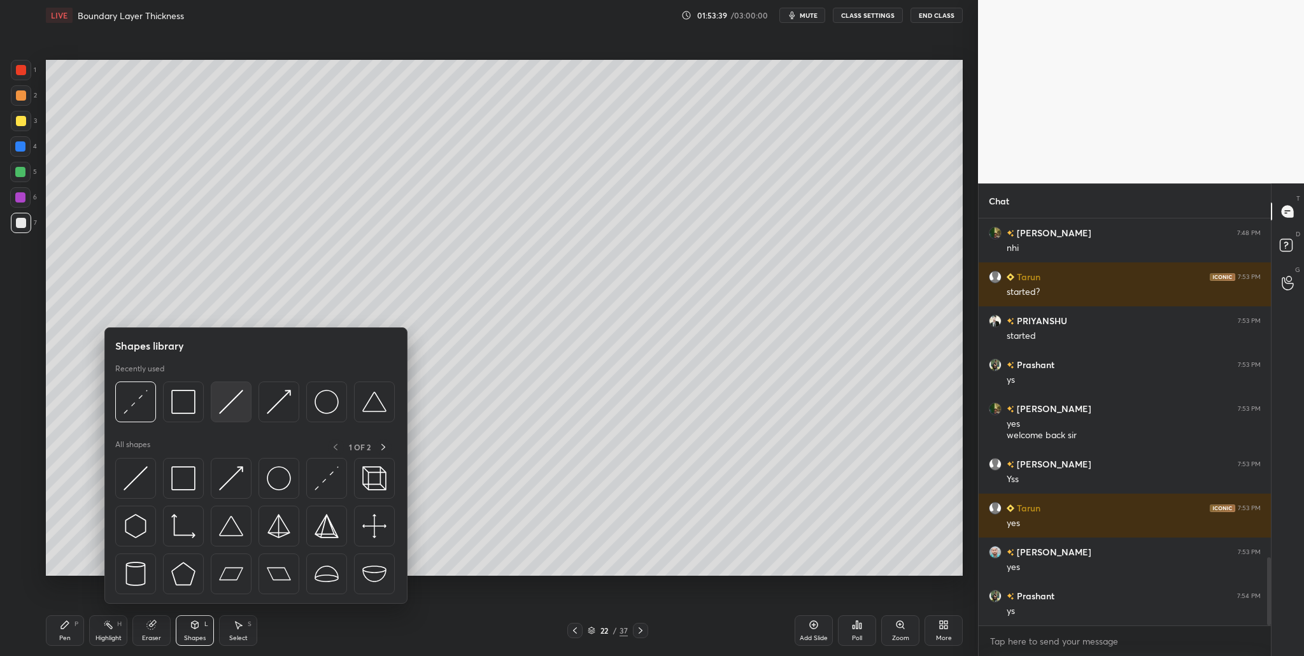
click at [235, 416] on div at bounding box center [231, 401] width 41 height 41
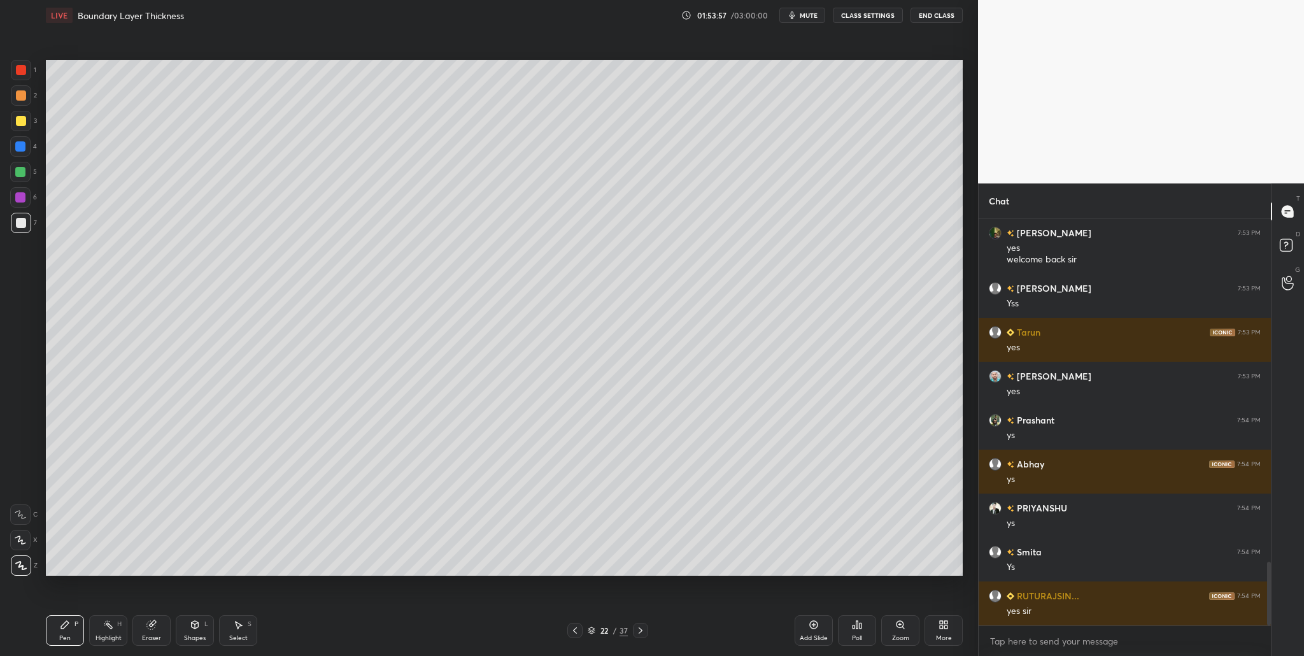
scroll to position [2237, 0]
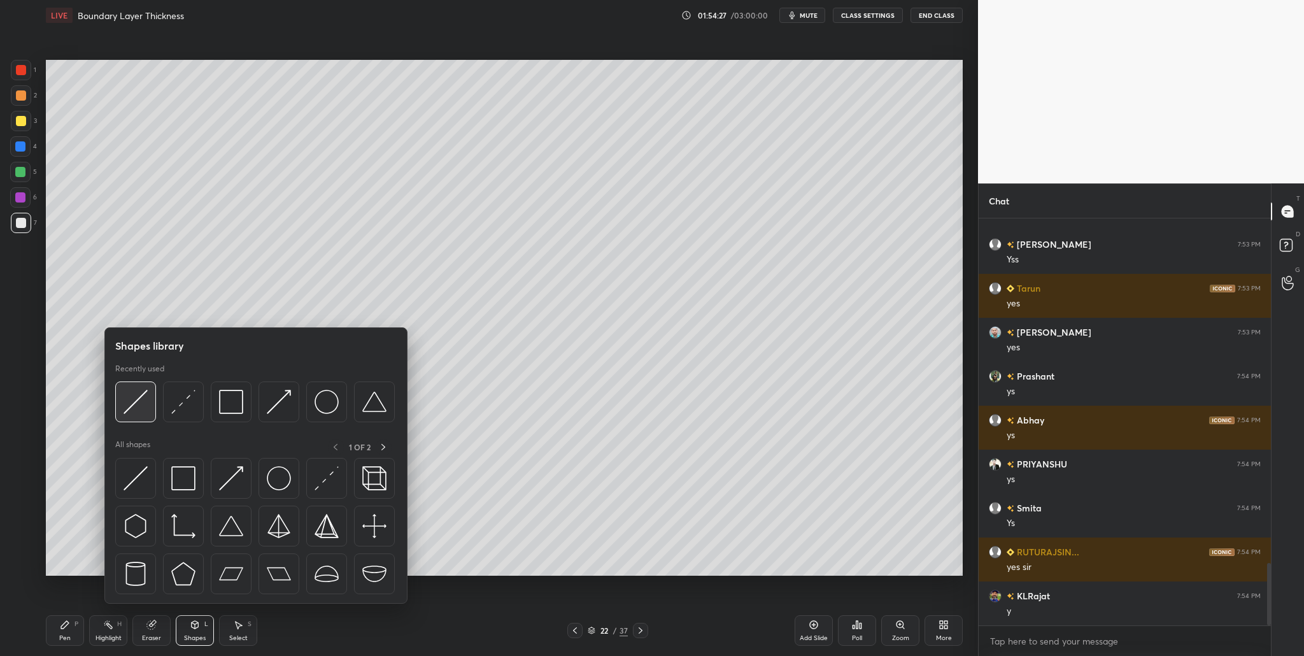
click at [139, 420] on div at bounding box center [135, 401] width 41 height 41
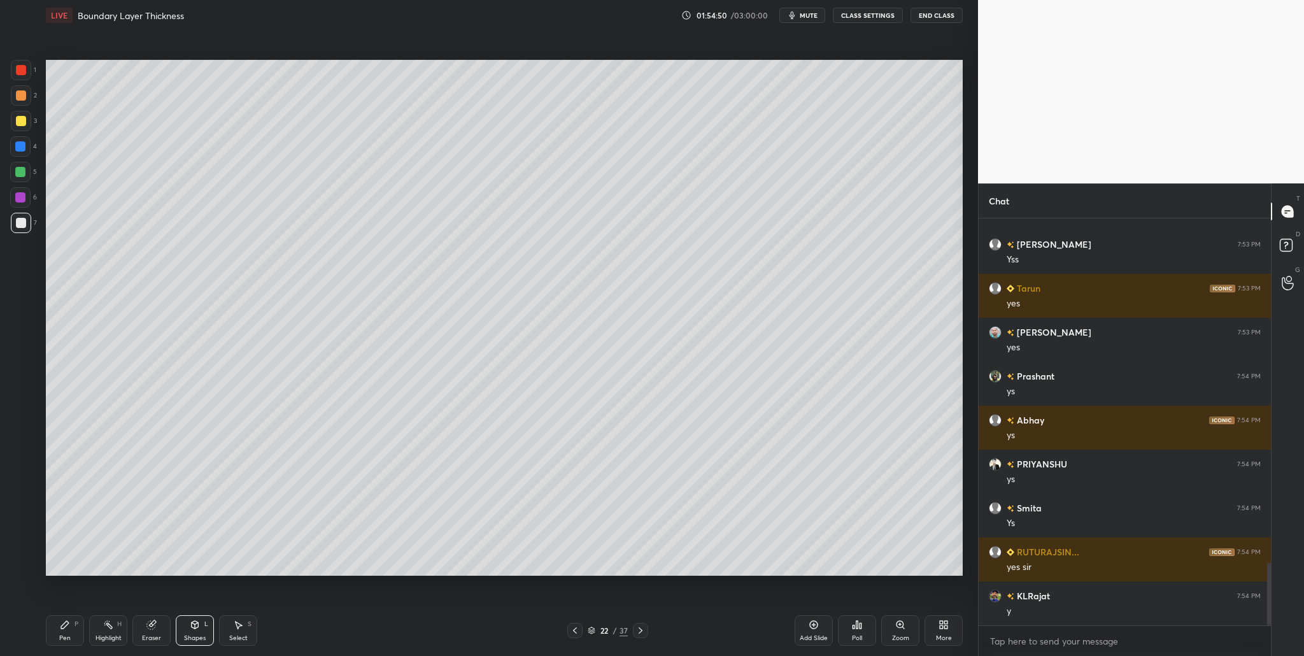
click at [20, 176] on div at bounding box center [20, 172] width 10 height 10
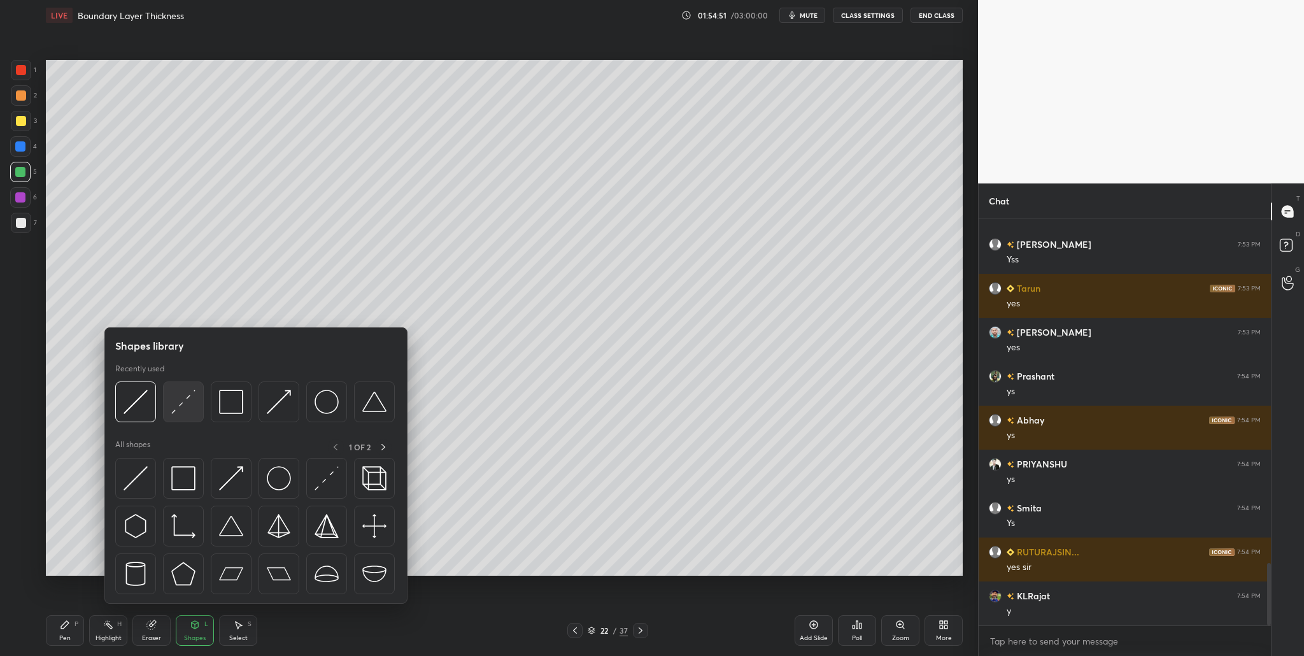
click at [182, 407] on img at bounding box center [183, 402] width 24 height 24
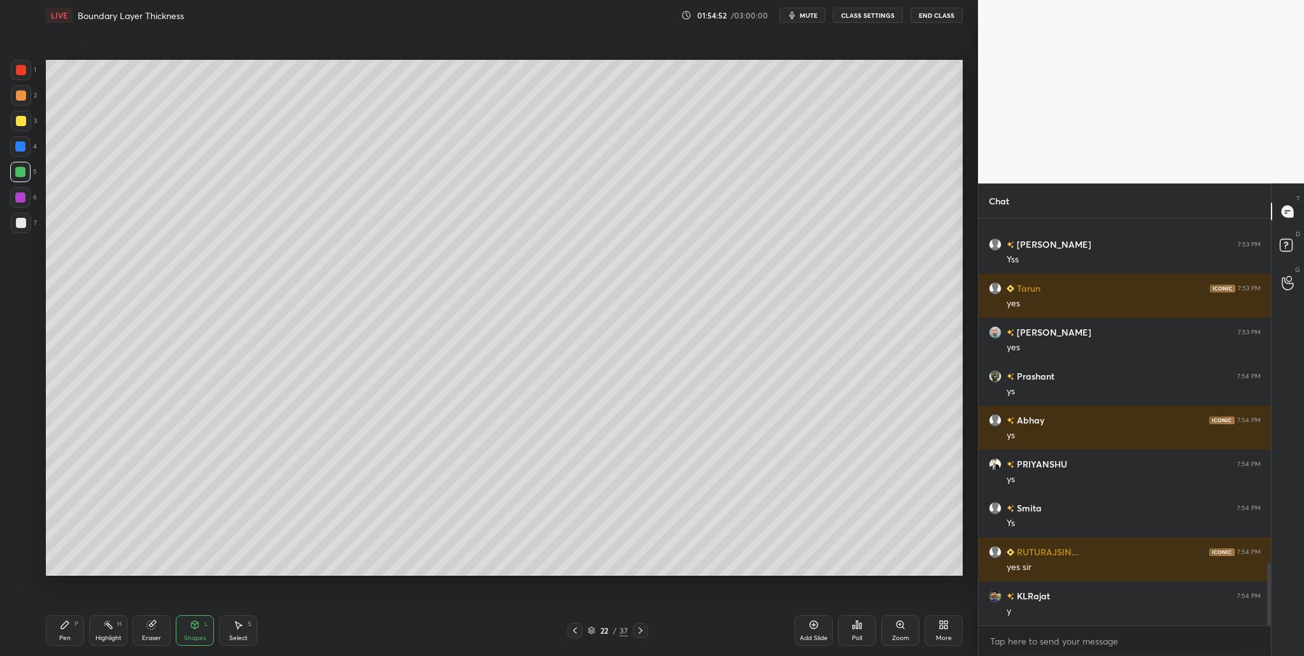
click at [17, 176] on div at bounding box center [20, 172] width 10 height 10
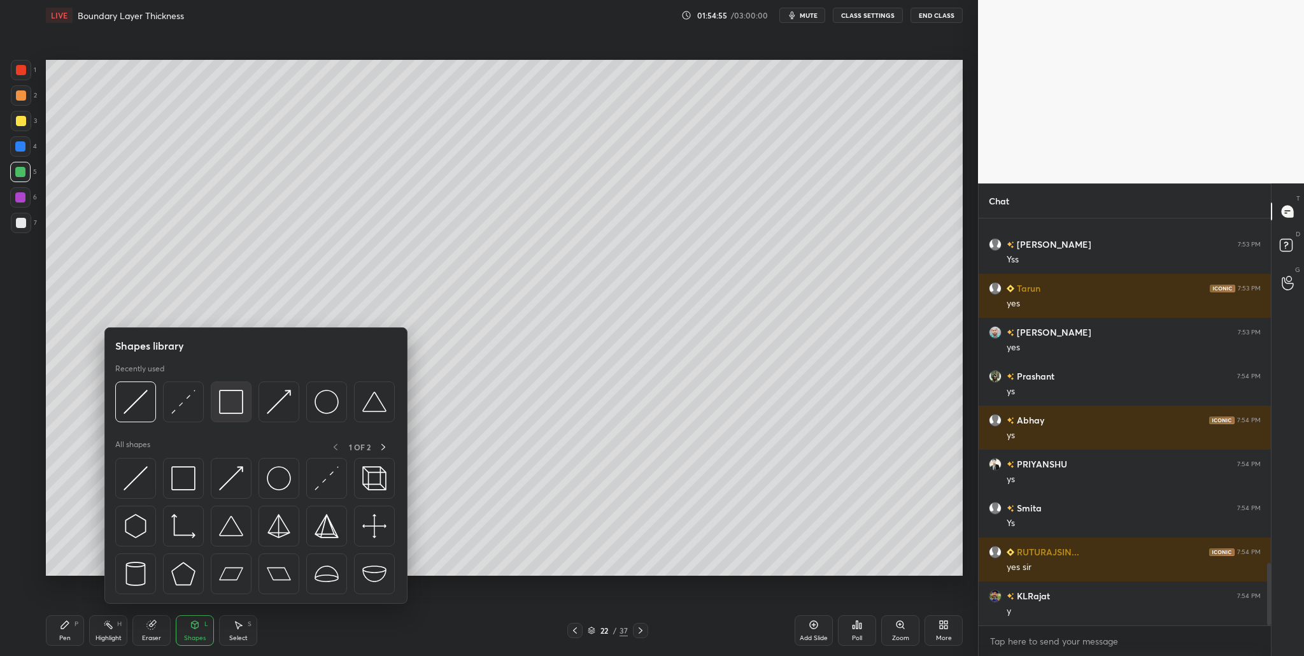
click at [229, 416] on div at bounding box center [231, 401] width 41 height 41
click at [224, 415] on div at bounding box center [231, 401] width 41 height 41
click at [232, 414] on div at bounding box center [231, 401] width 41 height 41
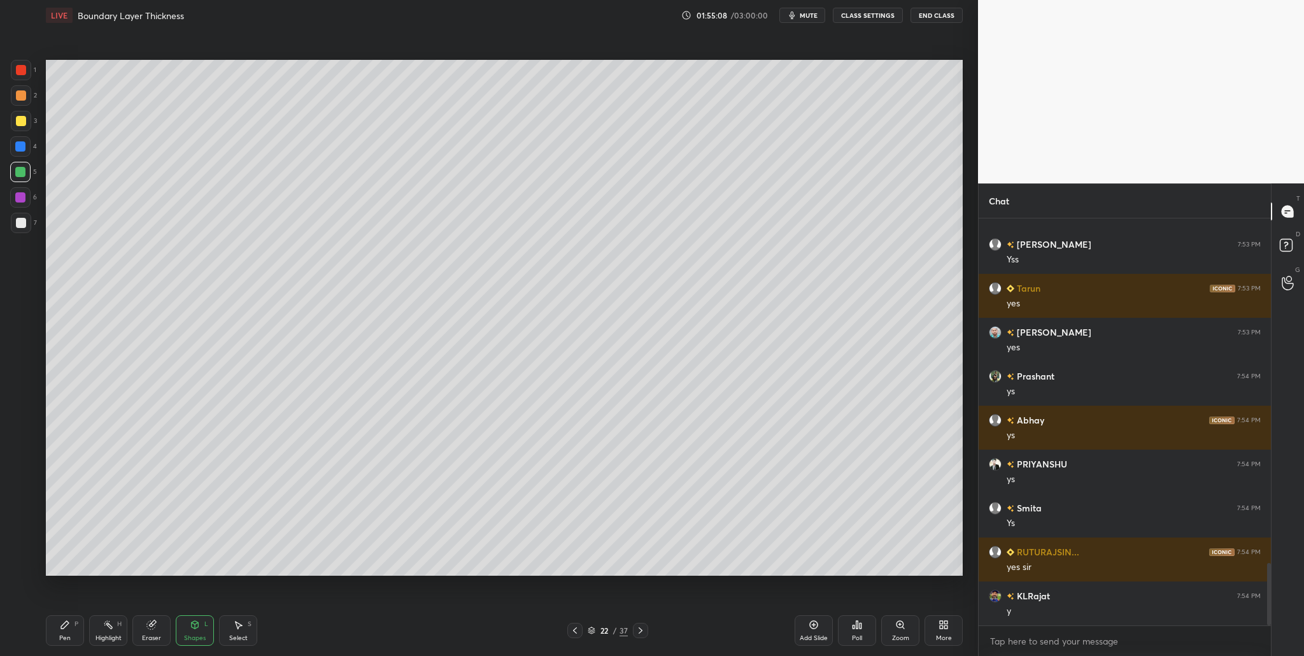
click at [23, 99] on div at bounding box center [21, 95] width 10 height 10
click at [25, 169] on div at bounding box center [20, 172] width 20 height 20
click at [24, 122] on div at bounding box center [21, 121] width 10 height 10
click at [32, 225] on div "7" at bounding box center [24, 223] width 26 height 20
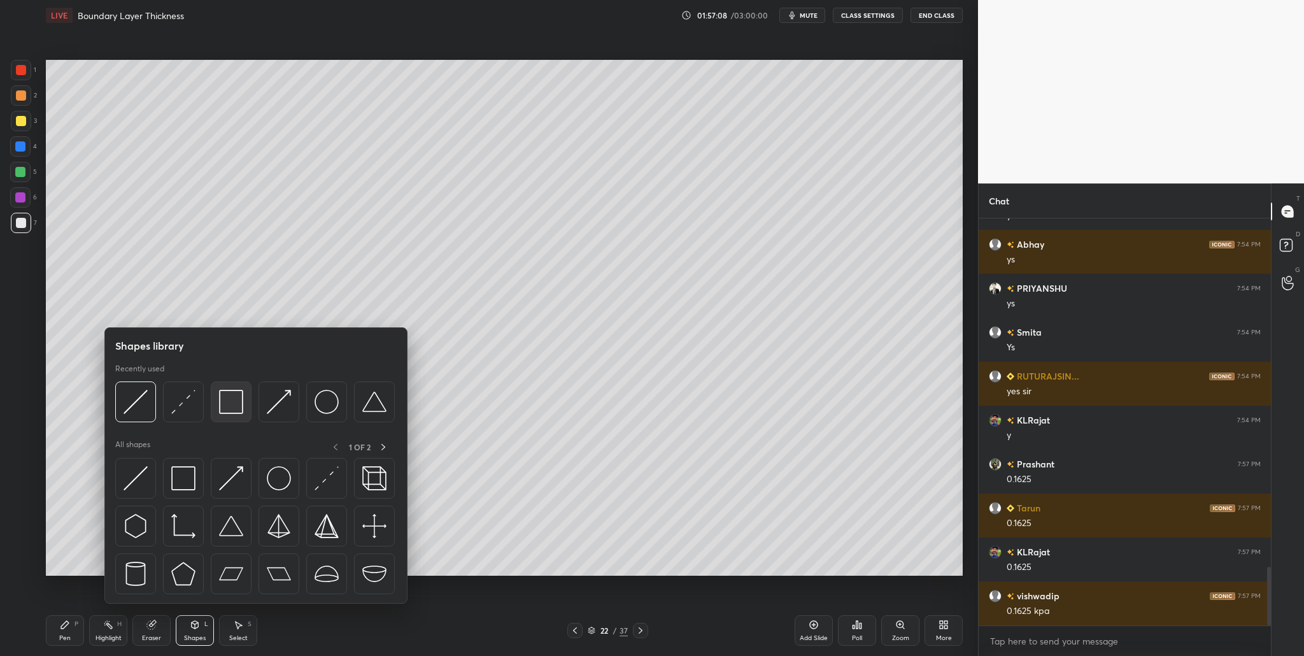
click at [231, 416] on div at bounding box center [231, 401] width 41 height 41
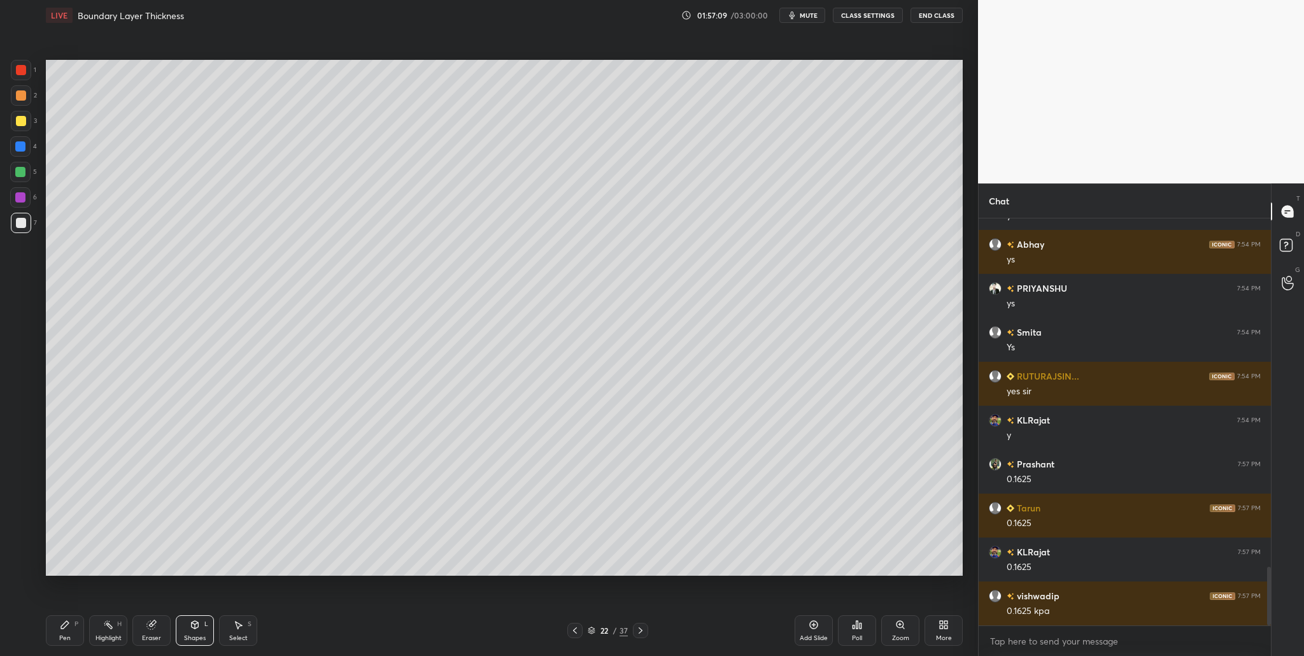
drag, startPoint x: 17, startPoint y: 172, endPoint x: 37, endPoint y: 178, distance: 21.2
click at [18, 173] on div at bounding box center [20, 172] width 10 height 10
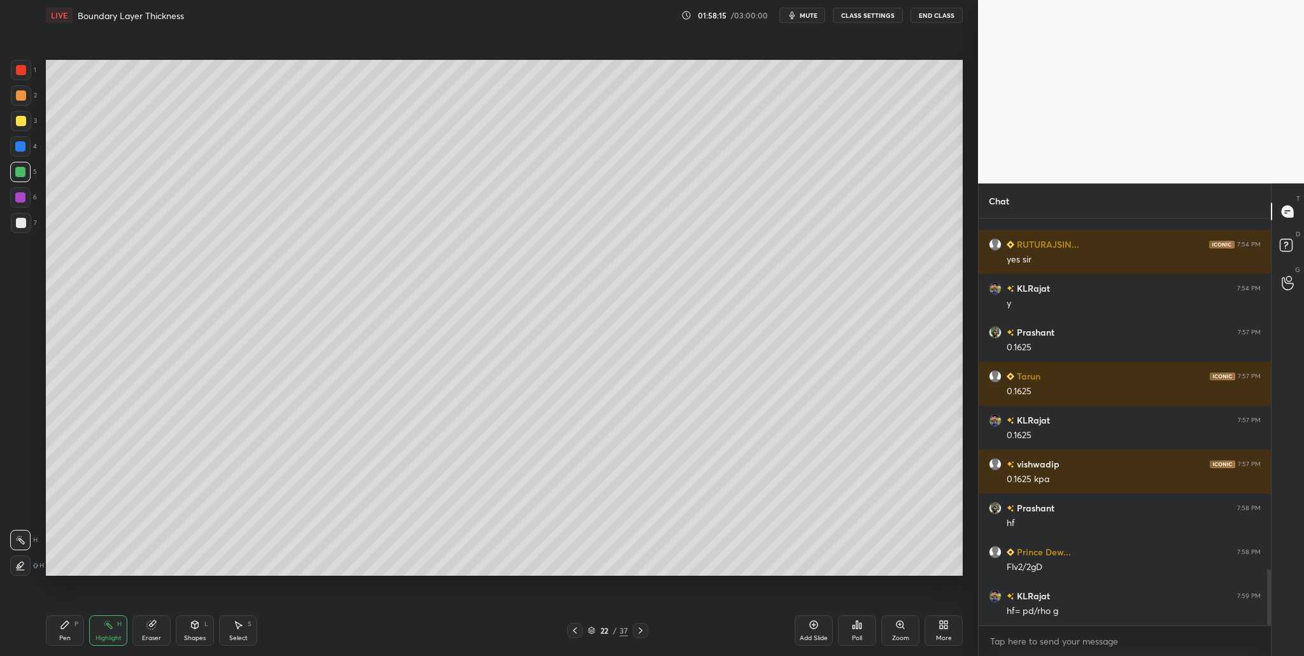
scroll to position [2589, 0]
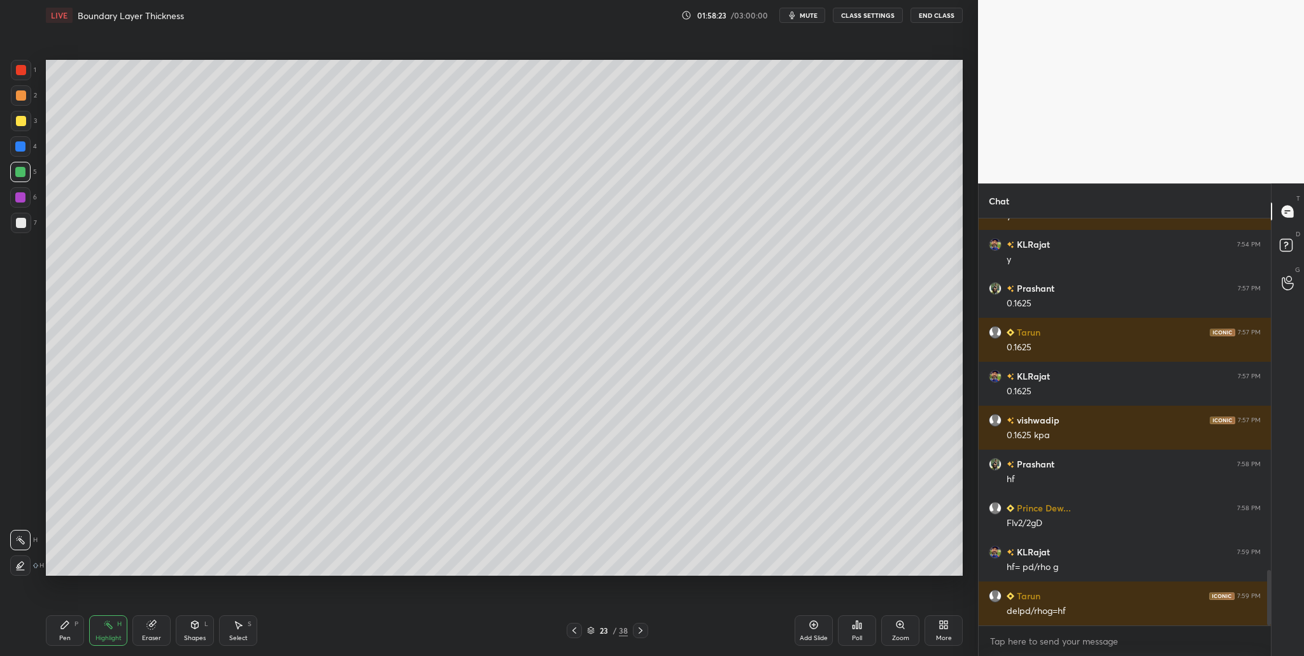
click at [24, 126] on div at bounding box center [21, 121] width 20 height 20
